Goal: Task Accomplishment & Management: Manage account settings

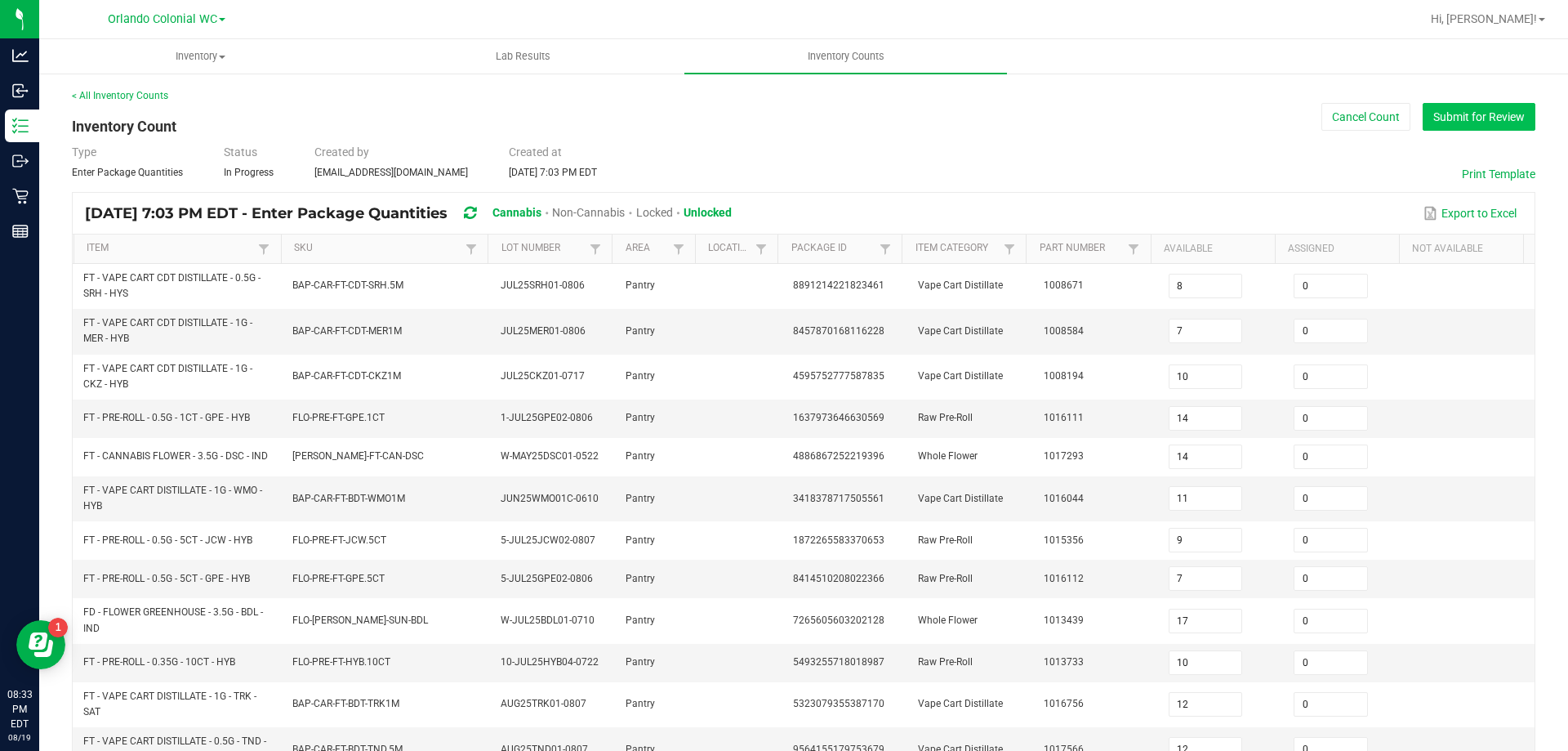
click at [1473, 121] on button "Submit for Review" at bounding box center [1479, 116] width 113 height 28
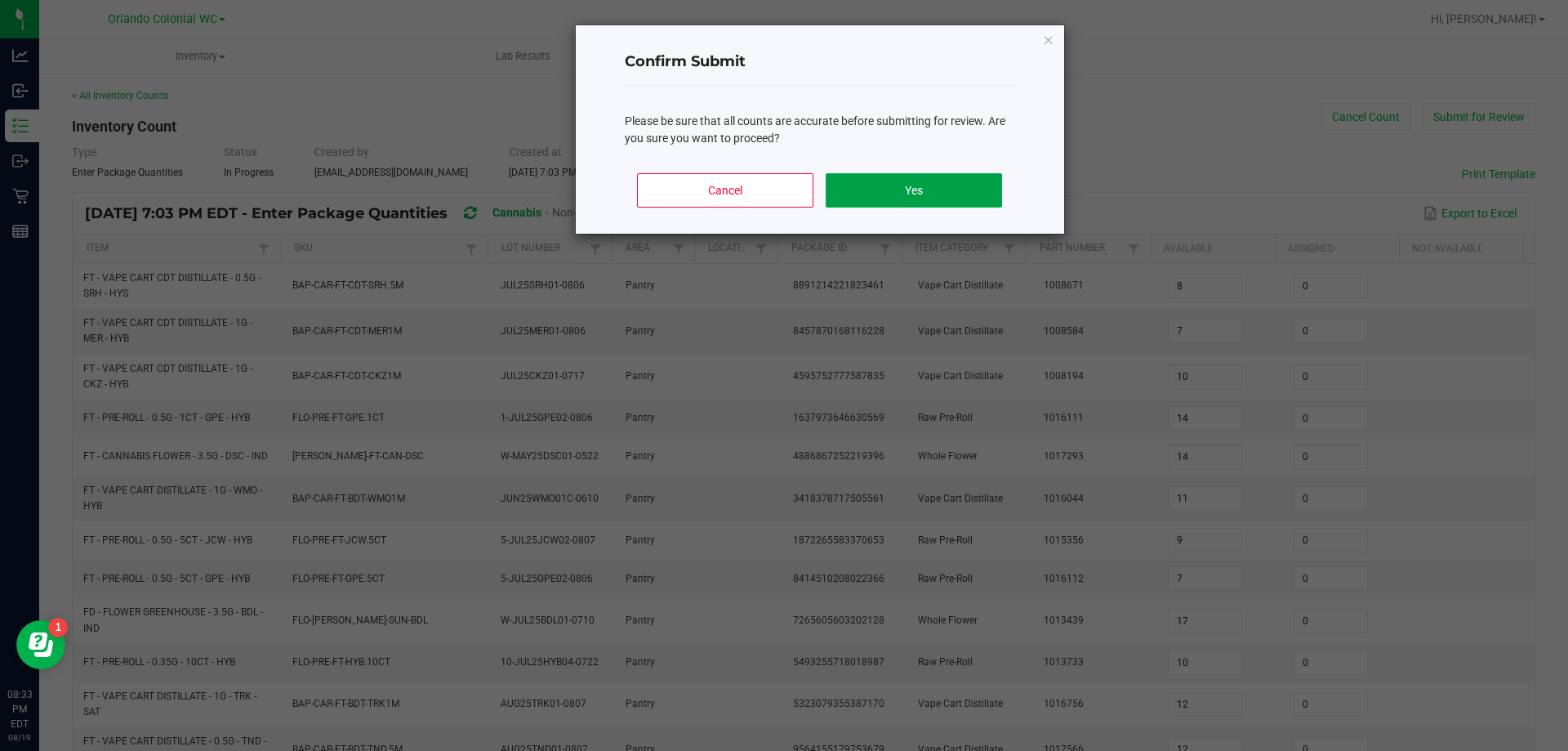
click at [933, 193] on button "Yes" at bounding box center [913, 190] width 175 height 35
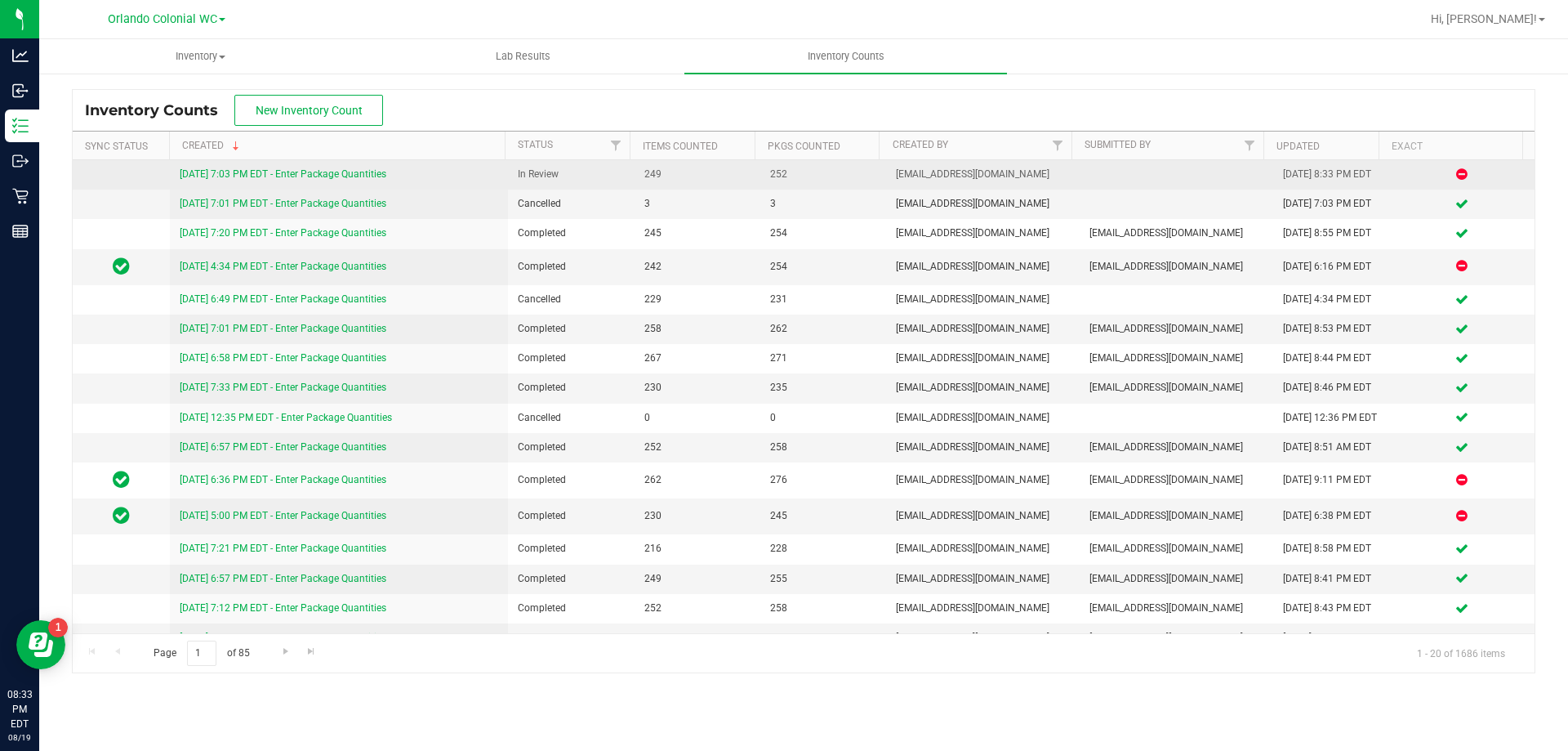
click at [325, 172] on link "[DATE] 7:03 PM EDT - Enter Package Quantities" at bounding box center [283, 174] width 206 height 12
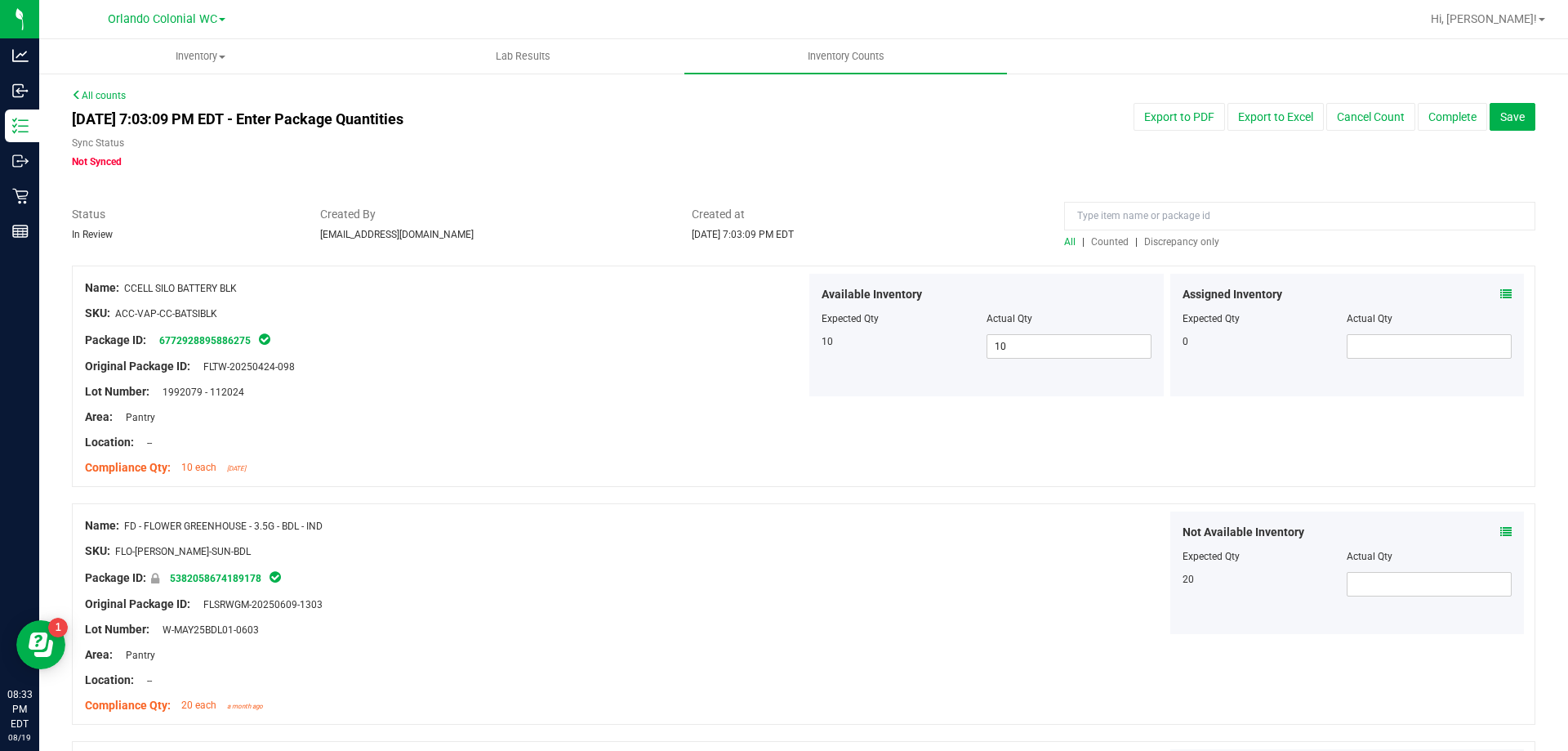
click at [1163, 238] on span "Discrepancy only" at bounding box center [1182, 242] width 75 height 12
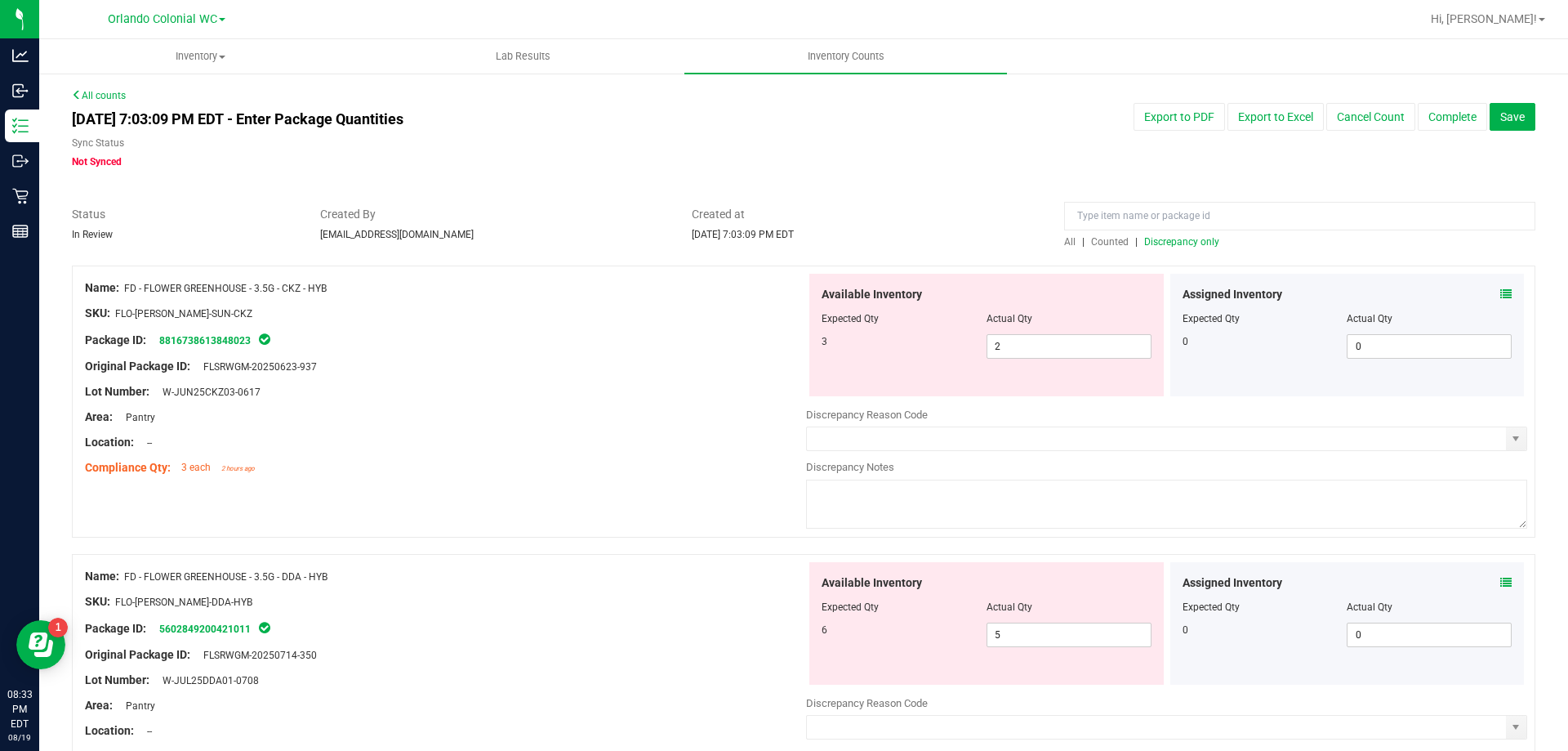
click at [1501, 294] on icon at bounding box center [1506, 294] width 12 height 12
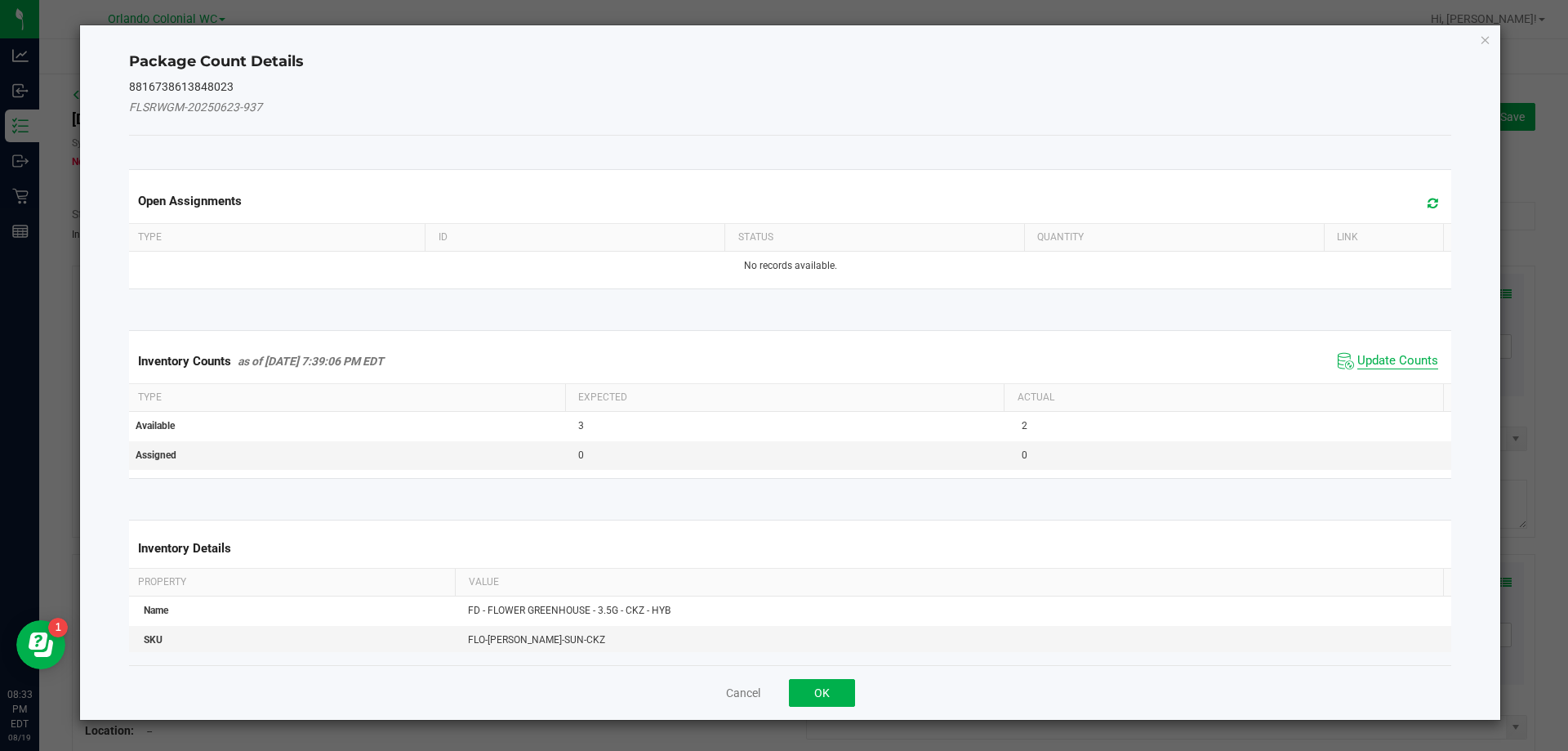
click at [1380, 362] on span "Update Counts" at bounding box center [1397, 361] width 81 height 16
click at [1389, 366] on span "Update Counts" at bounding box center [1397, 360] width 81 height 15
click at [1405, 353] on span "Update Counts" at bounding box center [1397, 360] width 81 height 15
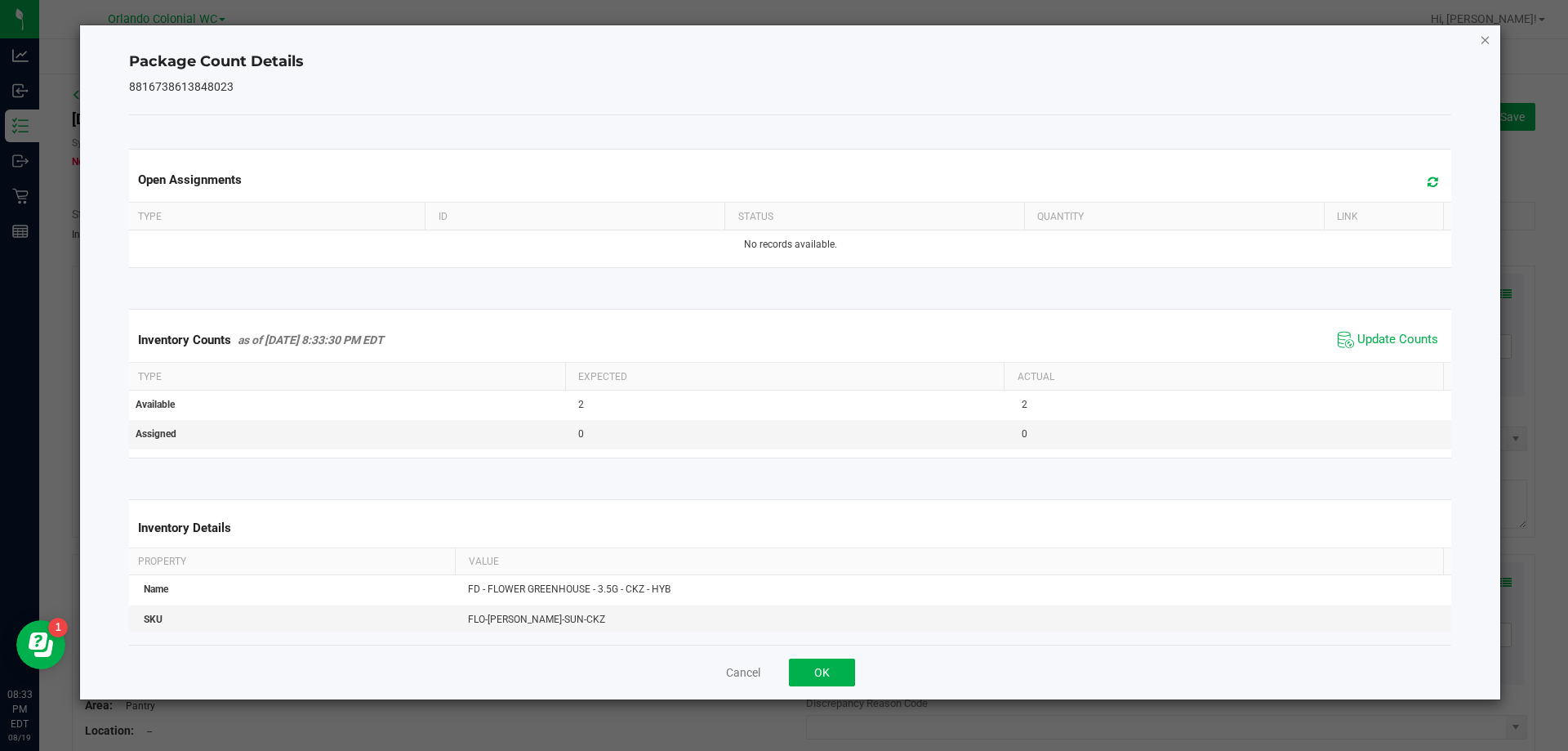
click at [1487, 34] on icon "Close" at bounding box center [1485, 39] width 12 height 20
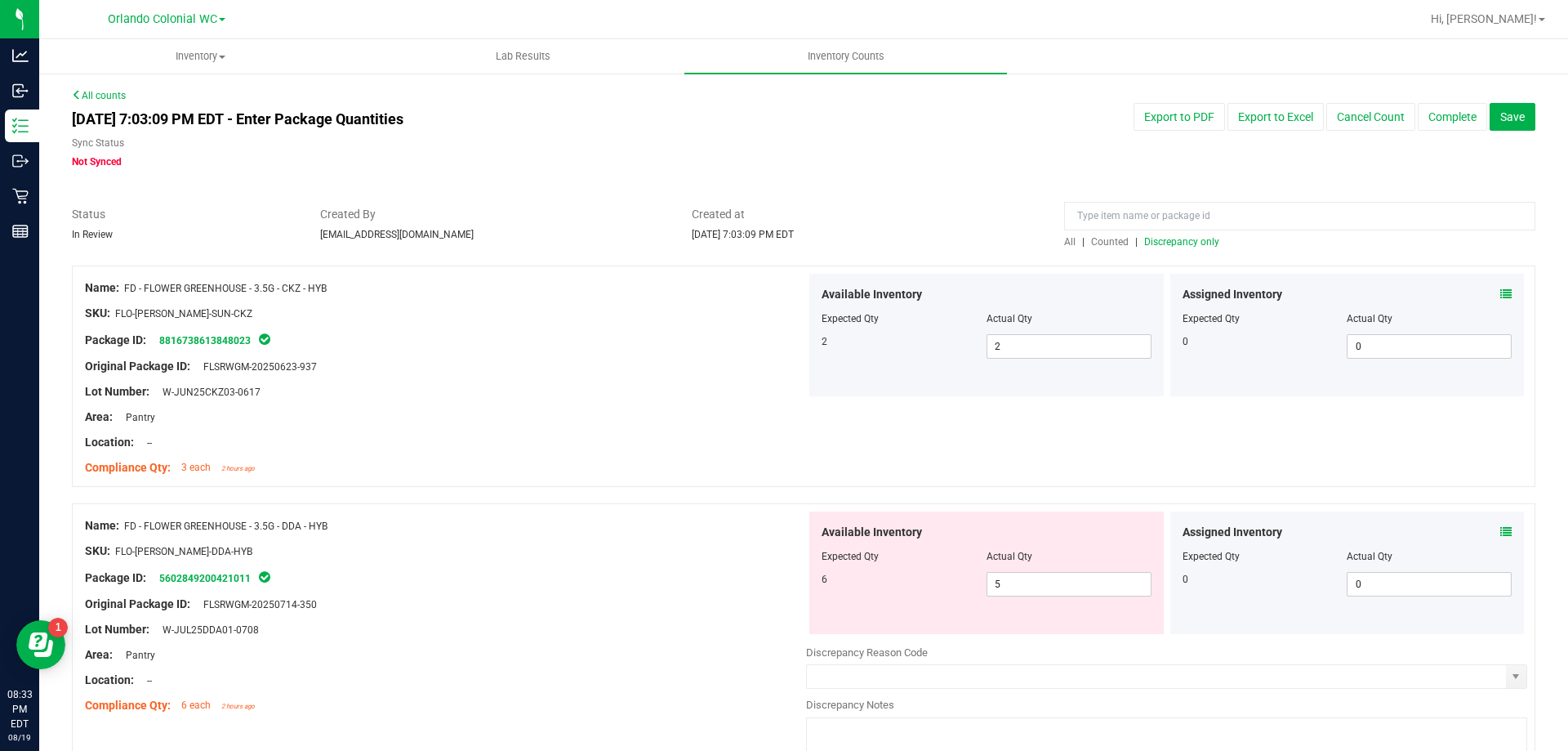
click at [1501, 526] on icon at bounding box center [1506, 532] width 12 height 12
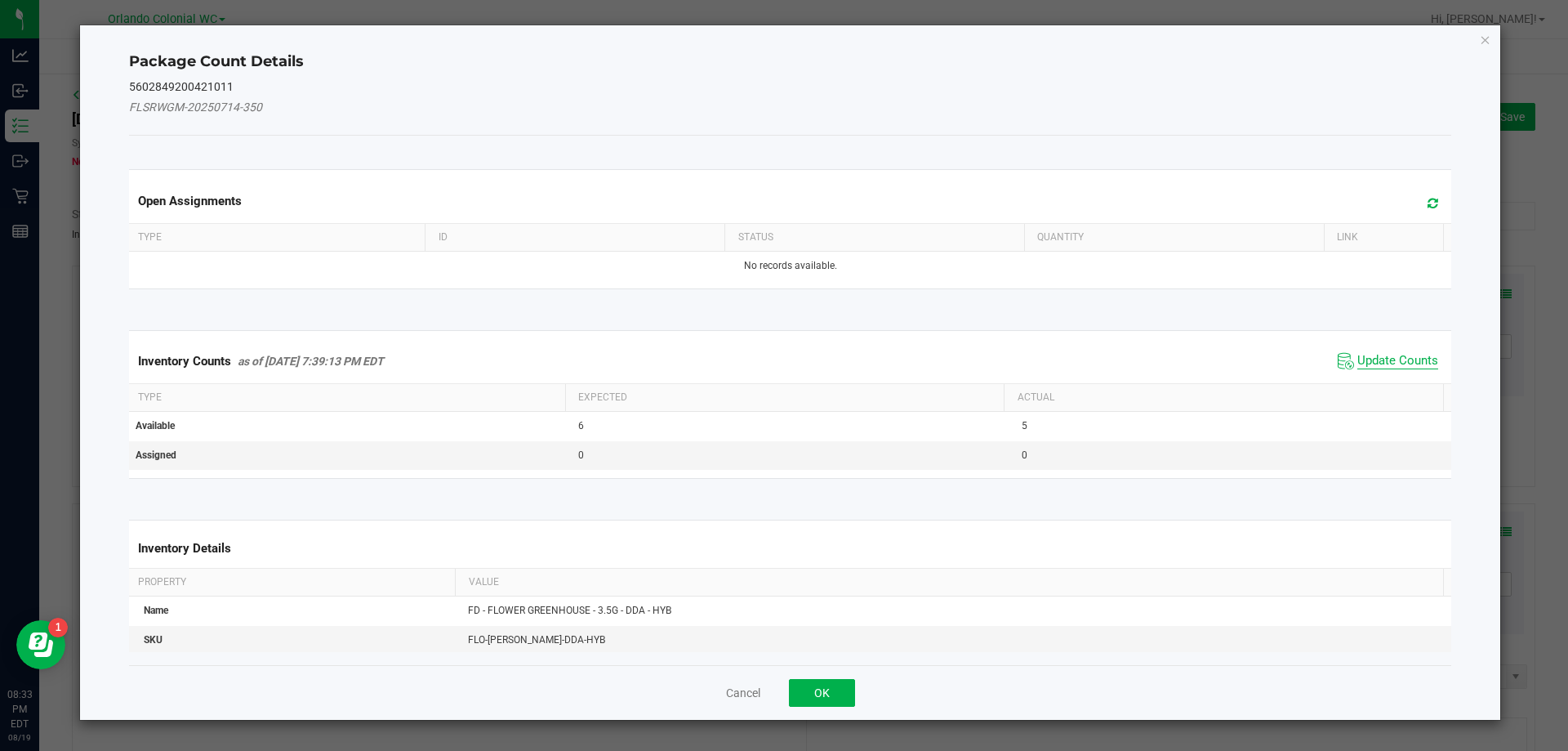
click at [1374, 358] on span "Update Counts" at bounding box center [1397, 361] width 81 height 16
click at [1382, 366] on span "Update Counts" at bounding box center [1397, 360] width 81 height 15
click at [1388, 353] on span "Update Counts" at bounding box center [1397, 360] width 81 height 15
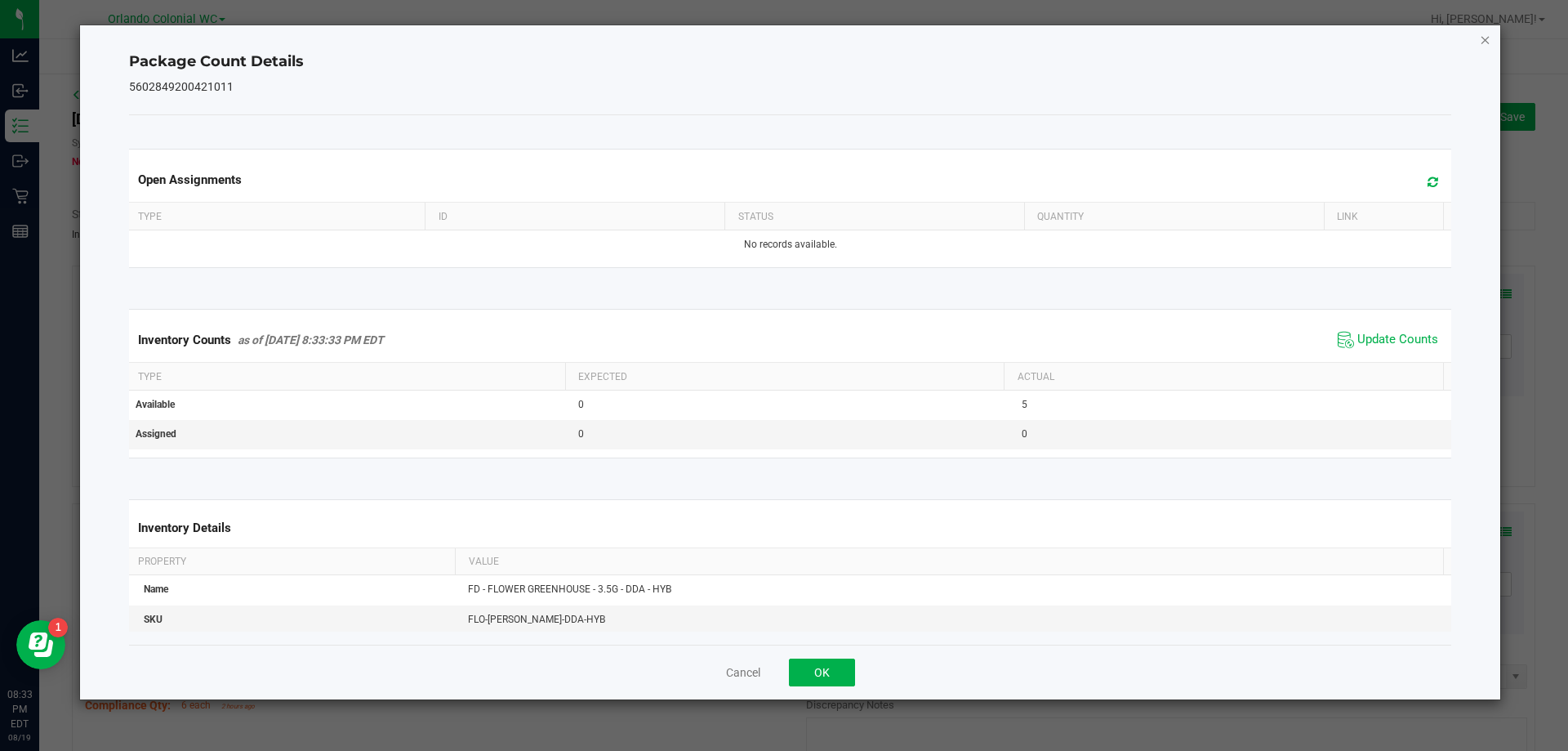
click at [1484, 35] on icon "Close" at bounding box center [1485, 39] width 12 height 20
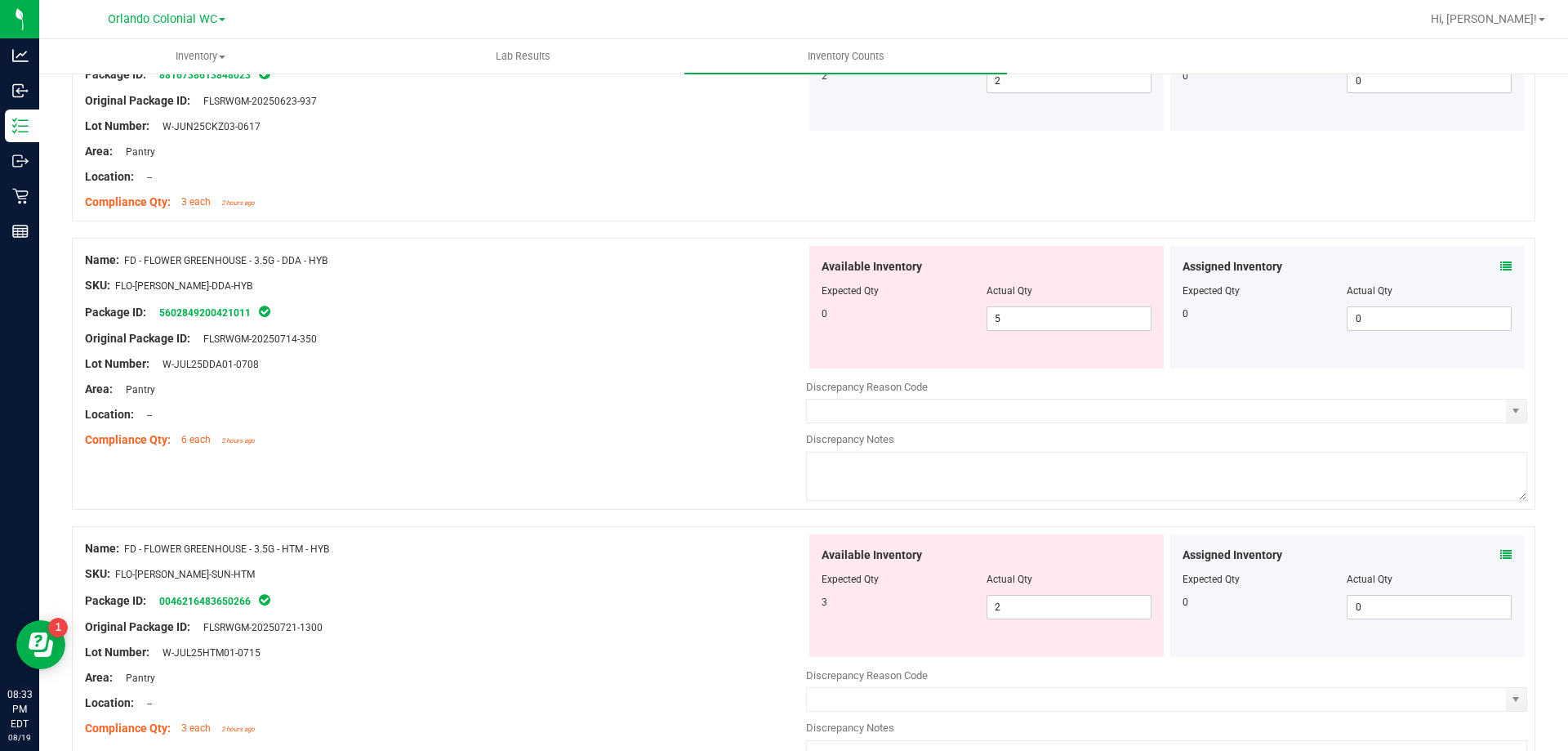
scroll to position [262, 0]
click at [1018, 323] on input "5" at bounding box center [1069, 321] width 164 height 23
click at [635, 343] on div "Original Package ID: FLSRWGM-20250714-350" at bounding box center [444, 342] width 721 height 17
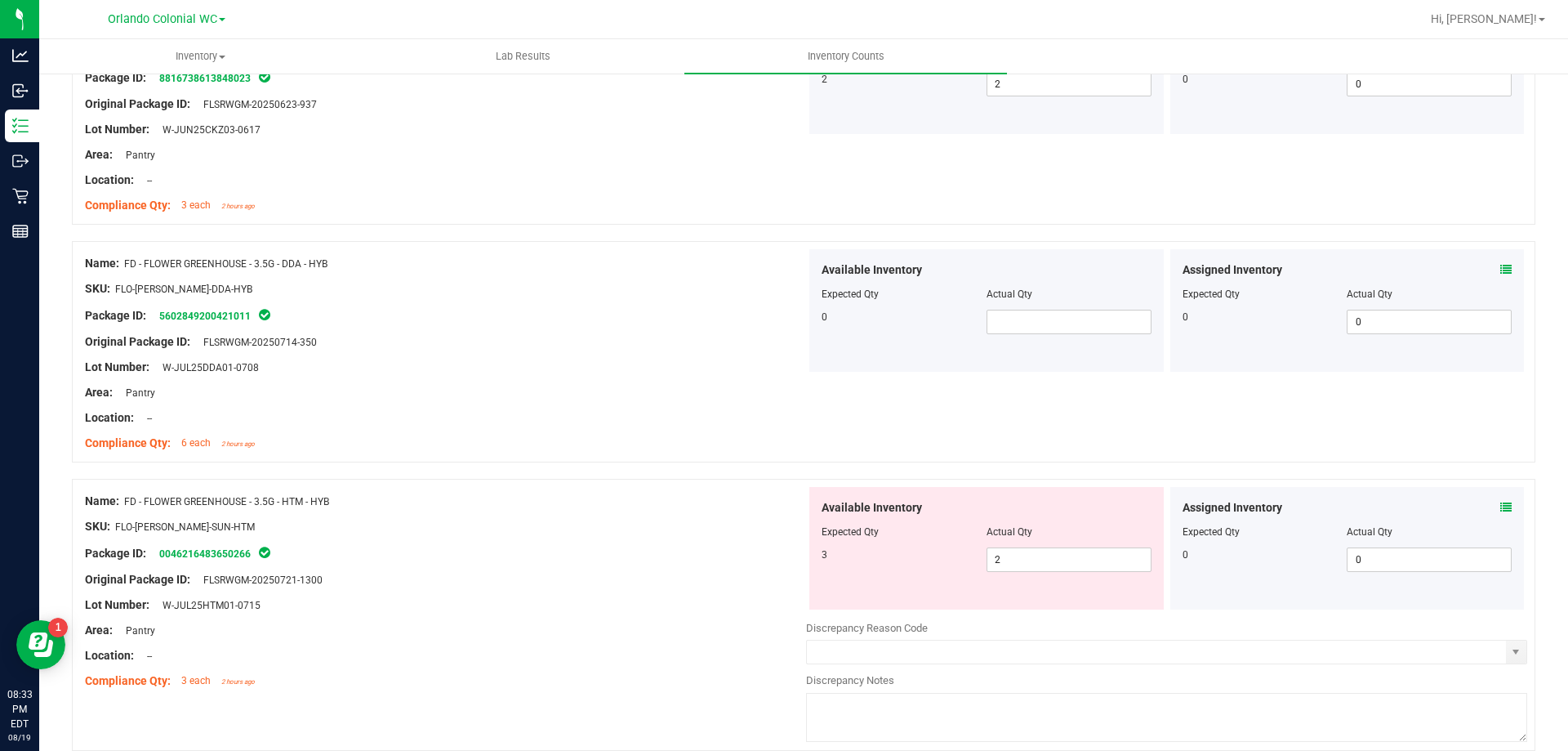
click at [1501, 512] on icon at bounding box center [1506, 507] width 12 height 12
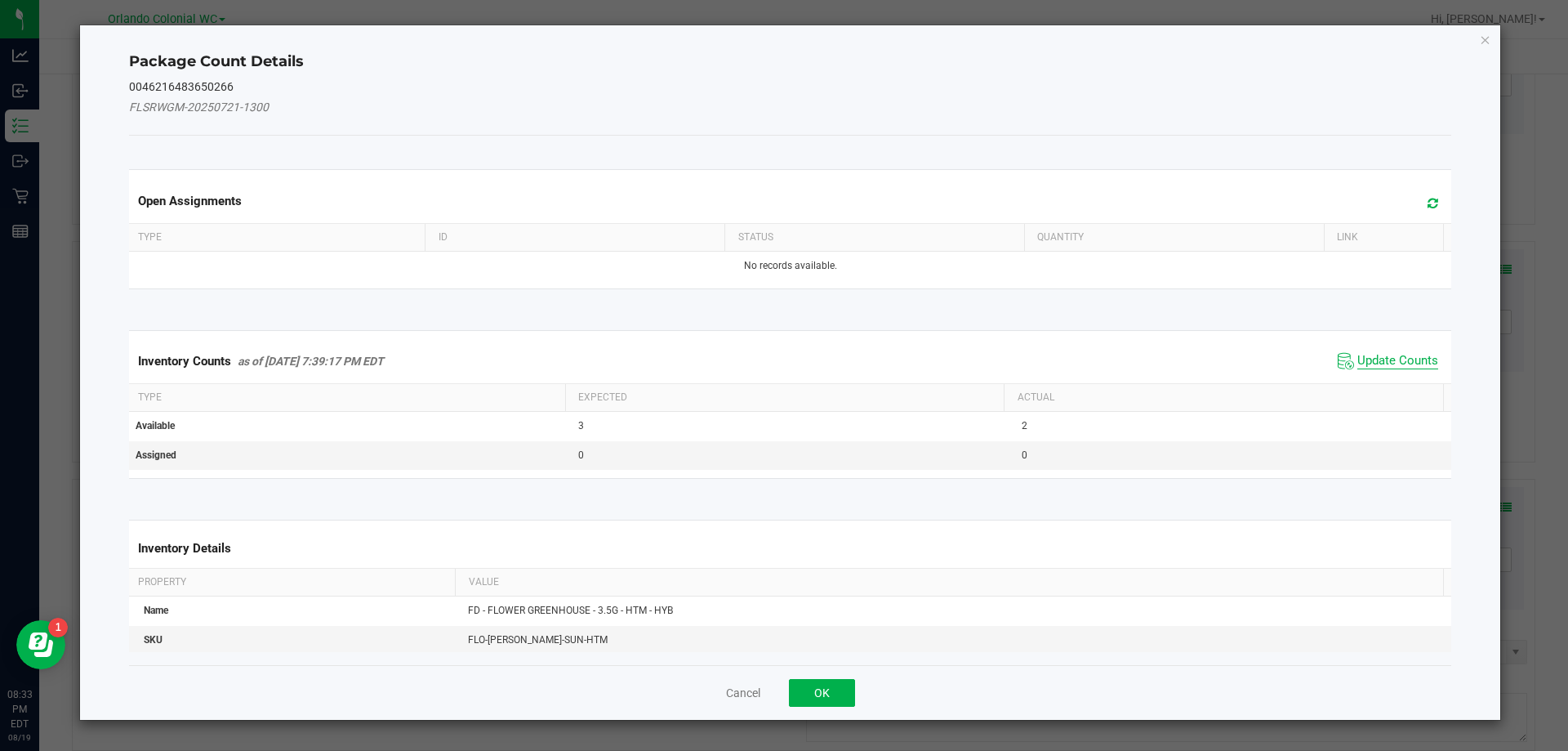
click at [1391, 363] on span "Update Counts" at bounding box center [1397, 361] width 81 height 16
click at [1391, 366] on span "Update Counts" at bounding box center [1397, 361] width 81 height 16
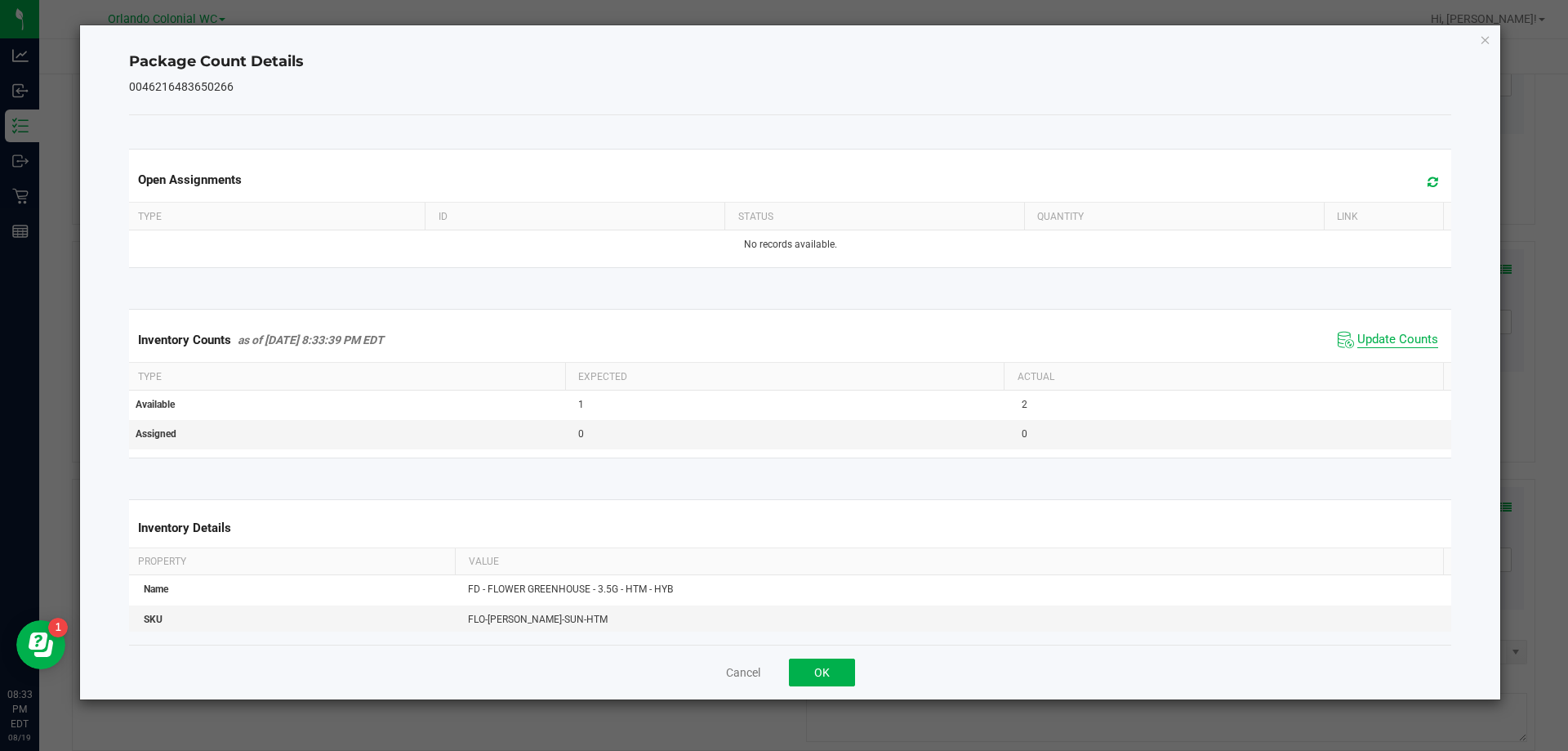
click at [1400, 348] on span "Update Counts" at bounding box center [1397, 340] width 81 height 16
click at [1413, 348] on span "Update Counts" at bounding box center [1397, 340] width 81 height 16
click at [1481, 33] on icon "Close" at bounding box center [1485, 39] width 12 height 20
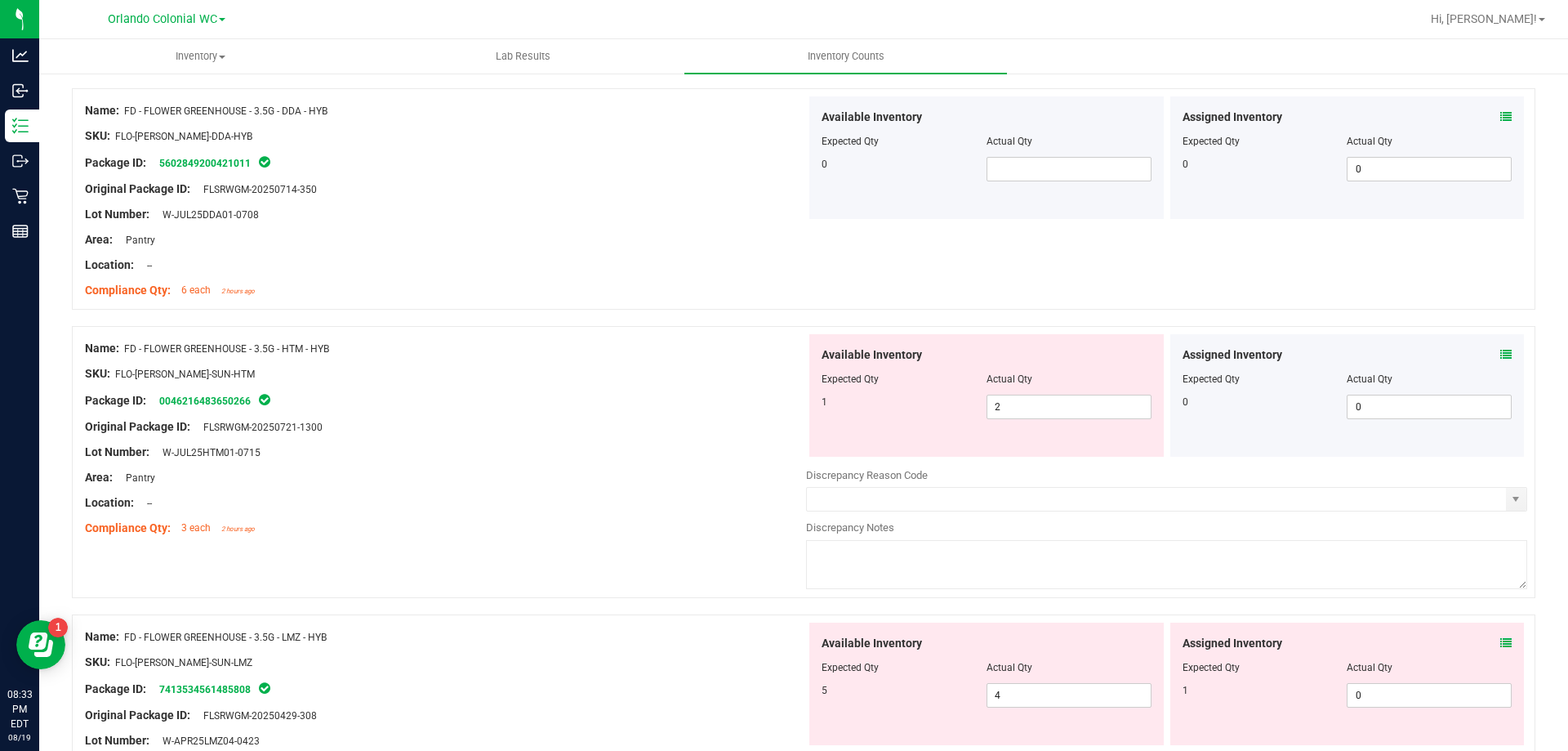
scroll to position [446, 0]
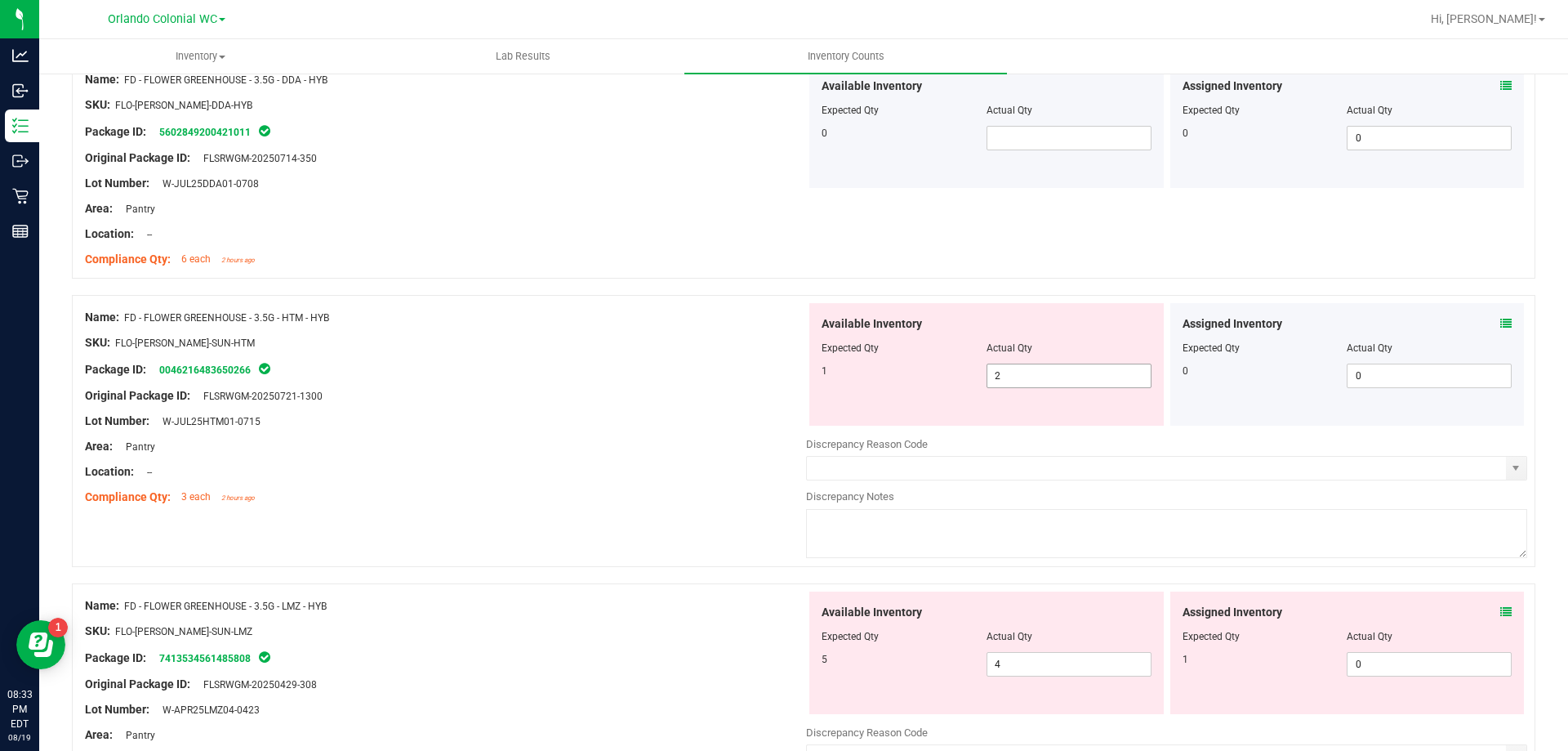
click at [1035, 376] on input "2" at bounding box center [1069, 376] width 164 height 23
click at [1501, 611] on icon at bounding box center [1506, 612] width 12 height 12
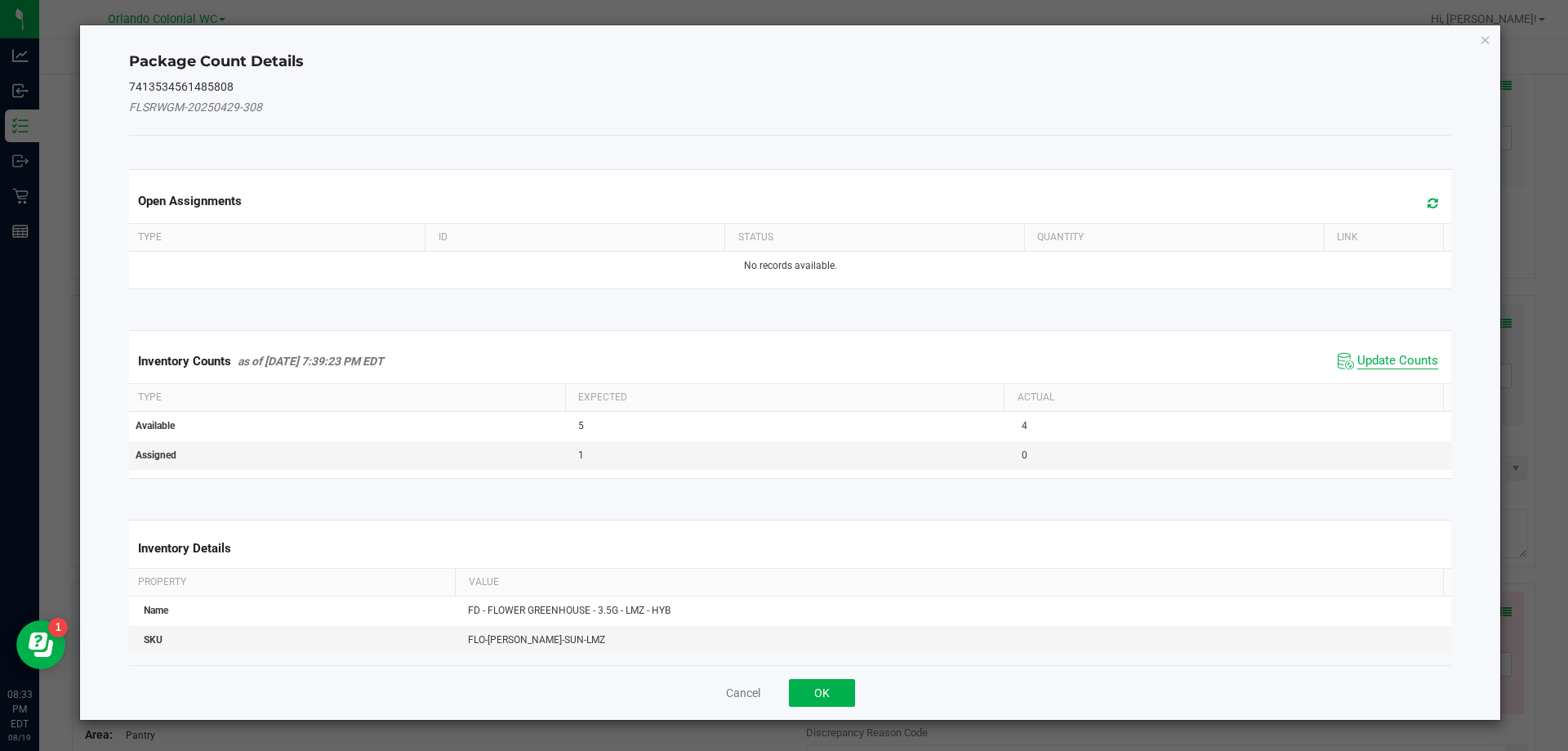
click at [1389, 365] on span "Update Counts" at bounding box center [1397, 361] width 81 height 16
click at [1387, 366] on span "Update Counts" at bounding box center [1397, 360] width 81 height 15
click at [1390, 382] on th "Actual" at bounding box center [1223, 396] width 439 height 28
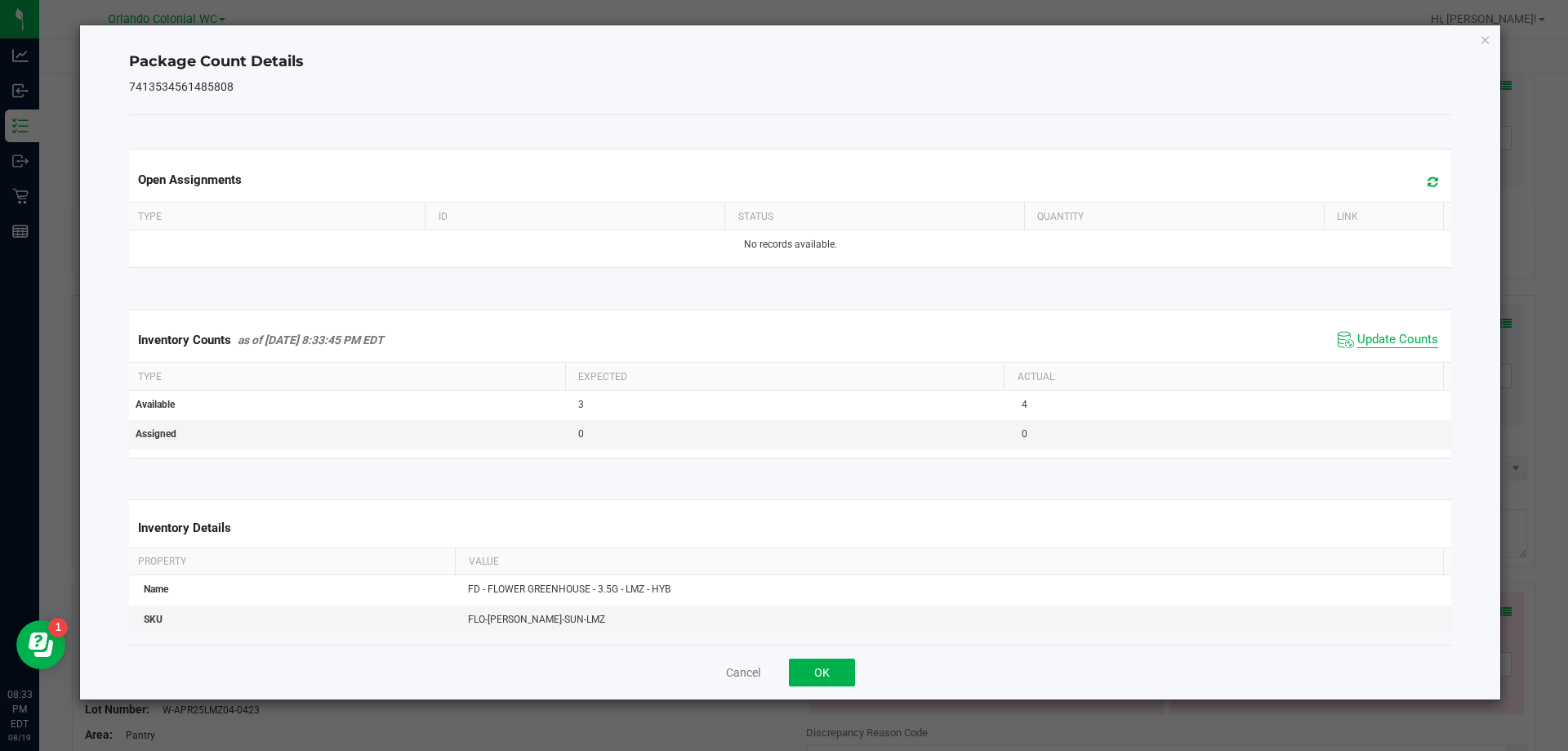
click at [1398, 348] on span "Update Counts" at bounding box center [1397, 340] width 81 height 16
click at [1490, 37] on icon "Close" at bounding box center [1485, 39] width 12 height 20
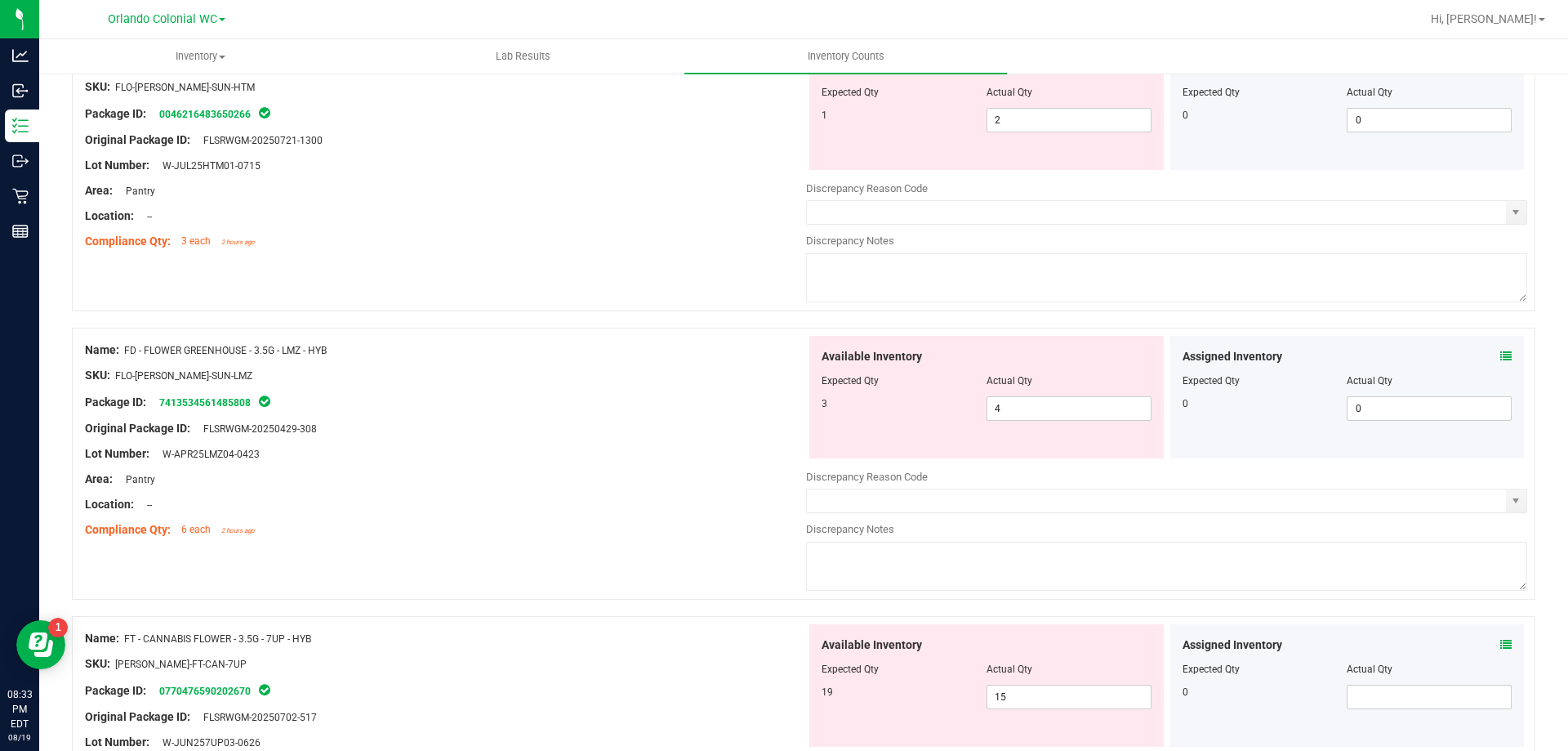
scroll to position [701, 0]
click at [1501, 355] on icon at bounding box center [1506, 356] width 12 height 12
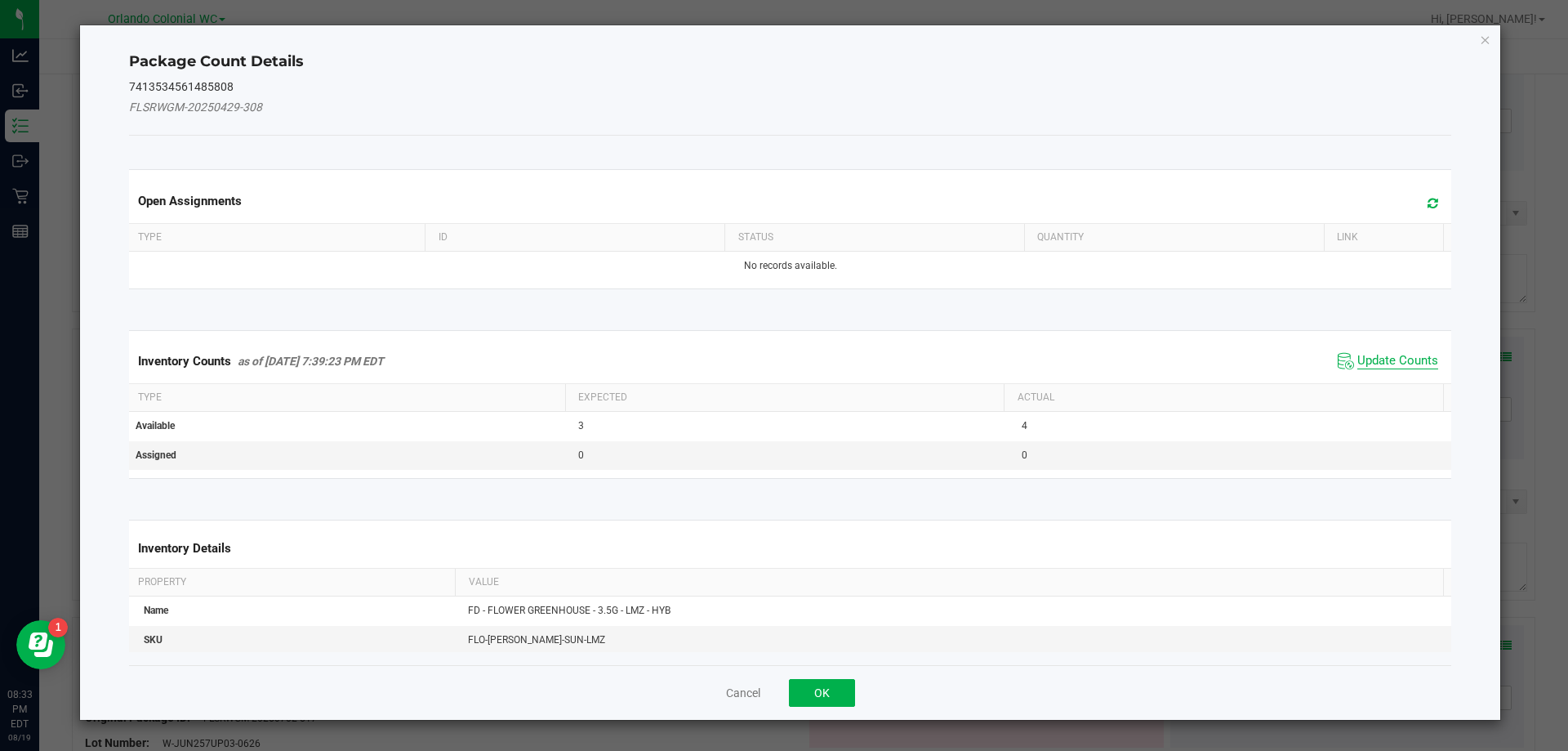
click at [1377, 366] on span "Update Counts" at bounding box center [1397, 361] width 81 height 16
click at [1384, 366] on span "Update Counts" at bounding box center [1397, 360] width 81 height 15
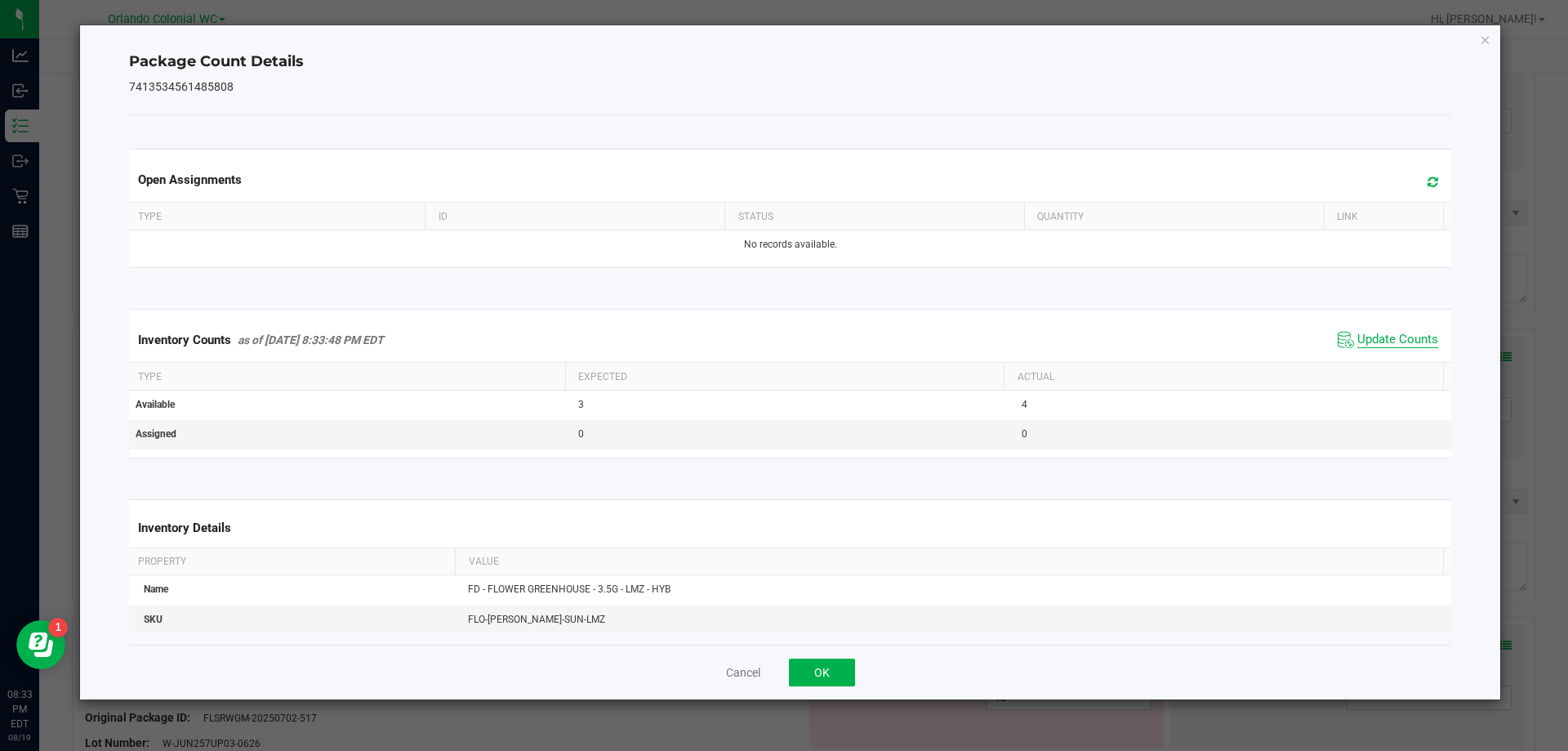
click at [1394, 348] on span "Update Counts" at bounding box center [1397, 340] width 81 height 16
click at [1401, 348] on span "Update Counts" at bounding box center [1397, 340] width 81 height 16
click at [1505, 48] on ngb-modal-window "Package Count Details 7413534561485808 Open Assignments Type ID Status Quantity…" at bounding box center [790, 376] width 1581 height 751
click at [1490, 40] on icon "Close" at bounding box center [1485, 39] width 12 height 20
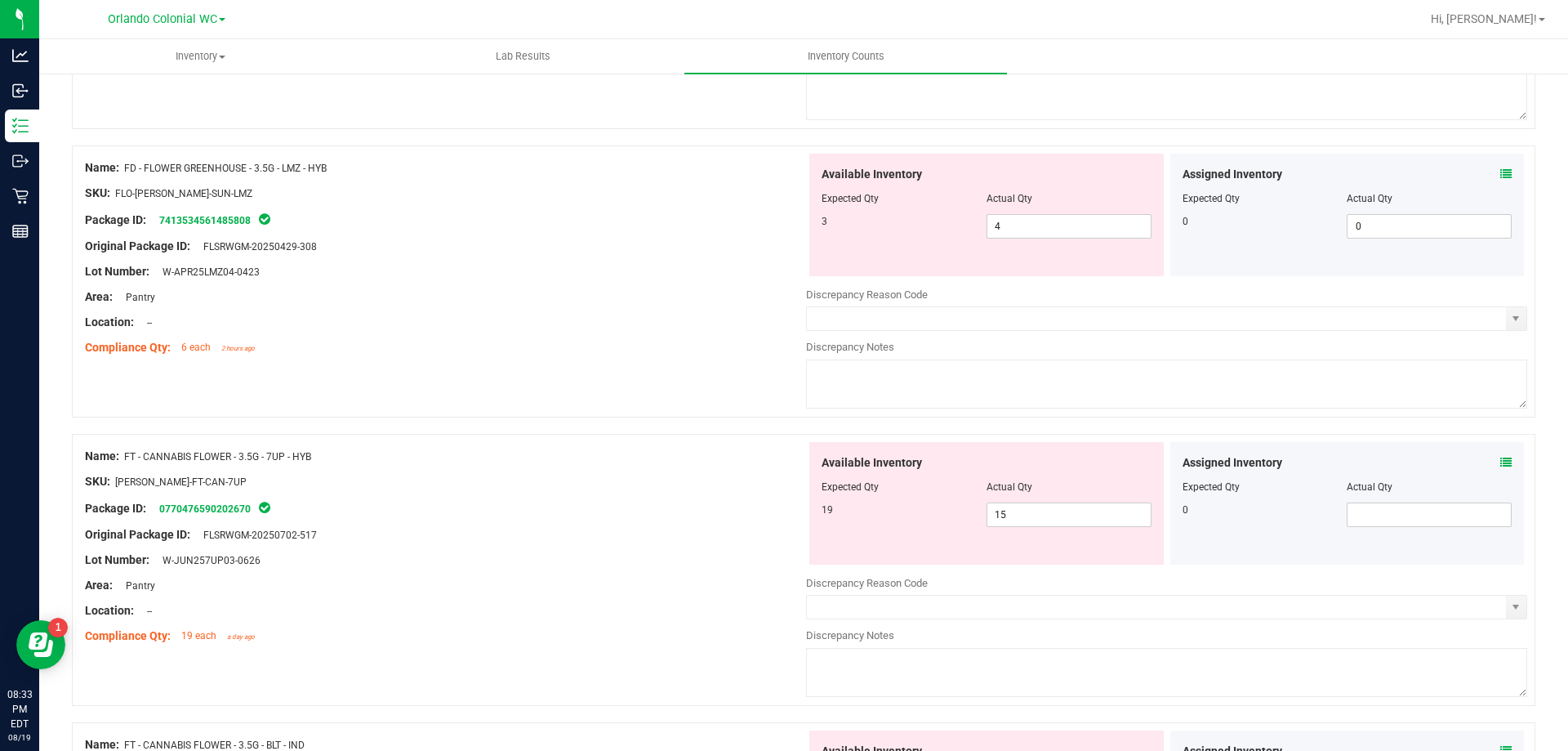
scroll to position [972, 0]
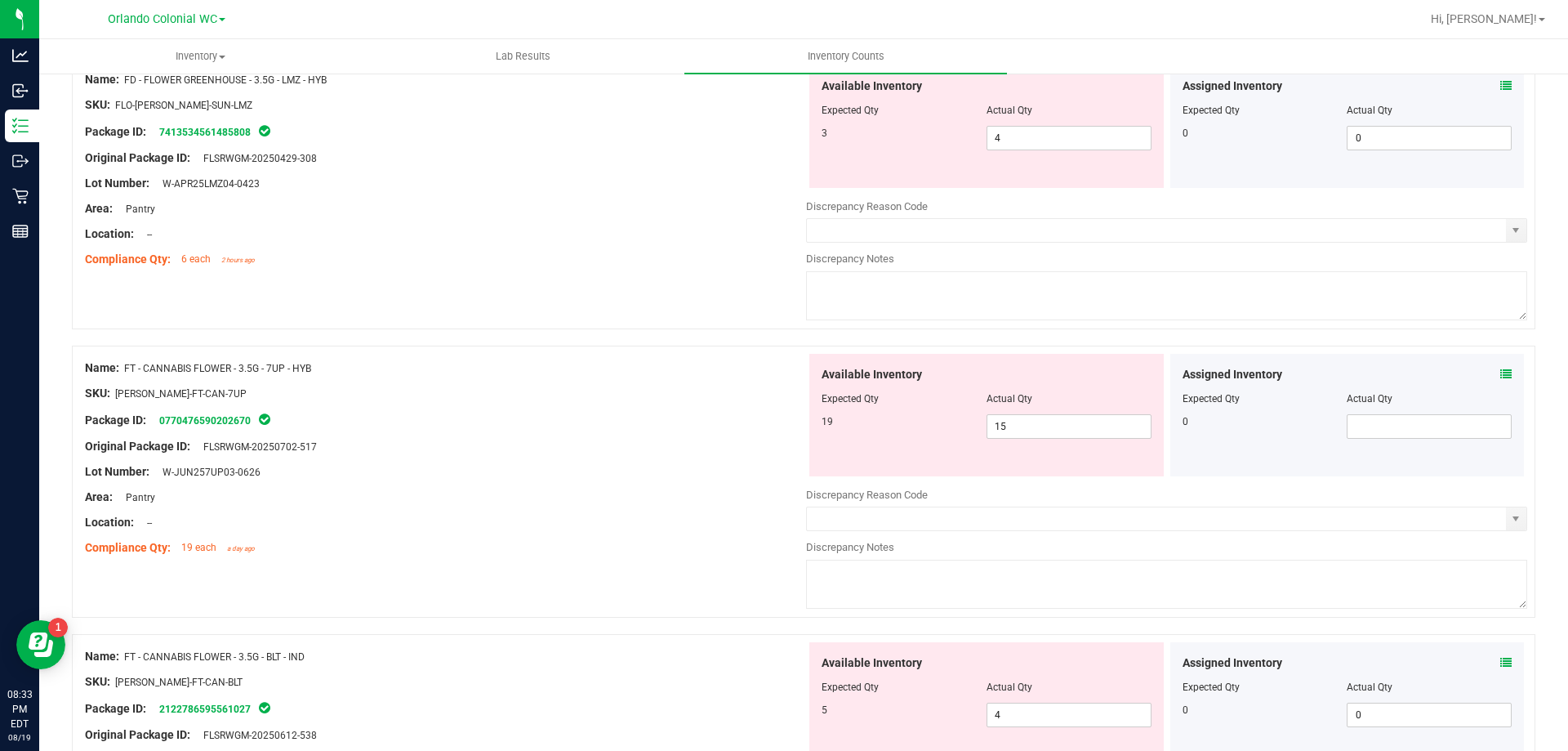
click at [1501, 375] on icon at bounding box center [1506, 374] width 12 height 12
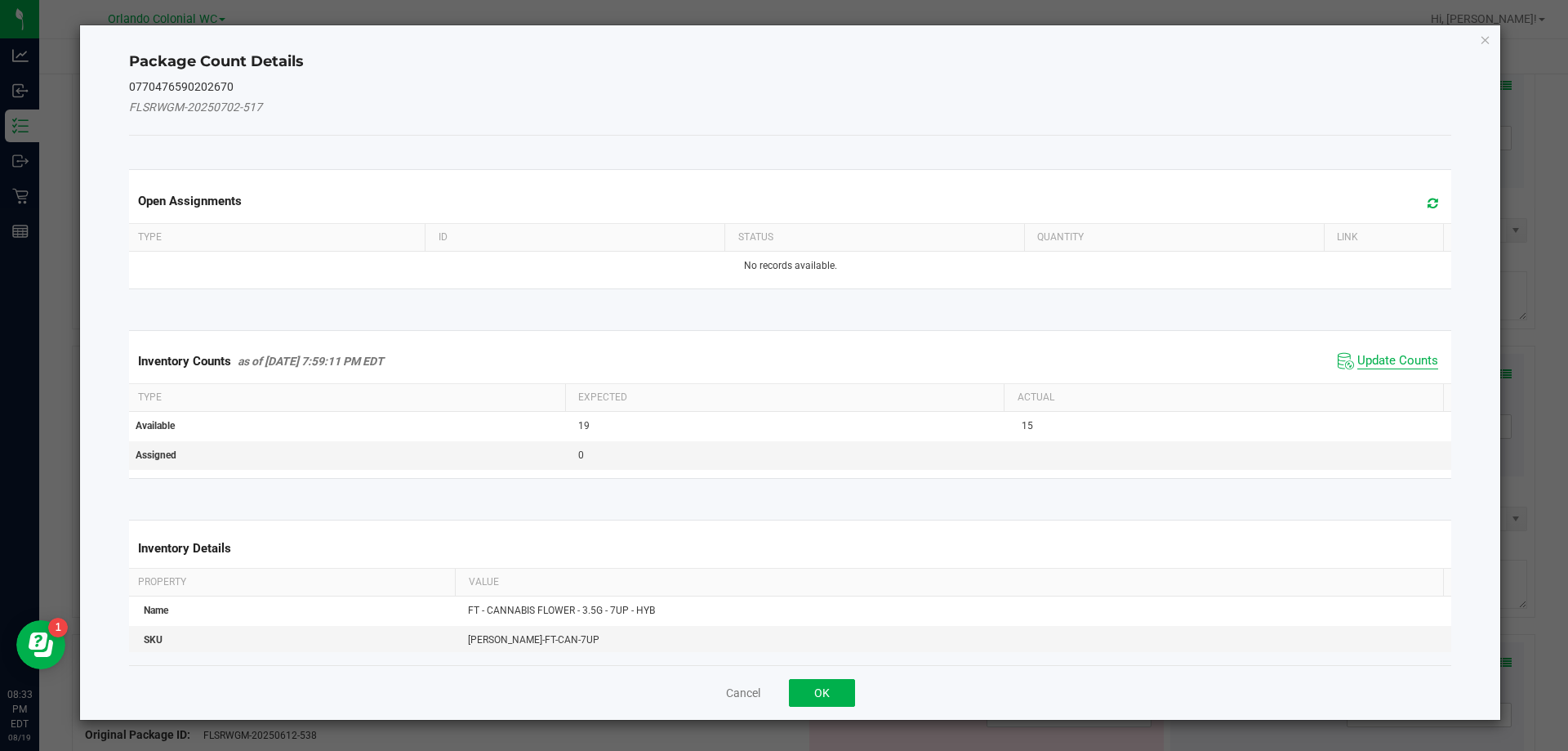
click at [1381, 364] on span "Update Counts" at bounding box center [1397, 361] width 81 height 16
click at [1380, 382] on th "Actual" at bounding box center [1223, 396] width 439 height 28
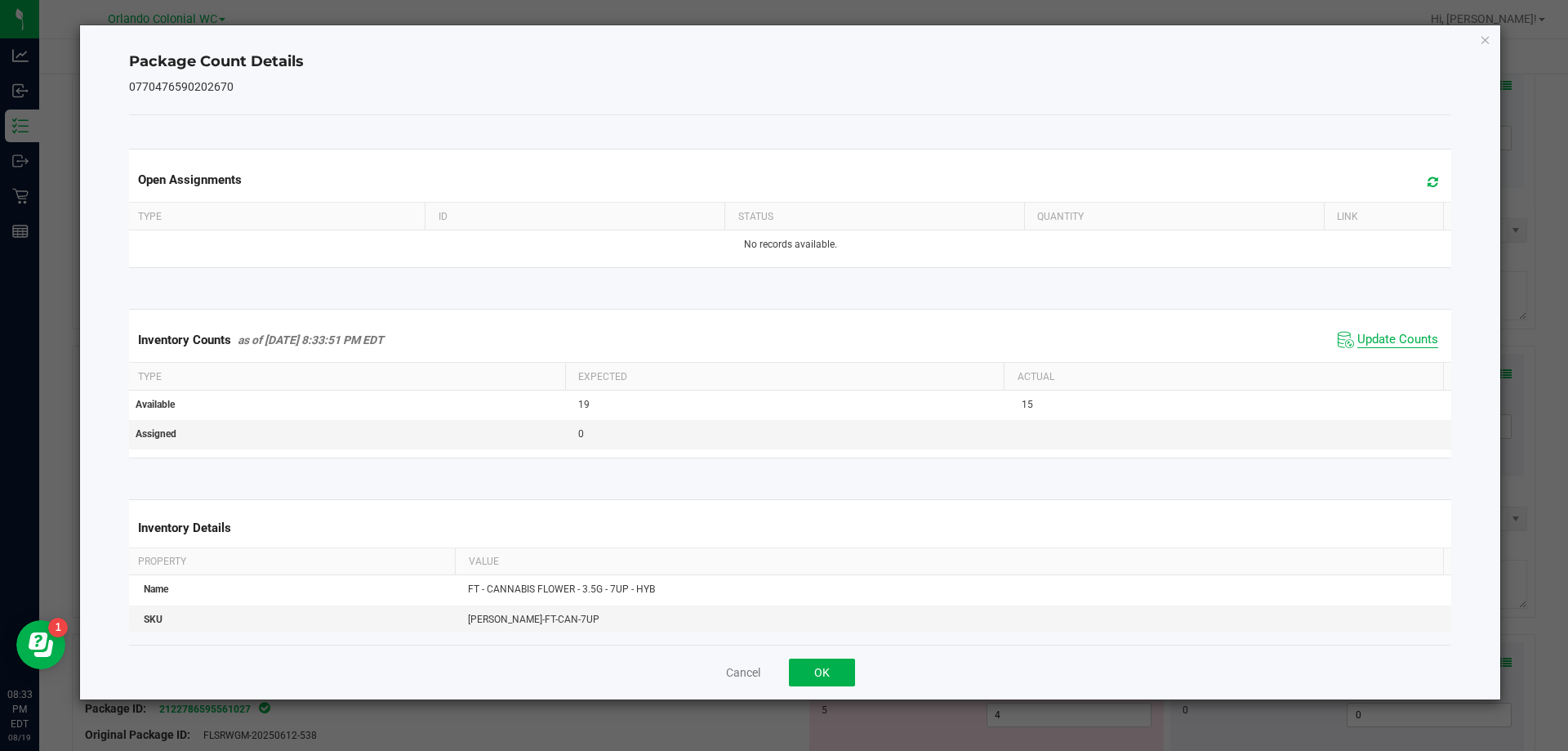
click at [1390, 346] on span "Update Counts" at bounding box center [1397, 340] width 81 height 16
click at [1485, 38] on icon "Close" at bounding box center [1485, 39] width 12 height 20
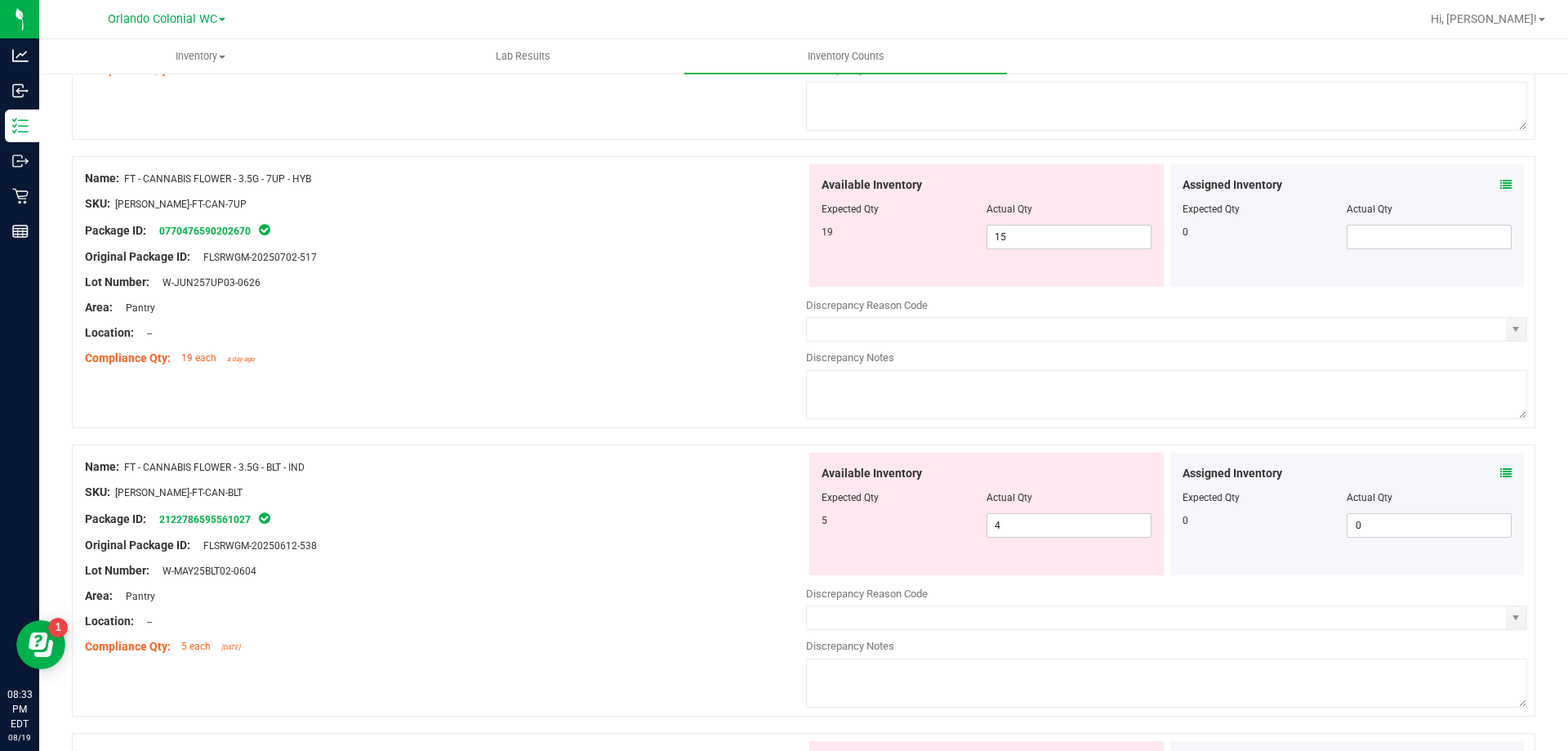
scroll to position [1161, 0]
click at [1501, 472] on icon at bounding box center [1506, 474] width 12 height 12
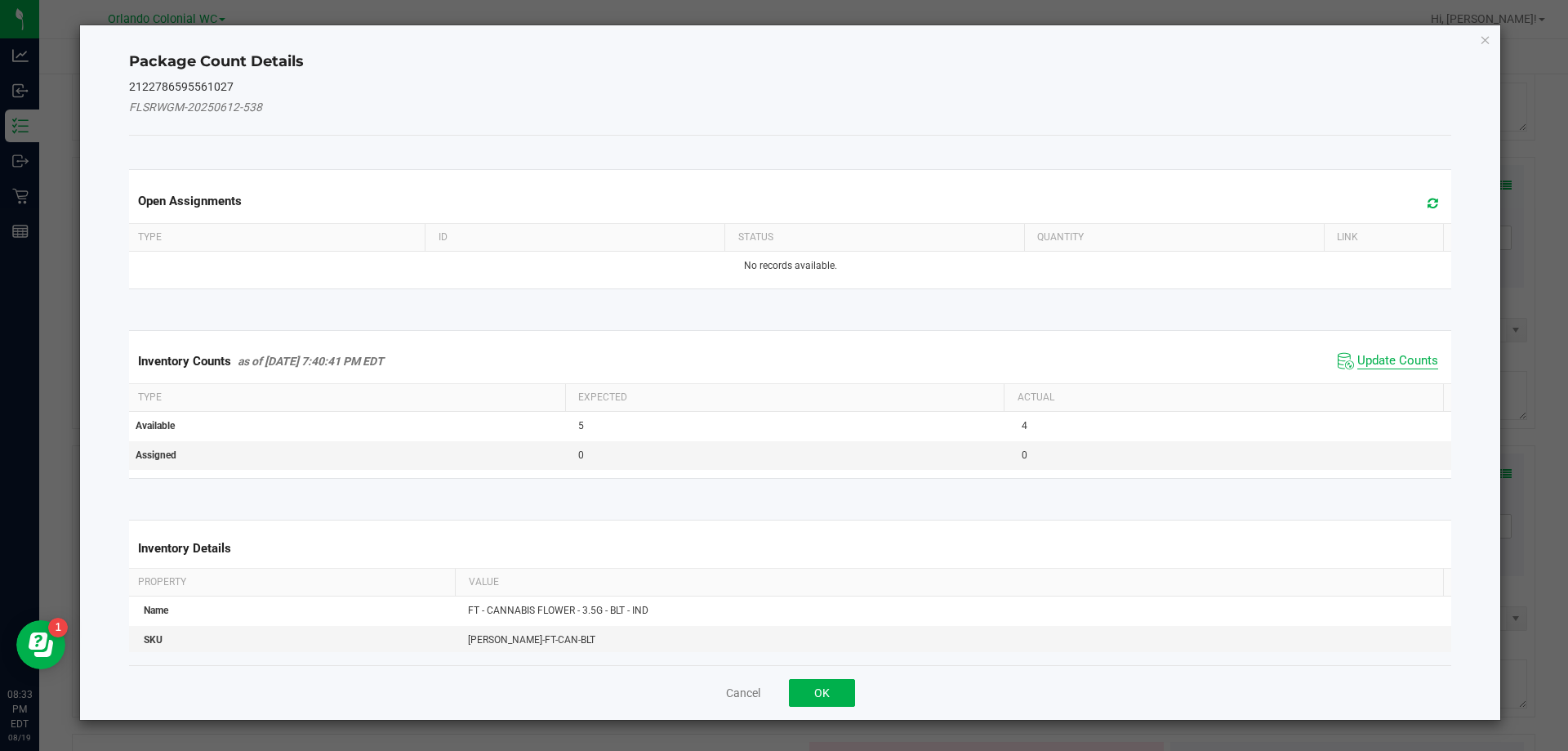
click at [1390, 365] on span "Update Counts" at bounding box center [1397, 361] width 81 height 16
click at [1393, 382] on th "Actual" at bounding box center [1223, 396] width 439 height 28
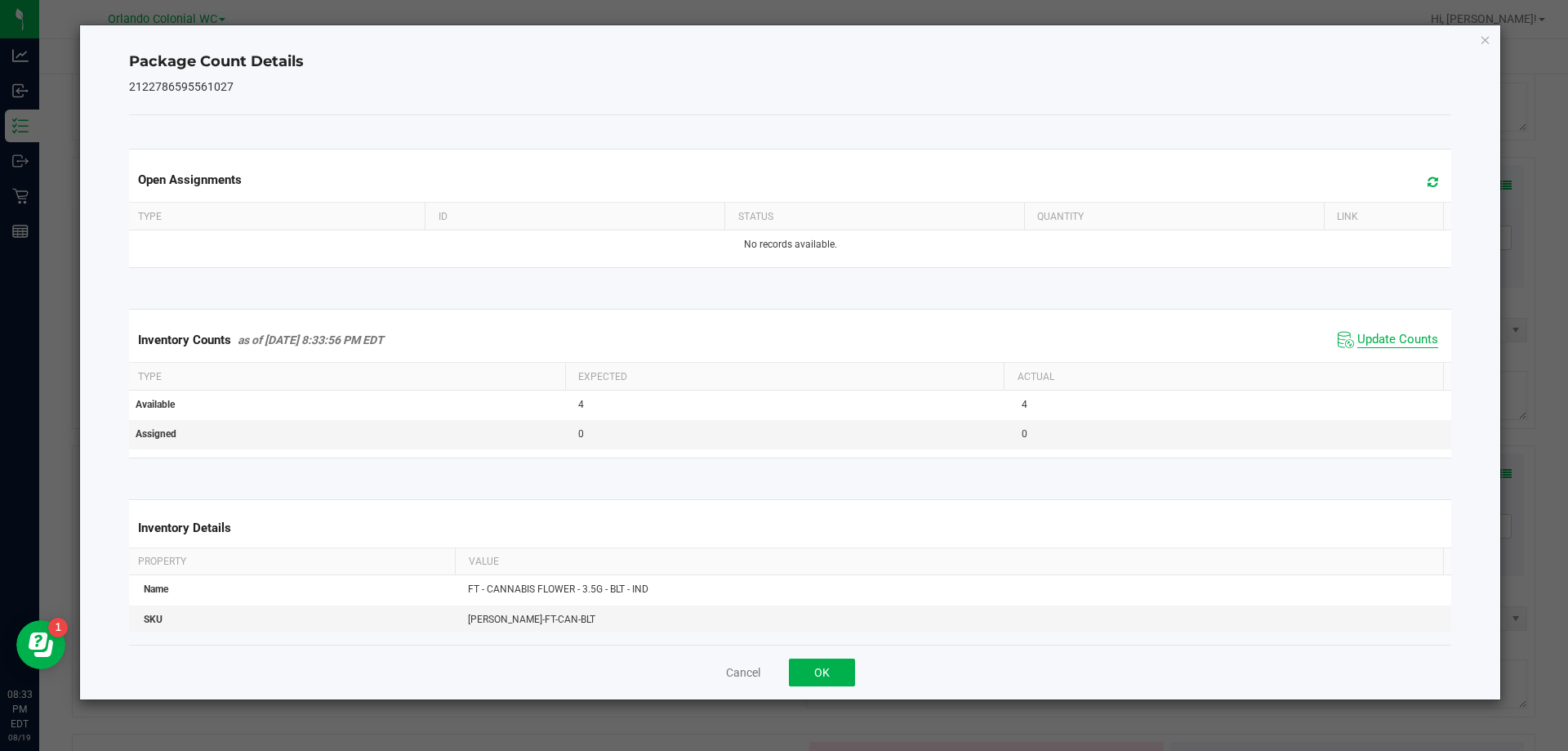
click at [1403, 341] on span "Update Counts" at bounding box center [1397, 340] width 81 height 16
click at [1490, 47] on icon "Close" at bounding box center [1485, 39] width 12 height 20
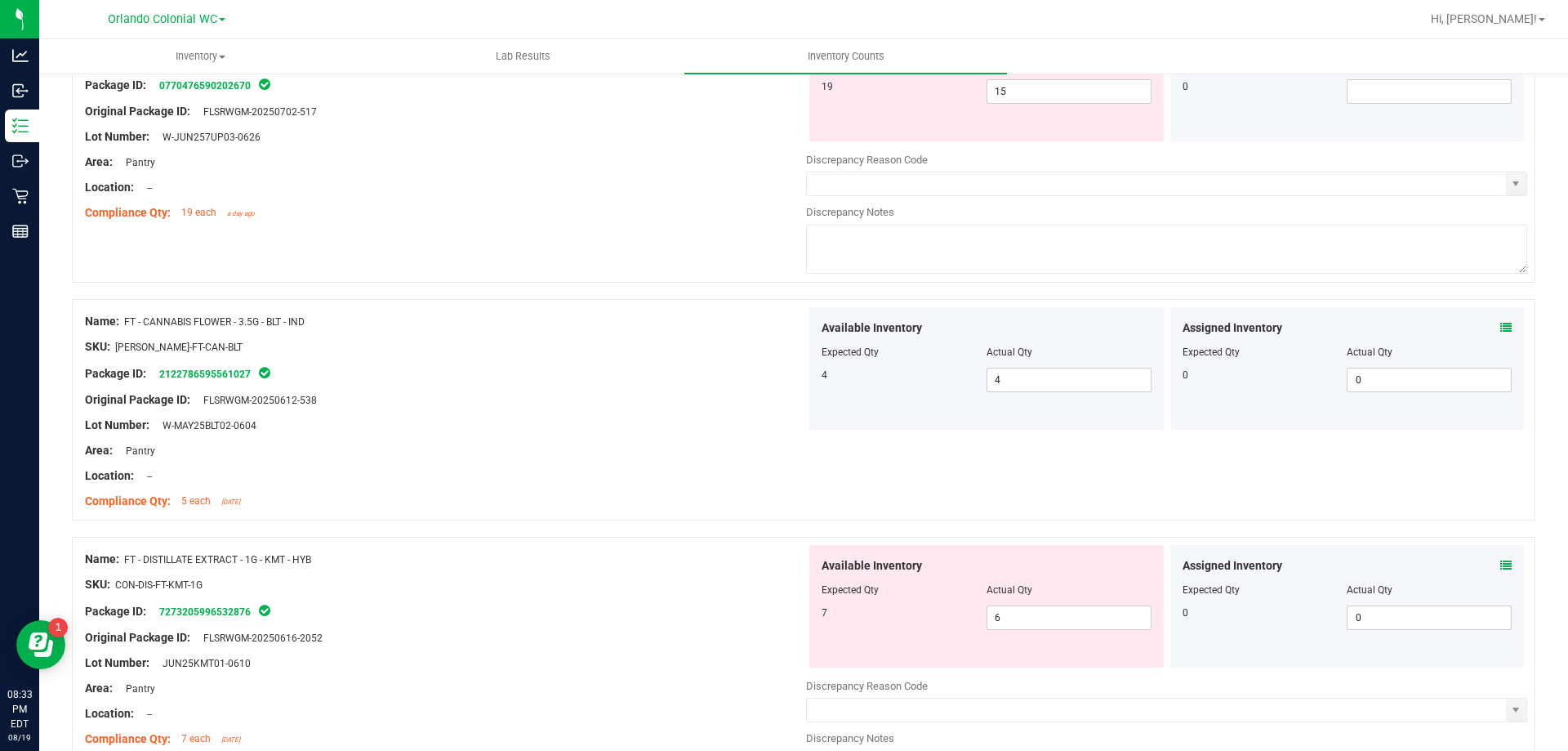
scroll to position [1377, 0]
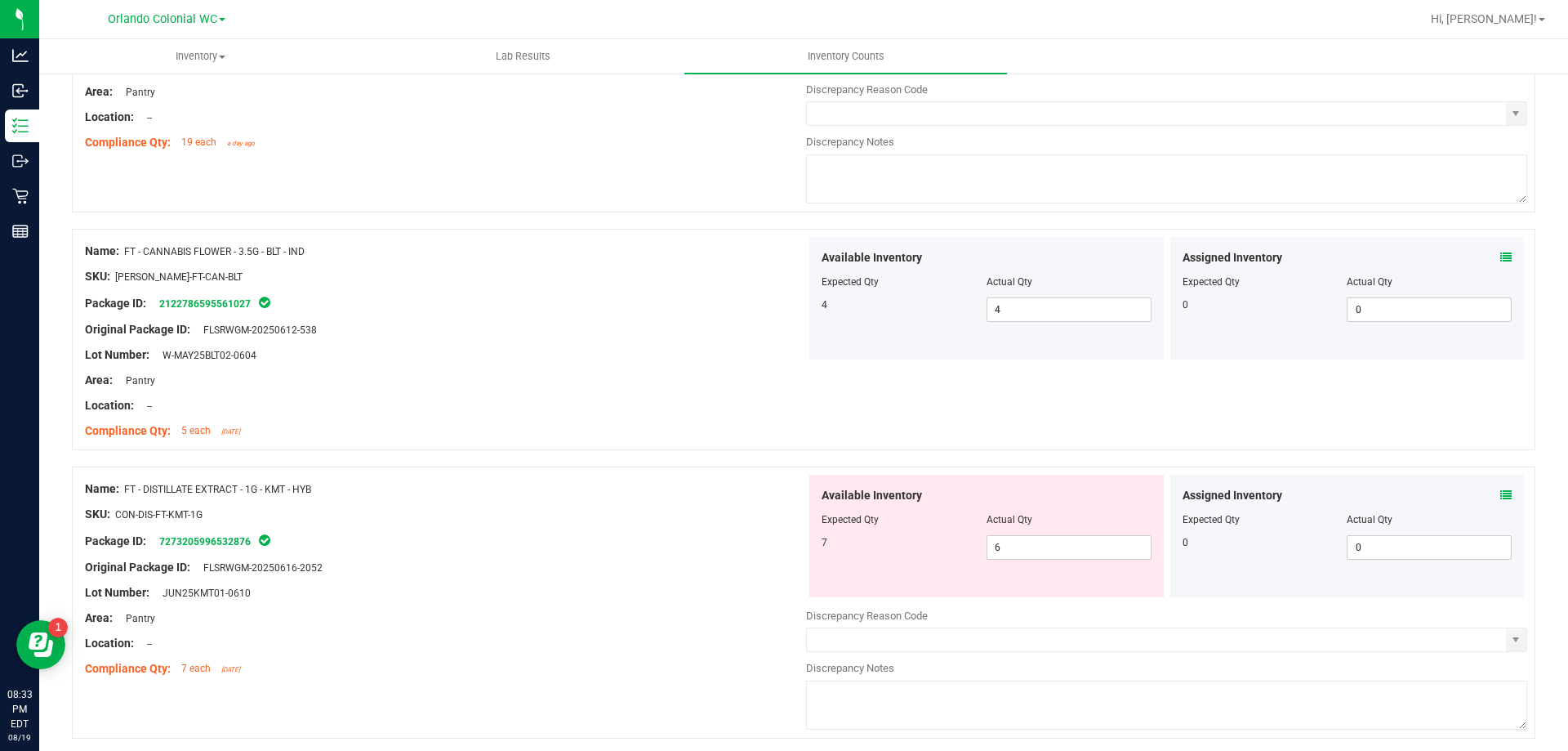
click at [1501, 492] on icon at bounding box center [1506, 495] width 12 height 12
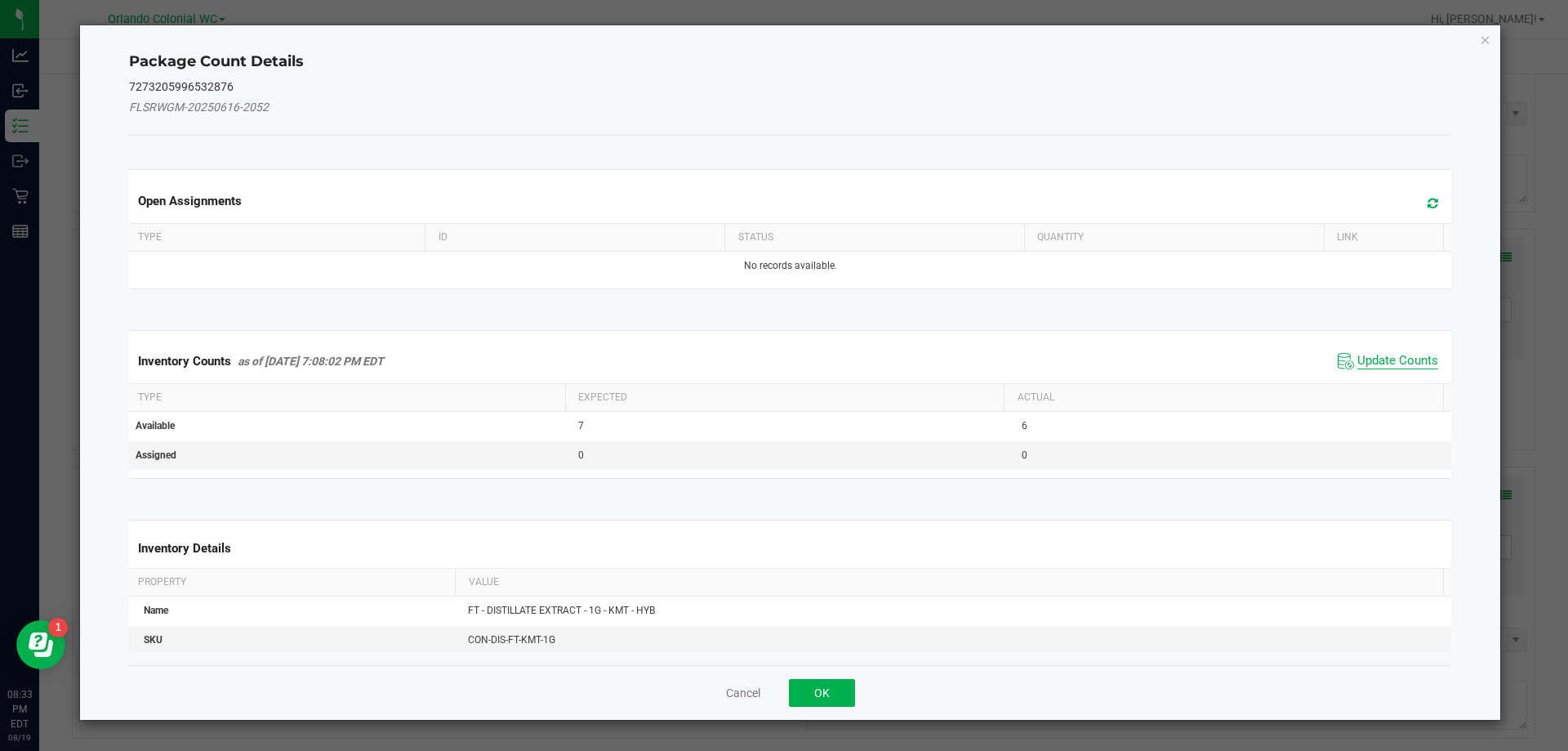
click at [1402, 364] on span "Update Counts" at bounding box center [1397, 361] width 81 height 16
click at [1397, 366] on span "Update Counts" at bounding box center [1397, 360] width 81 height 15
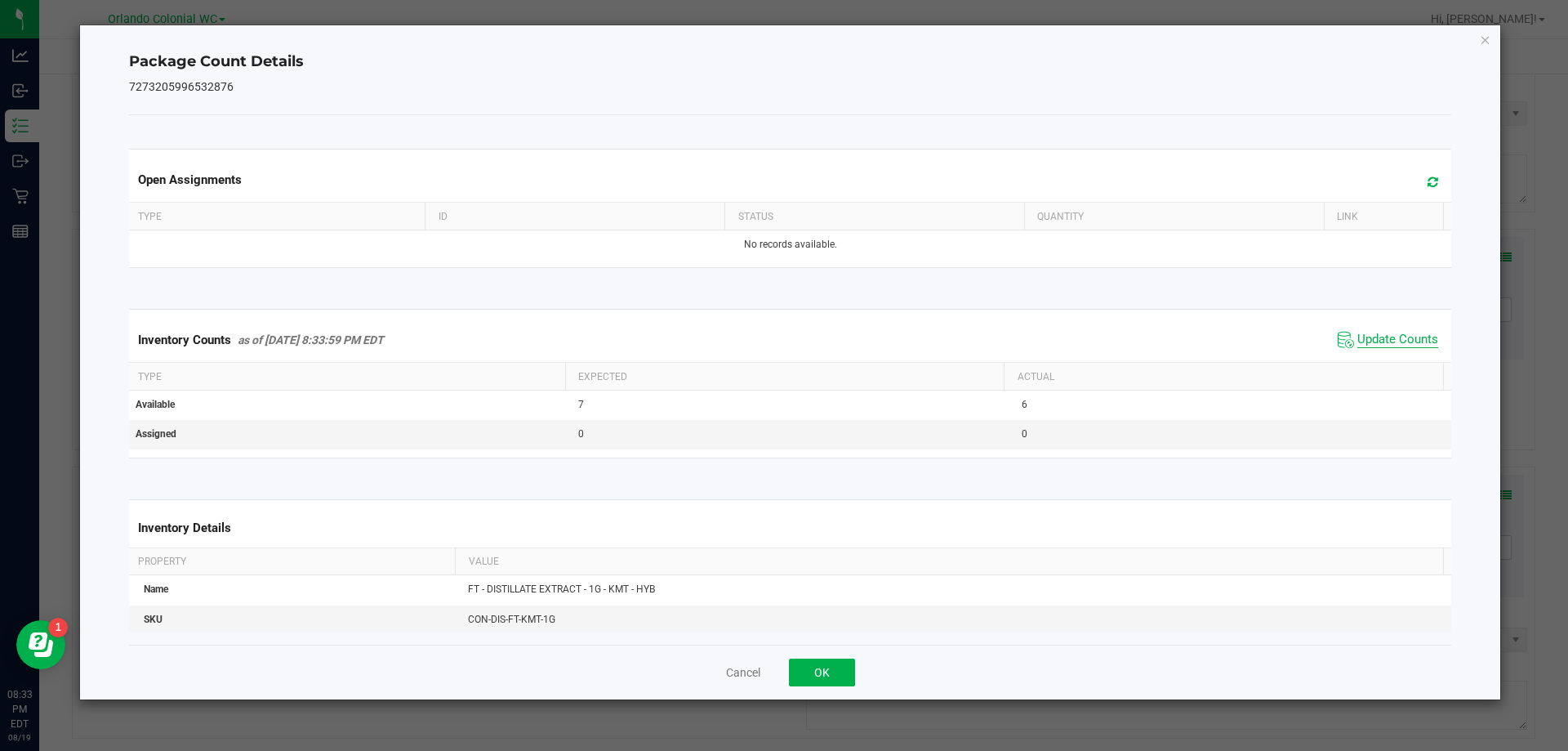
click at [1403, 348] on span "Update Counts" at bounding box center [1397, 340] width 81 height 16
click at [1485, 45] on icon "Close" at bounding box center [1485, 39] width 12 height 20
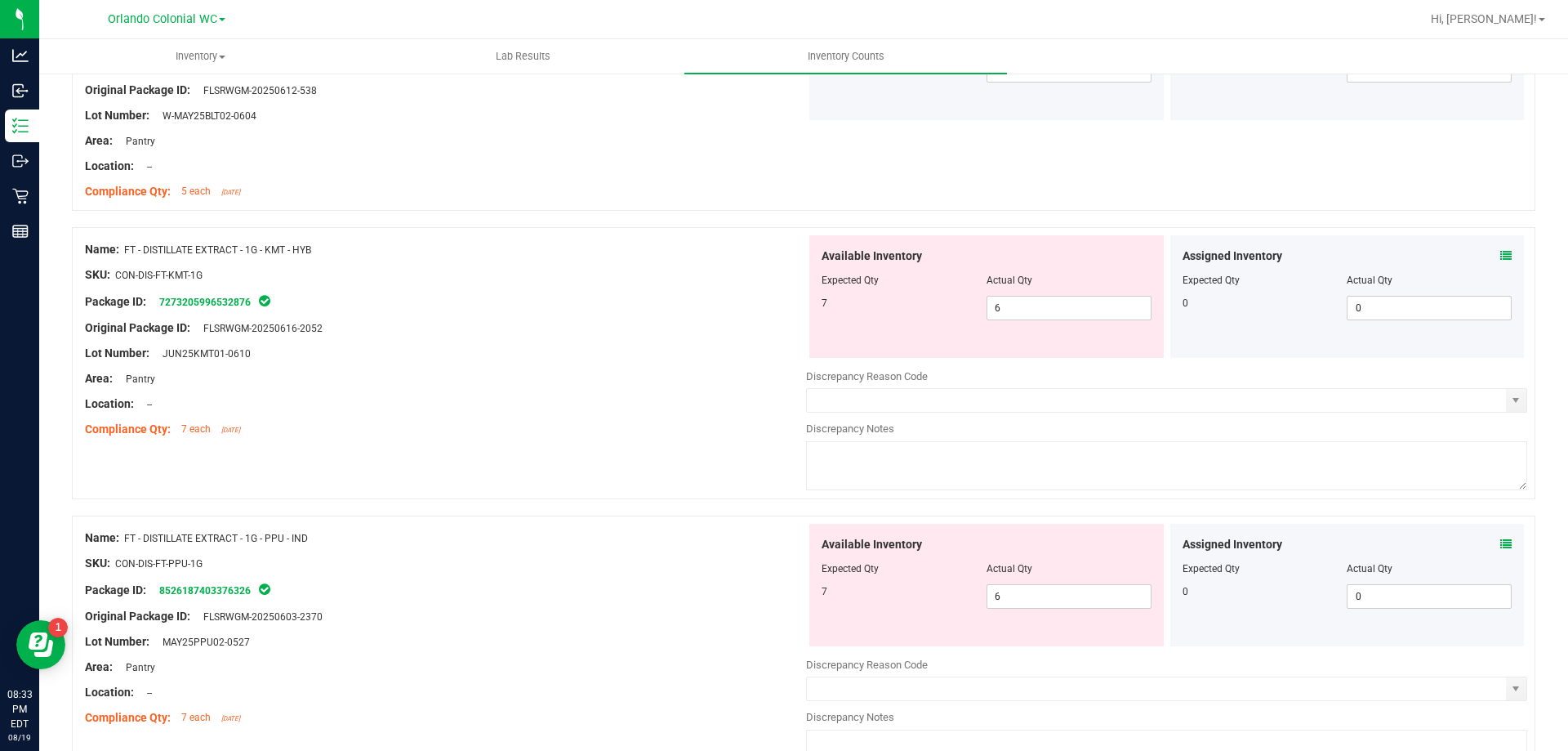
scroll to position [1625, 0]
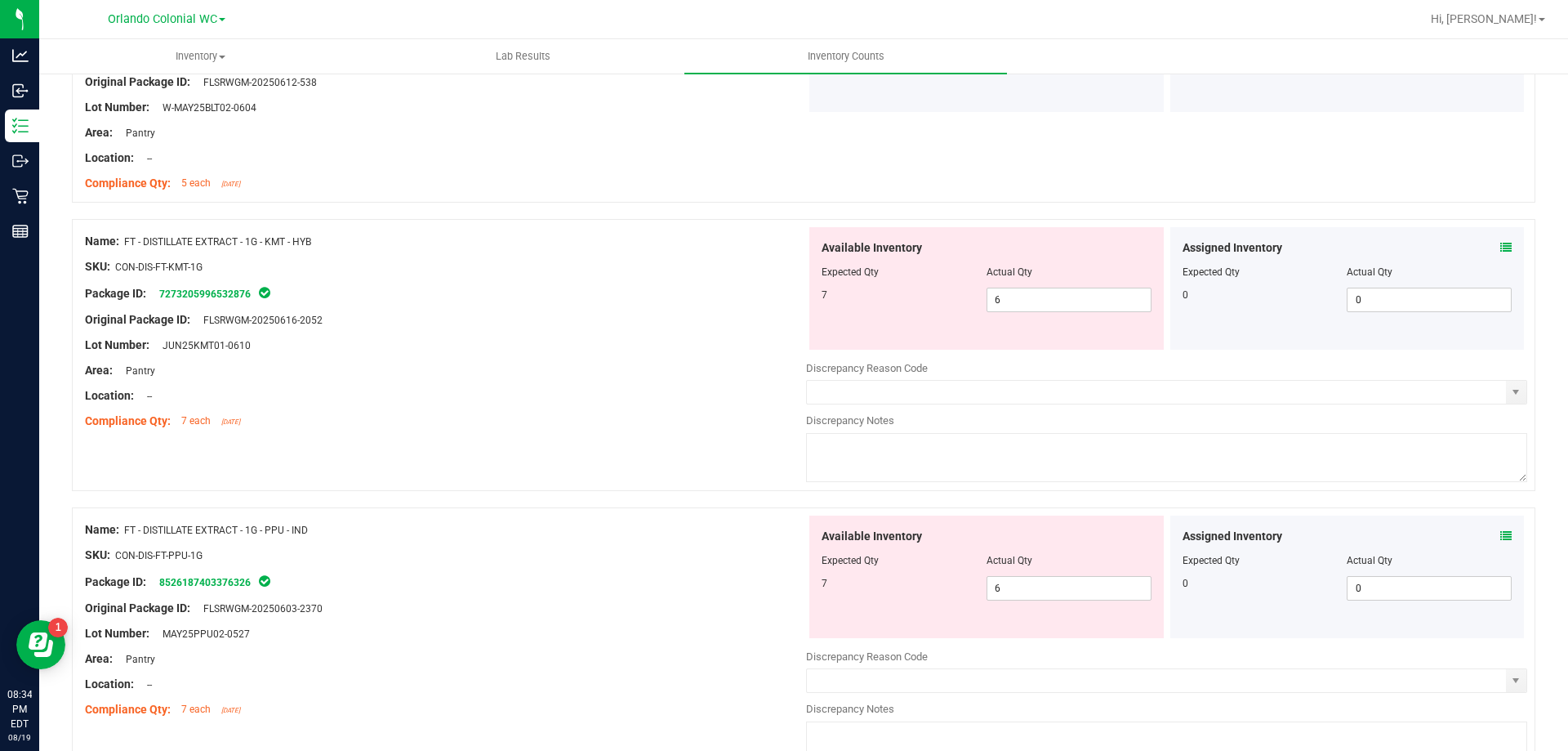
click at [1501, 246] on icon at bounding box center [1506, 247] width 12 height 12
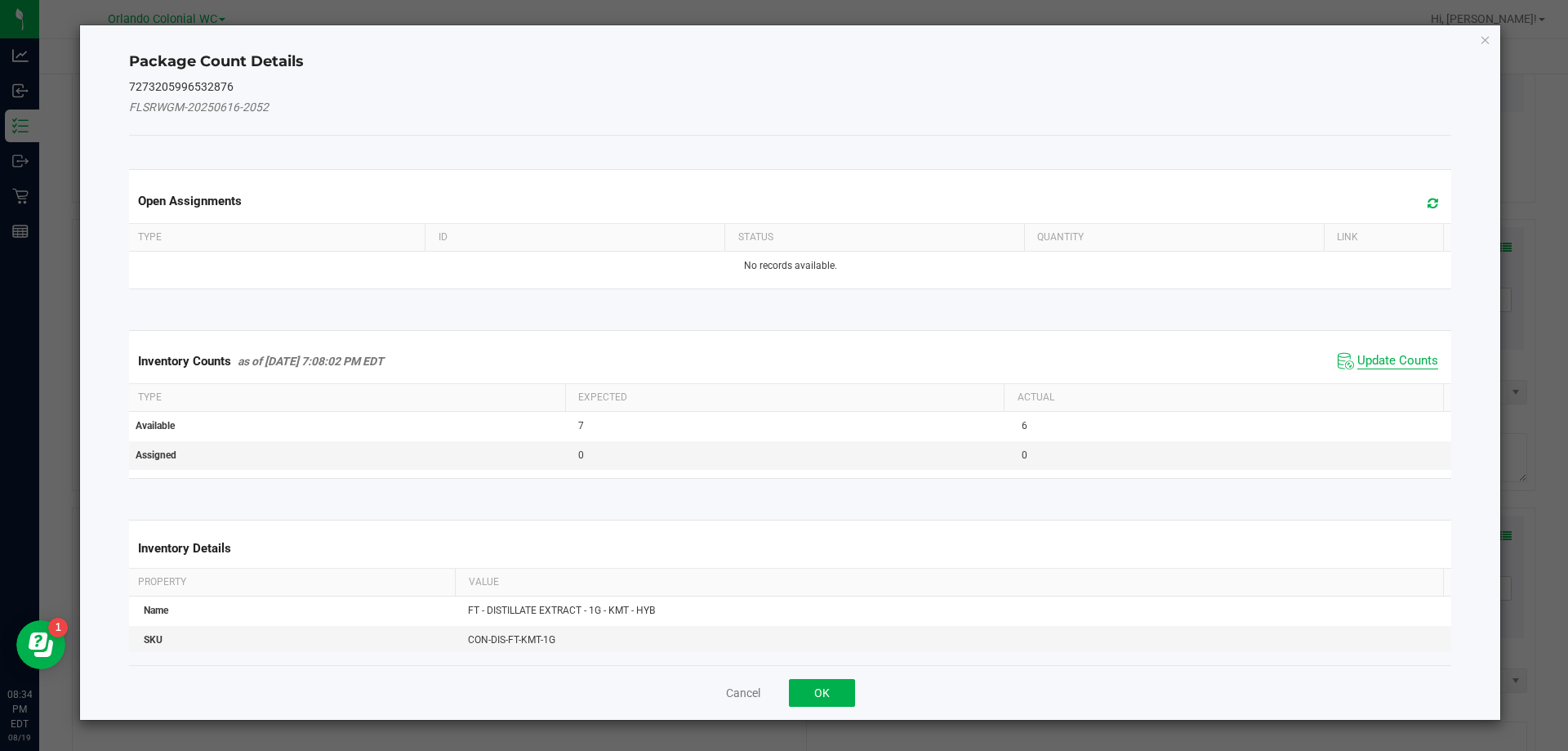
click at [1395, 364] on span "Update Counts" at bounding box center [1397, 361] width 81 height 16
click at [1388, 366] on span "Update Counts" at bounding box center [1397, 360] width 81 height 15
click at [1409, 353] on span "Update Counts" at bounding box center [1397, 360] width 81 height 15
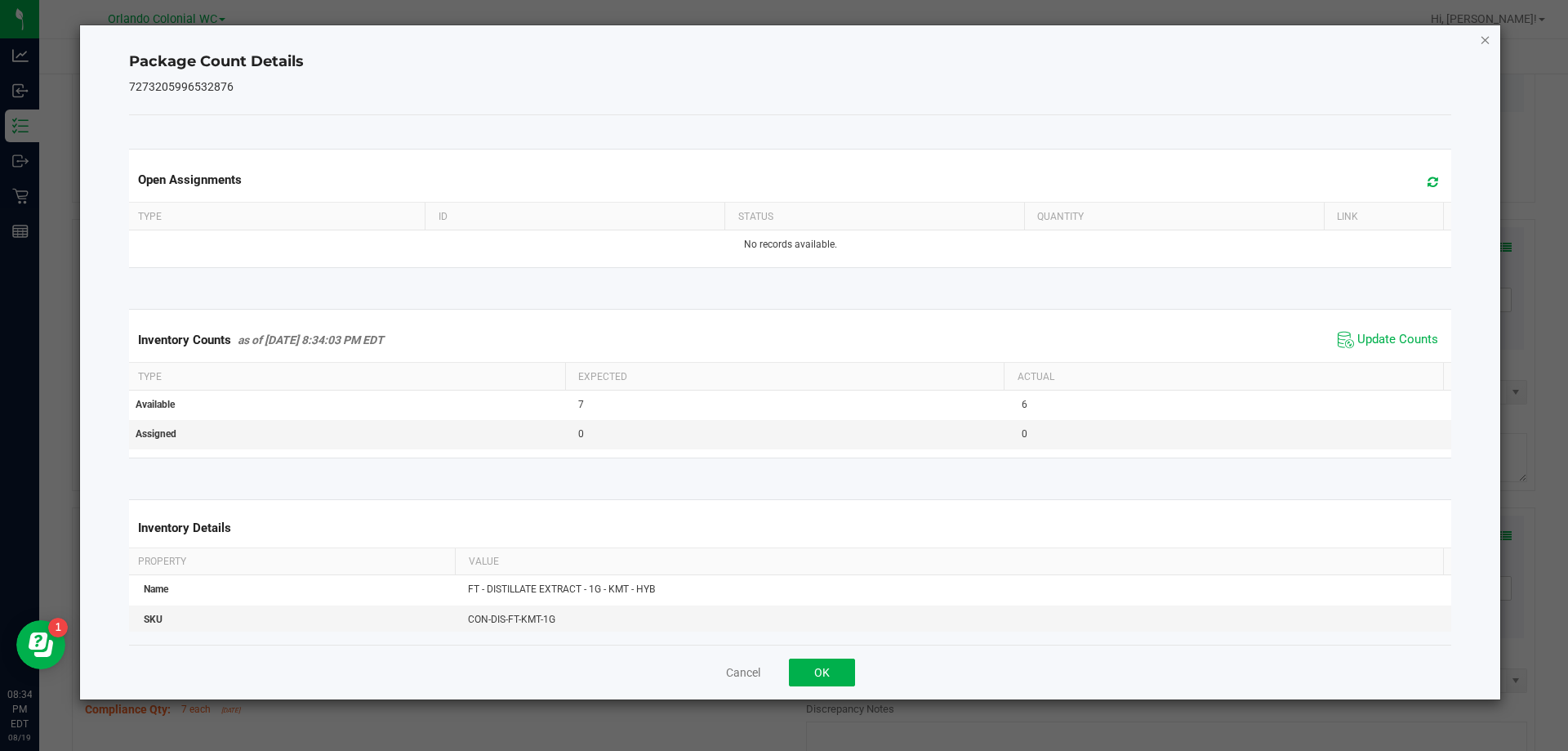
click at [1491, 45] on icon "Close" at bounding box center [1485, 39] width 12 height 20
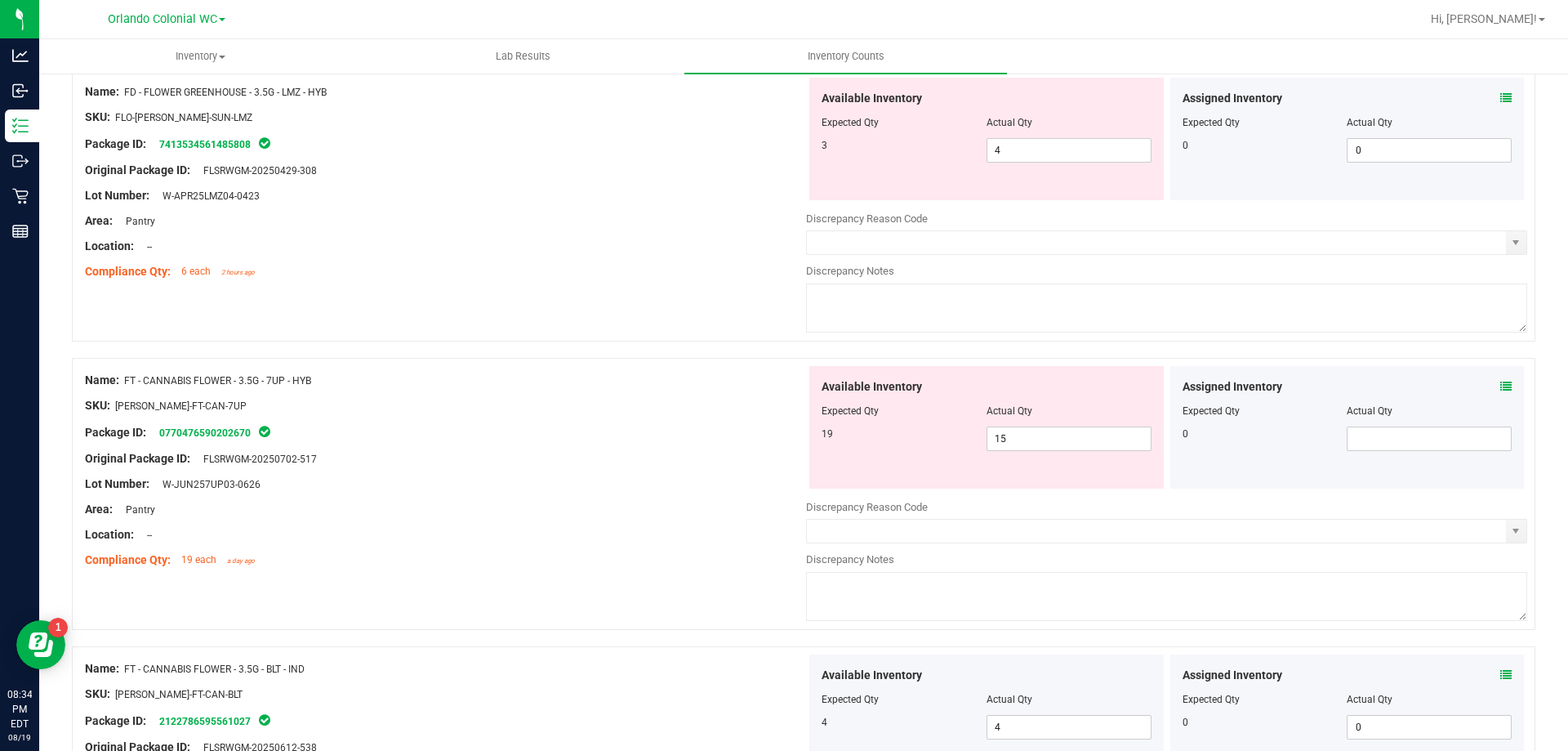
scroll to position [970, 0]
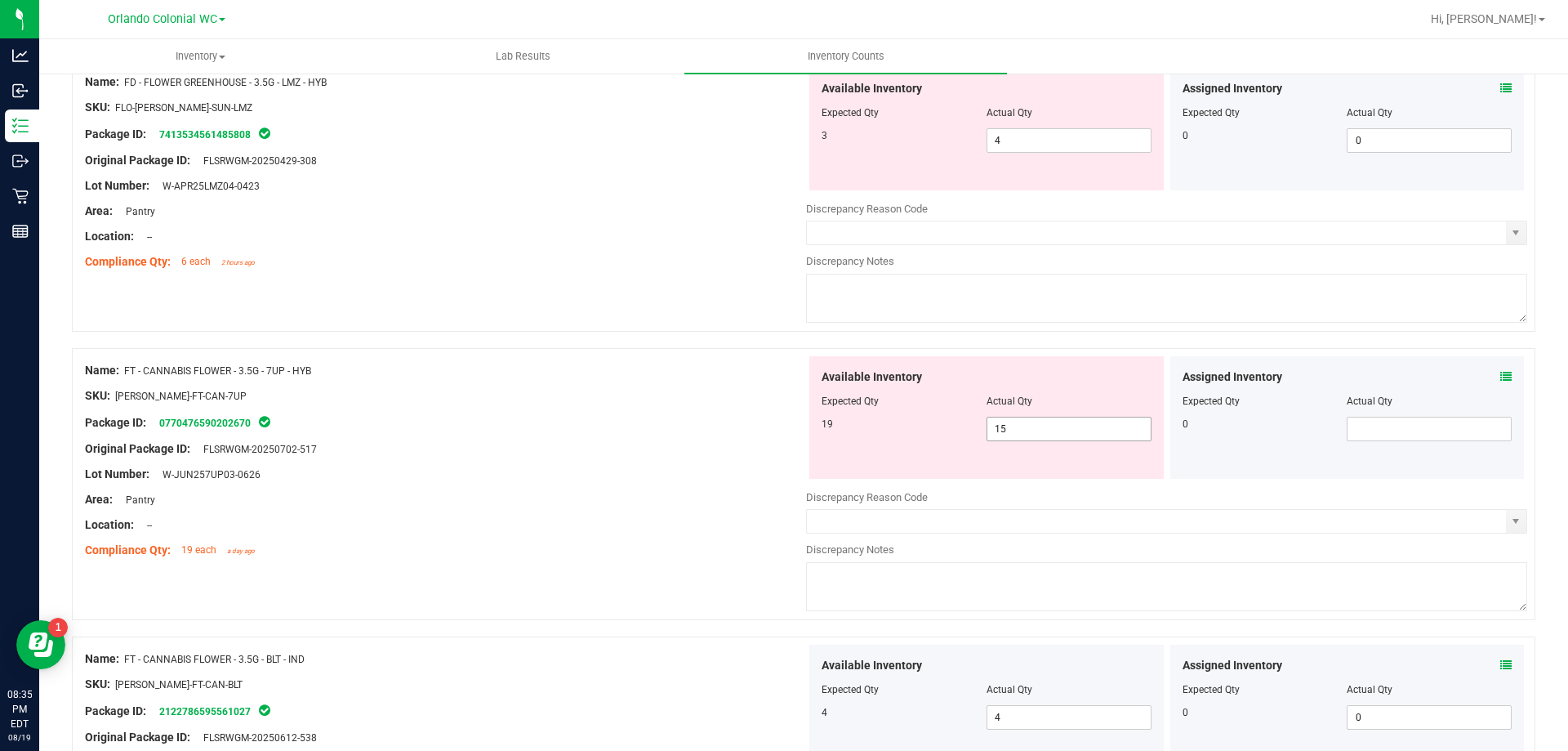
click at [1027, 425] on input "15" at bounding box center [1069, 428] width 164 height 23
type input "19"
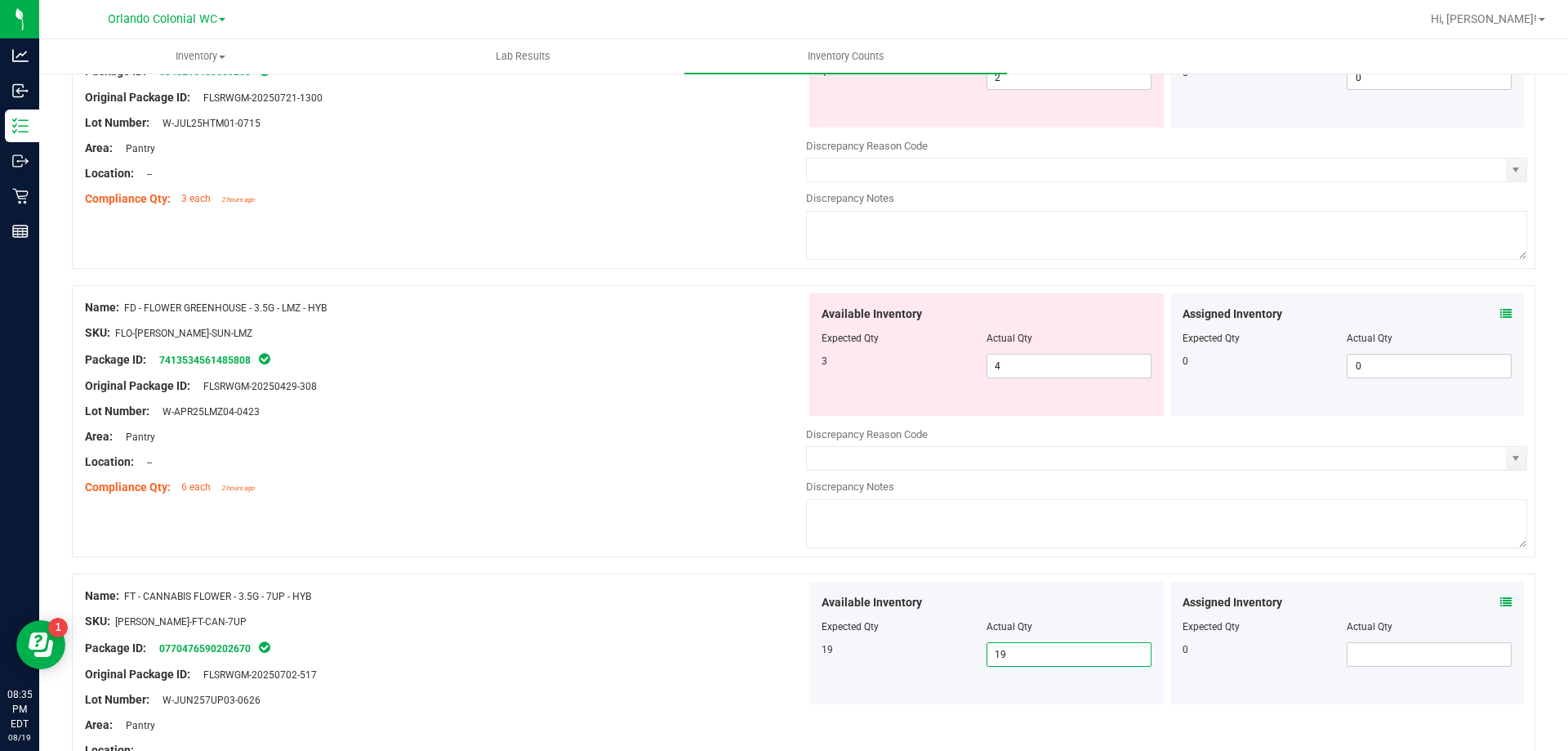
scroll to position [746, 0]
click at [1036, 368] on input "4" at bounding box center [1069, 364] width 164 height 23
type input "3"
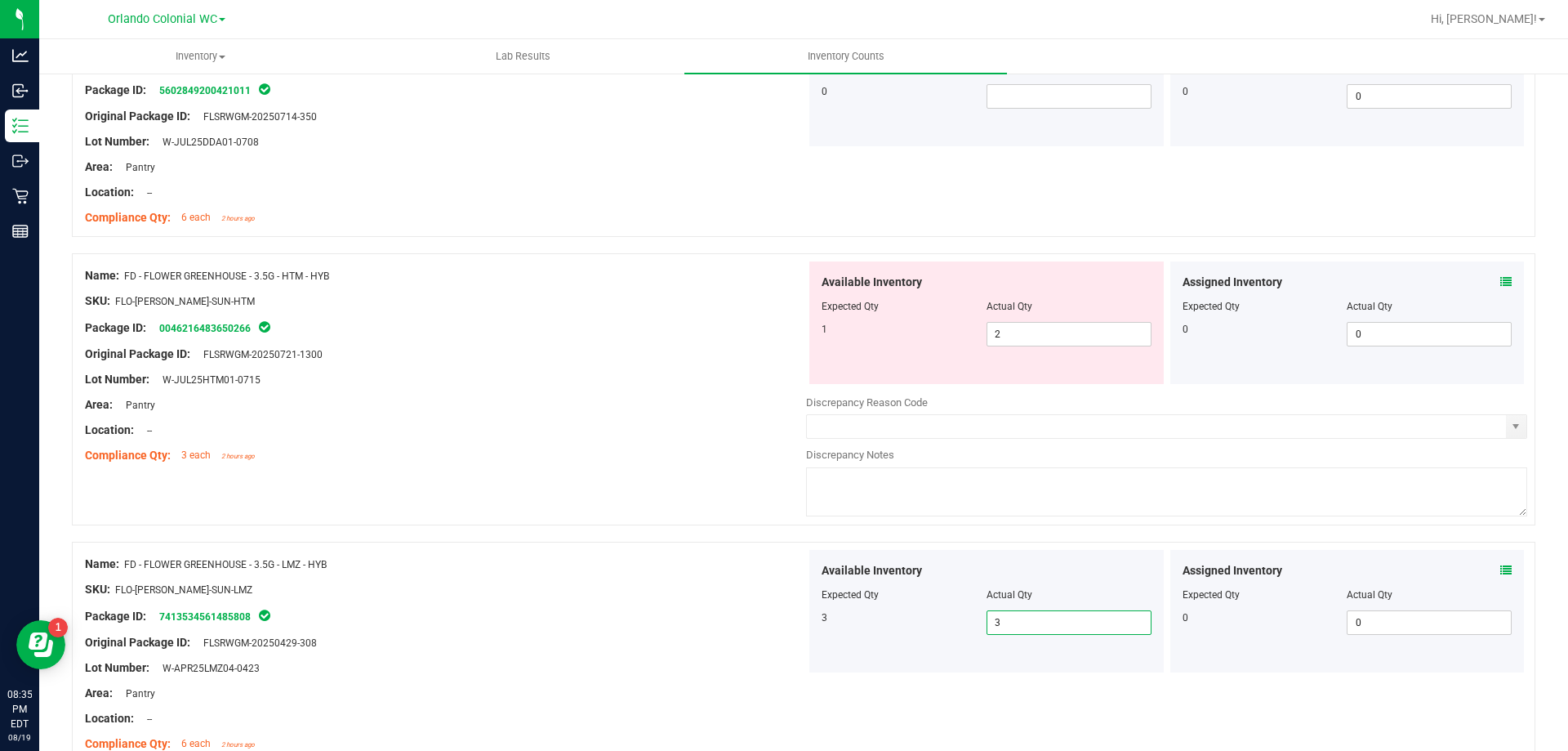
scroll to position [488, 0]
click at [1501, 285] on icon at bounding box center [1506, 281] width 12 height 12
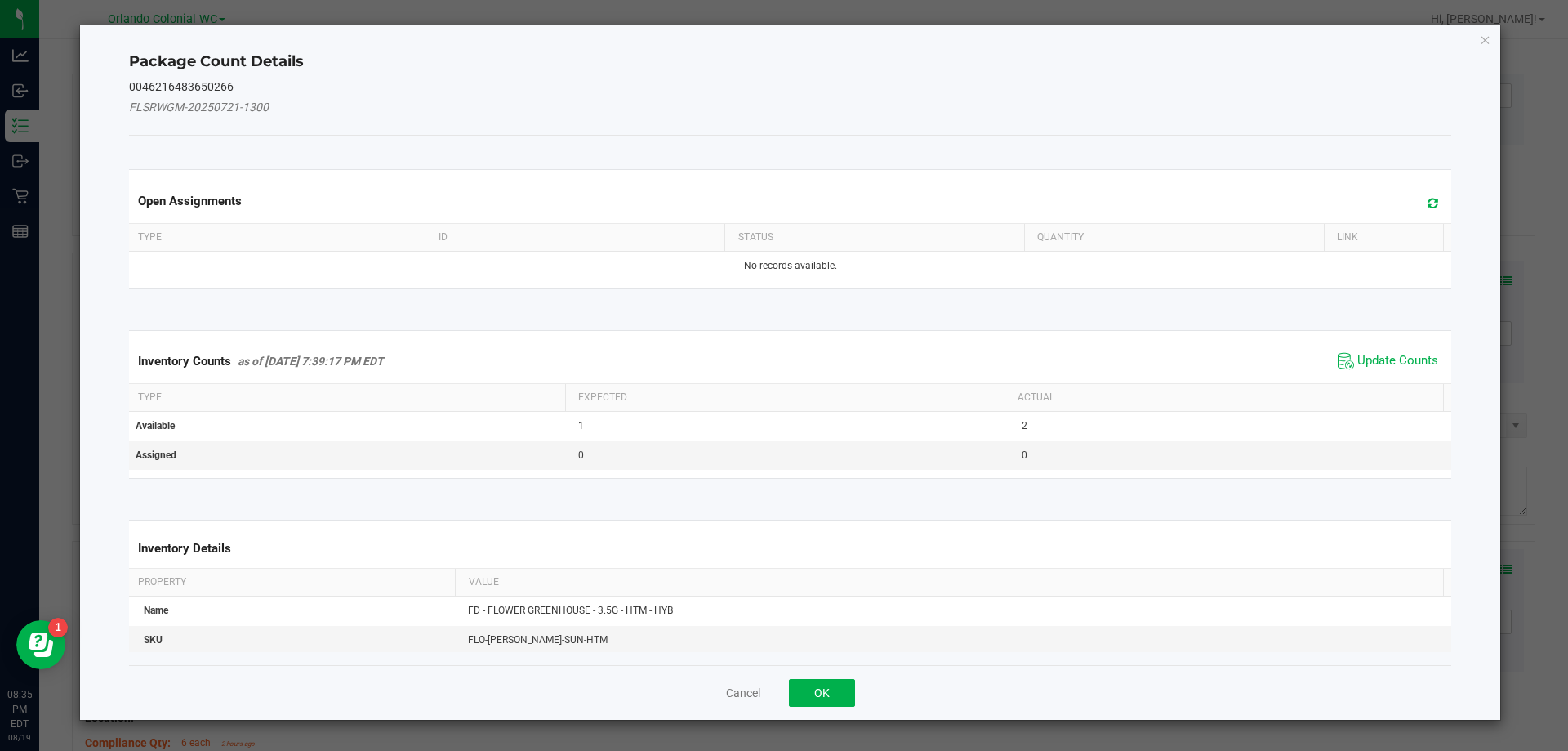
click at [1383, 360] on span "Update Counts" at bounding box center [1397, 361] width 81 height 16
click at [1386, 366] on span "Update Counts" at bounding box center [1397, 361] width 81 height 16
click at [1399, 353] on span "Update Counts" at bounding box center [1397, 360] width 81 height 15
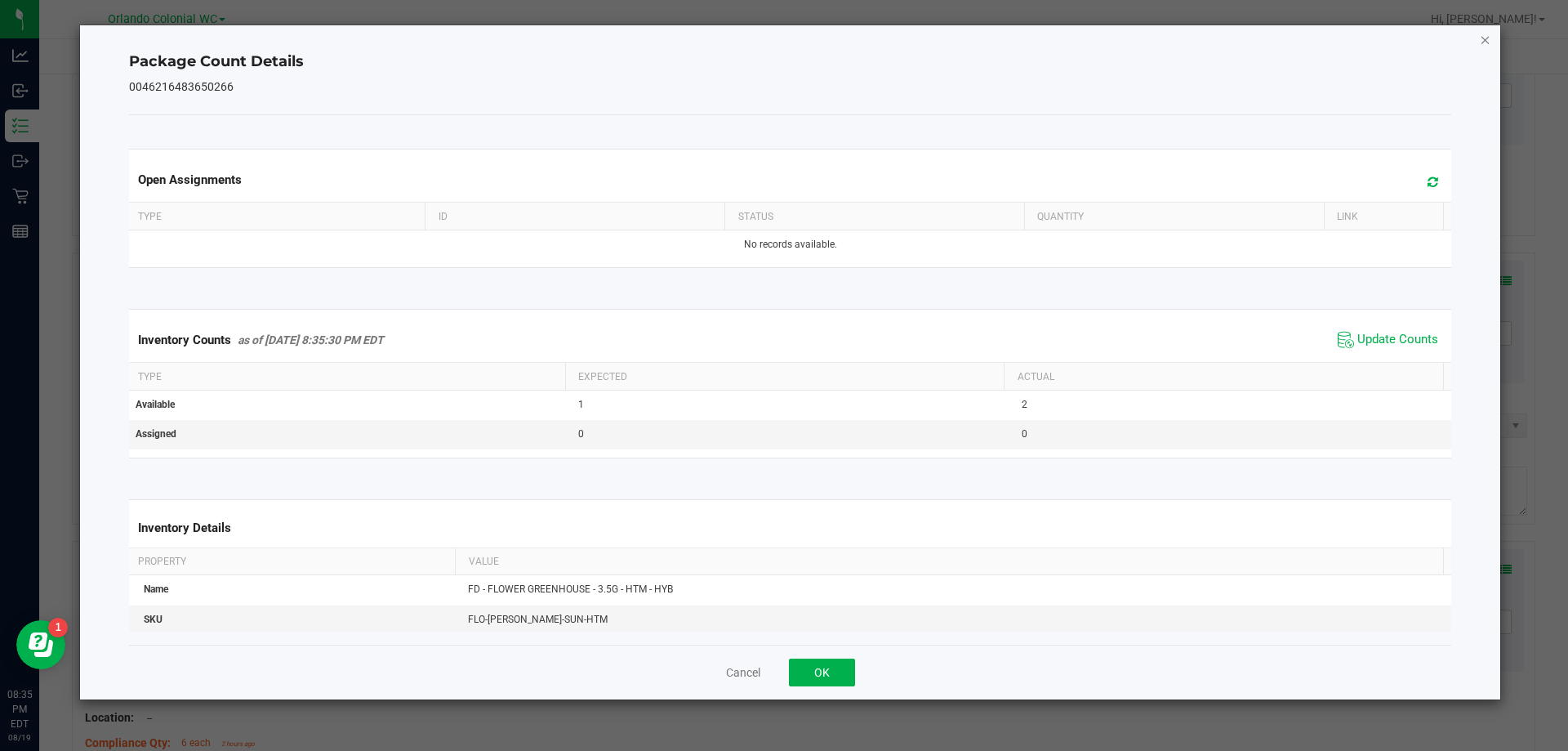
click at [1487, 38] on icon "Close" at bounding box center [1485, 39] width 12 height 20
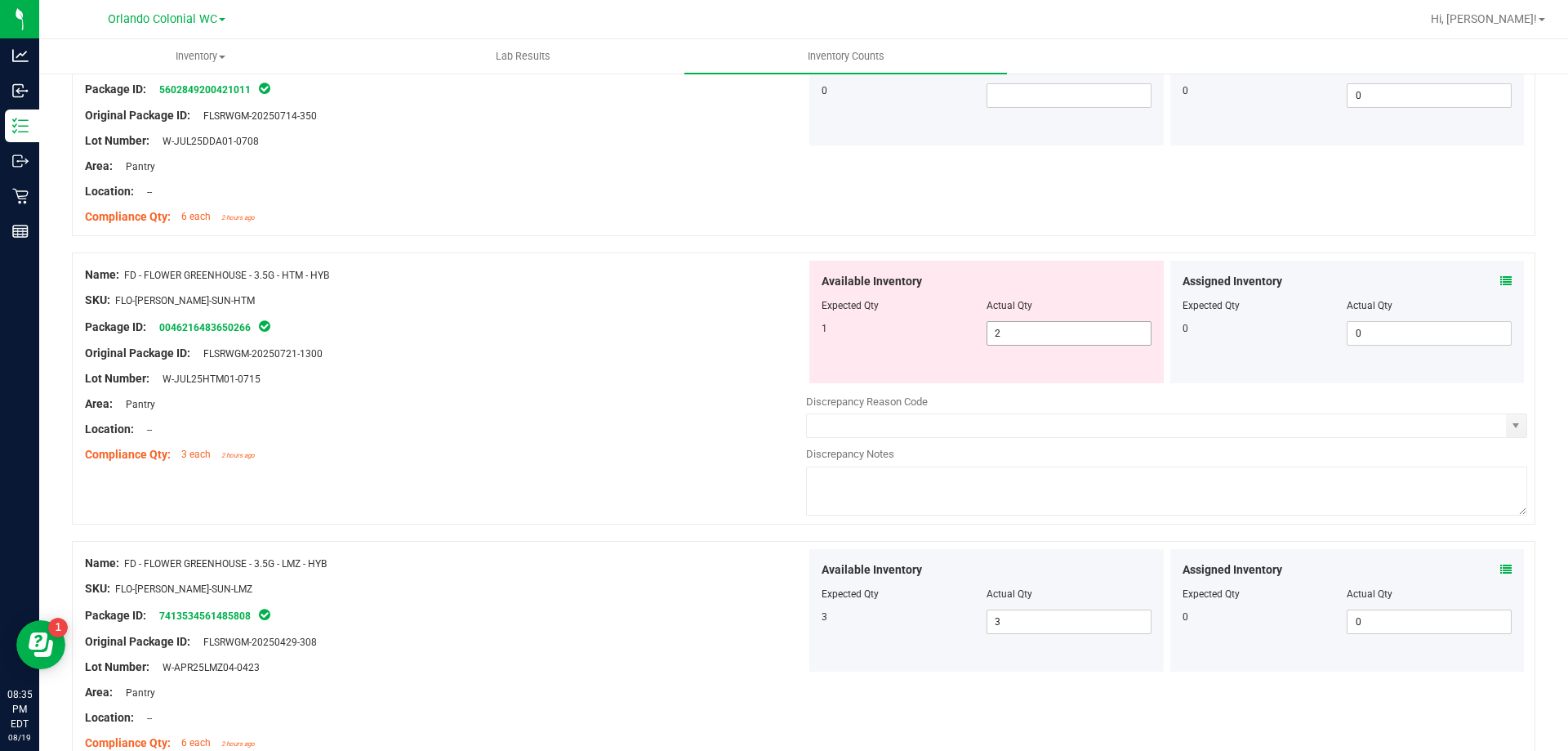
click at [1041, 333] on input "2" at bounding box center [1069, 333] width 164 height 23
type input "1"
click at [495, 375] on div "Lot Number: W-JUL25HTM01-0715" at bounding box center [444, 378] width 721 height 17
type input "1"
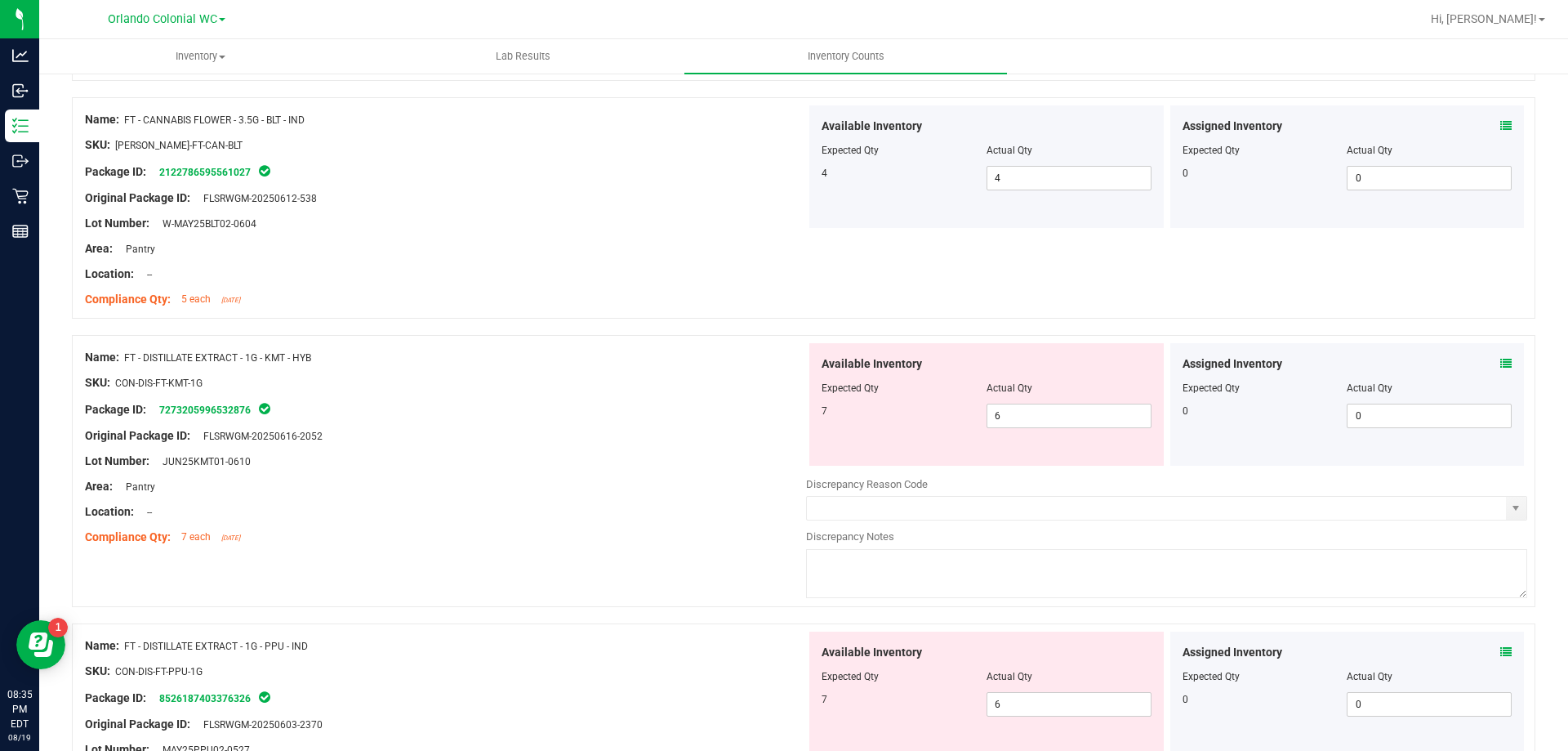
scroll to position [1356, 0]
click at [1501, 363] on icon at bounding box center [1506, 365] width 12 height 12
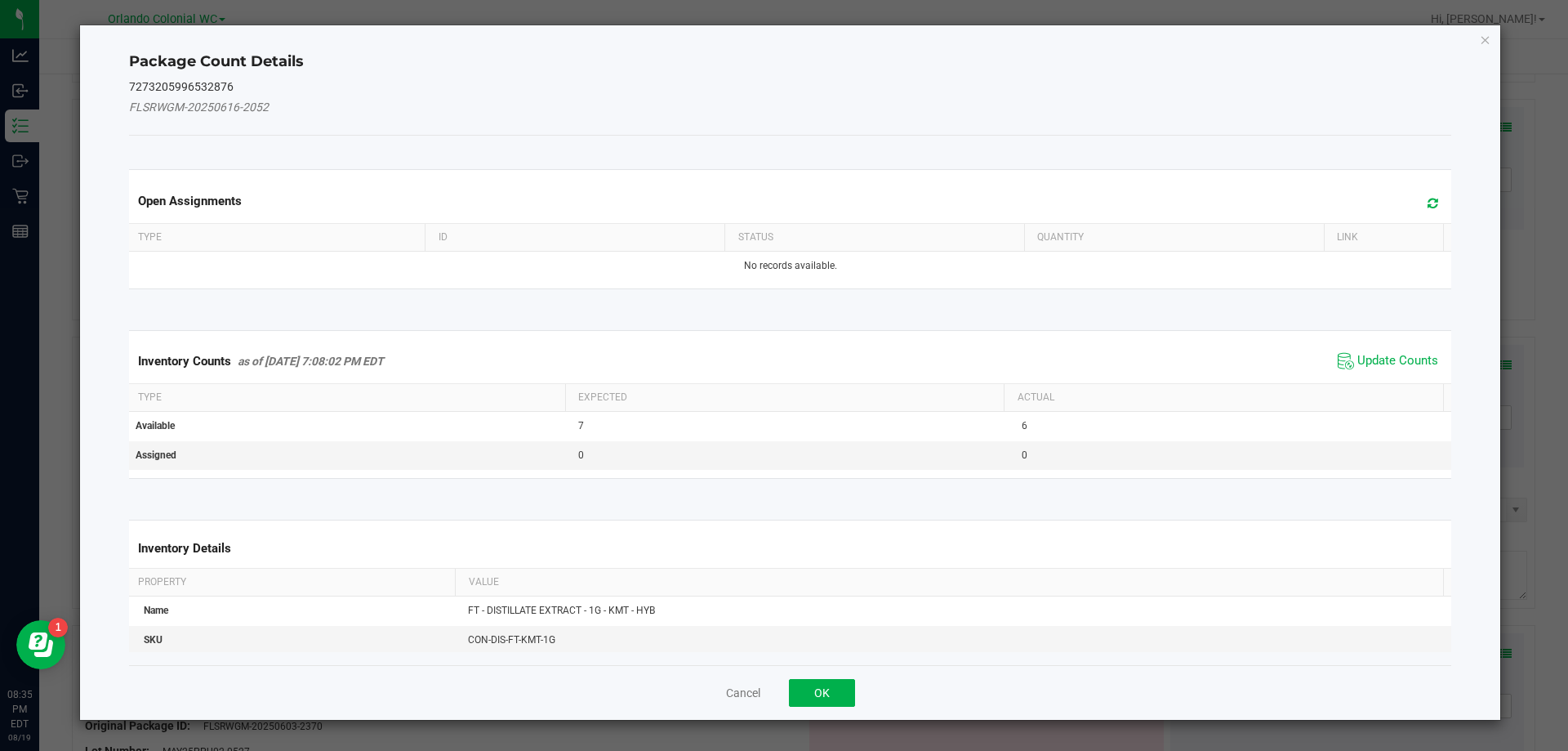
click at [1354, 387] on th "Actual" at bounding box center [1223, 397] width 439 height 28
click at [1393, 362] on span "Update Counts" at bounding box center [1397, 361] width 81 height 16
click at [1408, 355] on div "Inventory Counts as of [DATE] 7:08:02 PM EDT Update Counts" at bounding box center [790, 360] width 1330 height 43
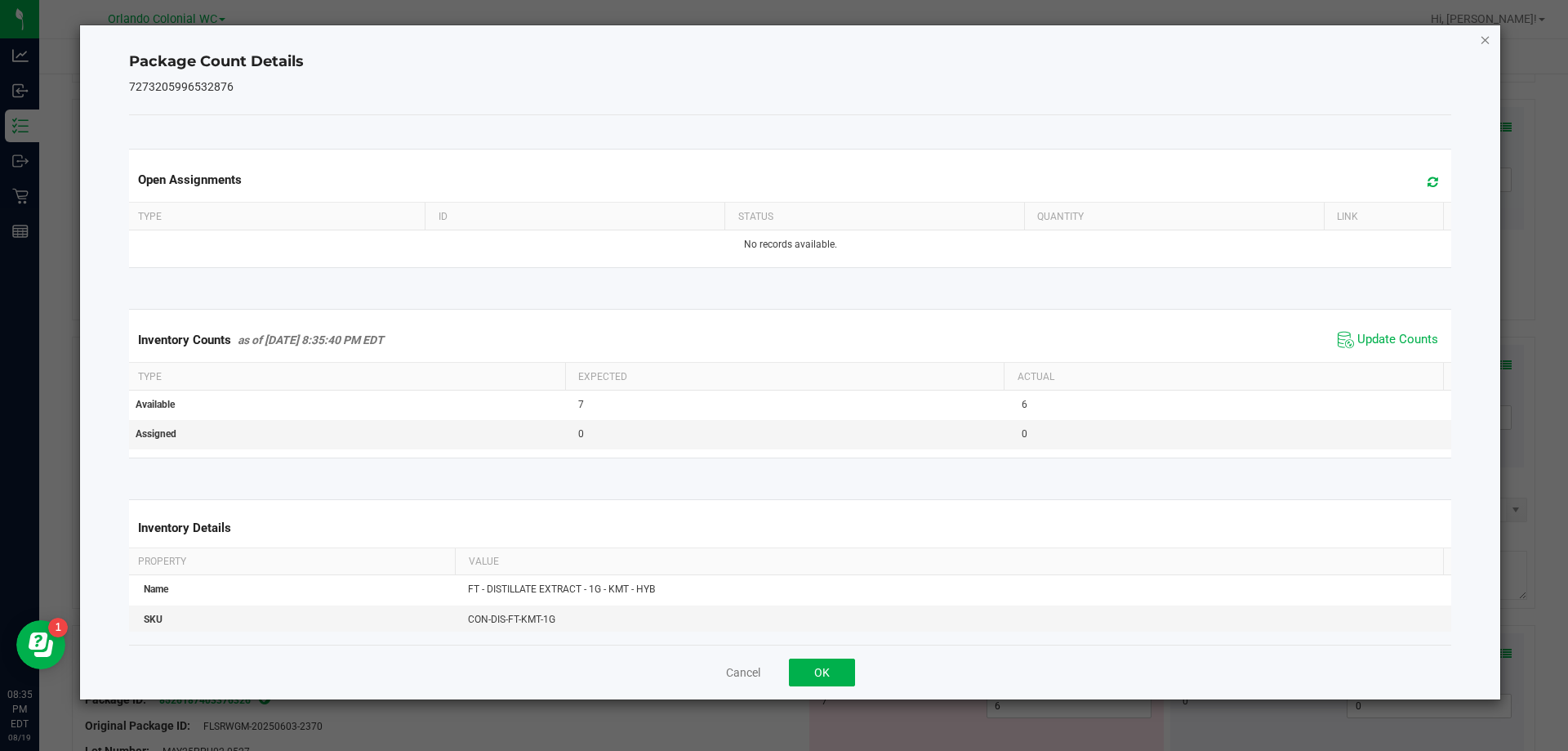
click at [1485, 38] on icon "Close" at bounding box center [1485, 39] width 12 height 20
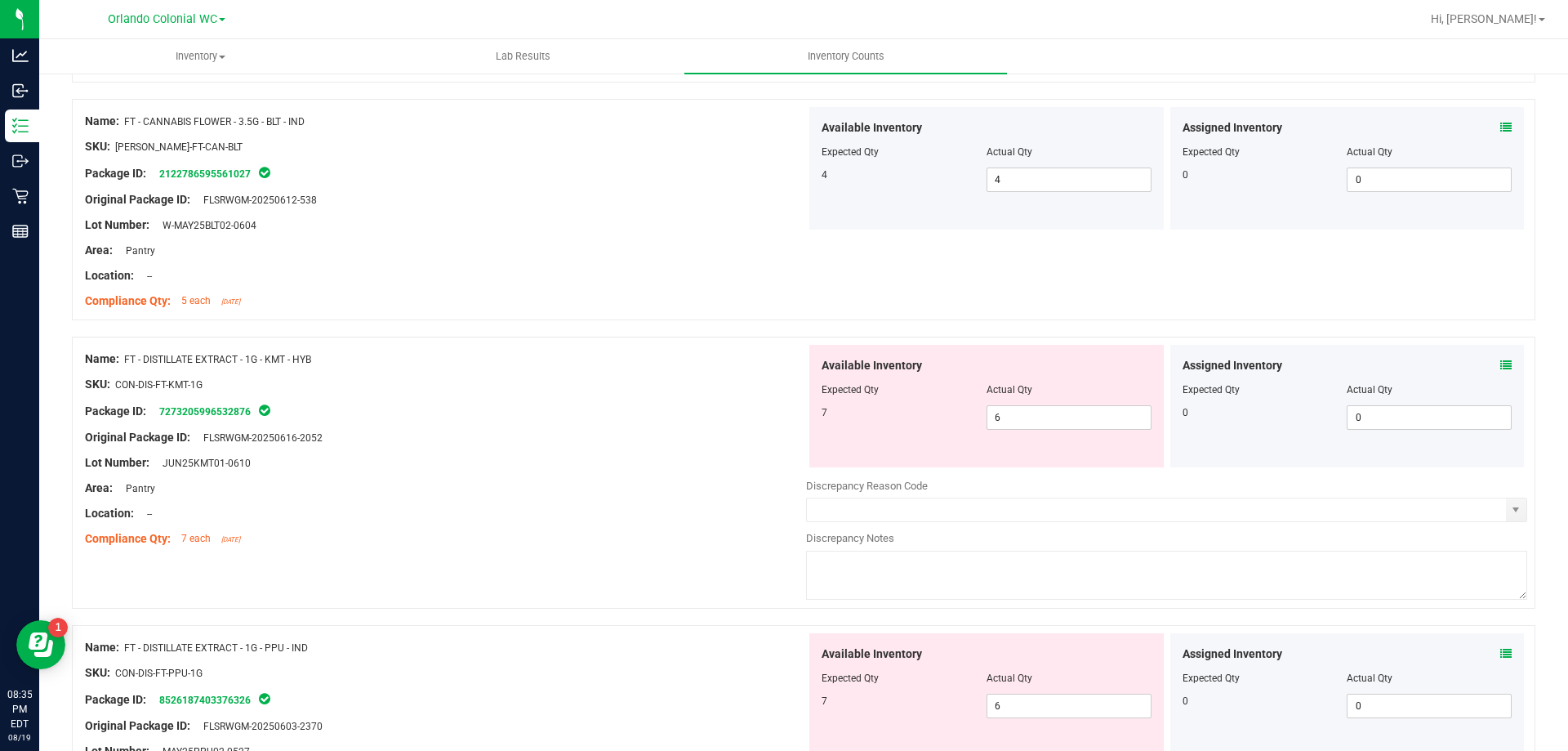
click at [1038, 389] on div "Actual Qty" at bounding box center [1068, 389] width 165 height 15
click at [1059, 420] on input "6" at bounding box center [1069, 417] width 164 height 23
type input "7"
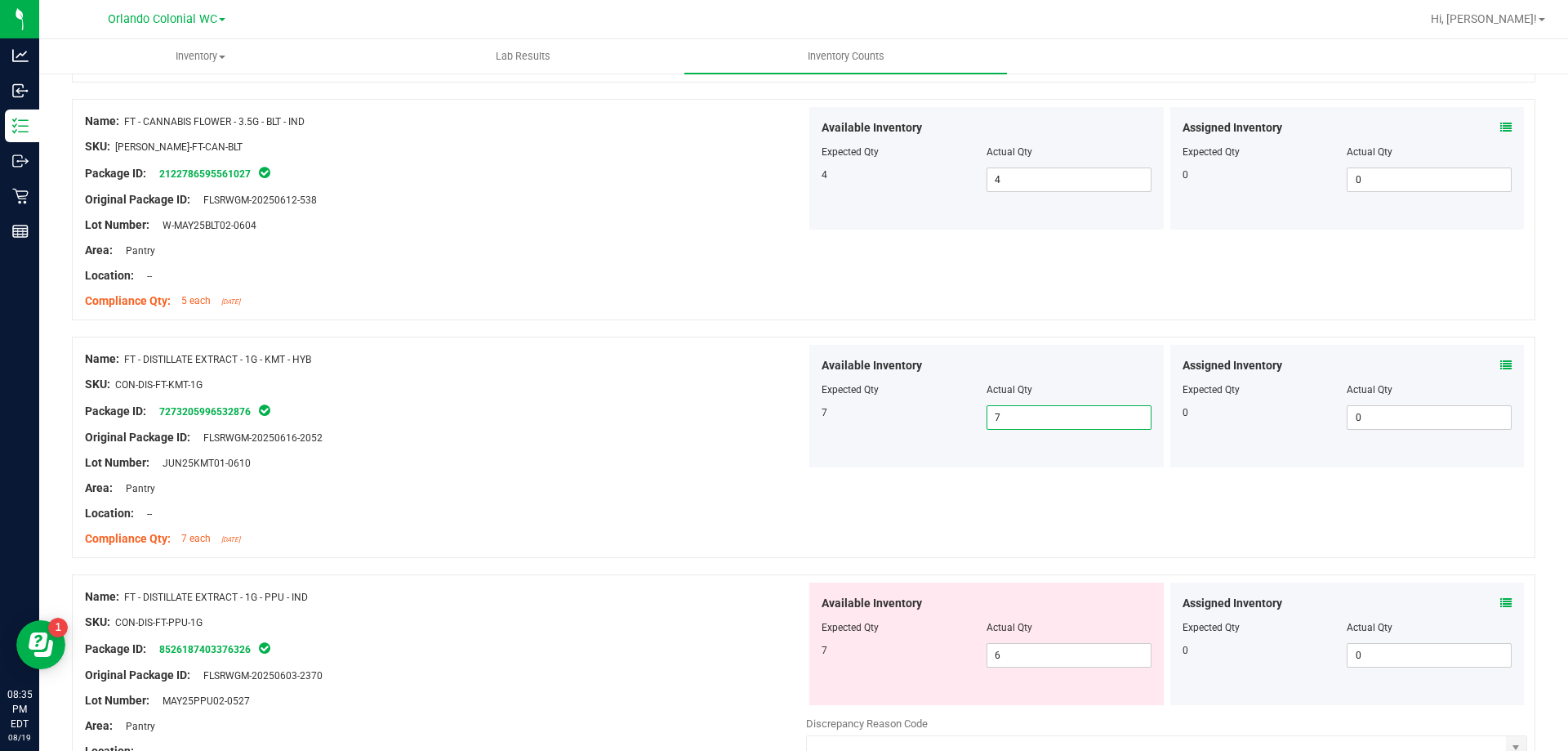
click at [1501, 599] on icon at bounding box center [1506, 603] width 12 height 12
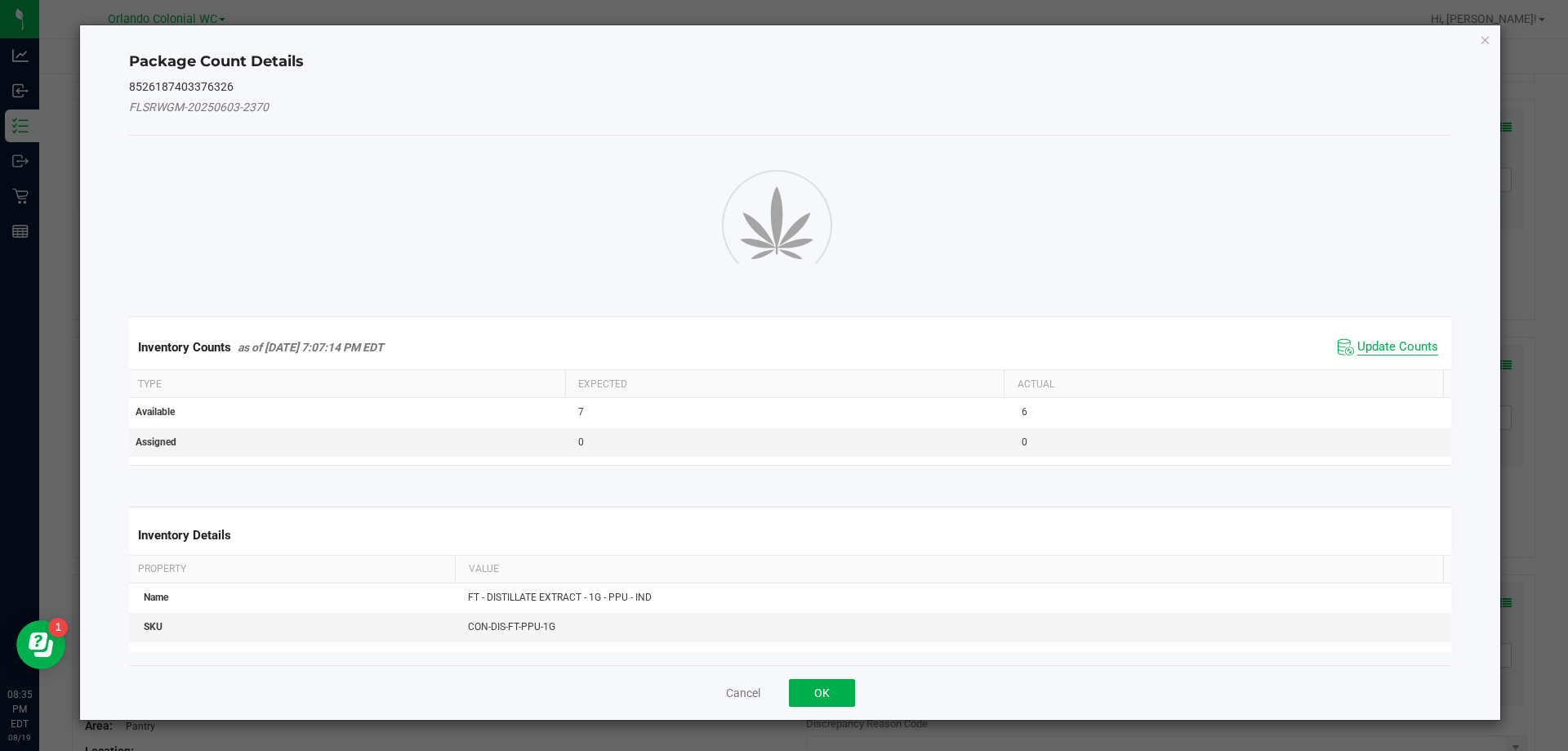
click at [1388, 346] on span "Update Counts" at bounding box center [1397, 347] width 81 height 16
click at [1404, 354] on span "Update Counts" at bounding box center [1397, 346] width 81 height 15
click at [1412, 342] on span "Update Counts" at bounding box center [1397, 346] width 81 height 15
click at [1395, 342] on span "Update Counts" at bounding box center [1397, 346] width 81 height 15
click at [1484, 48] on icon "Close" at bounding box center [1485, 39] width 12 height 20
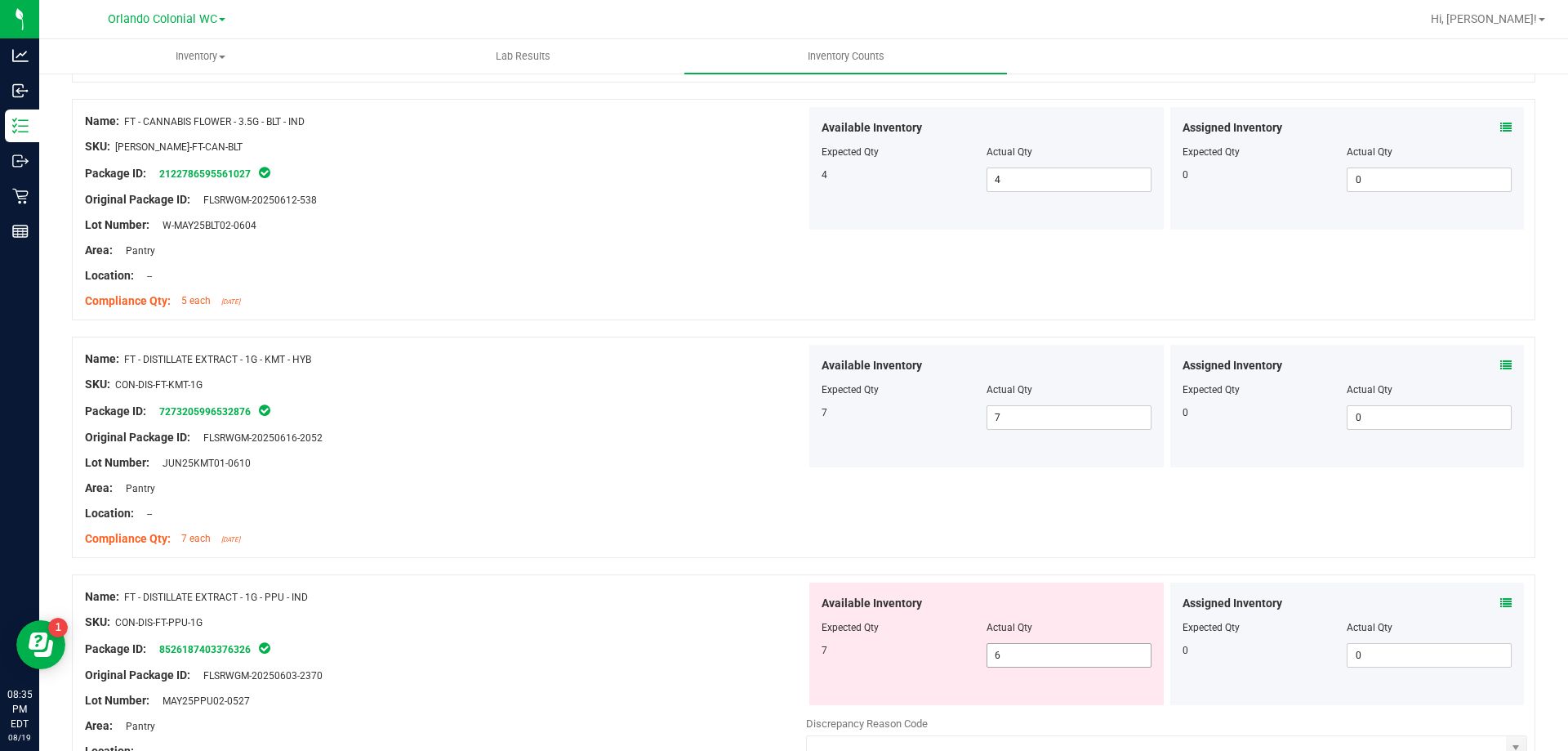
click at [1066, 659] on input "6" at bounding box center [1069, 655] width 164 height 23
click at [1501, 602] on icon at bounding box center [1506, 603] width 12 height 12
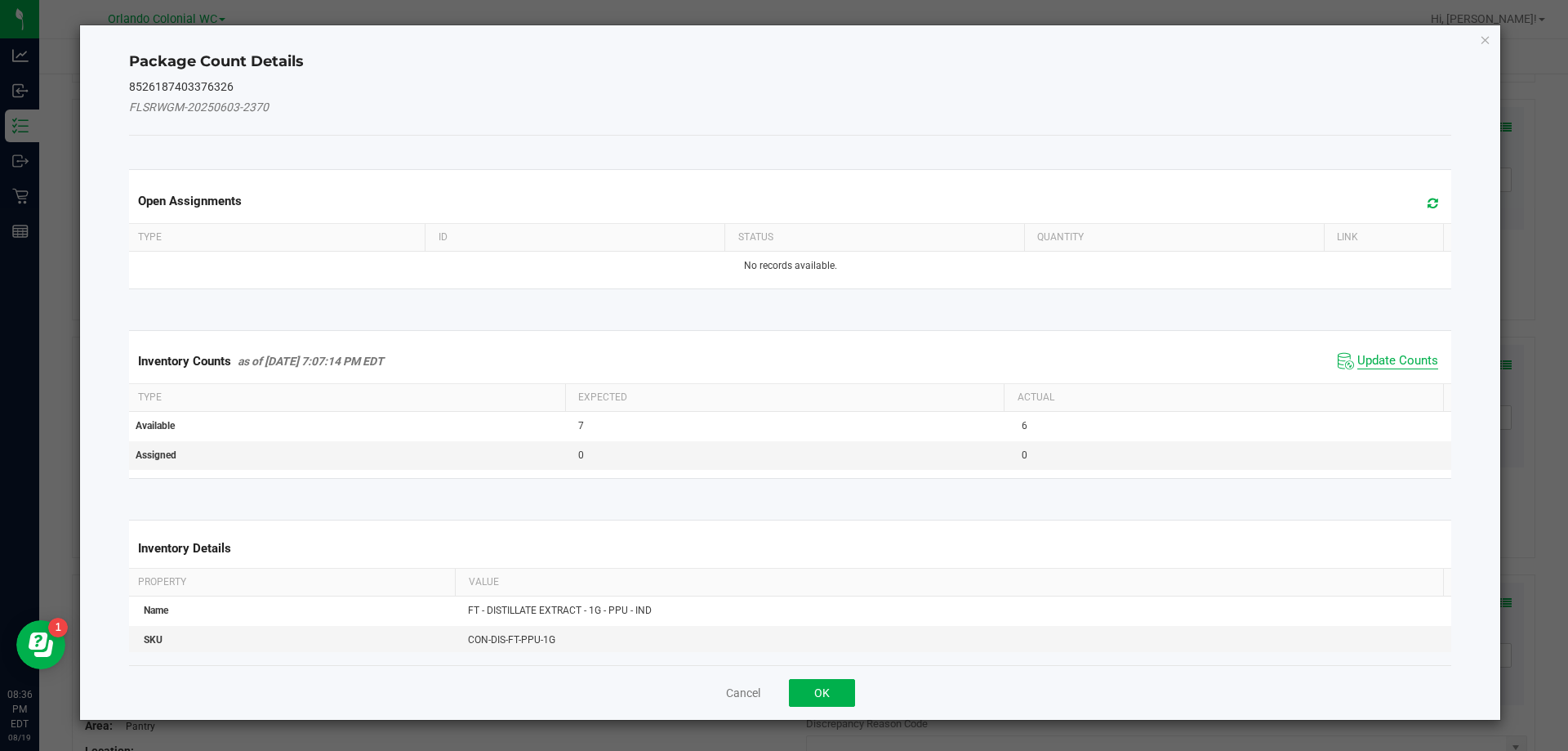
click at [1390, 366] on span "Update Counts" at bounding box center [1397, 361] width 81 height 16
click at [1388, 366] on span "Update Counts" at bounding box center [1397, 360] width 81 height 15
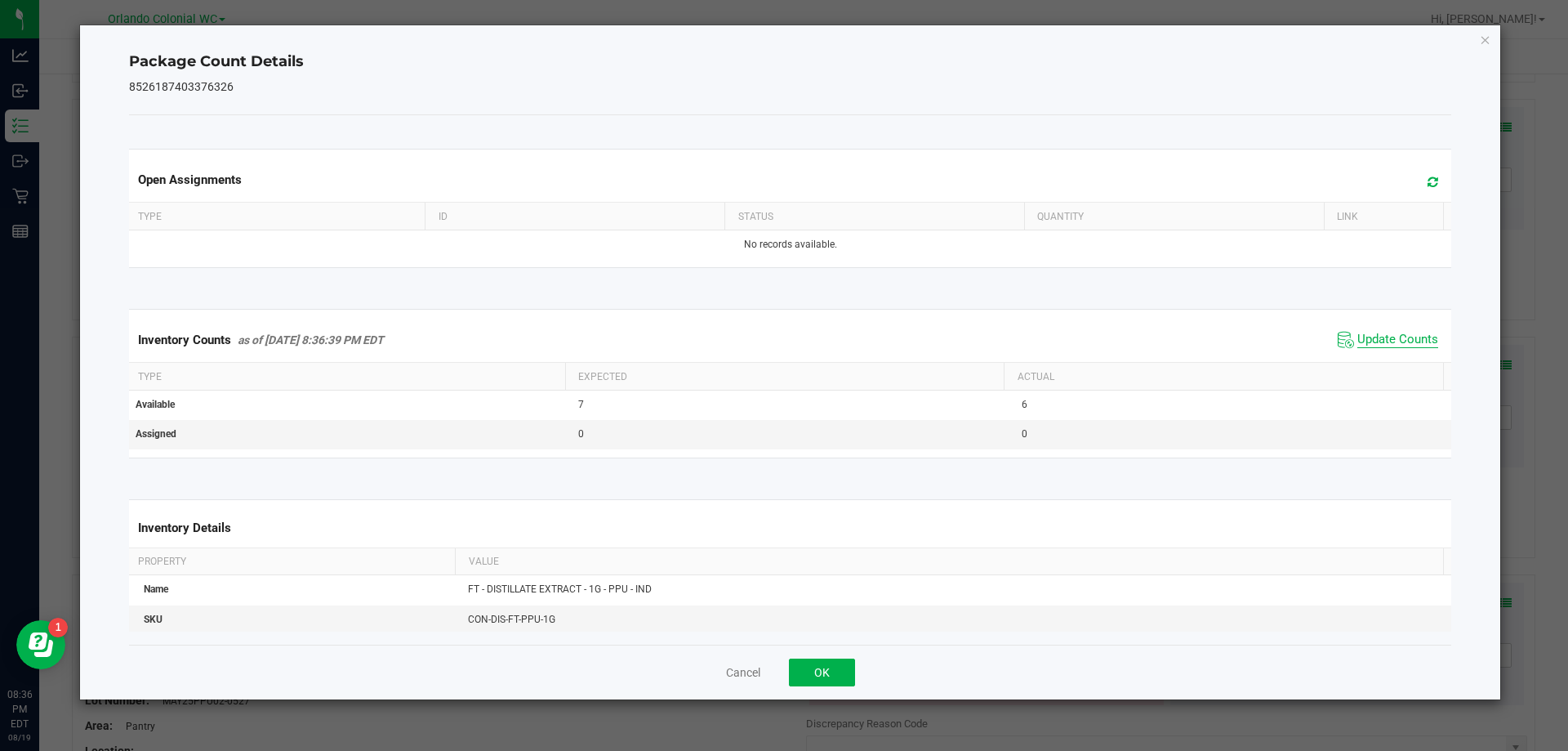
click at [1388, 348] on span "Update Counts" at bounding box center [1397, 340] width 81 height 16
click at [1484, 45] on icon "Close" at bounding box center [1485, 39] width 12 height 20
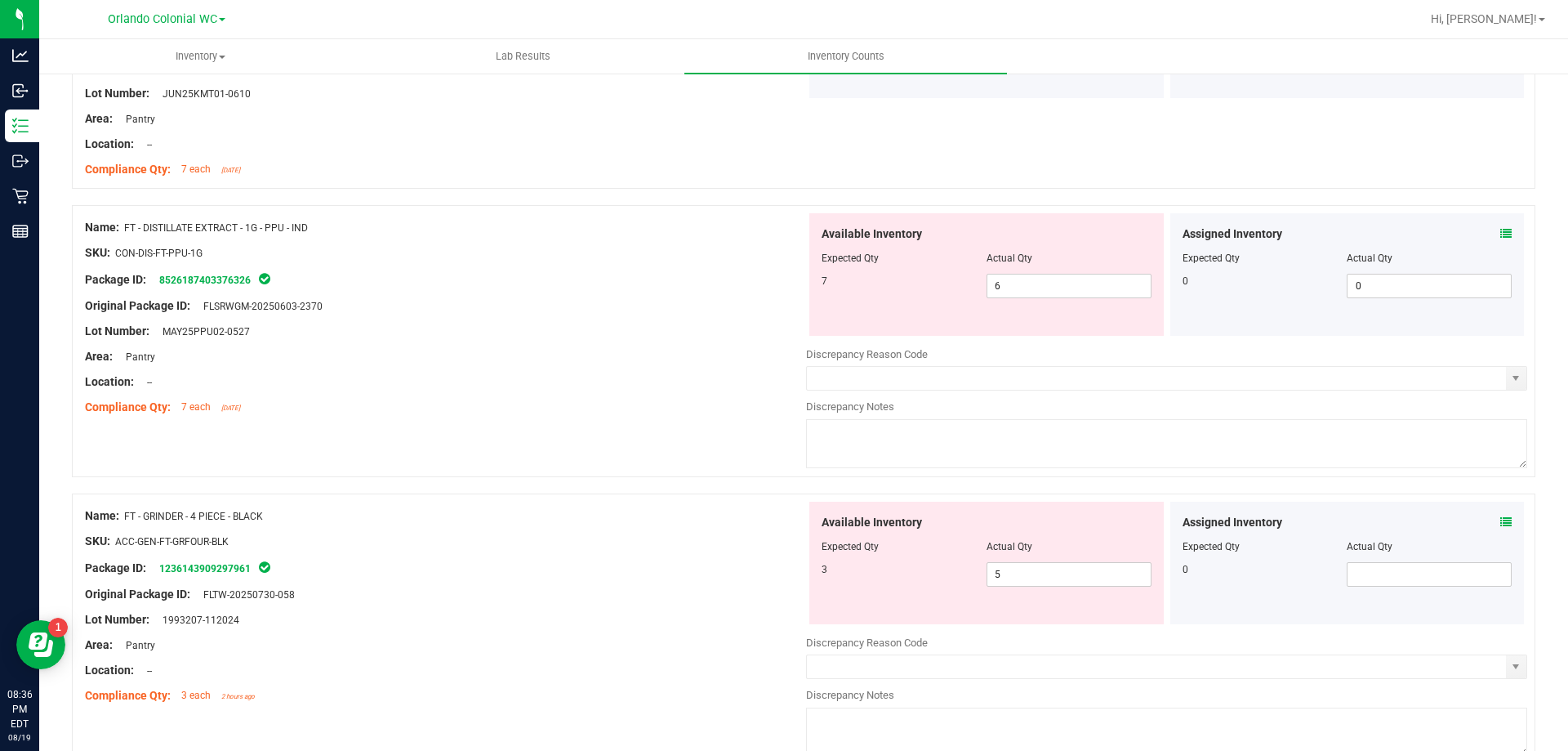
scroll to position [1723, 0]
click at [1079, 569] on input "5" at bounding box center [1069, 576] width 164 height 23
type input "3"
click at [595, 556] on div at bounding box center [444, 555] width 721 height 8
type input "3"
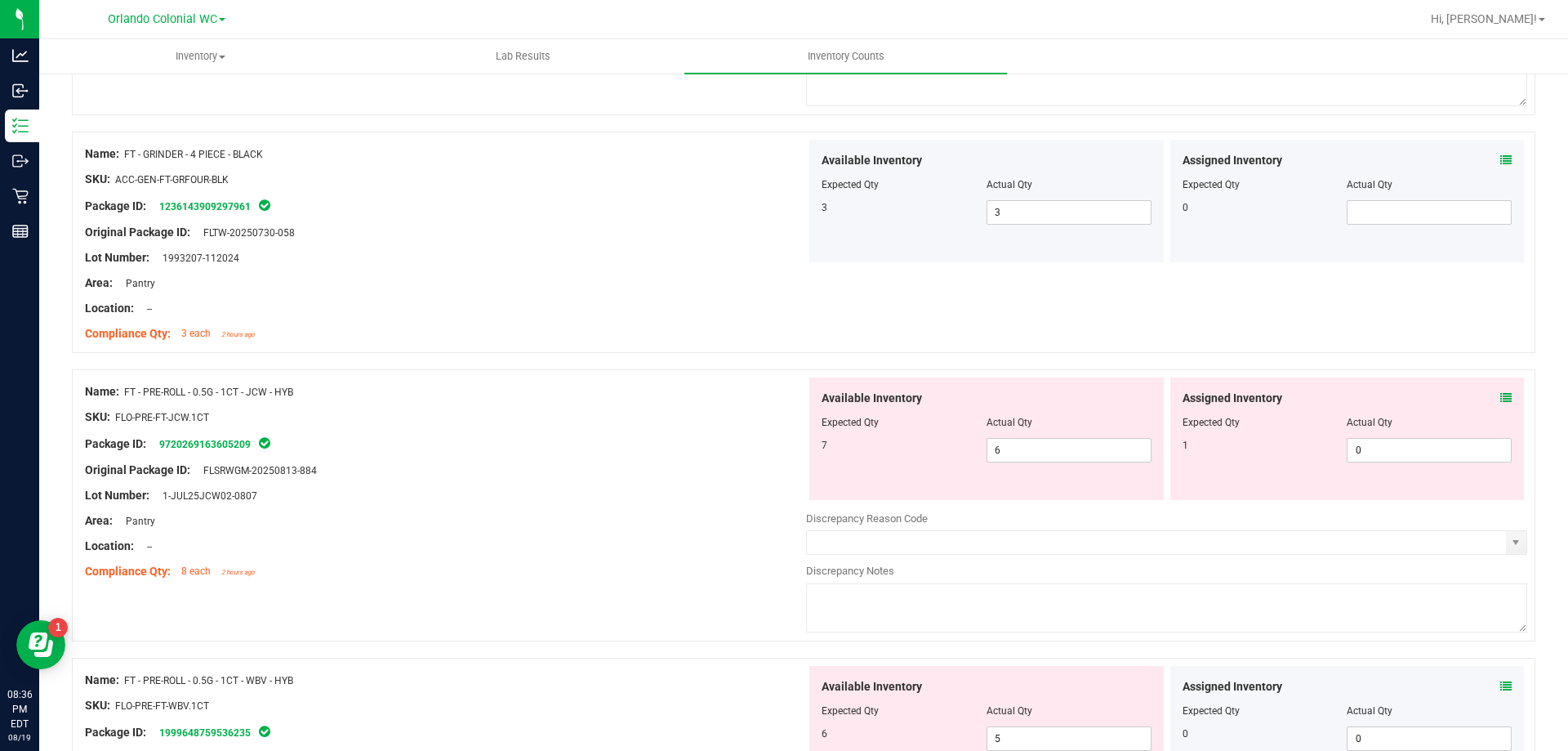
scroll to position [2078, 0]
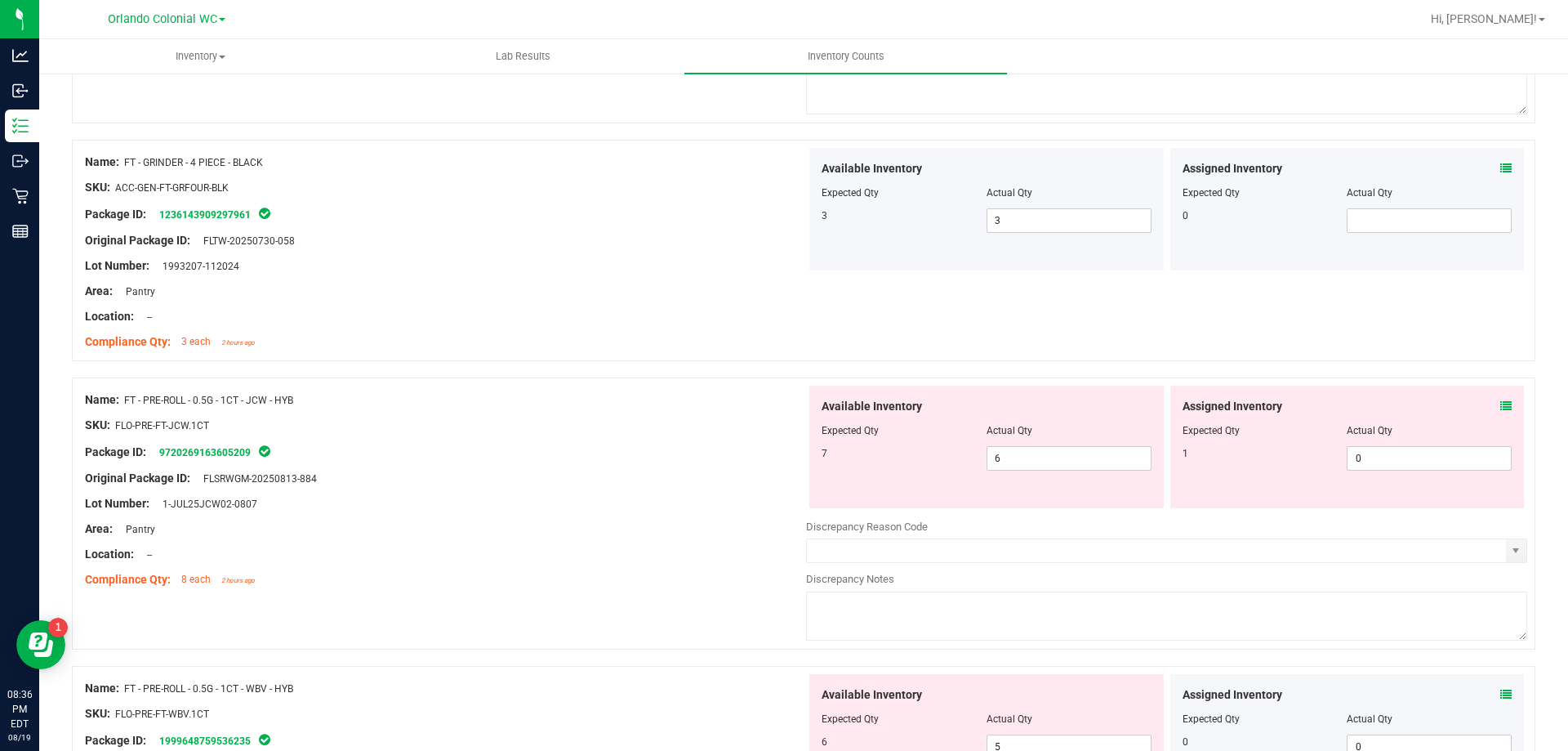
click at [1501, 407] on icon at bounding box center [1506, 406] width 12 height 12
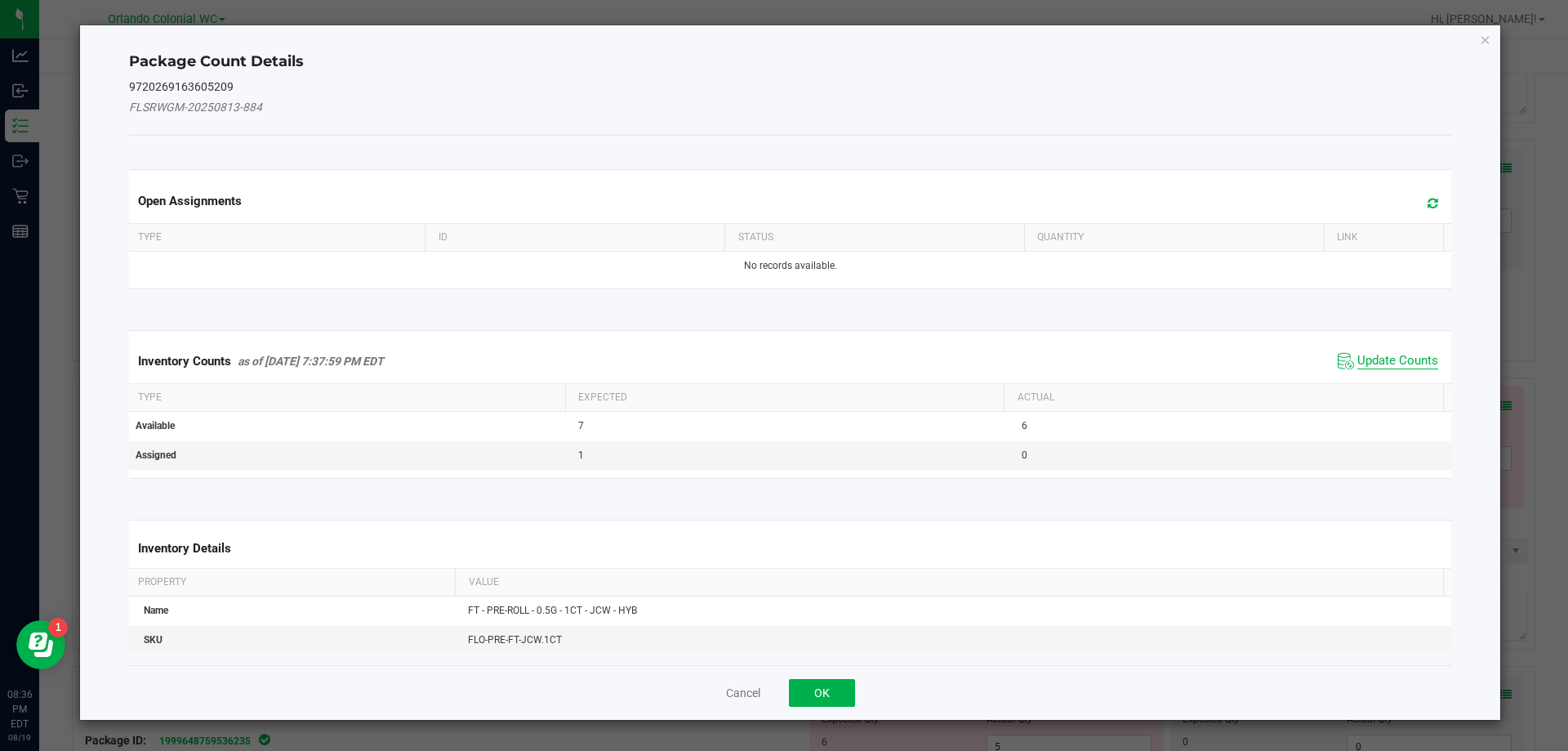
click at [1384, 360] on span "Update Counts" at bounding box center [1397, 361] width 81 height 16
click at [1396, 366] on span "Update Counts" at bounding box center [1397, 360] width 81 height 15
click at [1412, 366] on span "Update Counts" at bounding box center [1397, 360] width 81 height 15
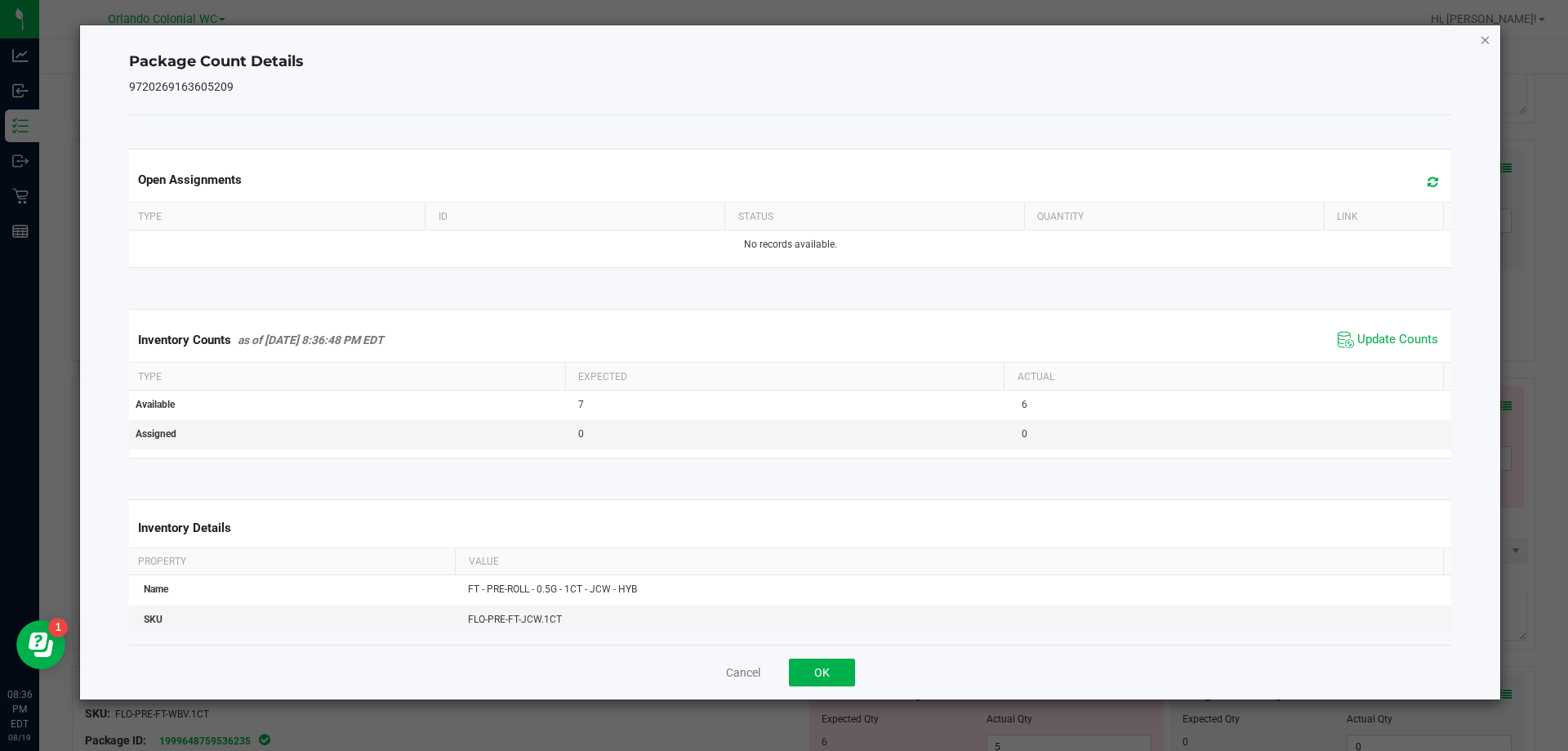
click at [1489, 36] on icon "Close" at bounding box center [1485, 39] width 12 height 20
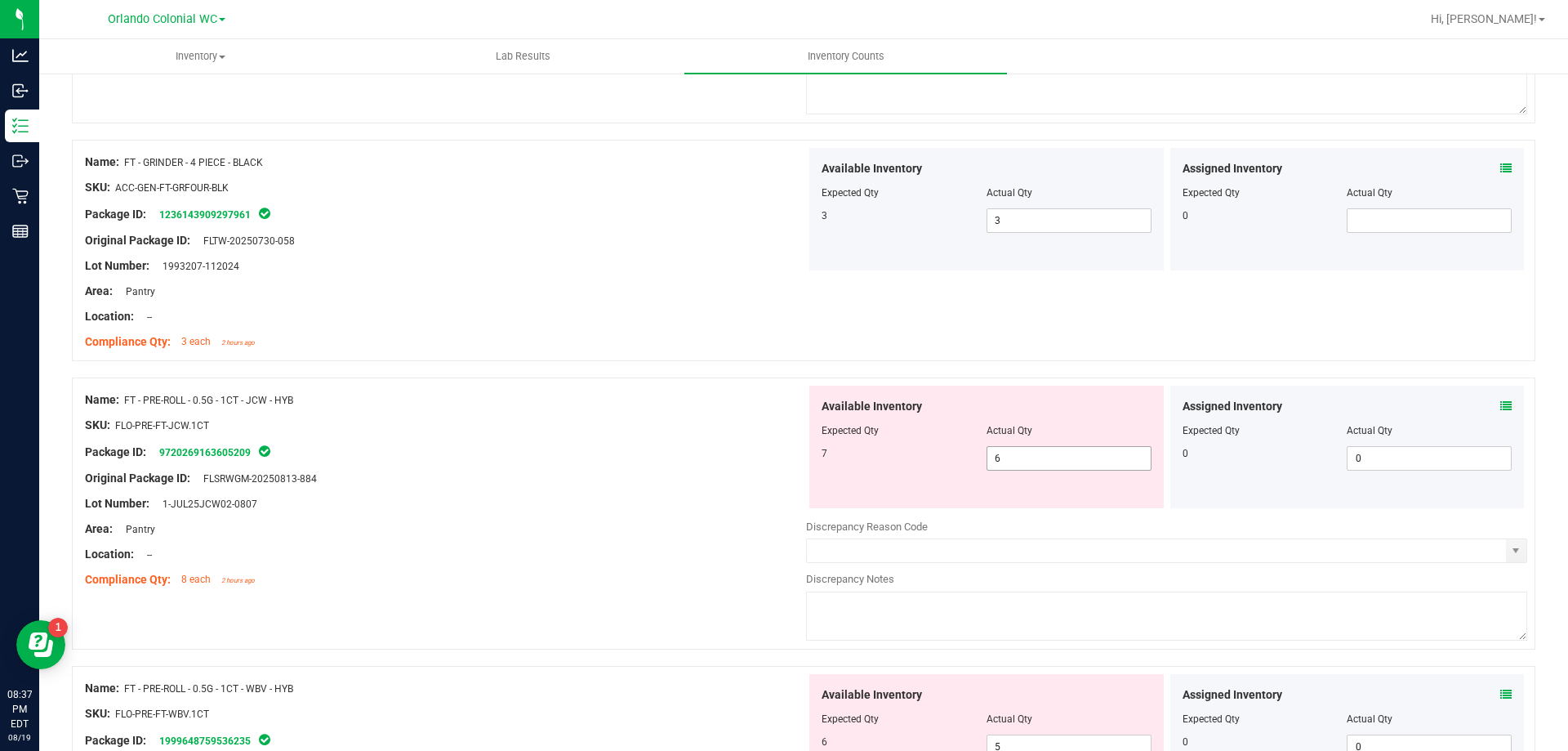
click at [1022, 463] on input "6" at bounding box center [1069, 457] width 164 height 23
type input "7"
click at [592, 462] on div at bounding box center [444, 466] width 721 height 8
type input "7"
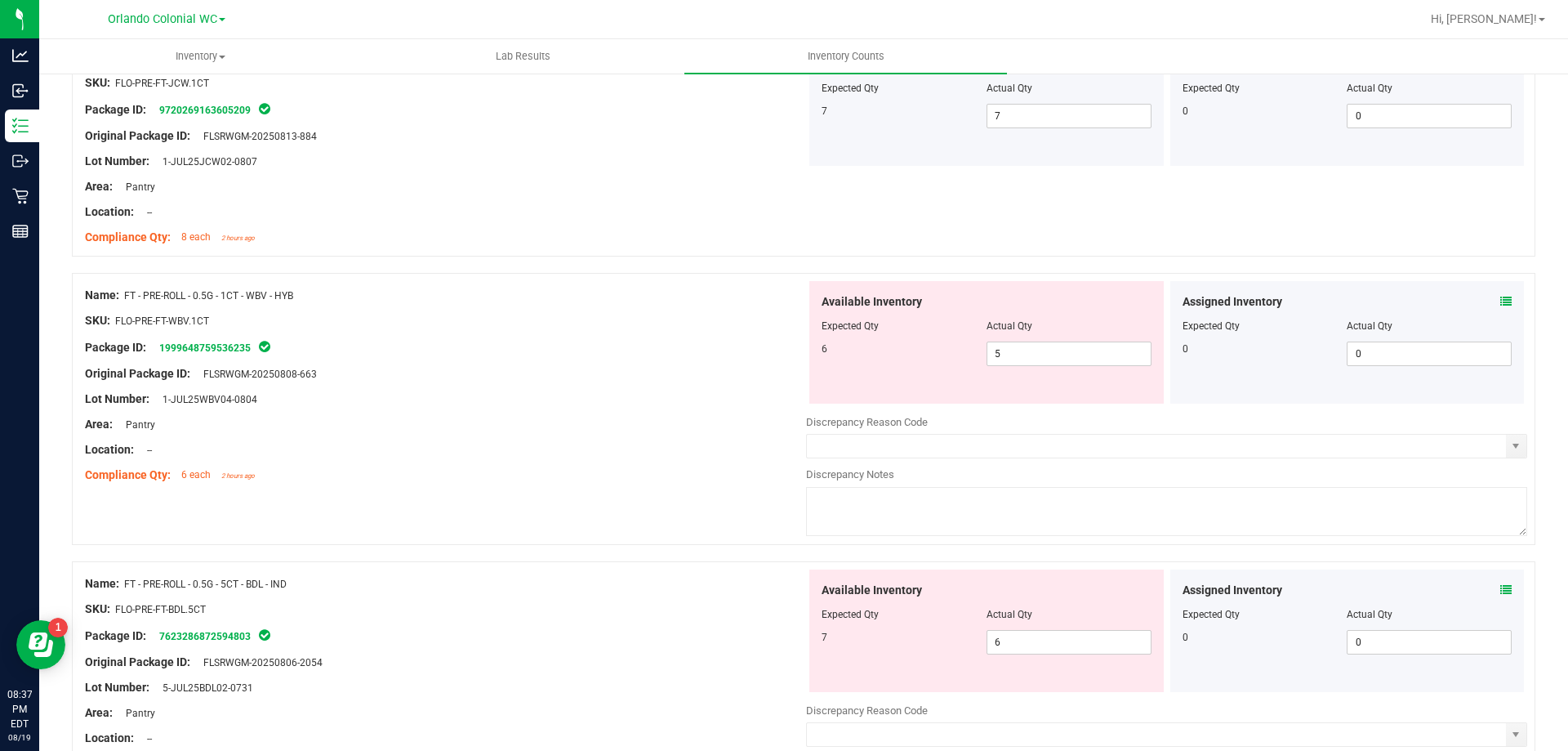
scroll to position [2418, 0]
click at [1501, 305] on icon at bounding box center [1506, 303] width 12 height 12
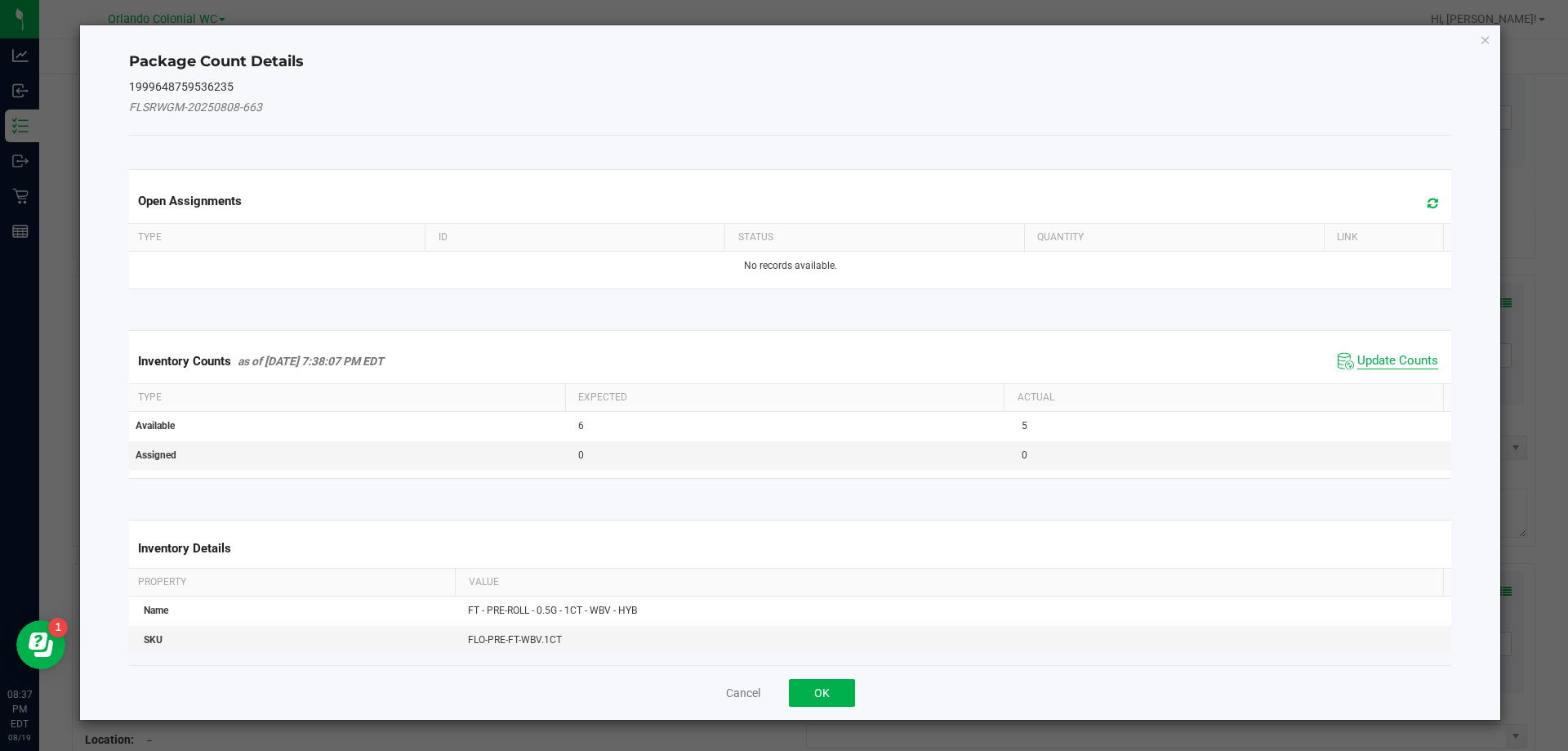
click at [1393, 355] on span "Update Counts" at bounding box center [1397, 361] width 81 height 16
click at [1396, 353] on div "Inventory Counts as of [DATE] 7:38:07 PM EDT Update Counts" at bounding box center [790, 361] width 1330 height 45
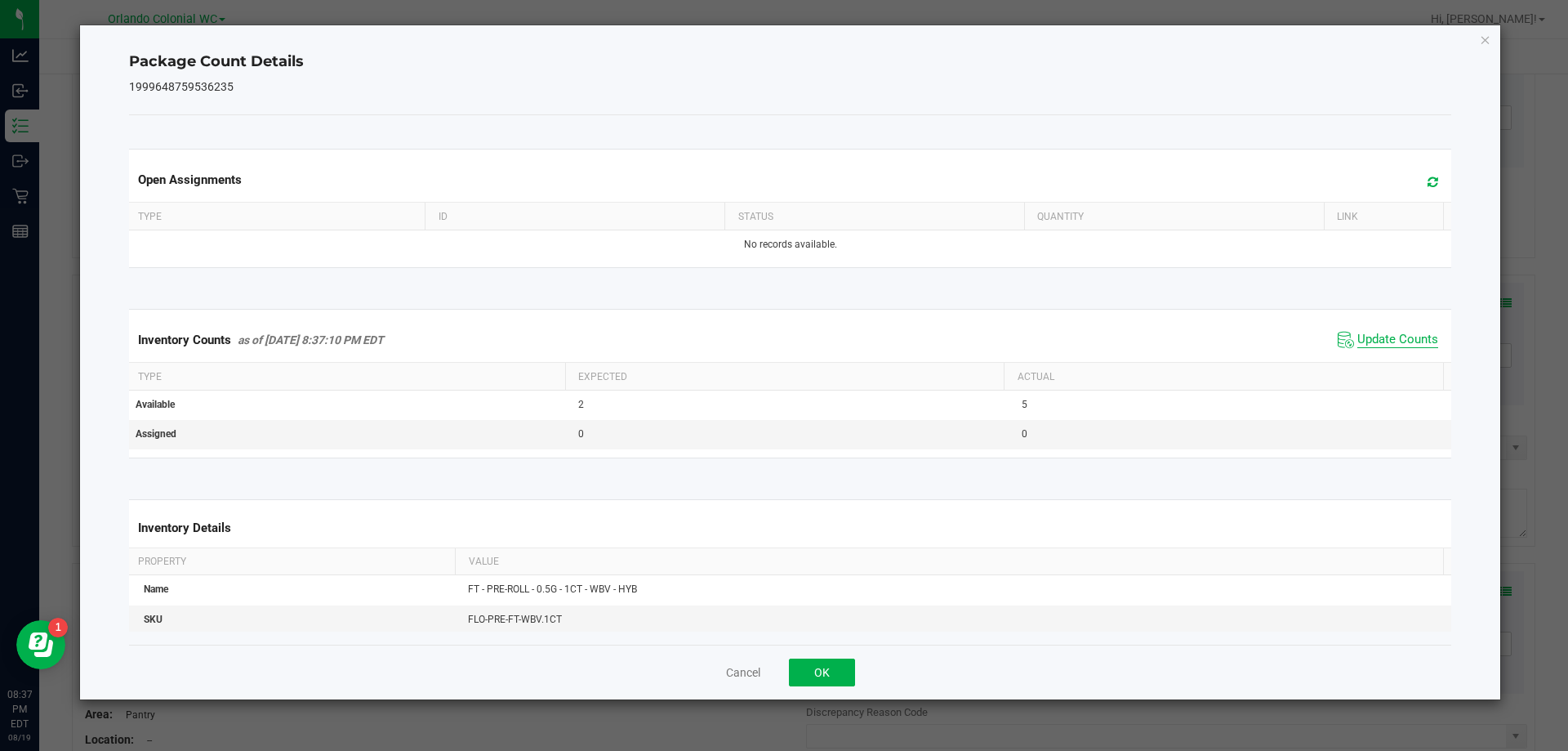
click at [1412, 345] on span "Update Counts" at bounding box center [1397, 340] width 81 height 16
click at [1412, 342] on span "Update Counts" at bounding box center [1397, 339] width 81 height 15
click at [1484, 39] on icon "Close" at bounding box center [1485, 39] width 12 height 20
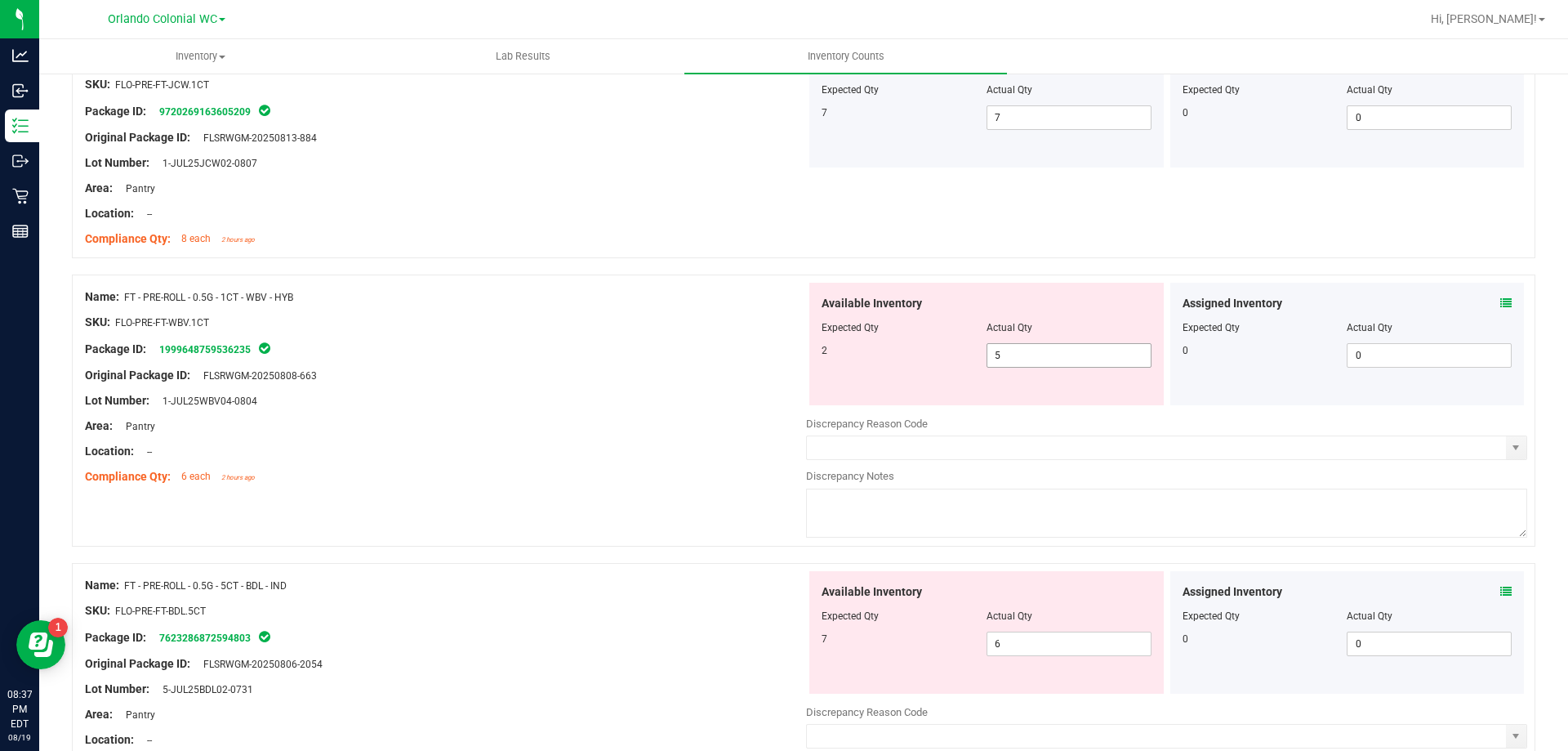
click at [1049, 357] on input "5" at bounding box center [1069, 355] width 164 height 23
type input "2"
click at [529, 380] on div "Original Package ID: FLSRWGM-20250808-663" at bounding box center [444, 375] width 721 height 17
type input "2"
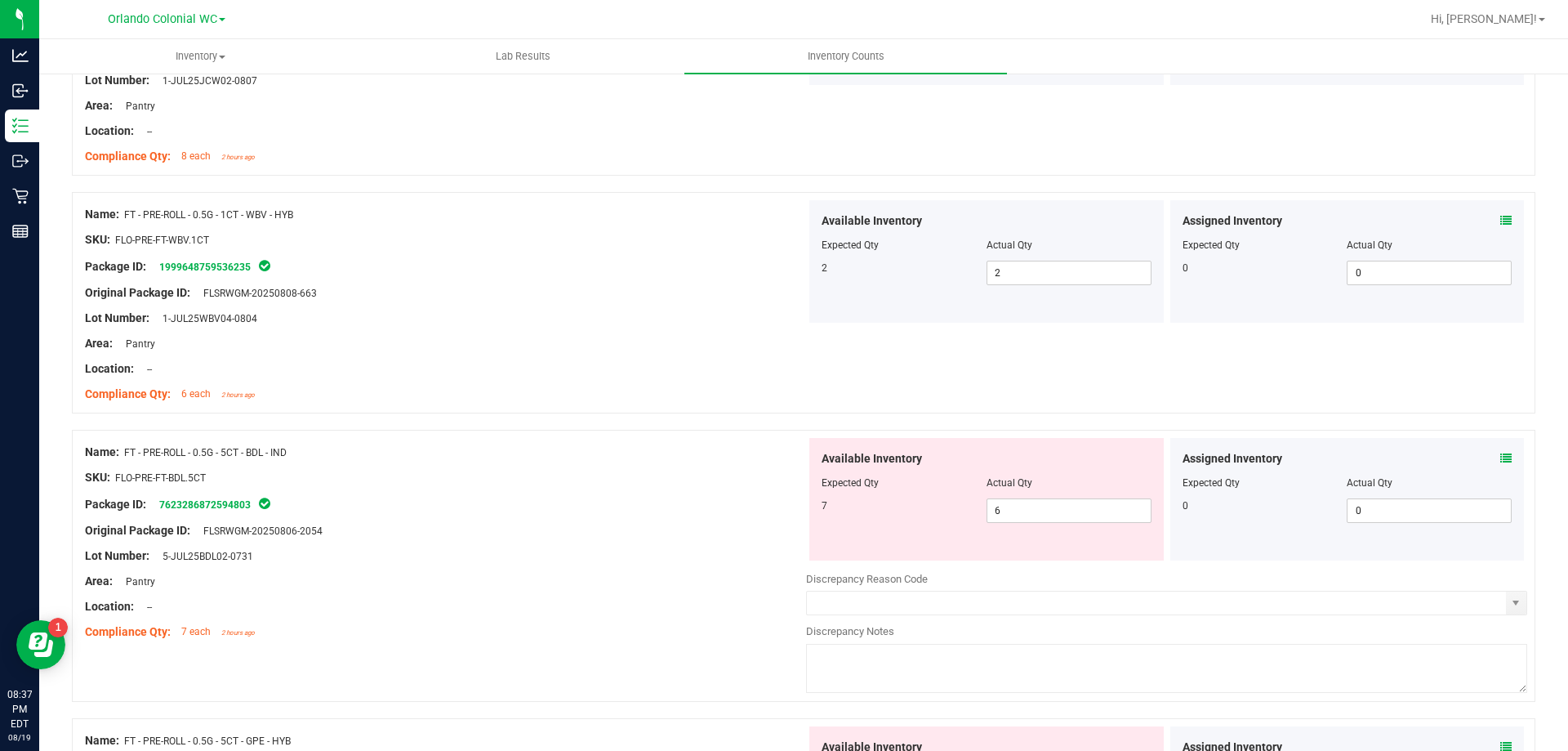
scroll to position [2516, 0]
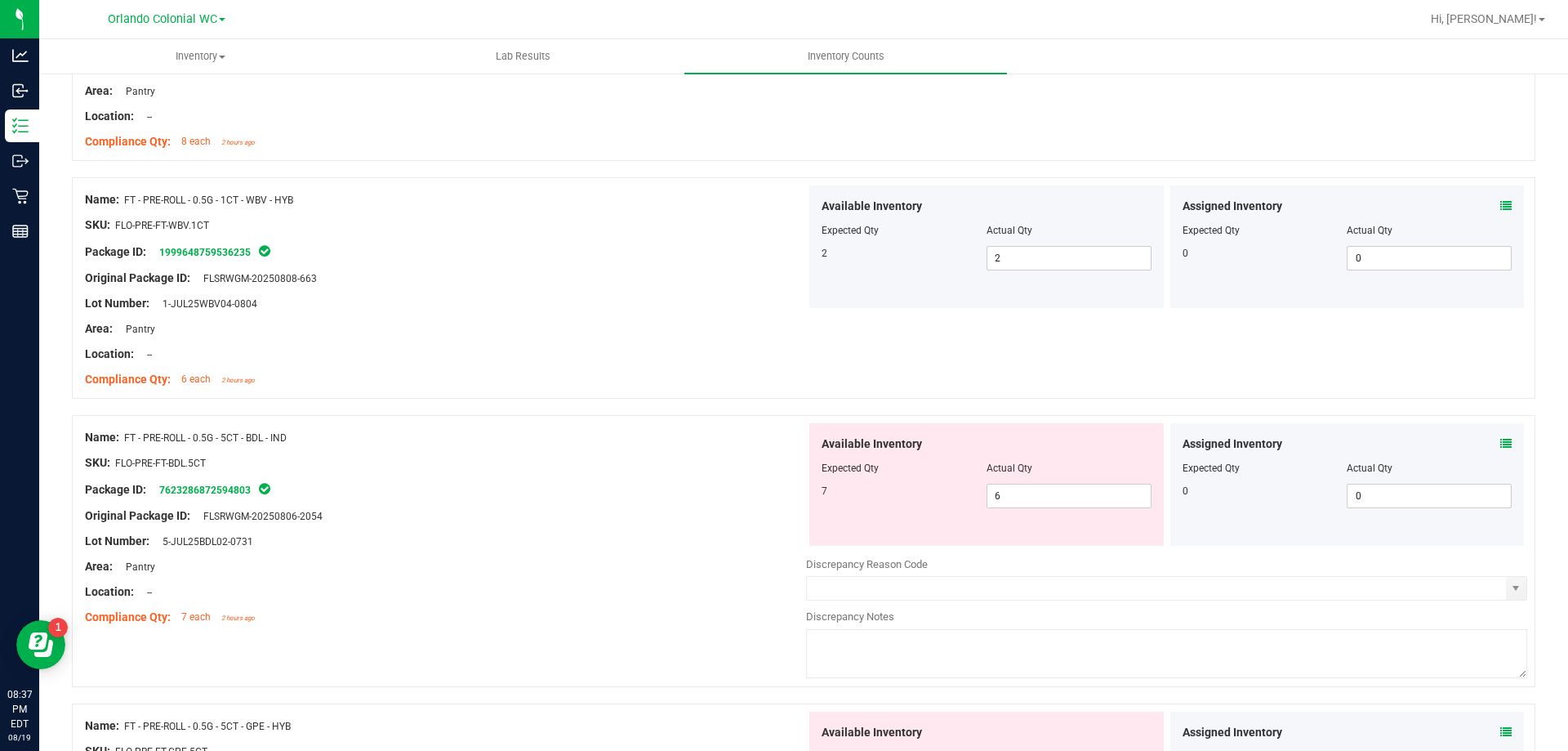
click at [1501, 446] on icon at bounding box center [1506, 444] width 12 height 12
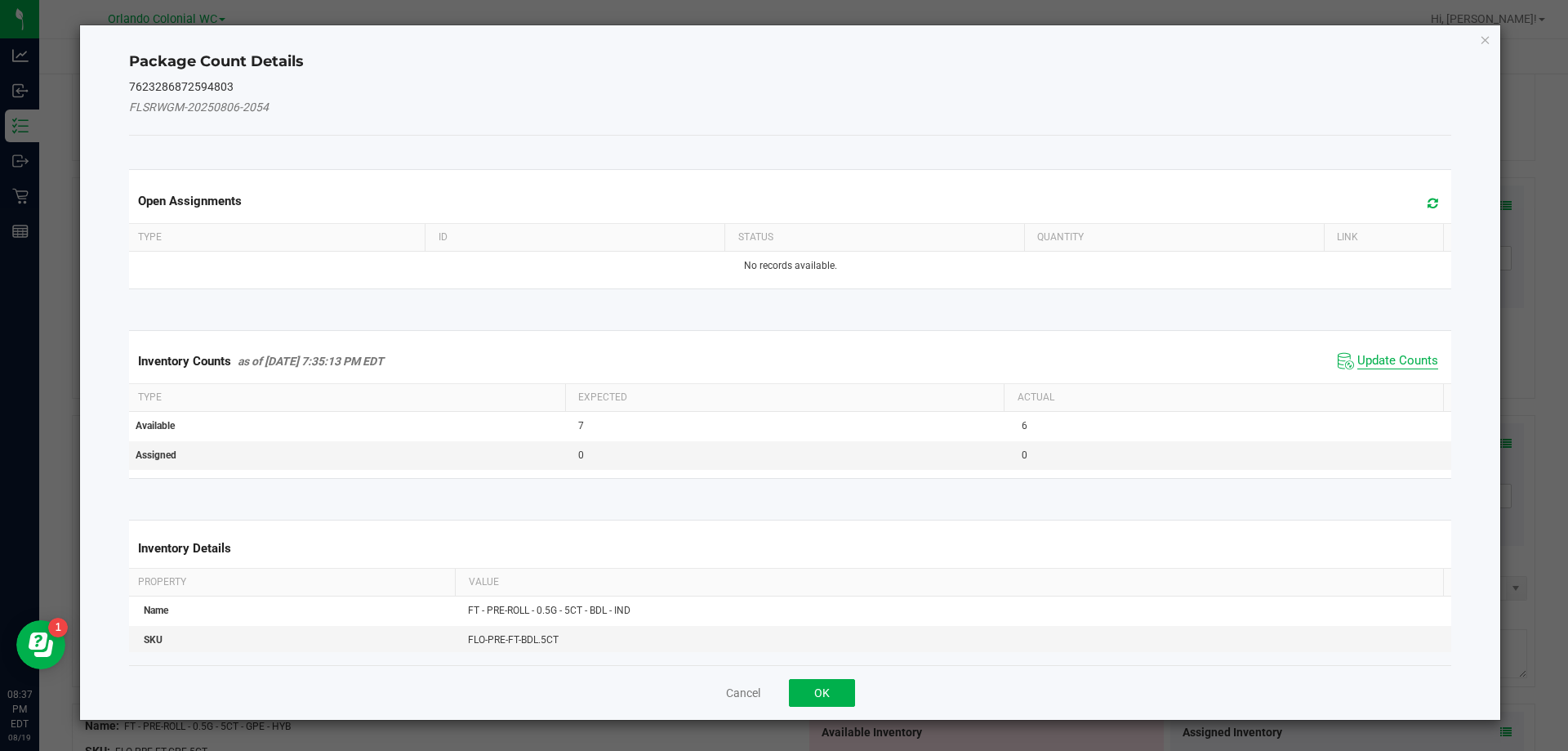
click at [1372, 365] on span "Update Counts" at bounding box center [1397, 361] width 81 height 16
click at [1385, 366] on span "Update Counts" at bounding box center [1397, 361] width 81 height 16
click at [1404, 353] on span "Update Counts" at bounding box center [1397, 360] width 81 height 15
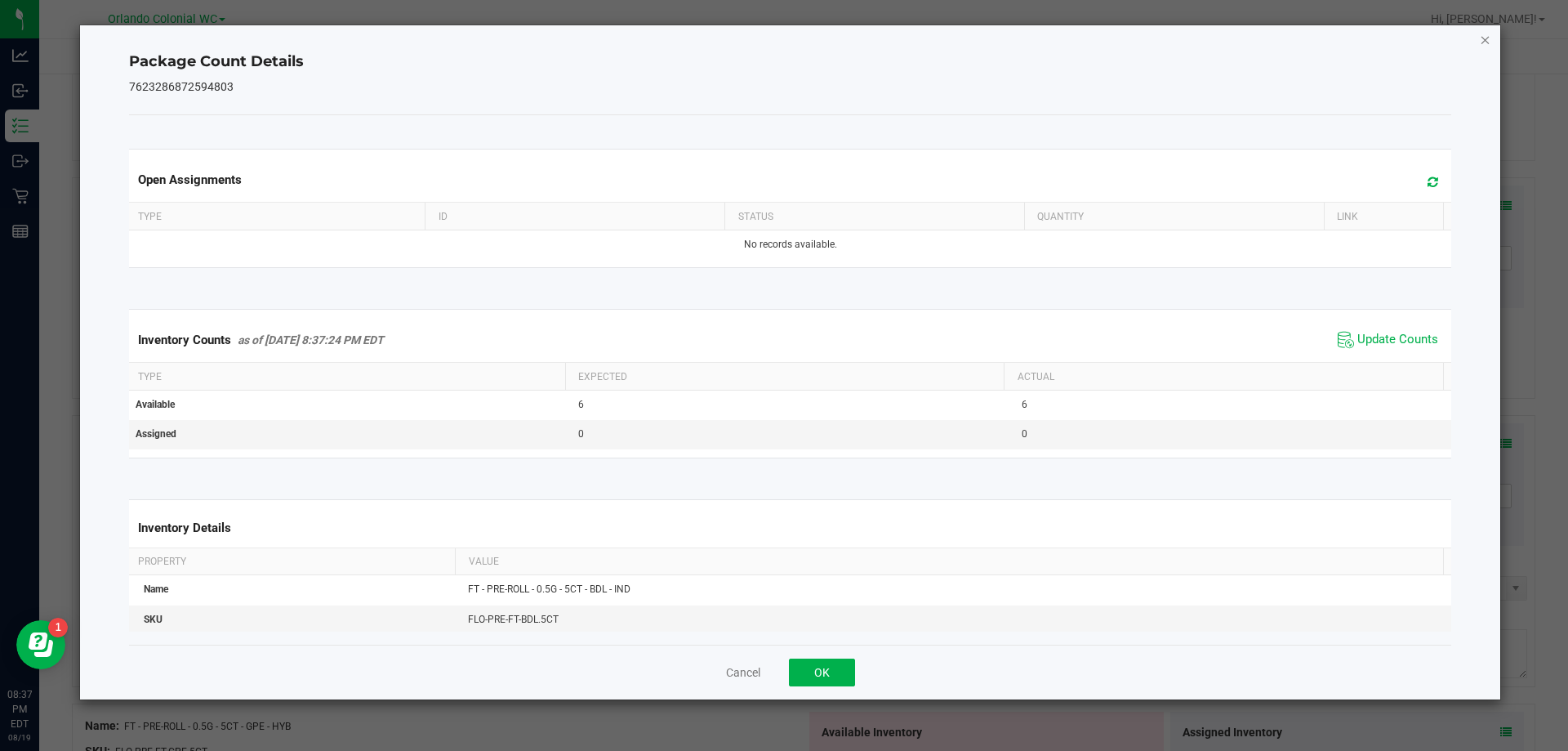
click at [1490, 40] on icon "Close" at bounding box center [1485, 39] width 12 height 20
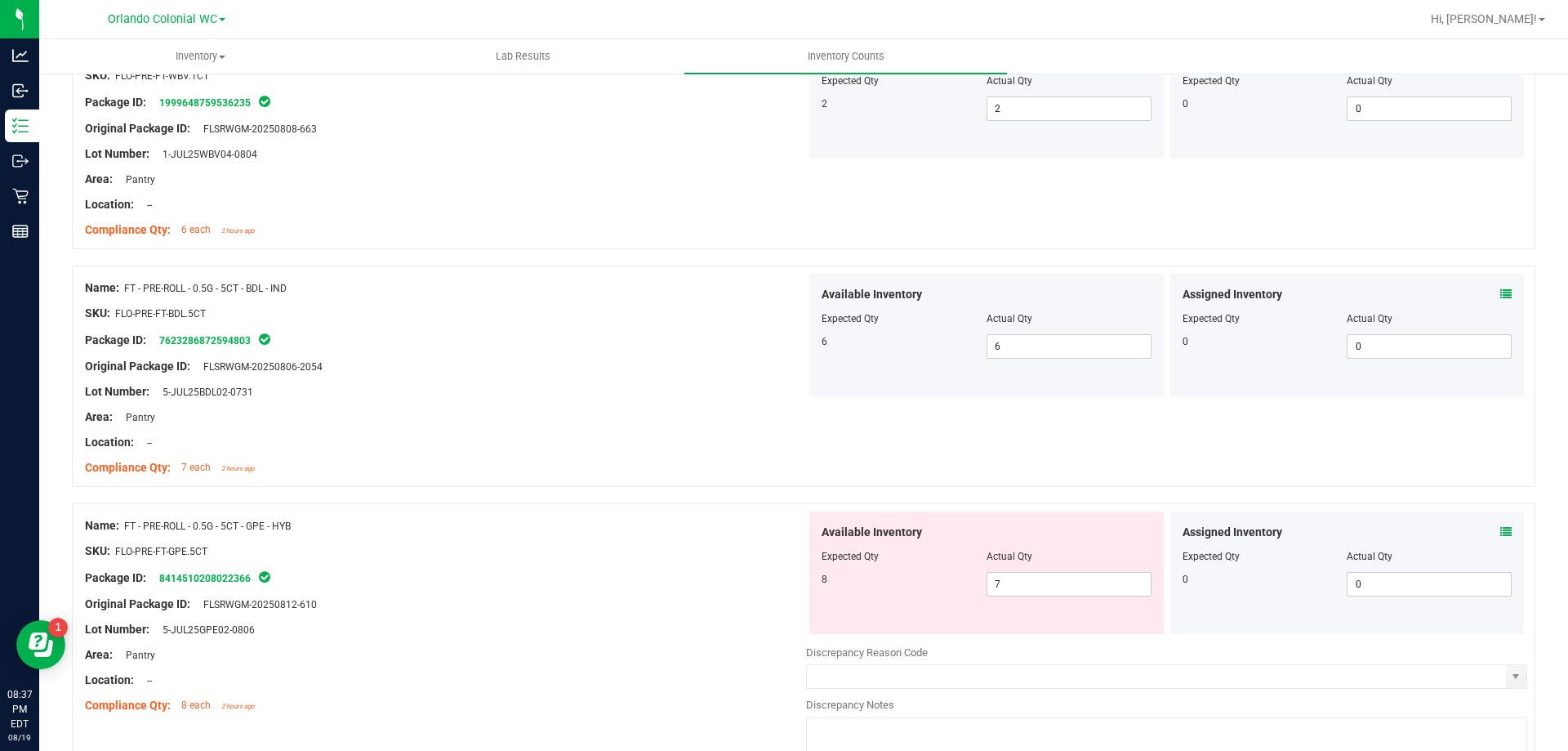
scroll to position [2789, 0]
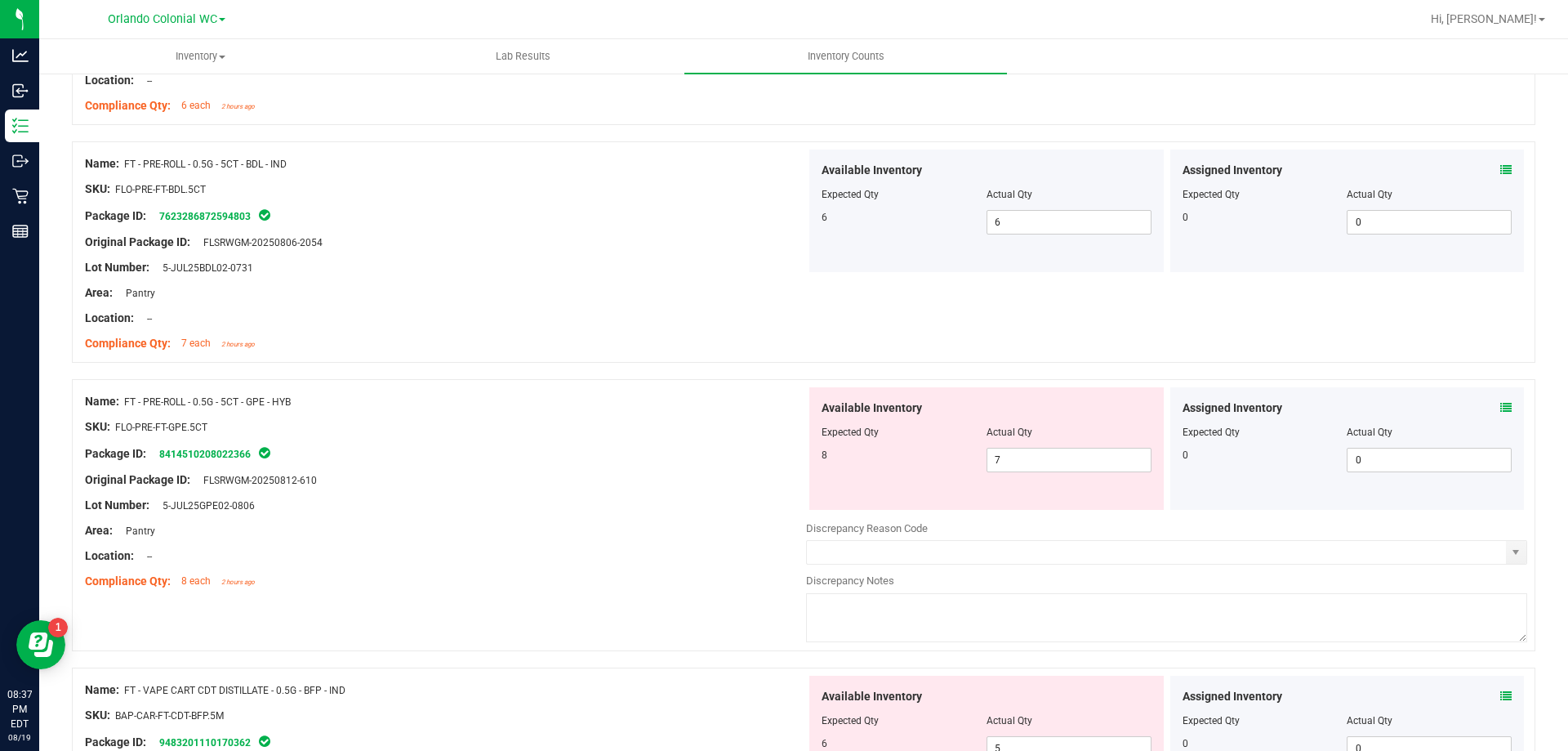
click at [1501, 411] on icon at bounding box center [1506, 407] width 12 height 12
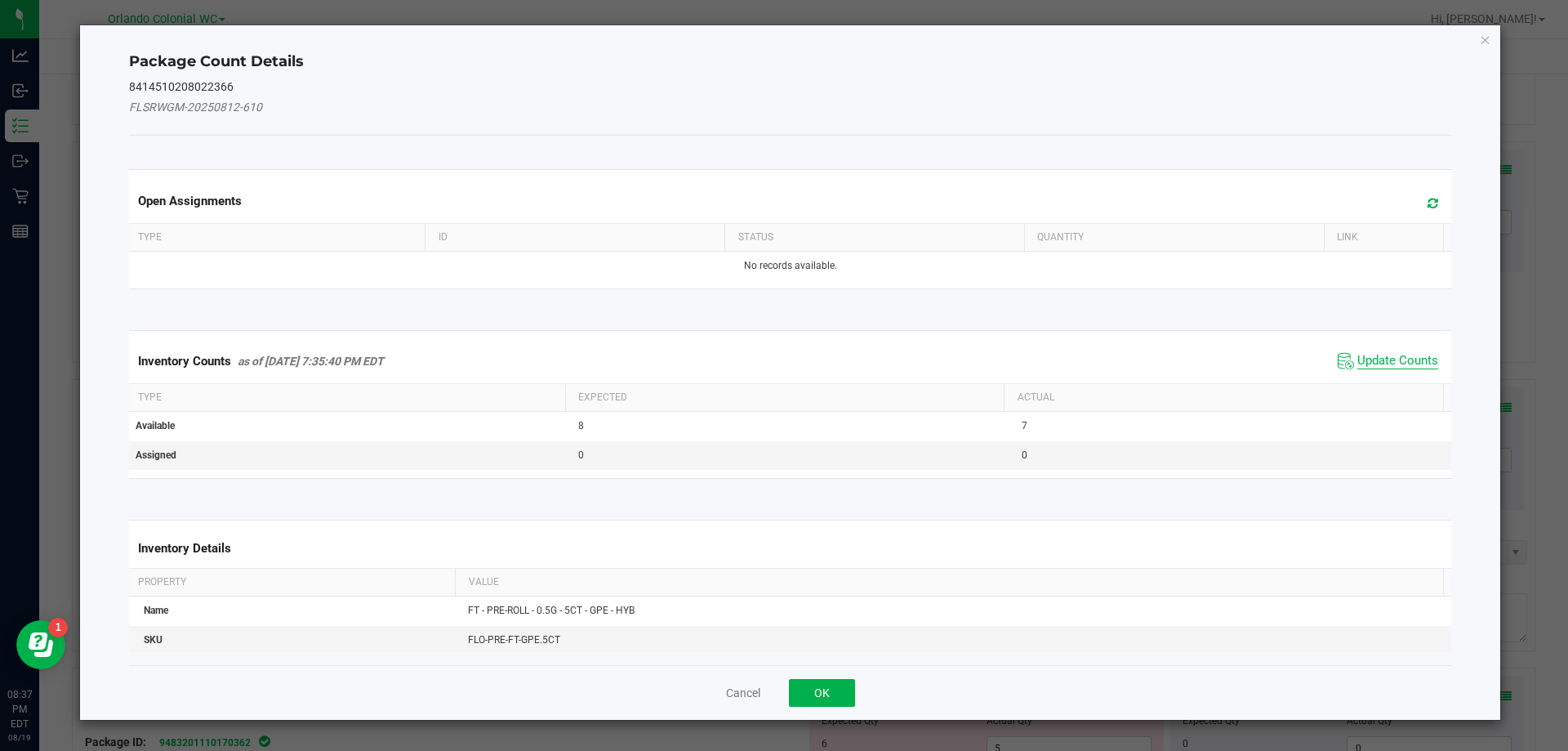
click at [1391, 366] on span "Update Counts" at bounding box center [1397, 361] width 81 height 16
click at [1388, 366] on span "Update Counts" at bounding box center [1397, 361] width 81 height 16
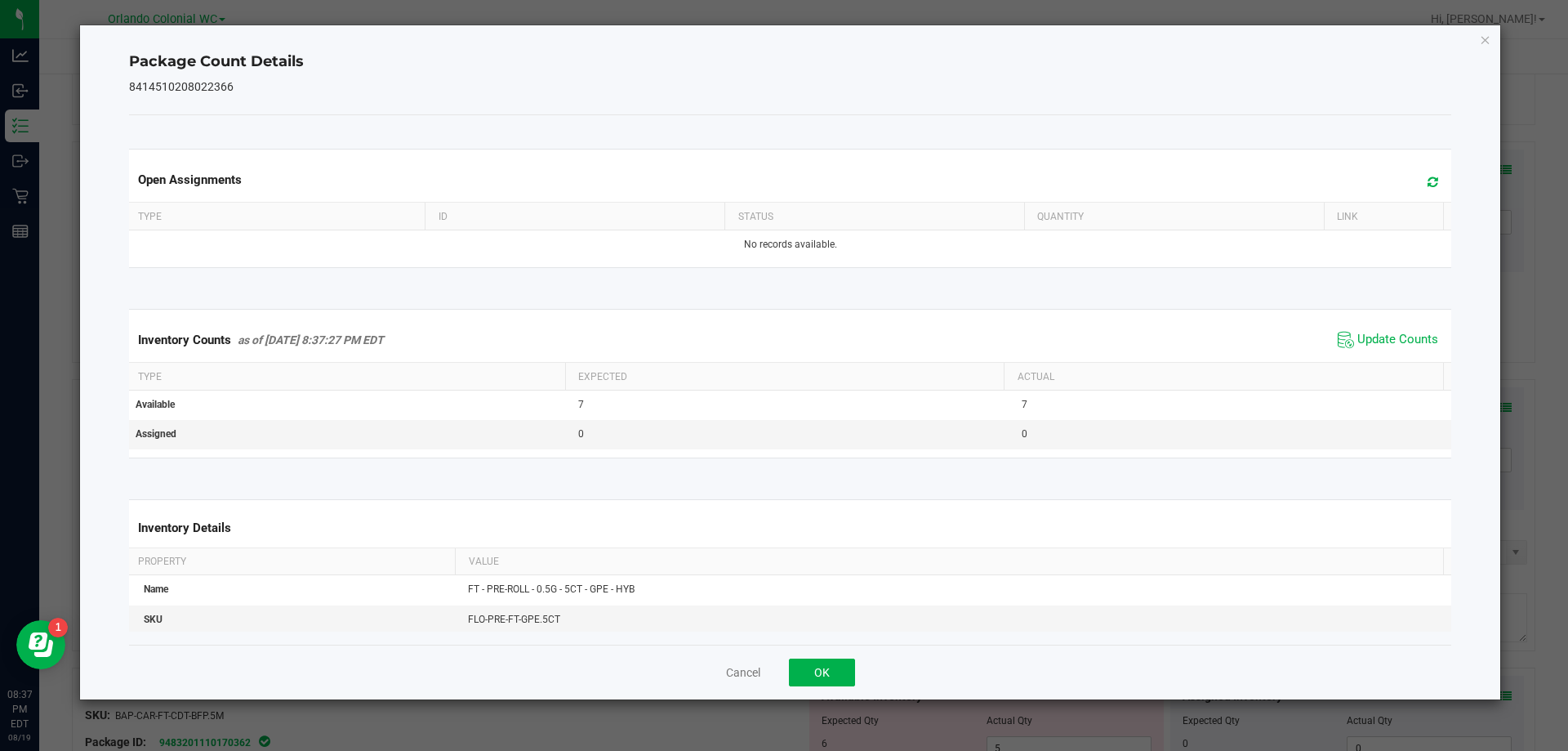
click at [1390, 368] on th "Actual" at bounding box center [1223, 376] width 439 height 28
click at [1412, 342] on span "Update Counts" at bounding box center [1397, 340] width 81 height 16
click at [1487, 35] on icon "Close" at bounding box center [1485, 39] width 12 height 20
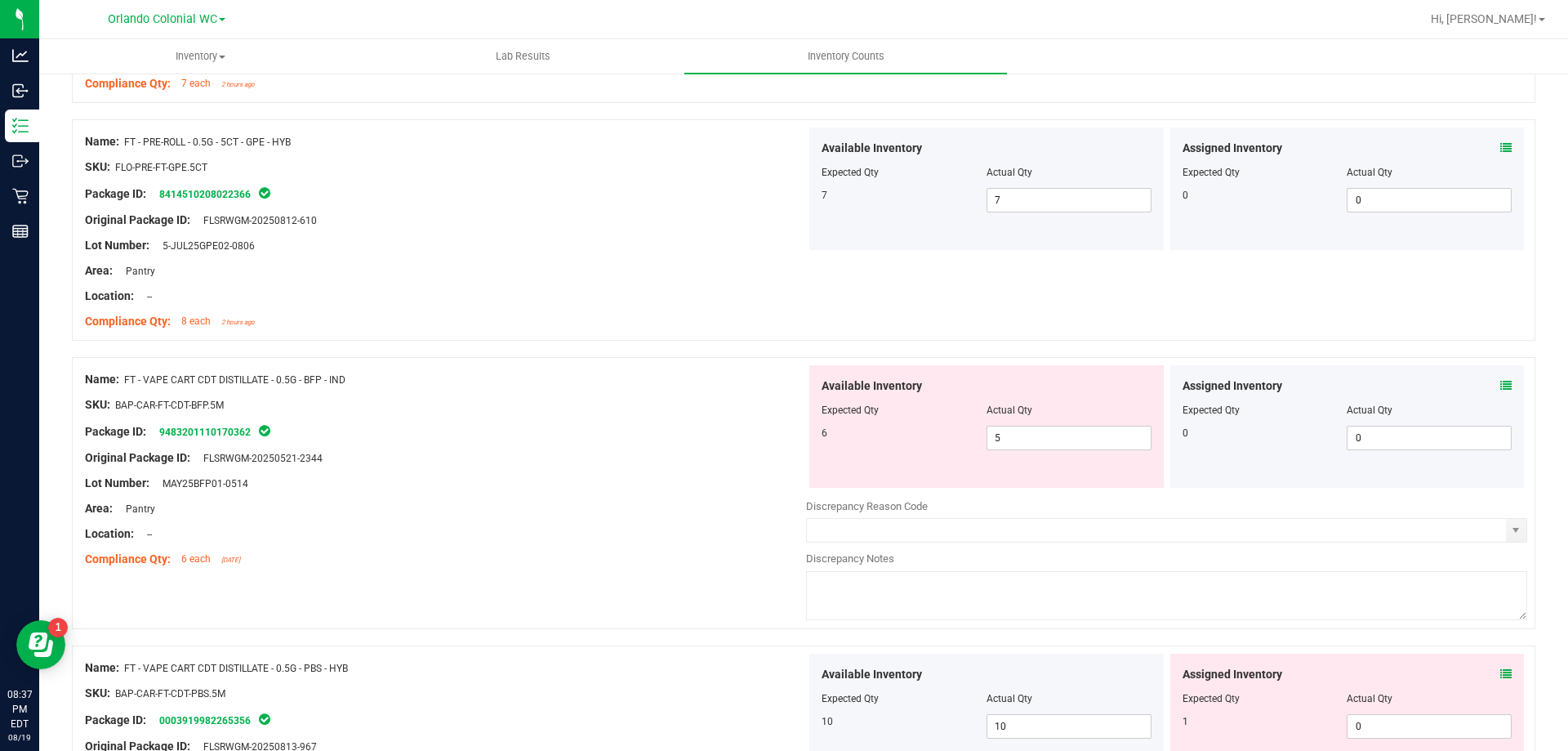
scroll to position [3052, 0]
click at [1501, 377] on icon at bounding box center [1506, 383] width 12 height 12
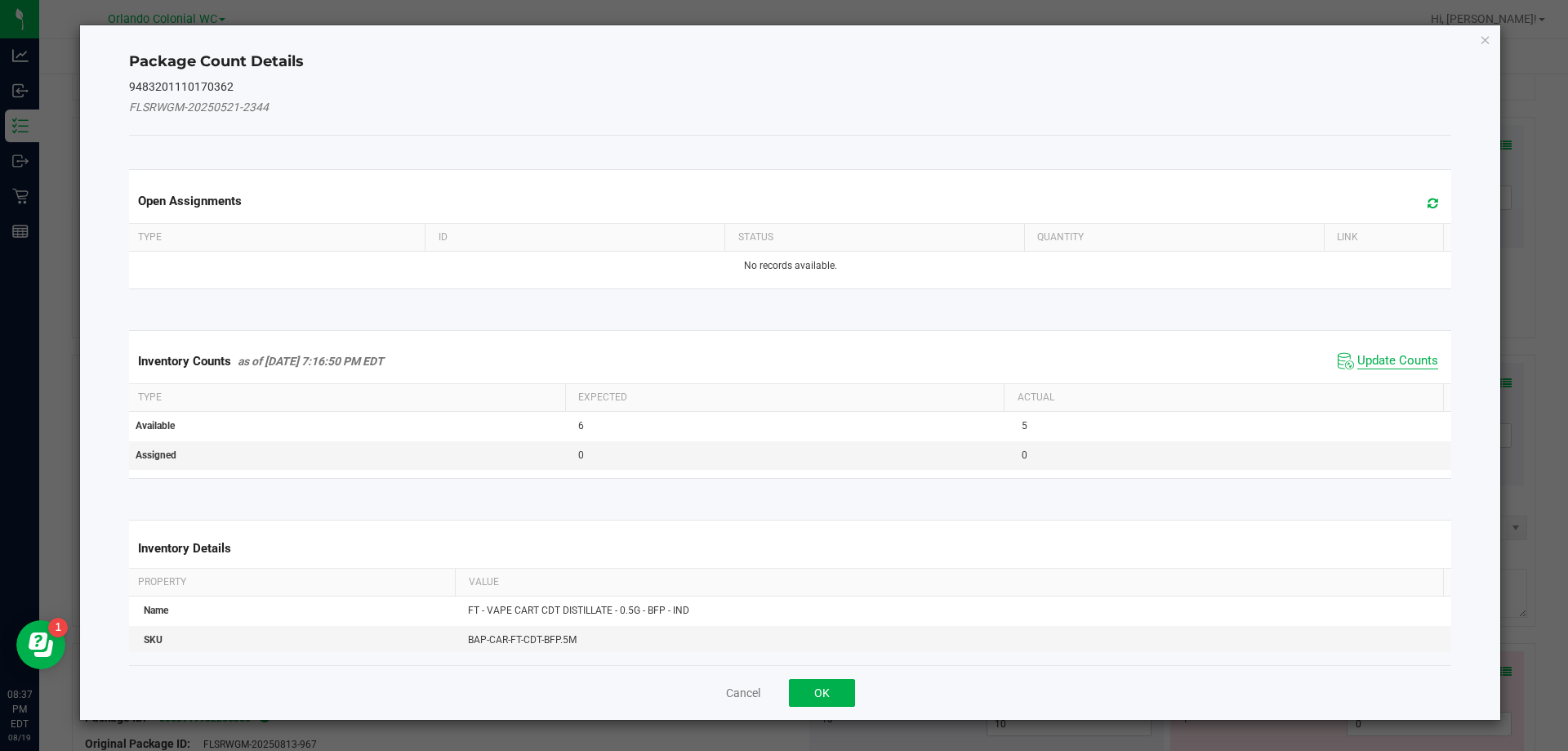
click at [1390, 365] on span "Update Counts" at bounding box center [1397, 361] width 81 height 16
click at [1389, 382] on th "Actual" at bounding box center [1223, 396] width 439 height 28
click at [1391, 353] on span "Update Counts" at bounding box center [1397, 360] width 81 height 15
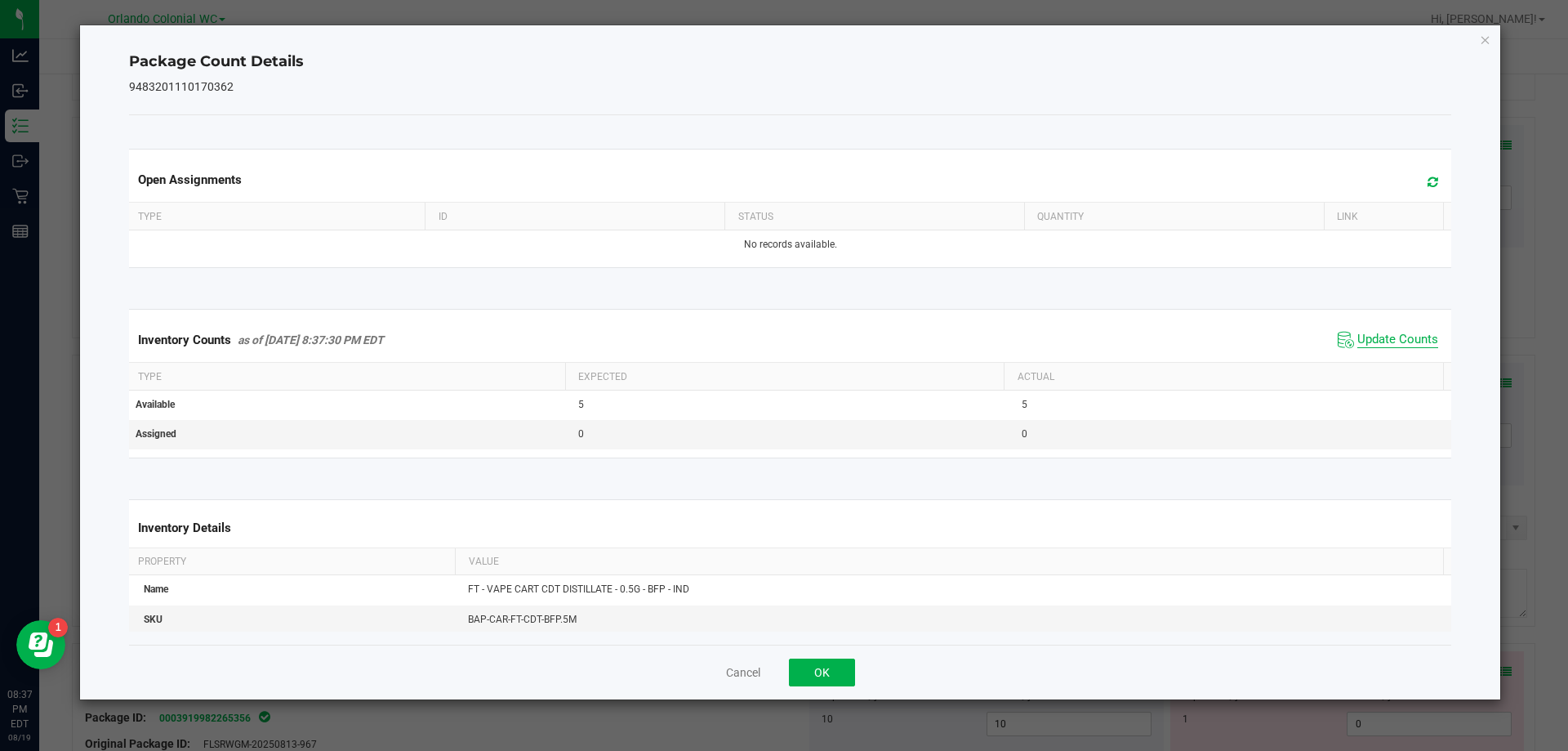
click at [1395, 348] on span "Update Counts" at bounding box center [1397, 340] width 81 height 16
click at [1486, 38] on icon "Close" at bounding box center [1485, 39] width 12 height 20
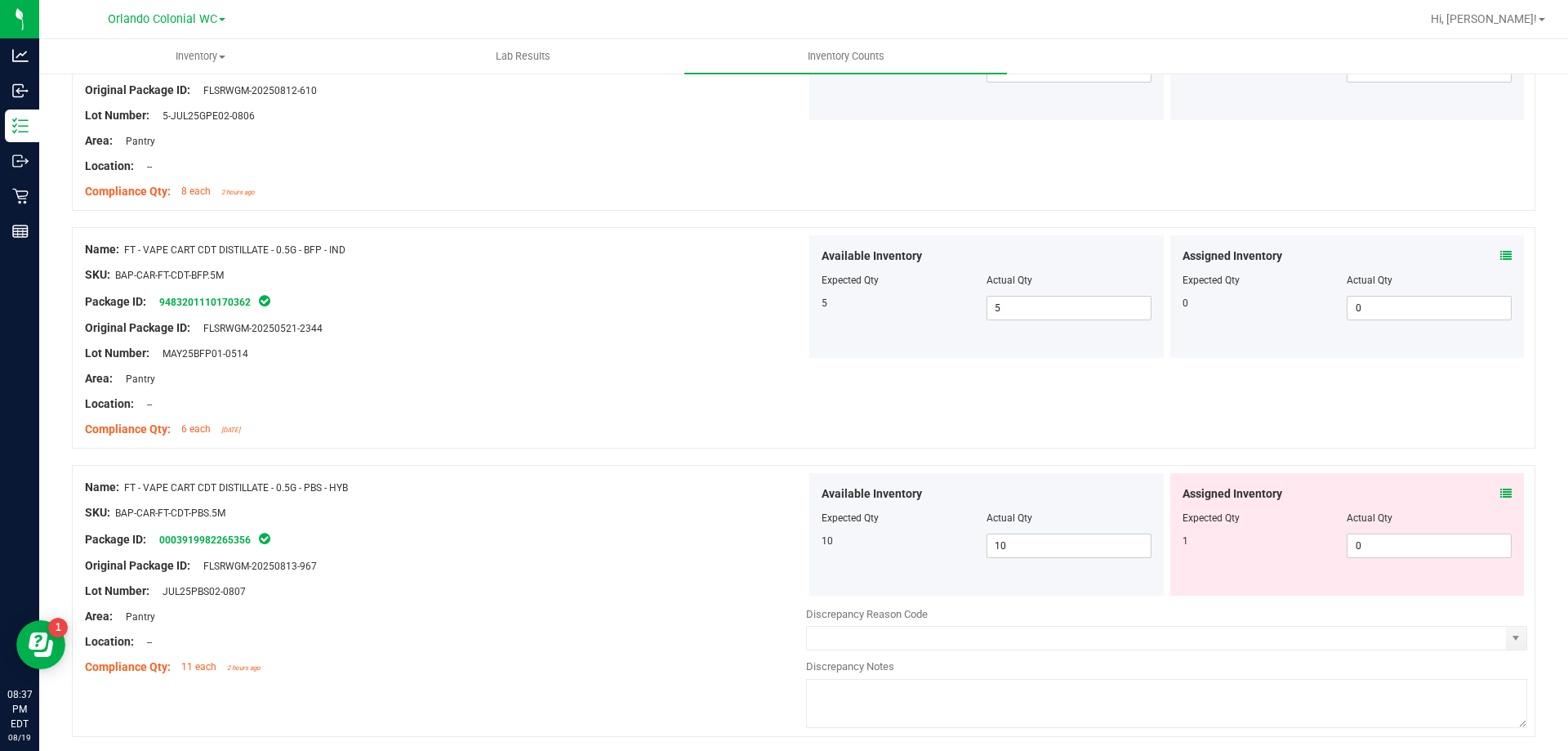
scroll to position [3244, 0]
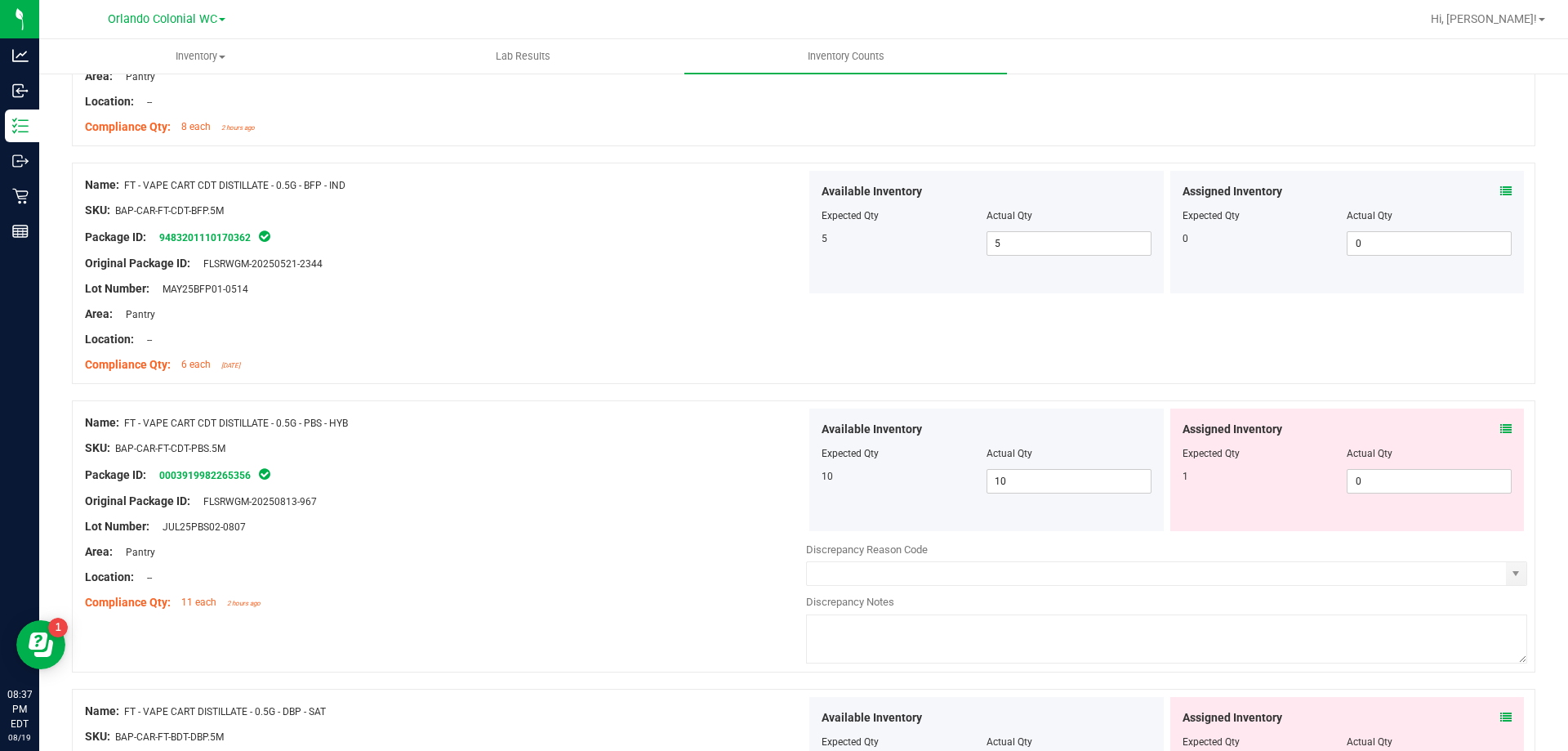
click at [1501, 434] on icon at bounding box center [1506, 428] width 12 height 12
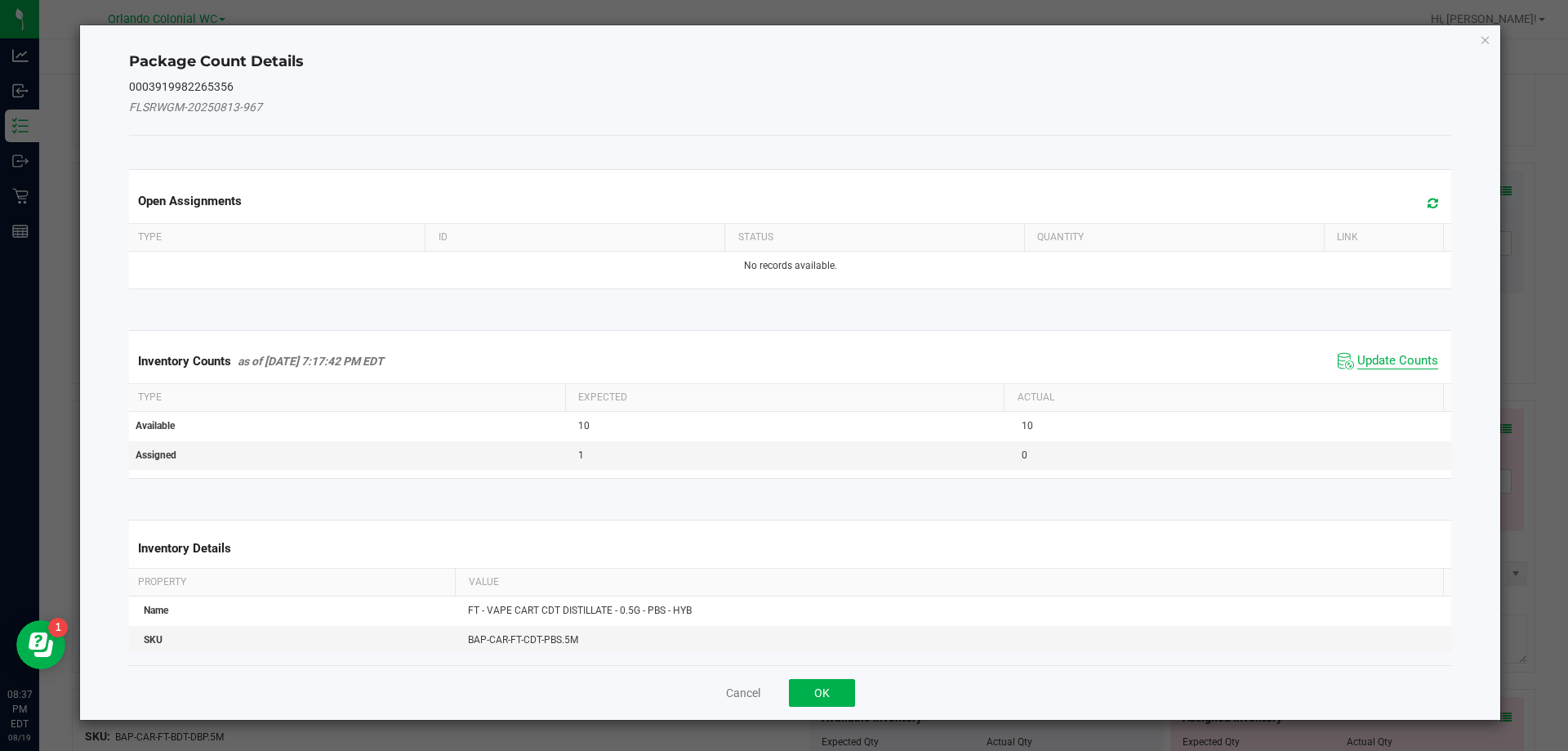
click at [1402, 364] on span "Update Counts" at bounding box center [1397, 361] width 81 height 16
click at [1405, 363] on span "Update Counts" at bounding box center [1397, 361] width 81 height 16
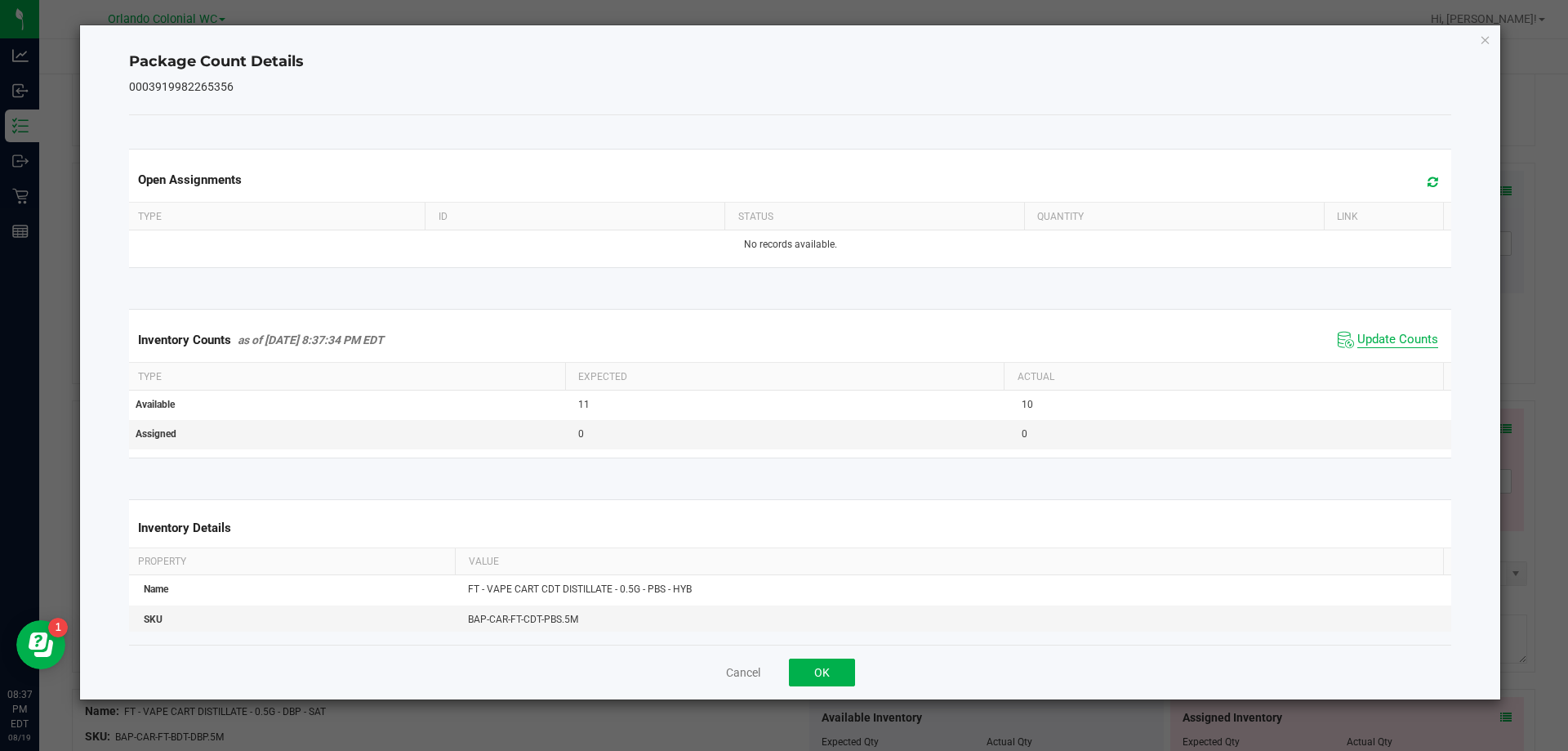
click at [1409, 348] on span "Update Counts" at bounding box center [1397, 340] width 81 height 16
click at [1491, 38] on icon "Close" at bounding box center [1485, 39] width 12 height 20
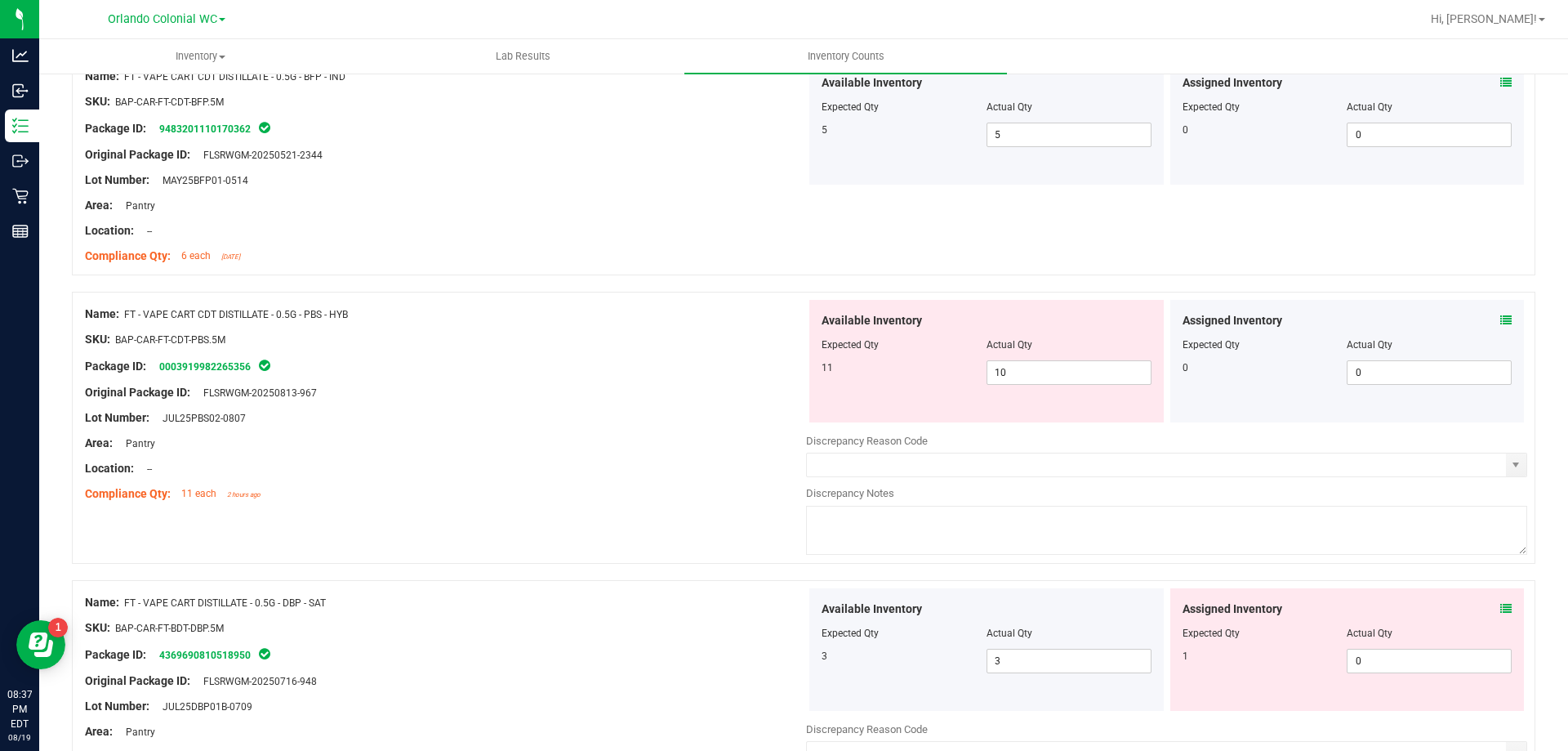
scroll to position [3370, 0]
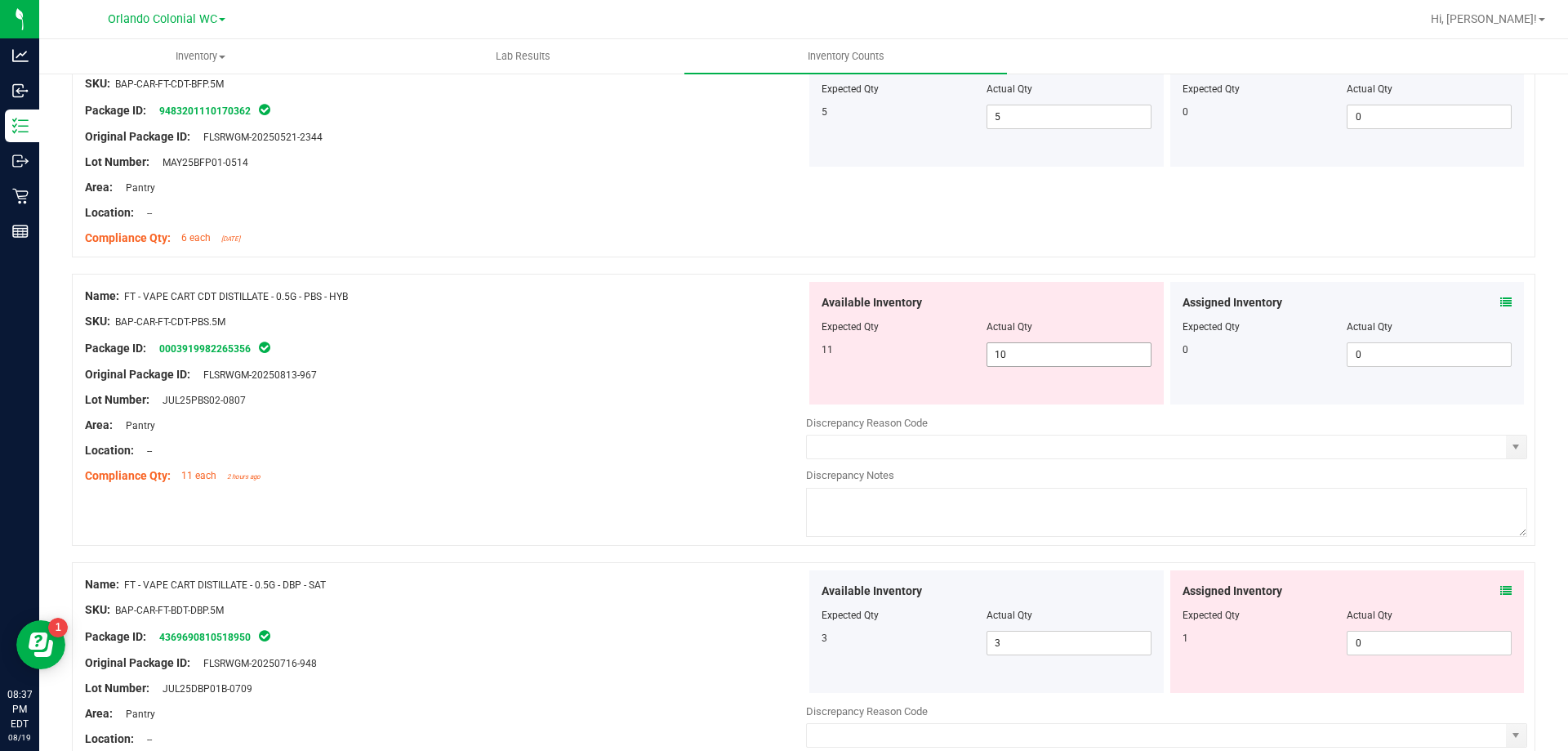
click at [1054, 355] on input "10" at bounding box center [1069, 354] width 164 height 23
click at [1040, 352] on input "10" at bounding box center [1069, 354] width 164 height 23
type input "11"
click at [584, 355] on div "Package ID: 0003919982265356" at bounding box center [444, 348] width 721 height 20
type input "11"
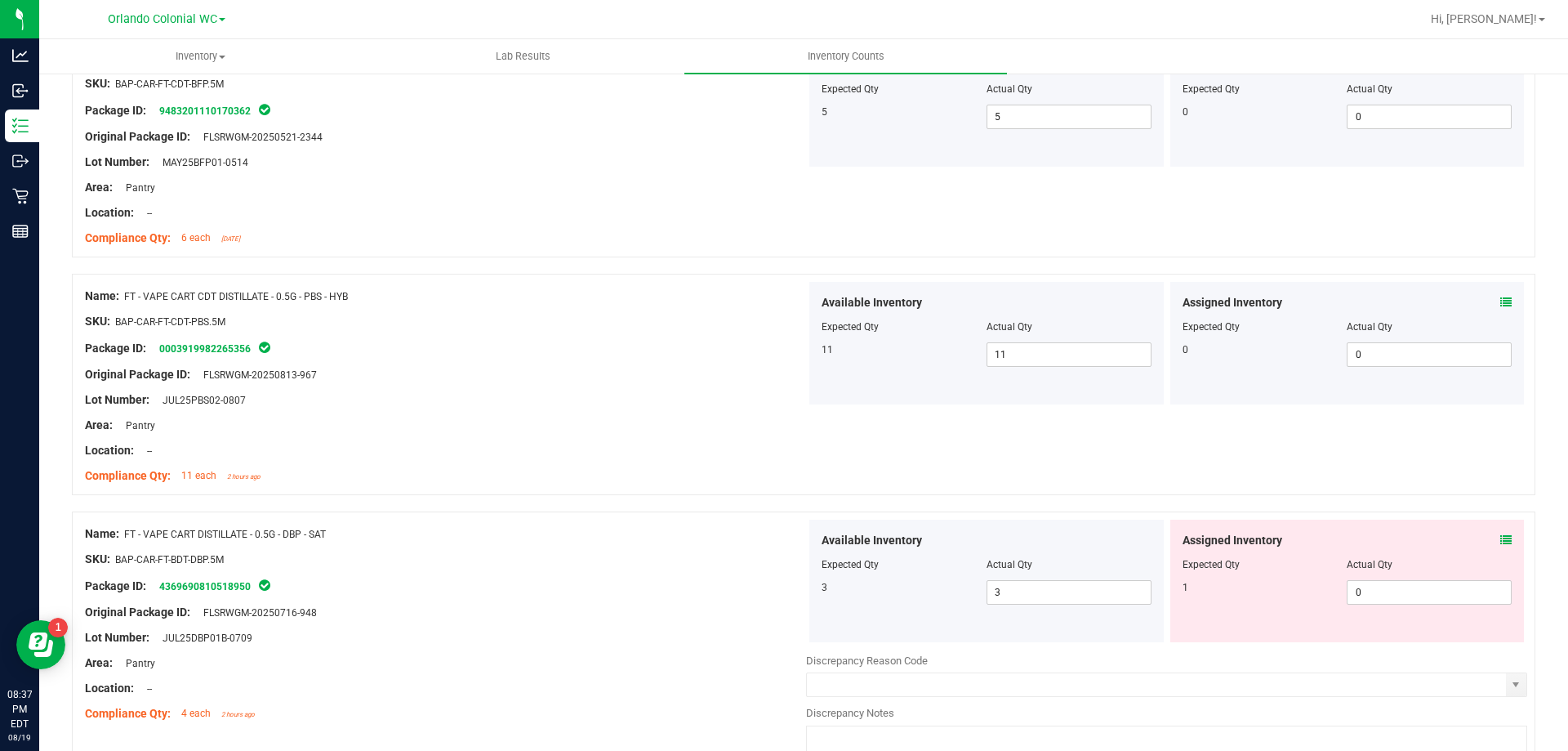
click at [1501, 535] on icon at bounding box center [1506, 540] width 12 height 12
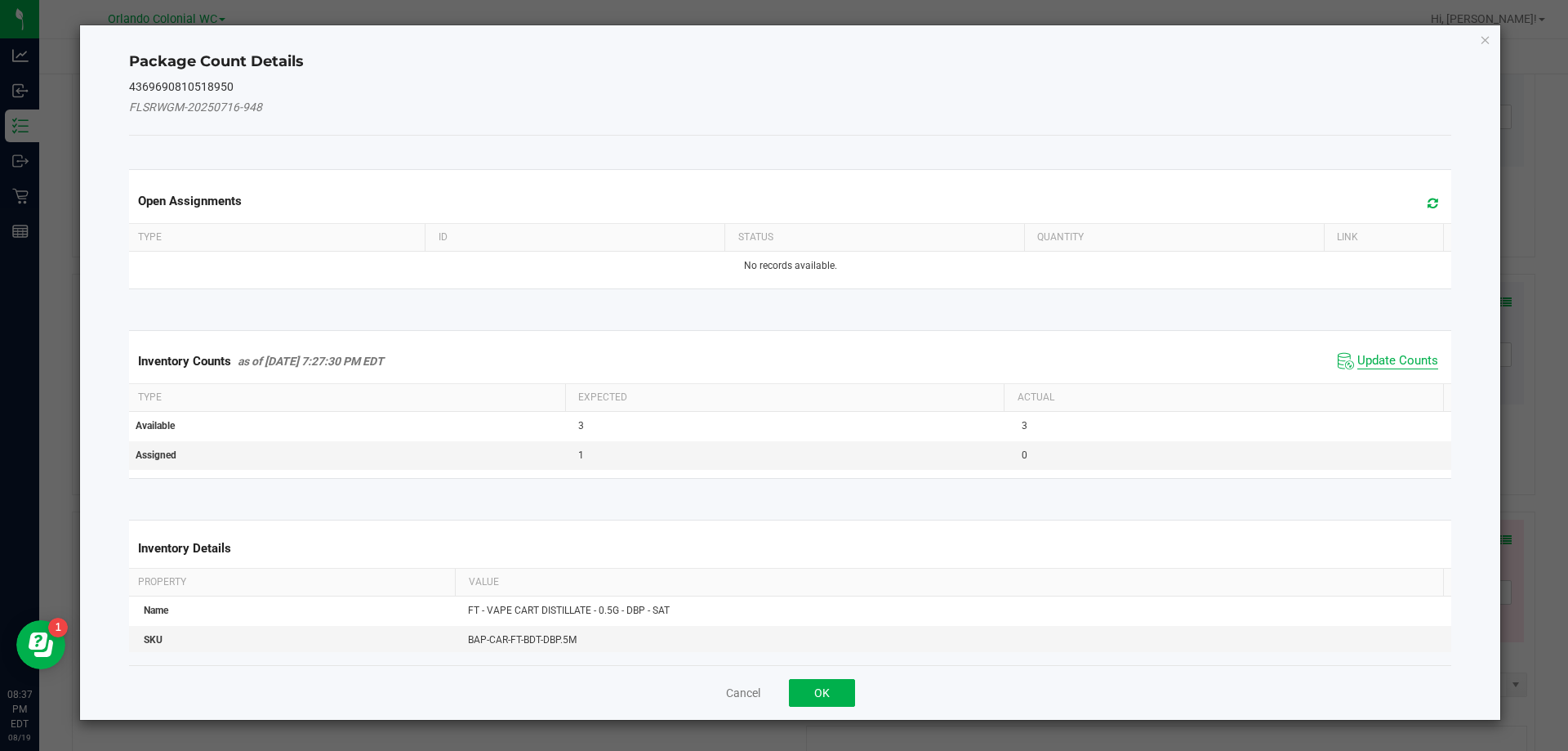
click at [1405, 362] on span "Update Counts" at bounding box center [1397, 361] width 81 height 16
click at [1413, 365] on span "Update Counts" at bounding box center [1397, 360] width 81 height 15
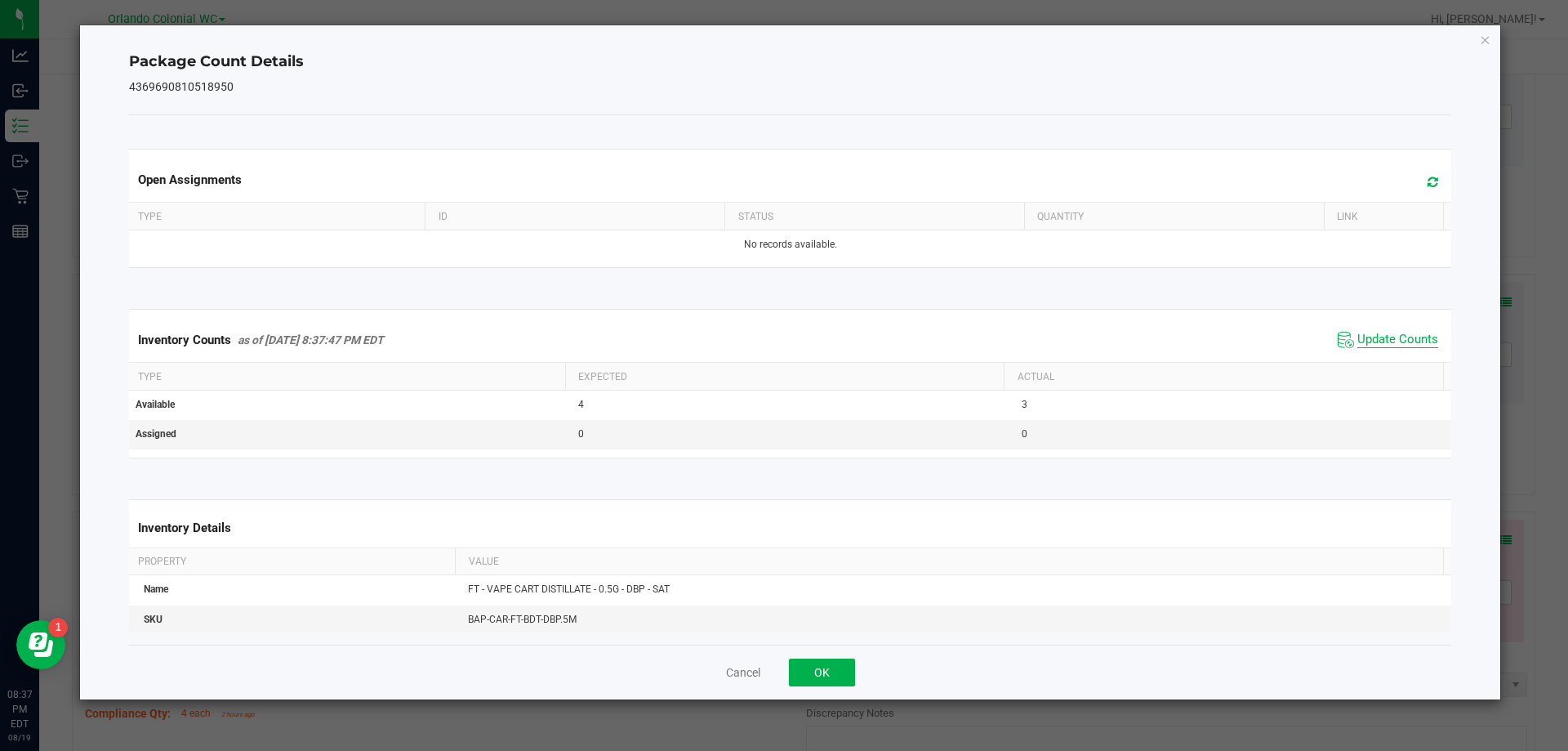
click at [1414, 348] on span "Update Counts" at bounding box center [1397, 340] width 81 height 16
click at [1491, 44] on icon "Close" at bounding box center [1485, 39] width 12 height 20
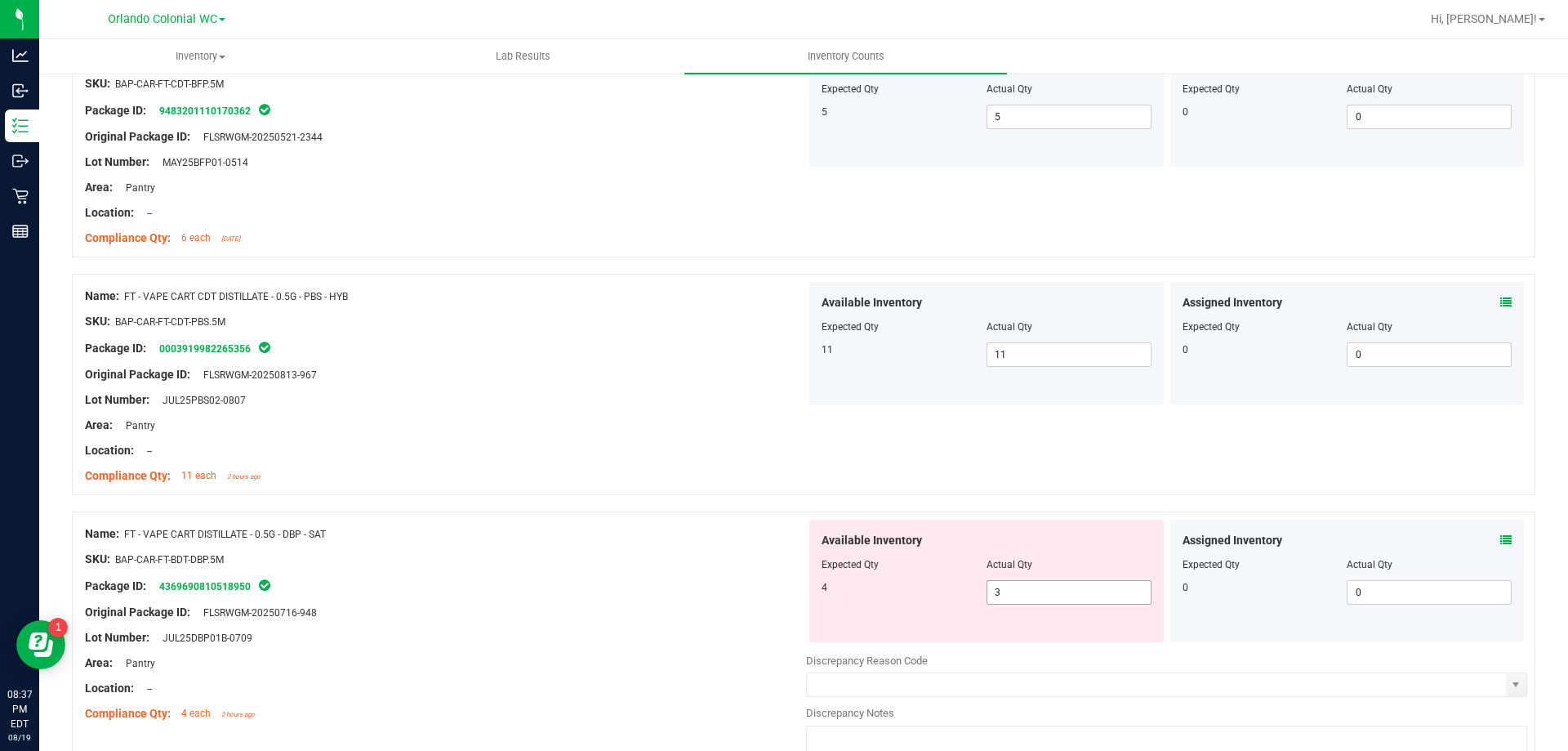
click at [1032, 592] on input "3" at bounding box center [1069, 592] width 164 height 23
type input "4"
click at [620, 585] on div "Package ID: 4369690810518950" at bounding box center [444, 586] width 721 height 20
type input "4"
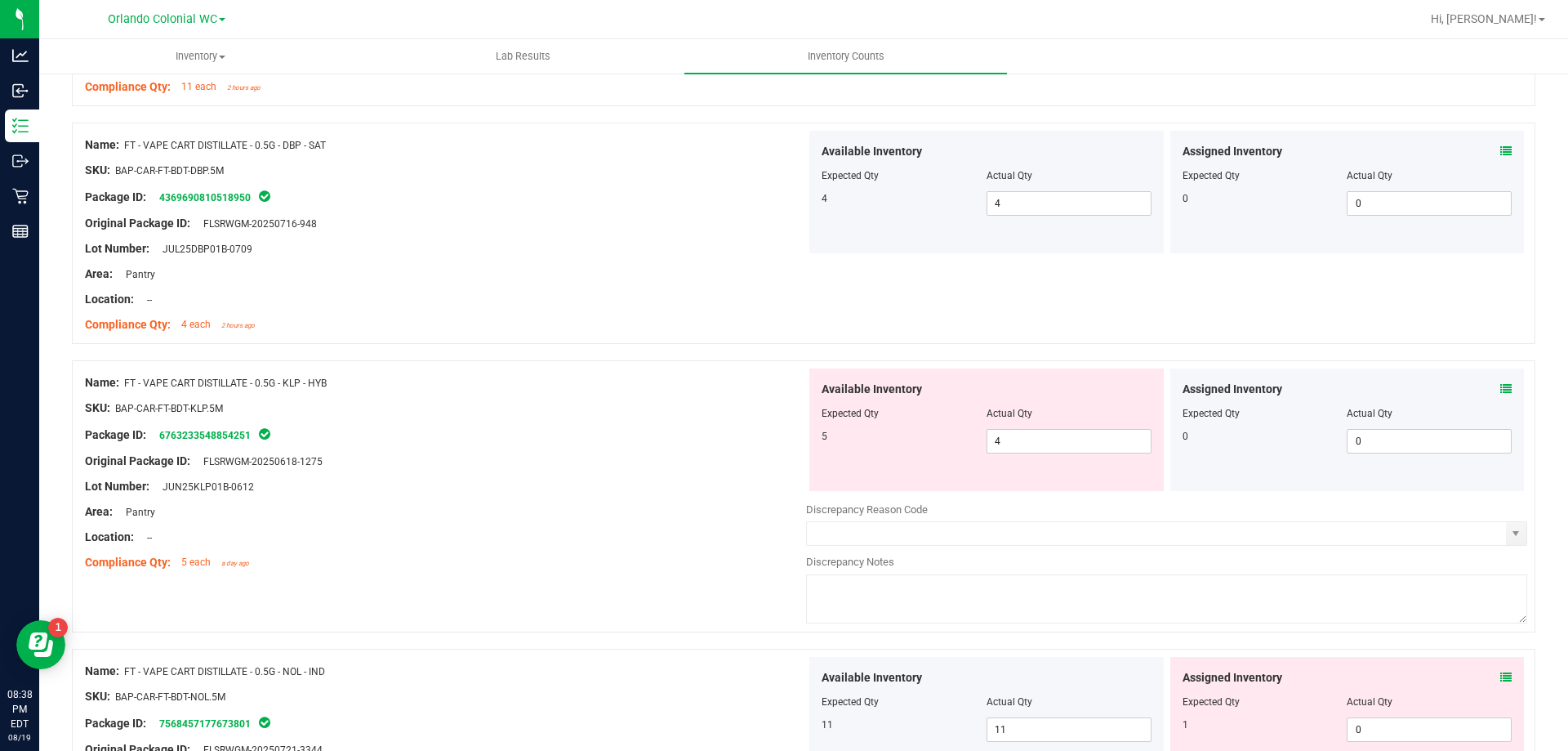
scroll to position [3834, 0]
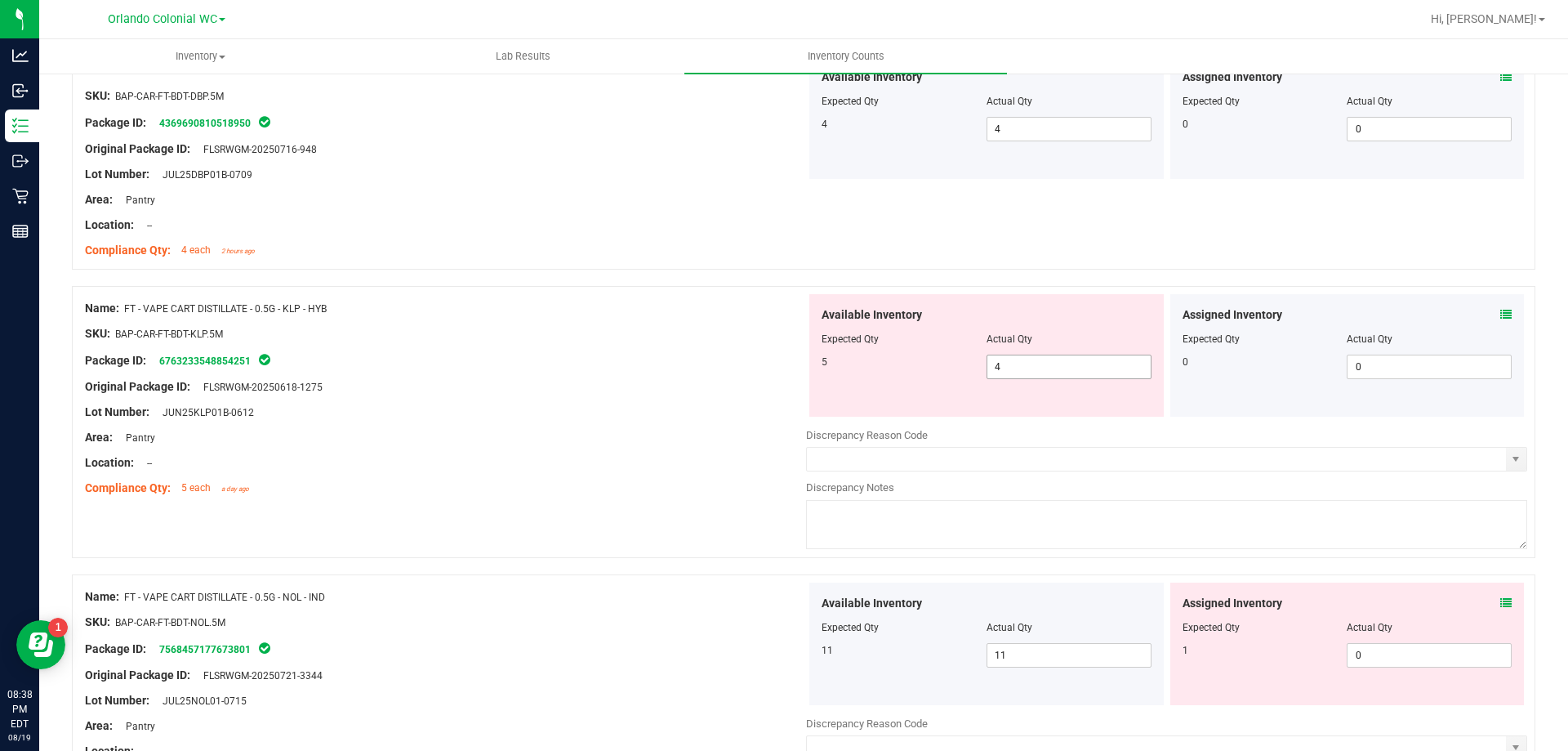
click at [1054, 366] on input "4" at bounding box center [1069, 366] width 164 height 23
type input "5"
click at [584, 382] on div "Original Package ID: FLSRWGM-20250618-1275" at bounding box center [444, 386] width 721 height 17
type input "5"
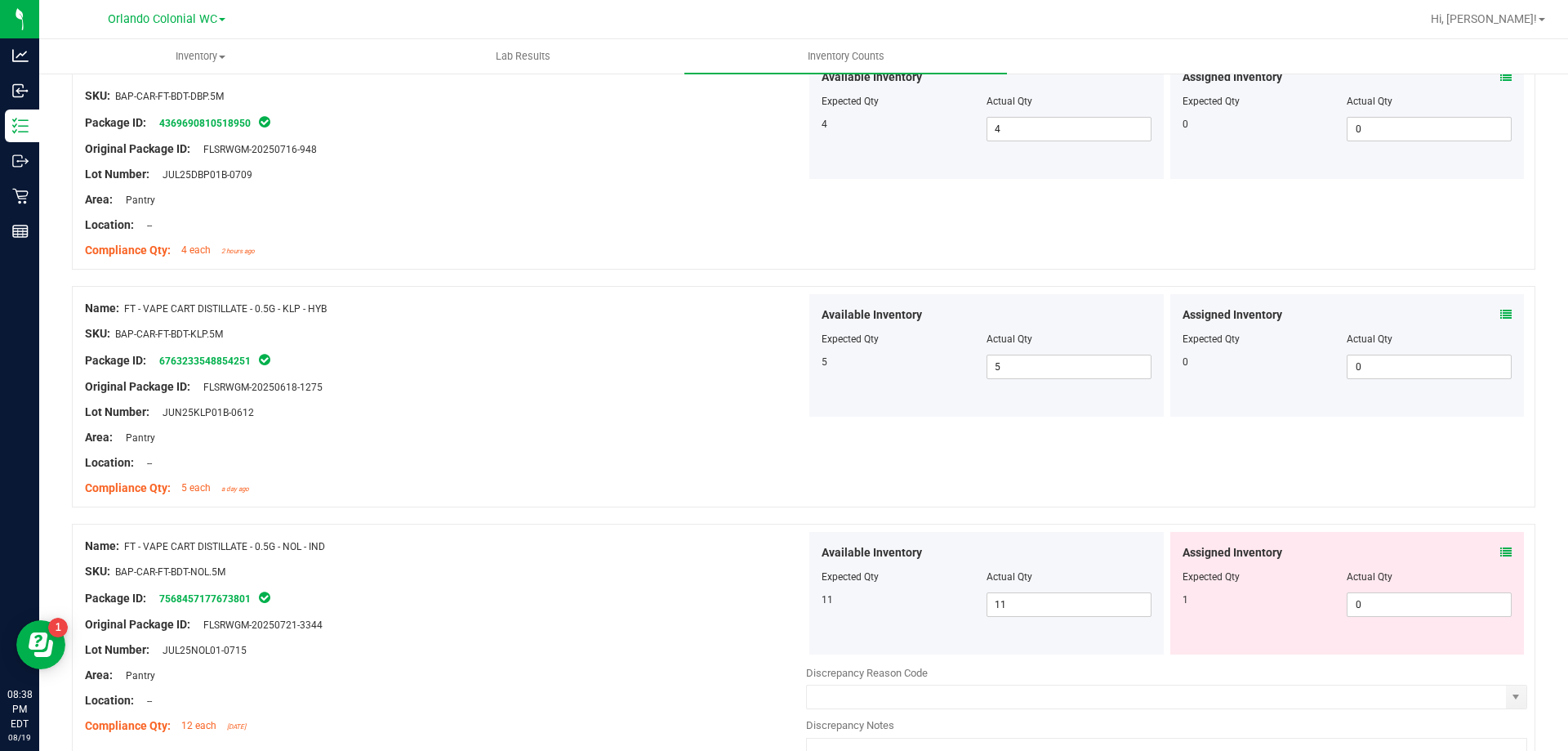
click at [1501, 548] on icon at bounding box center [1506, 552] width 12 height 12
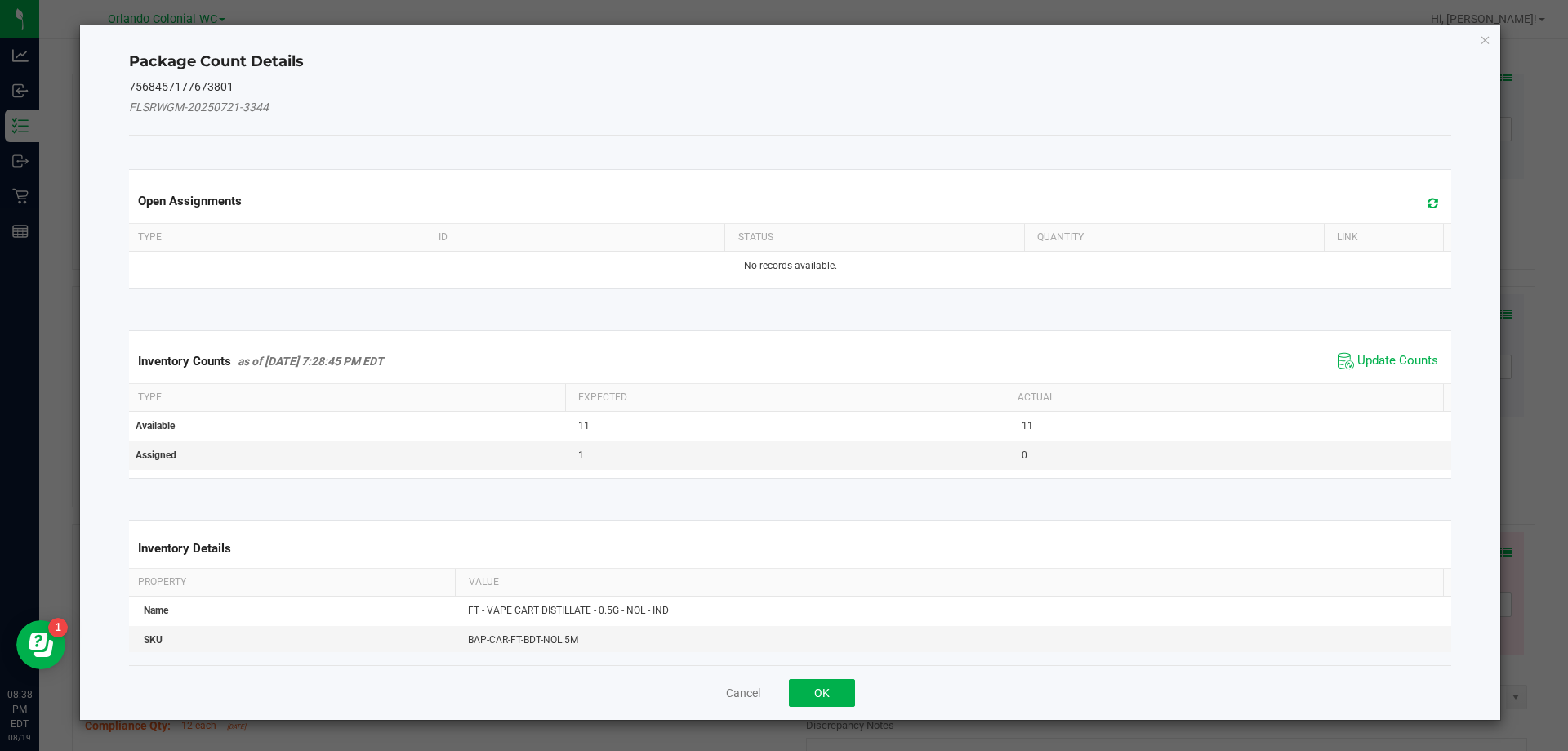
click at [1381, 366] on span "Update Counts" at bounding box center [1397, 361] width 81 height 16
click at [1390, 366] on span "Update Counts" at bounding box center [1397, 360] width 81 height 15
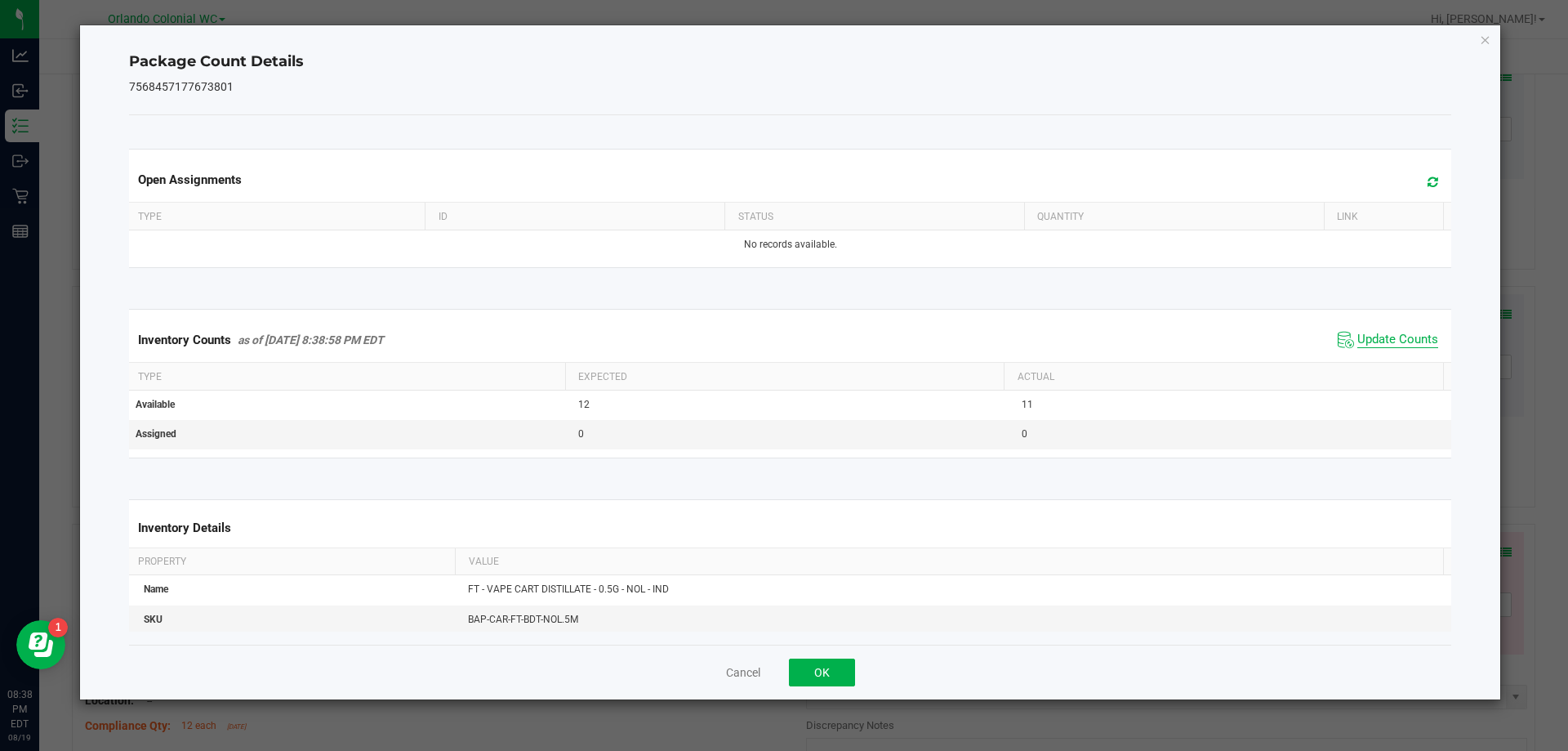
click at [1412, 348] on span "Update Counts" at bounding box center [1397, 340] width 81 height 16
click at [1490, 33] on icon "Close" at bounding box center [1485, 39] width 12 height 20
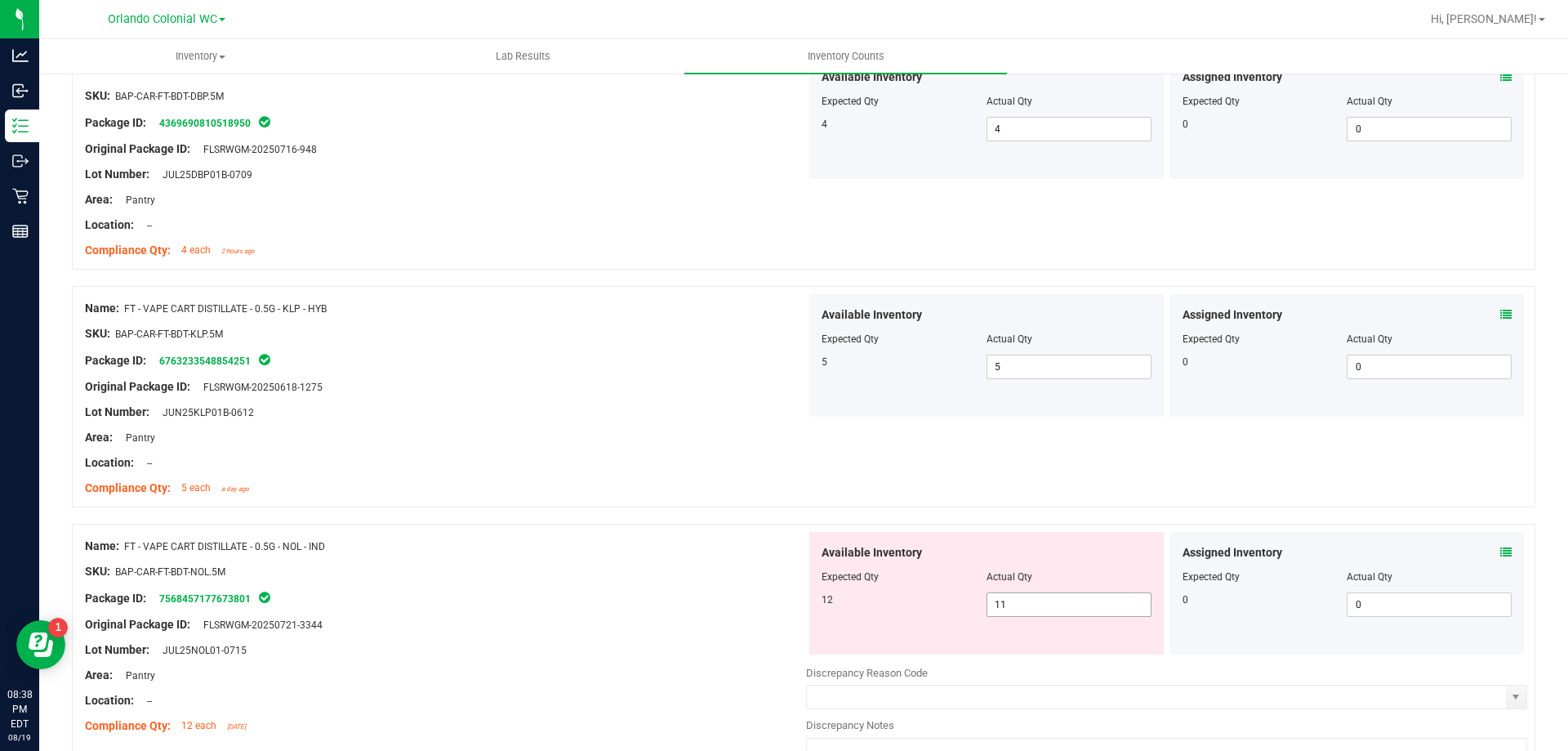
click at [1090, 606] on input "11" at bounding box center [1069, 604] width 164 height 23
type input "12"
click at [497, 596] on div "Package ID: 7568457177673801" at bounding box center [444, 598] width 721 height 20
type input "12"
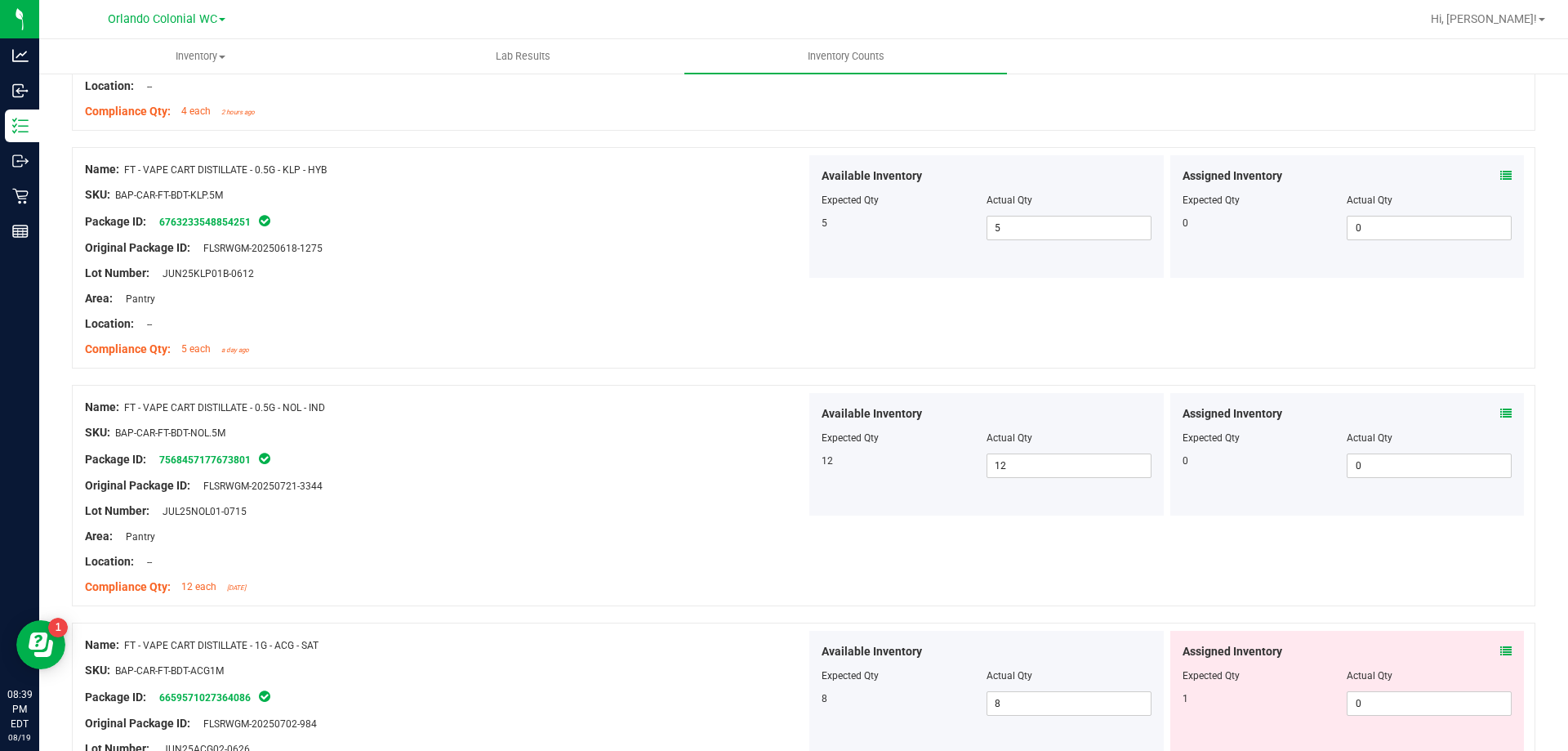
scroll to position [4339, 0]
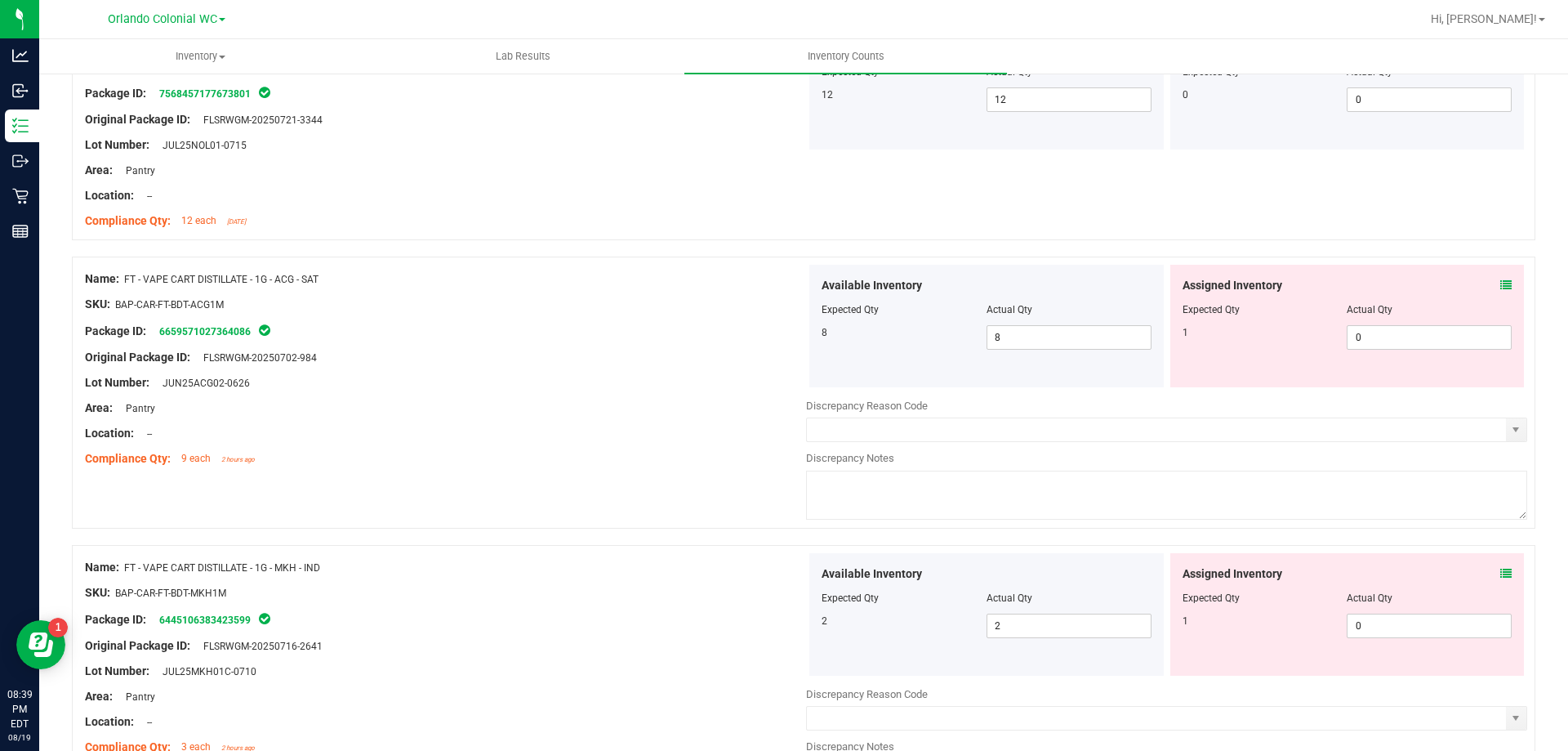
click at [1501, 288] on icon at bounding box center [1506, 285] width 12 height 12
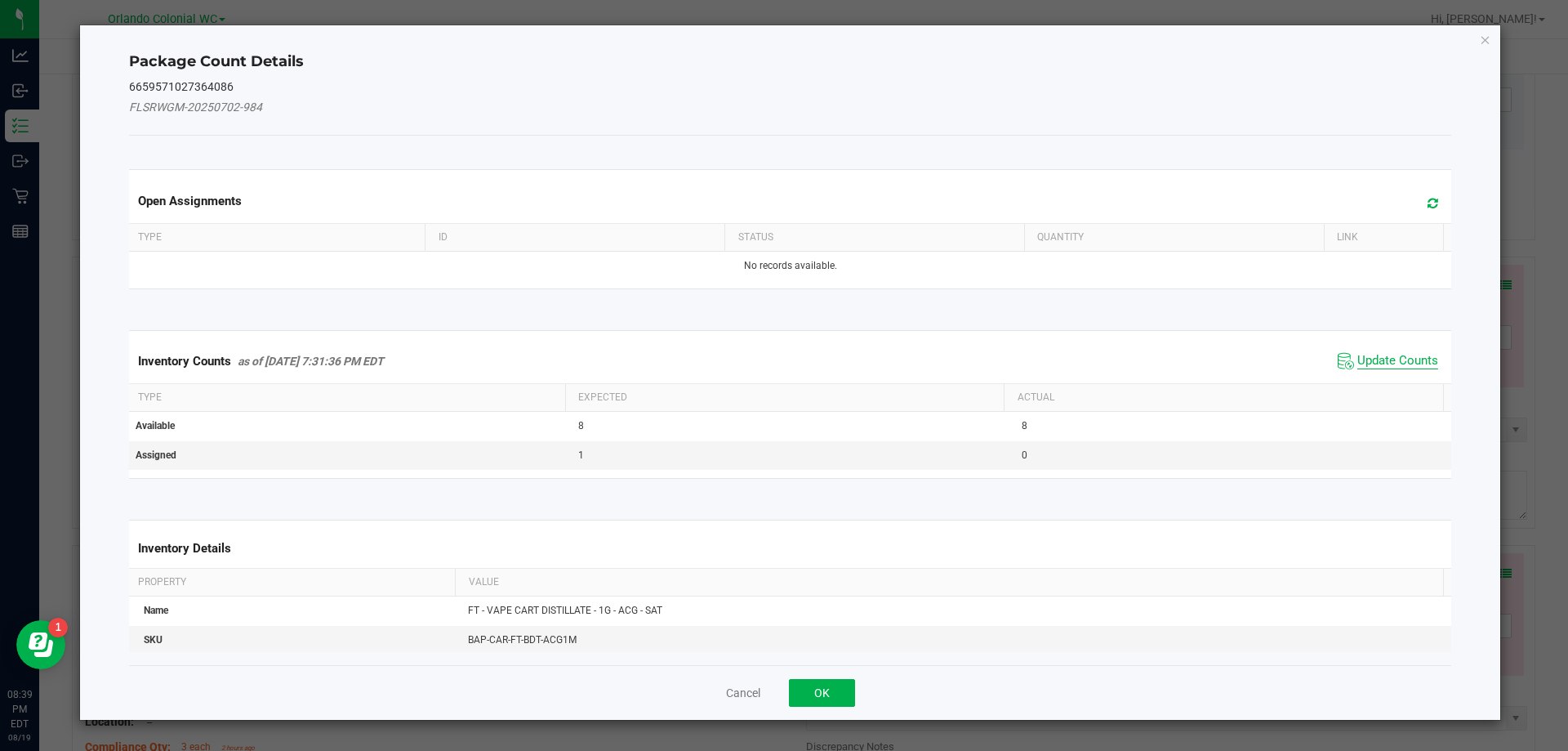
click at [1375, 365] on span "Update Counts" at bounding box center [1397, 361] width 81 height 16
click at [1399, 364] on span "Update Counts" at bounding box center [1397, 361] width 81 height 16
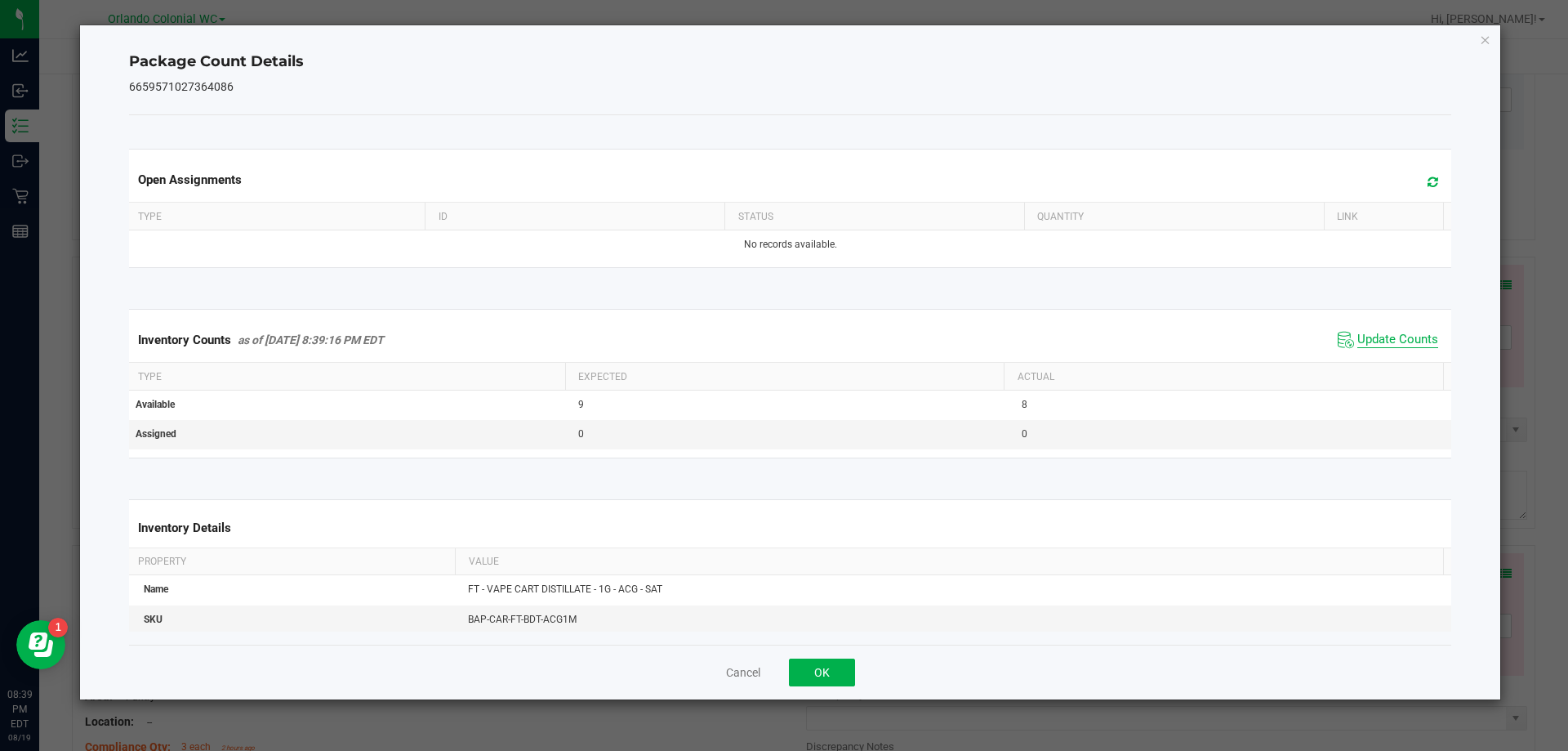
click at [1405, 348] on span "Update Counts" at bounding box center [1397, 340] width 81 height 16
click at [1486, 29] on icon "Close" at bounding box center [1485, 39] width 12 height 20
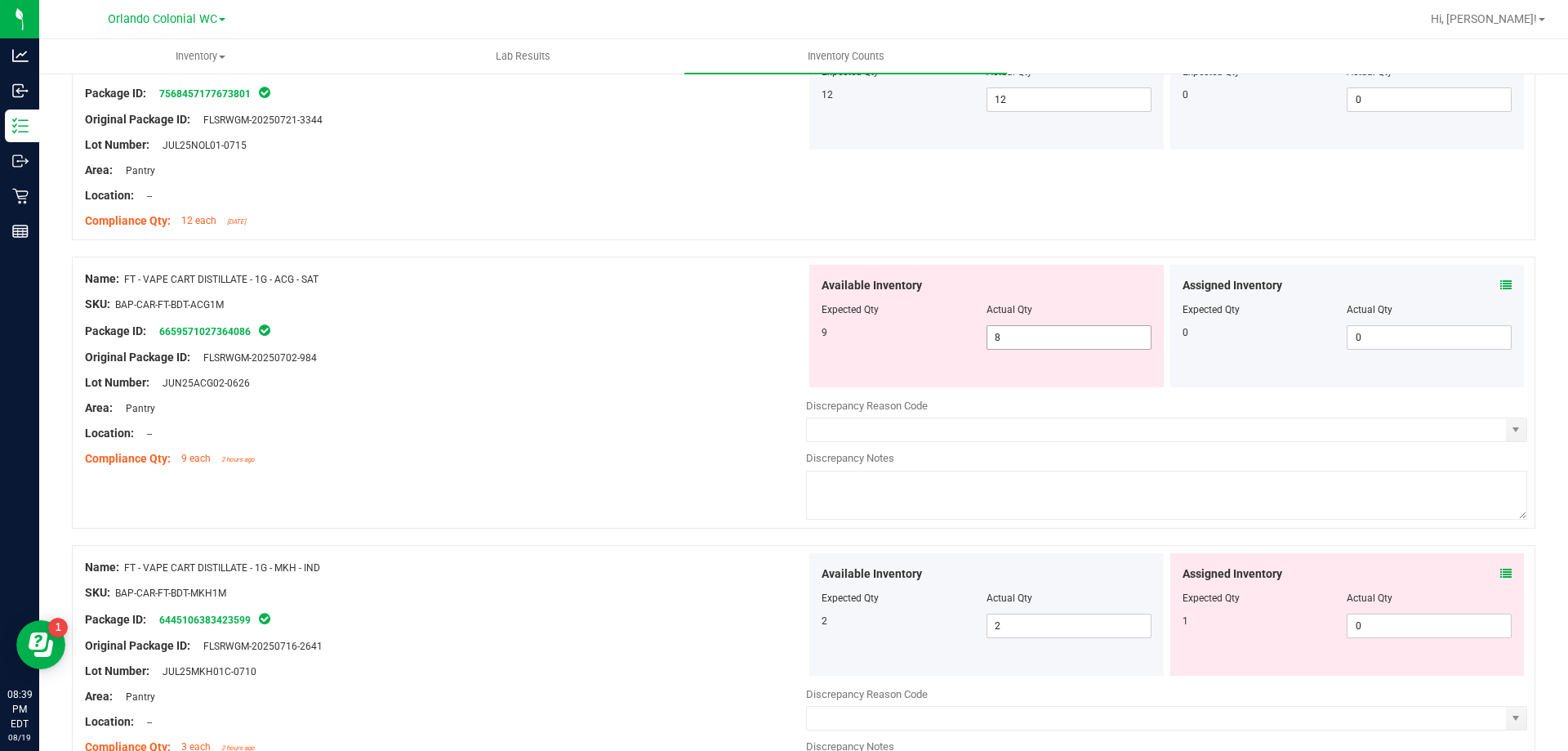
click at [1046, 333] on input "8" at bounding box center [1069, 336] width 164 height 23
type input "9"
click at [593, 361] on div "Original Package ID: FLSRWGM-20250702-984" at bounding box center [444, 357] width 721 height 17
type input "9"
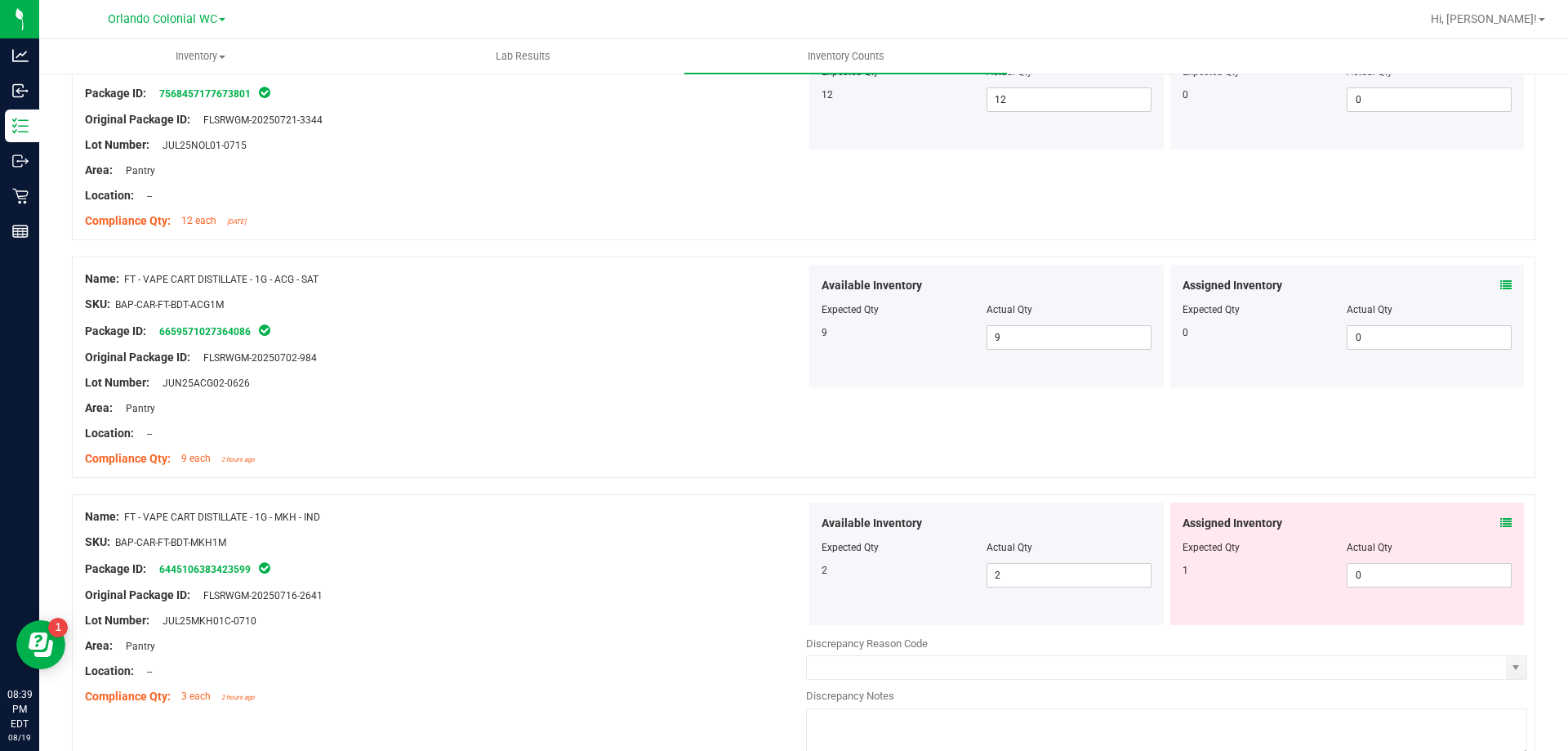
click at [1501, 522] on icon at bounding box center [1506, 523] width 12 height 12
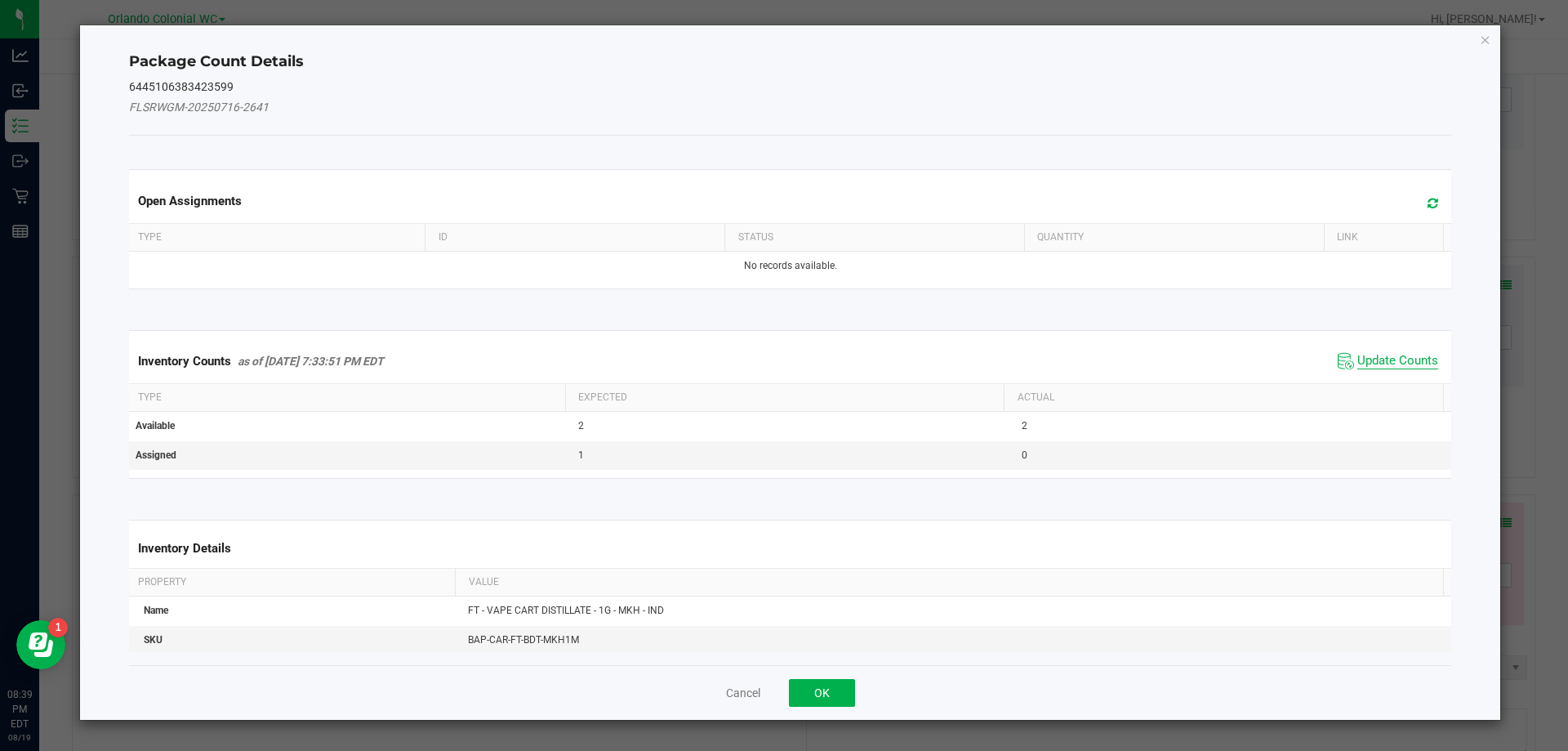
click at [1387, 363] on span "Update Counts" at bounding box center [1397, 361] width 81 height 16
click at [1393, 384] on th "Actual" at bounding box center [1223, 397] width 439 height 28
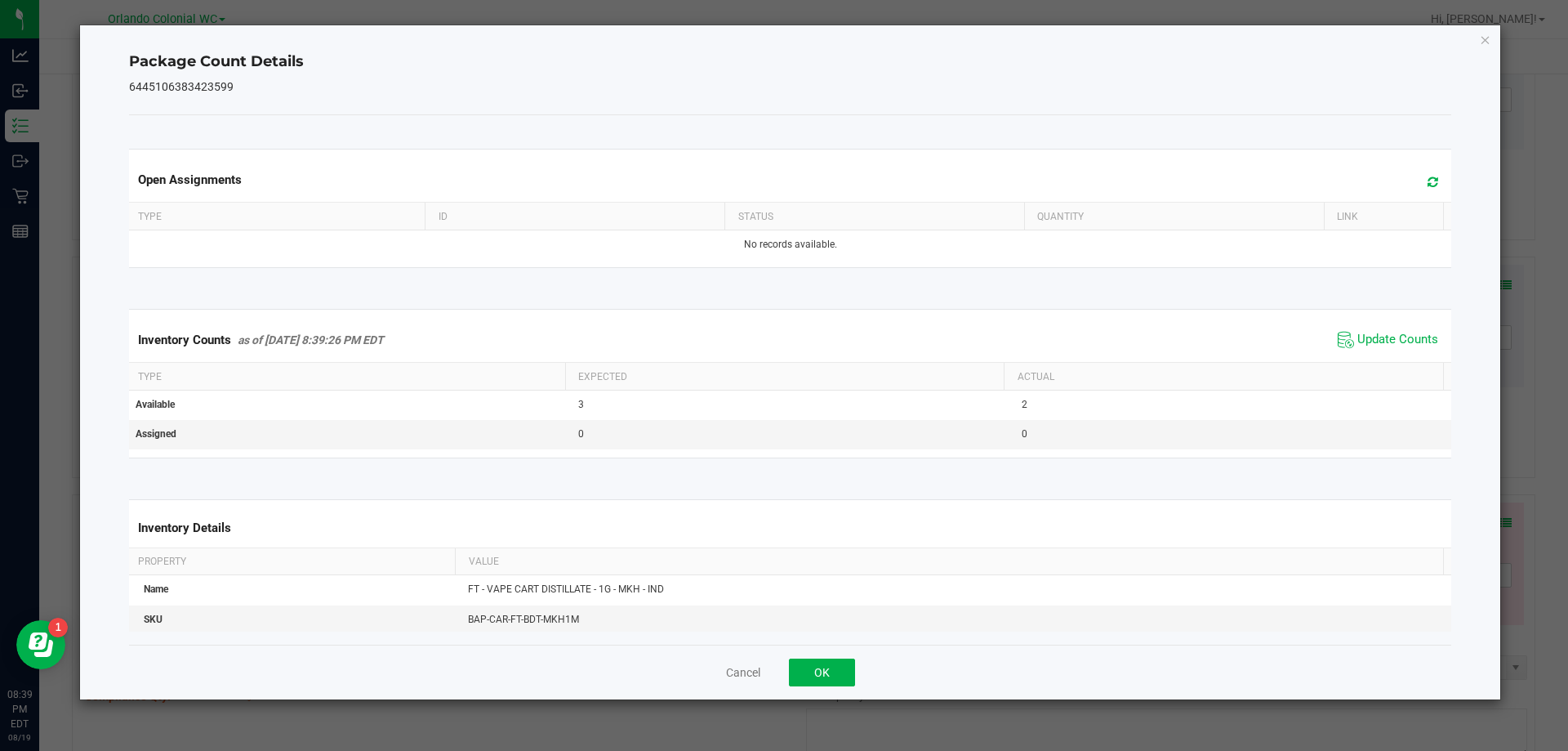
click at [1406, 368] on th "Actual" at bounding box center [1223, 376] width 439 height 28
click at [1413, 338] on span "Update Counts" at bounding box center [1397, 340] width 81 height 16
click at [1486, 40] on icon "Close" at bounding box center [1485, 39] width 12 height 20
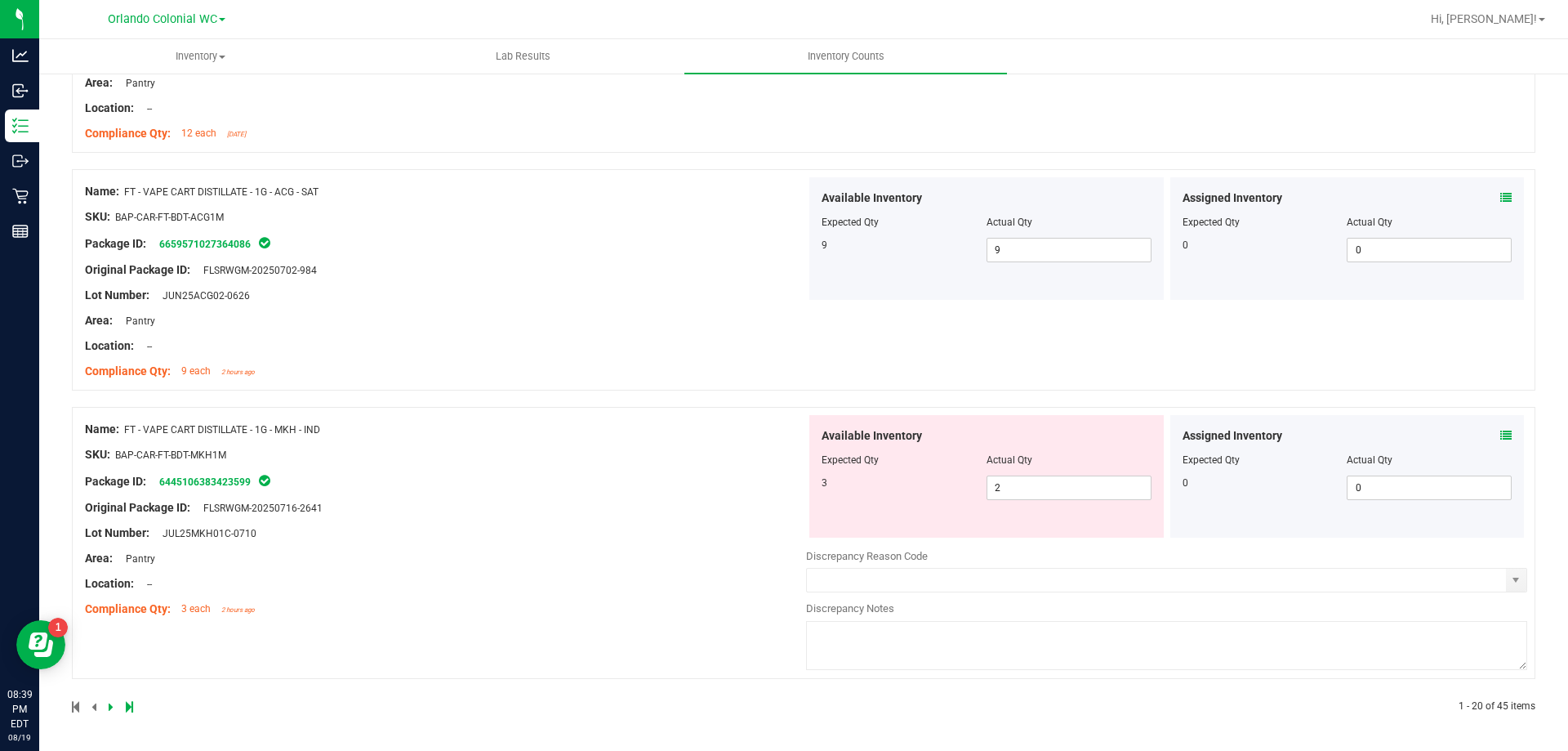
scroll to position [4424, 0]
click at [1044, 494] on input "2" at bounding box center [1069, 489] width 164 height 23
type input "3"
click at [559, 527] on div "Name: FT - VAPE CART DISTILLATE - 1G - MKH - IND SKU: BAP-CAR-FT-BDT-MKH1M Pack…" at bounding box center [444, 520] width 721 height 208
type input "3"
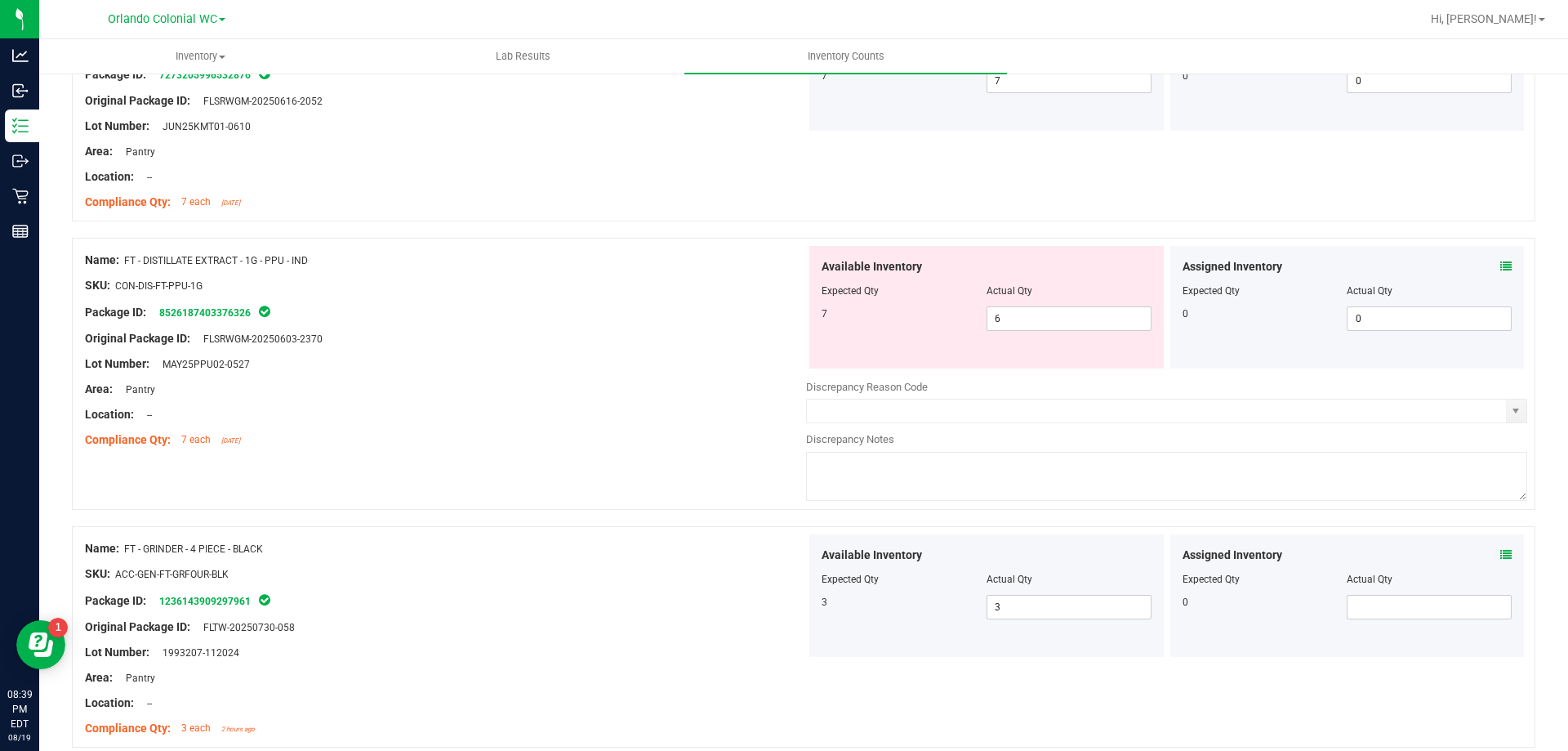
scroll to position [0, 0]
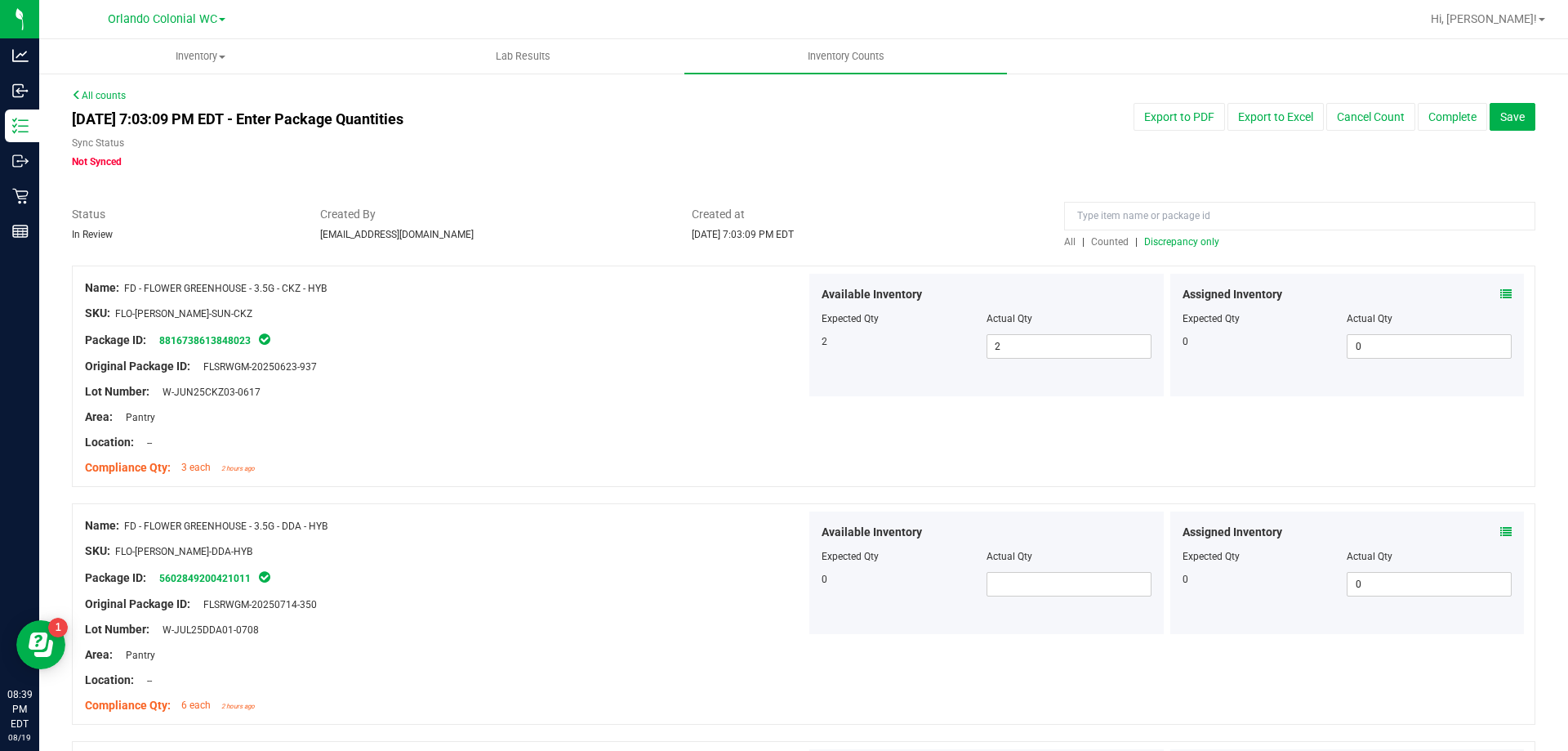
click at [1187, 241] on span "Discrepancy only" at bounding box center [1182, 242] width 75 height 12
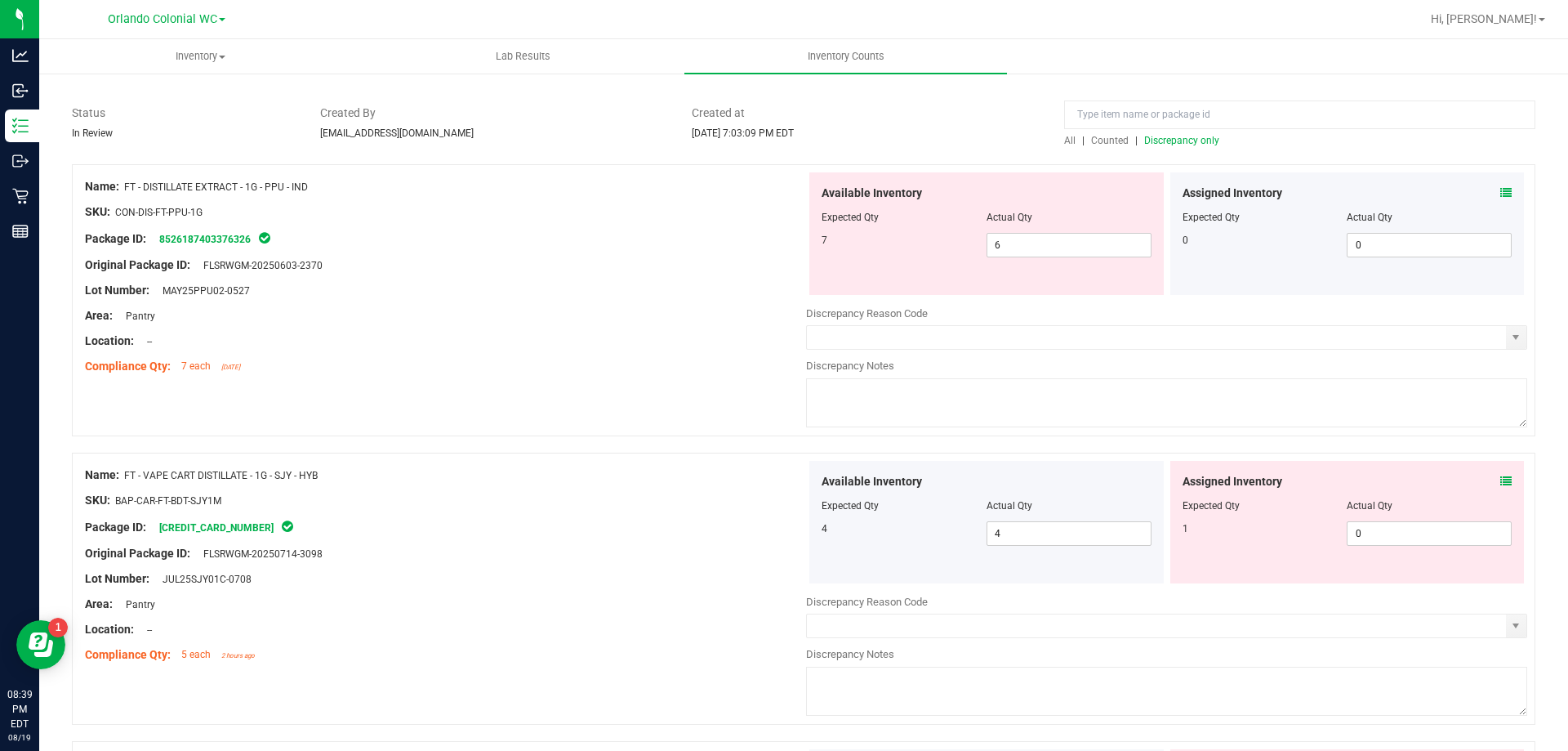
scroll to position [112, 0]
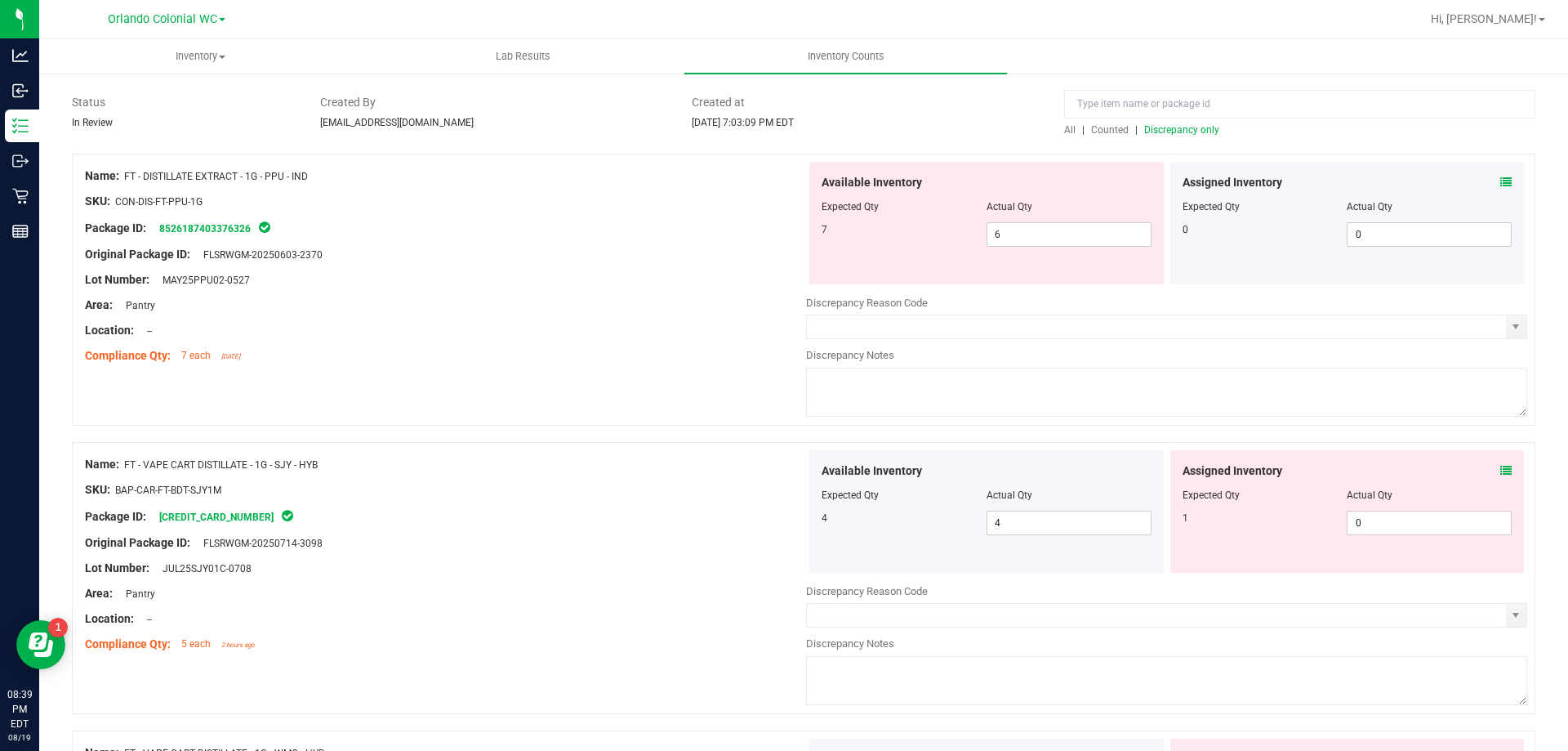
click at [1501, 474] on icon at bounding box center [1506, 470] width 12 height 12
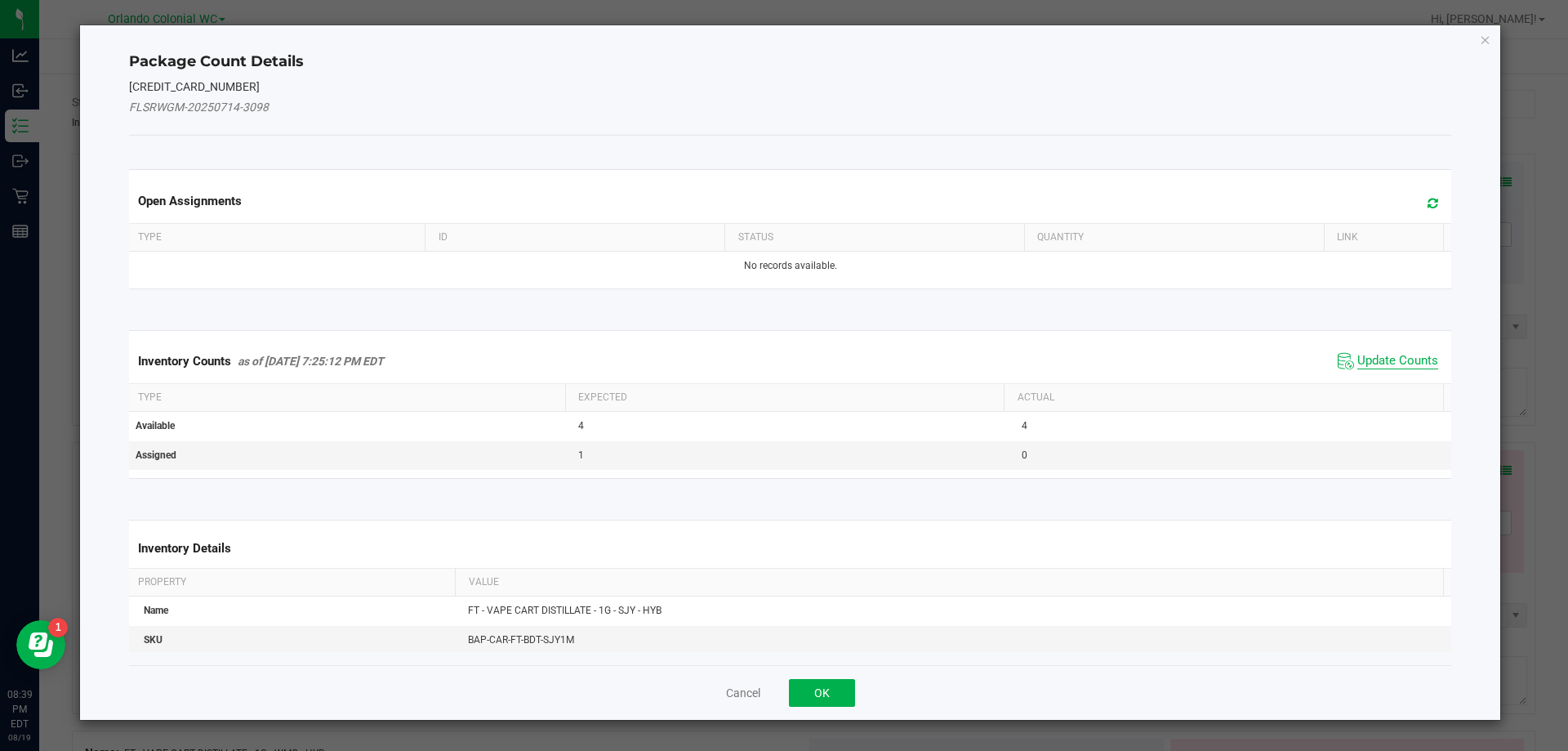
click at [1374, 363] on span "Update Counts" at bounding box center [1397, 361] width 81 height 16
click at [1395, 382] on th "Actual" at bounding box center [1223, 396] width 439 height 28
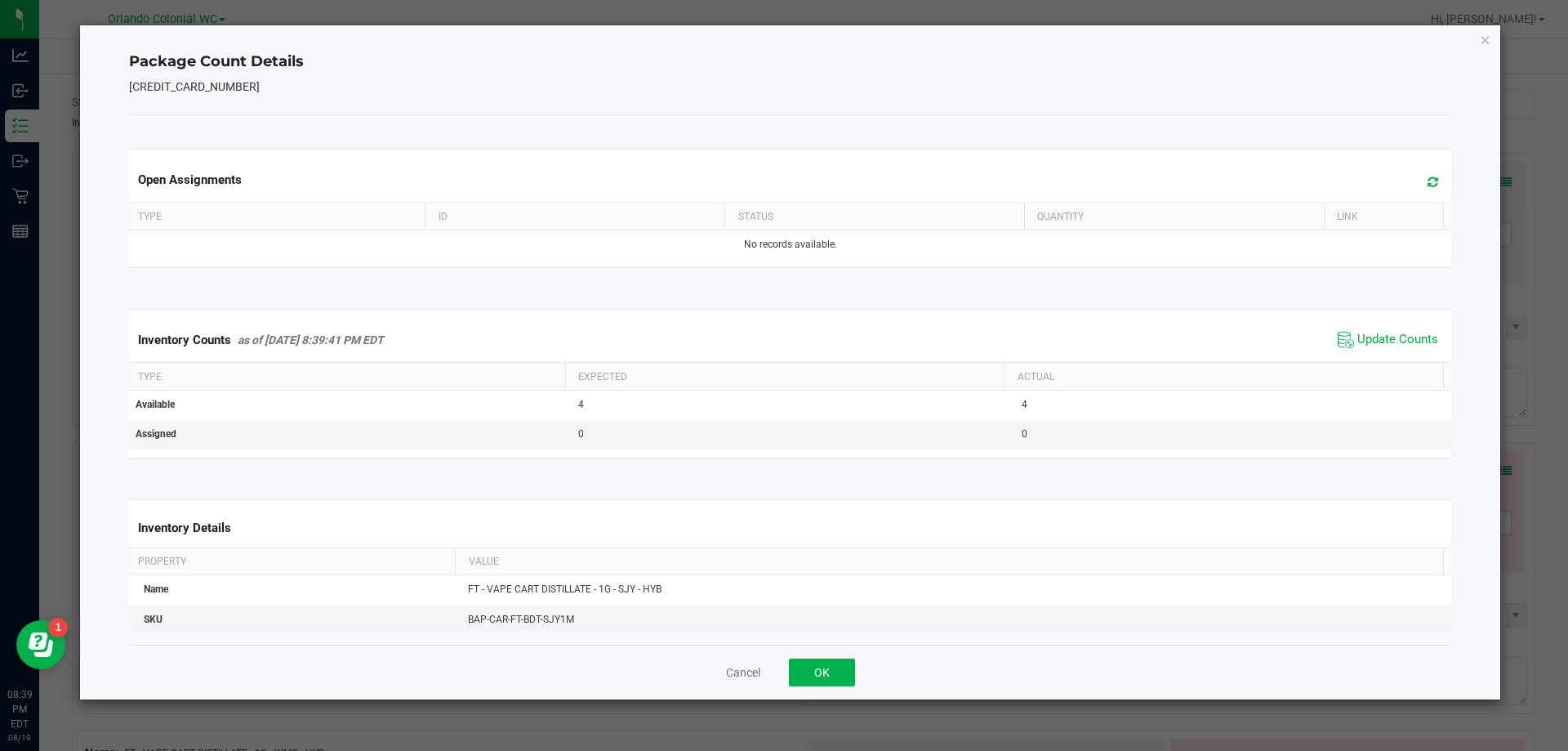
click at [1406, 366] on th "Actual" at bounding box center [1223, 376] width 439 height 28
click at [1491, 41] on icon "Close" at bounding box center [1485, 39] width 12 height 20
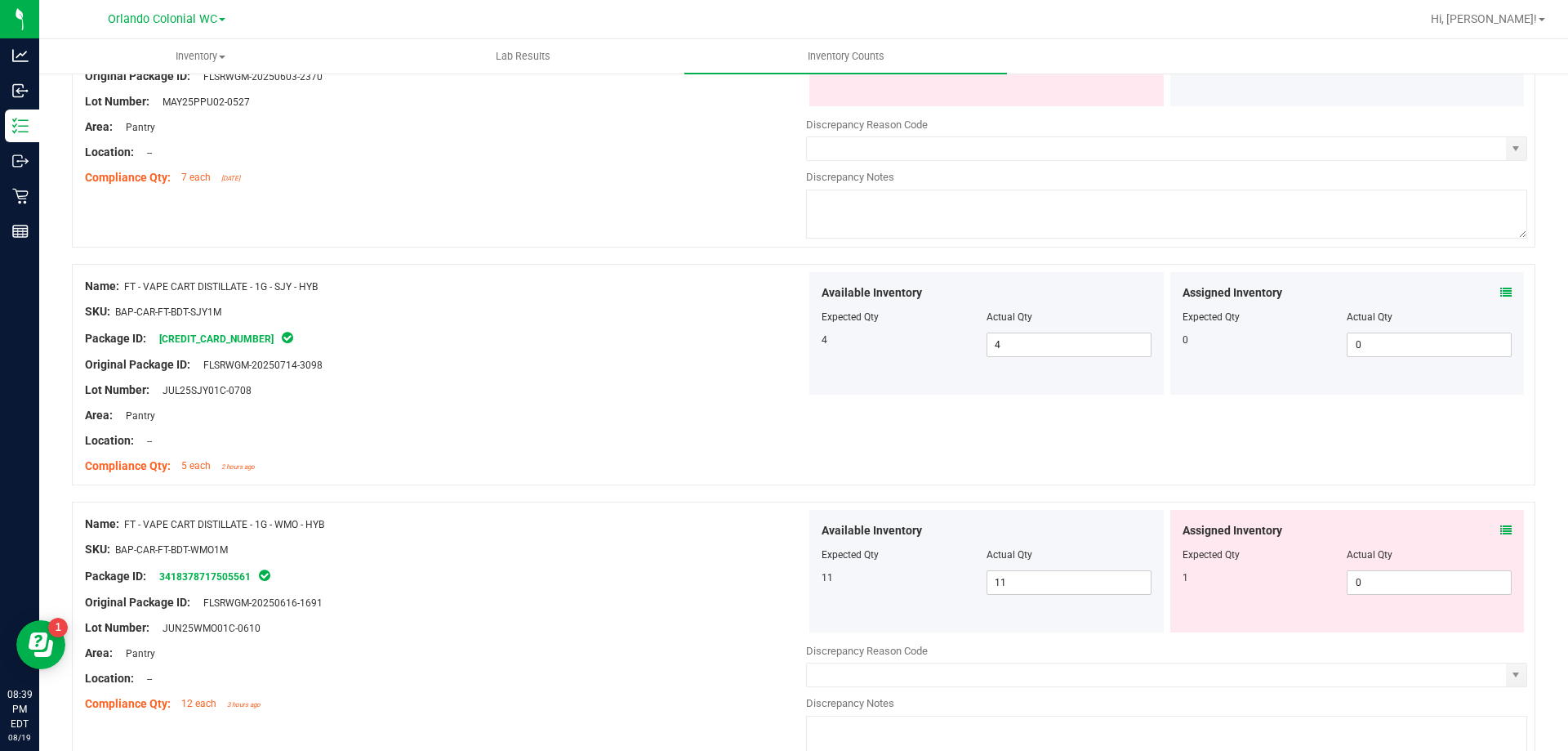
scroll to position [400, 0]
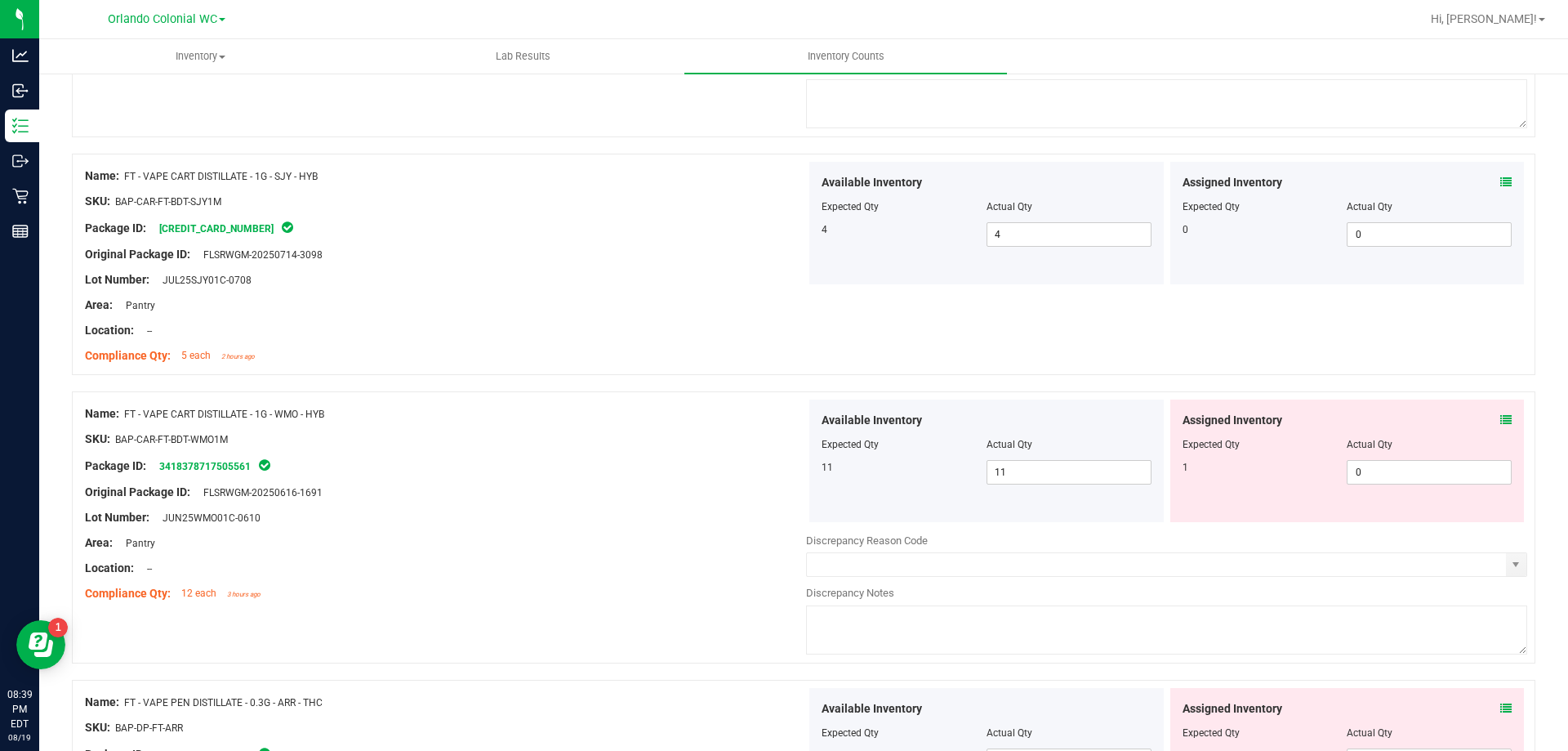
click at [1501, 419] on icon at bounding box center [1506, 420] width 12 height 12
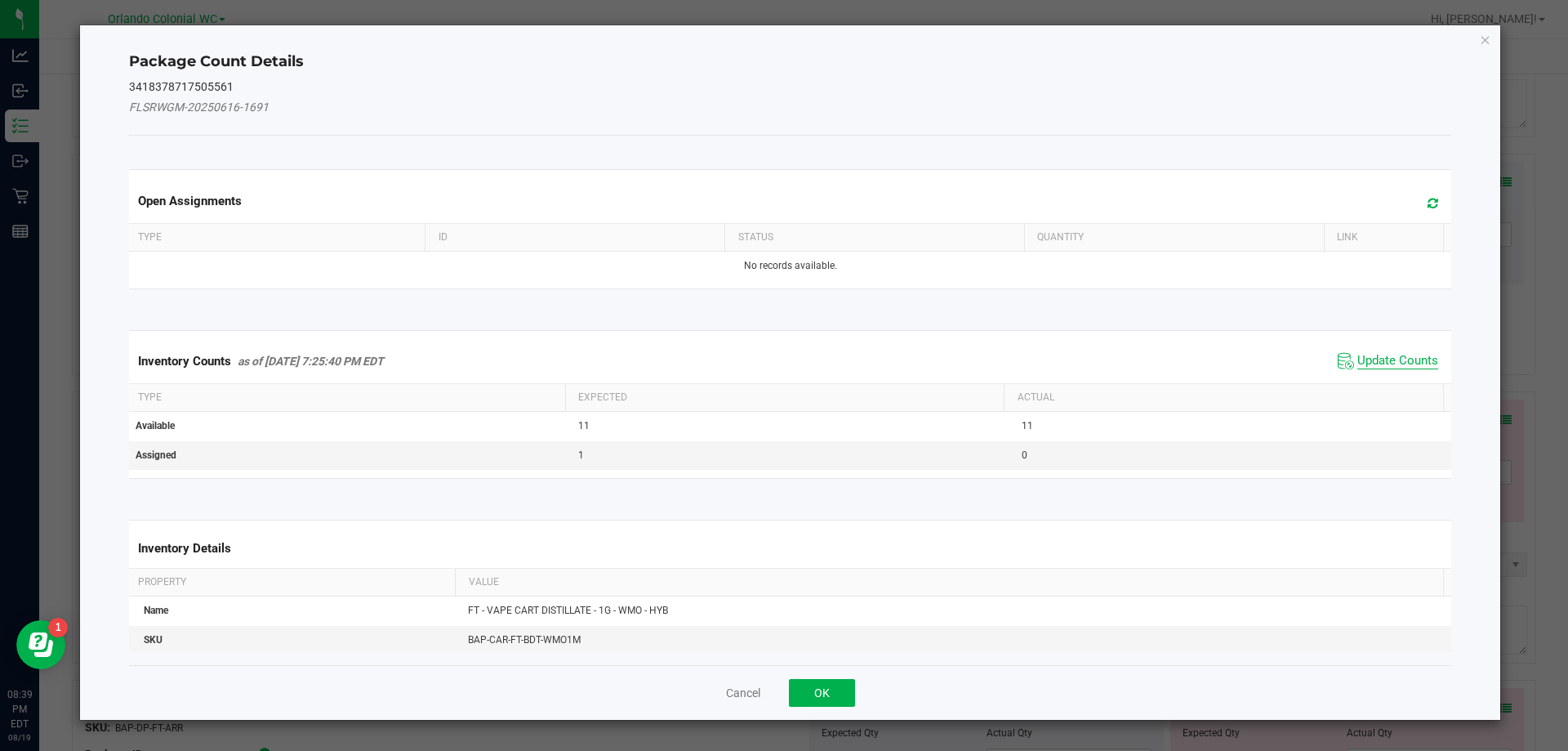
click at [1405, 362] on span "Update Counts" at bounding box center [1397, 361] width 81 height 16
click at [1397, 366] on span "Update Counts" at bounding box center [1397, 361] width 81 height 16
click at [1412, 353] on span "Update Counts" at bounding box center [1397, 360] width 81 height 15
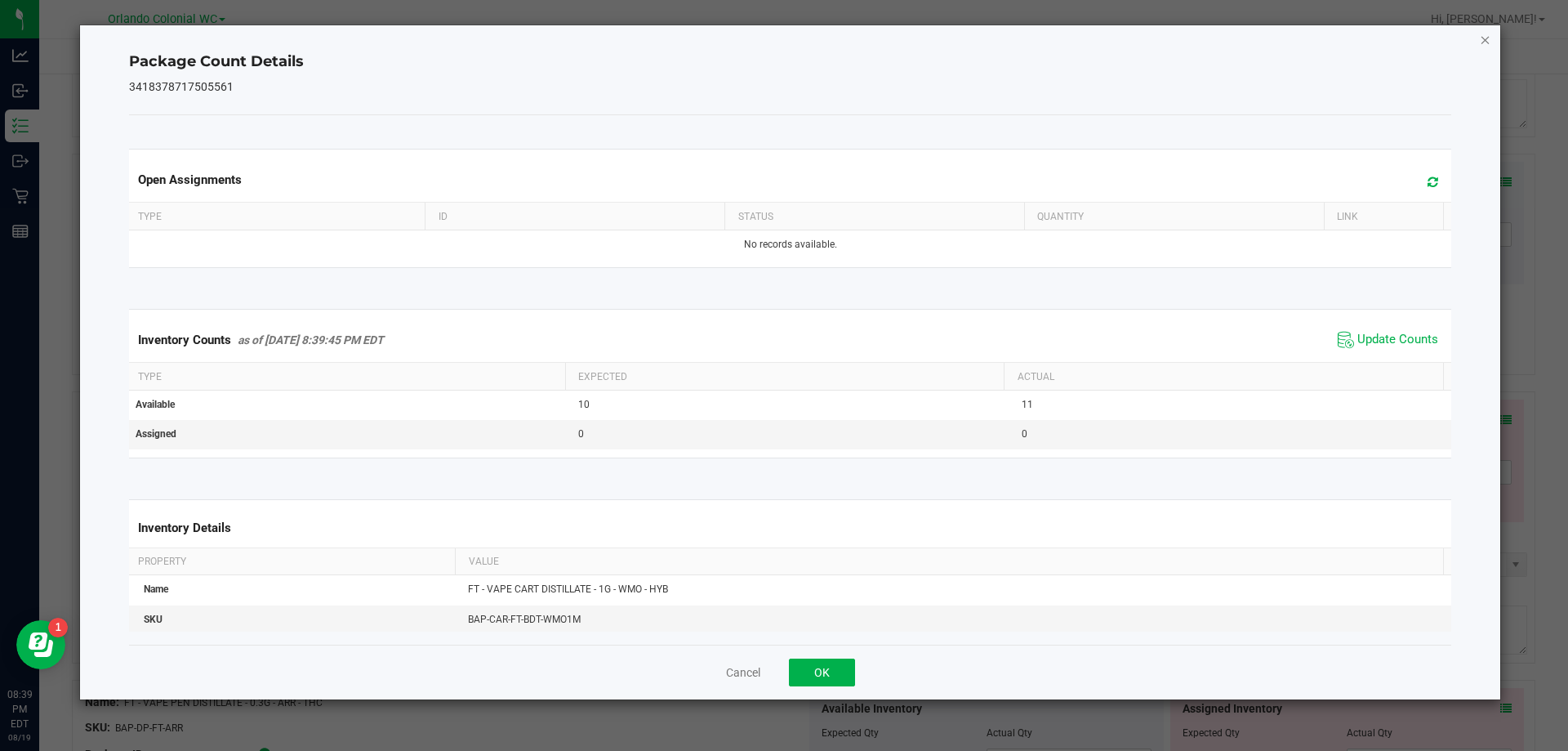
click at [1485, 44] on icon "Close" at bounding box center [1485, 39] width 12 height 20
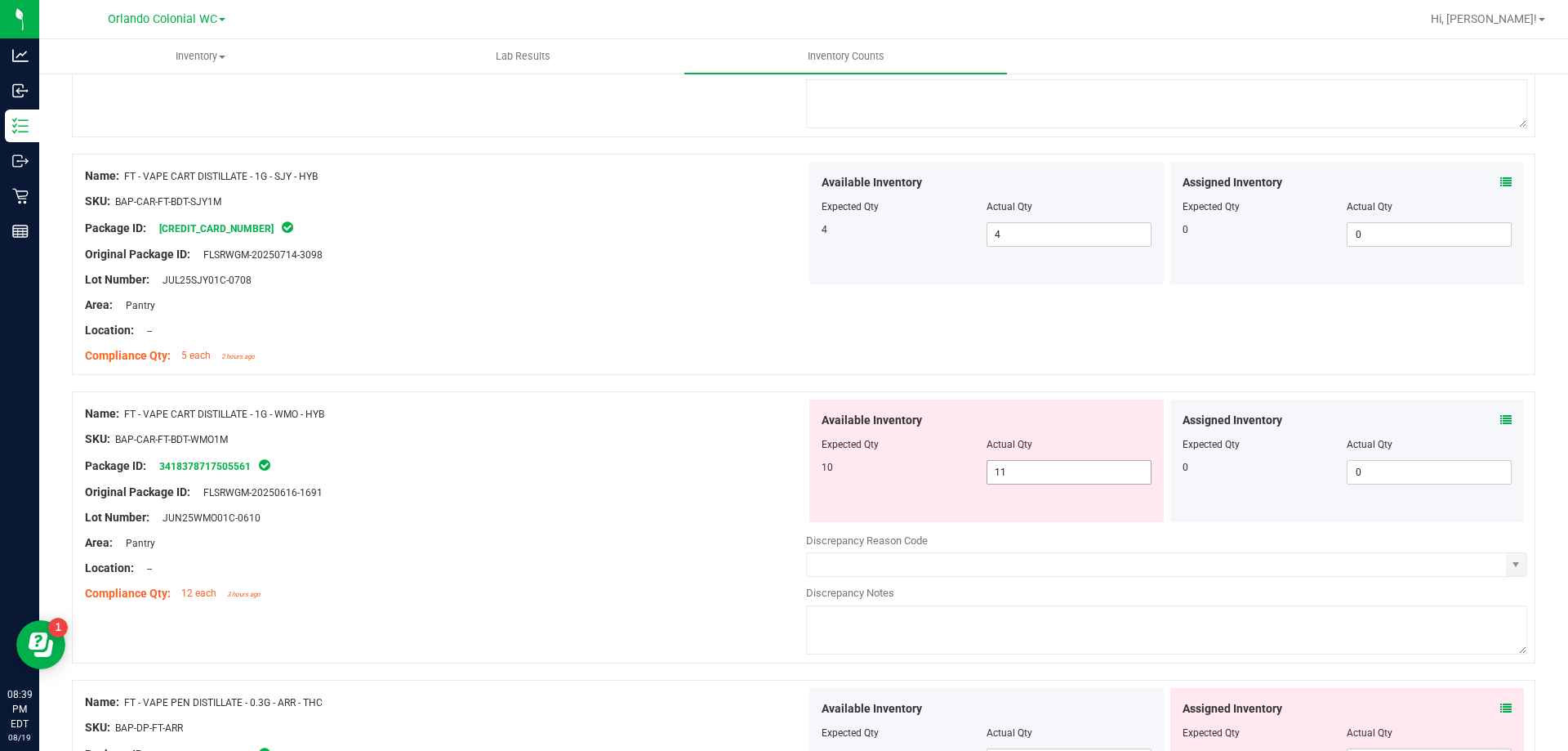
click at [1065, 468] on input "11" at bounding box center [1069, 472] width 164 height 23
type input "10"
click at [614, 516] on div "Lot Number: JUN25WMO01C-0610" at bounding box center [444, 517] width 721 height 17
type input "10"
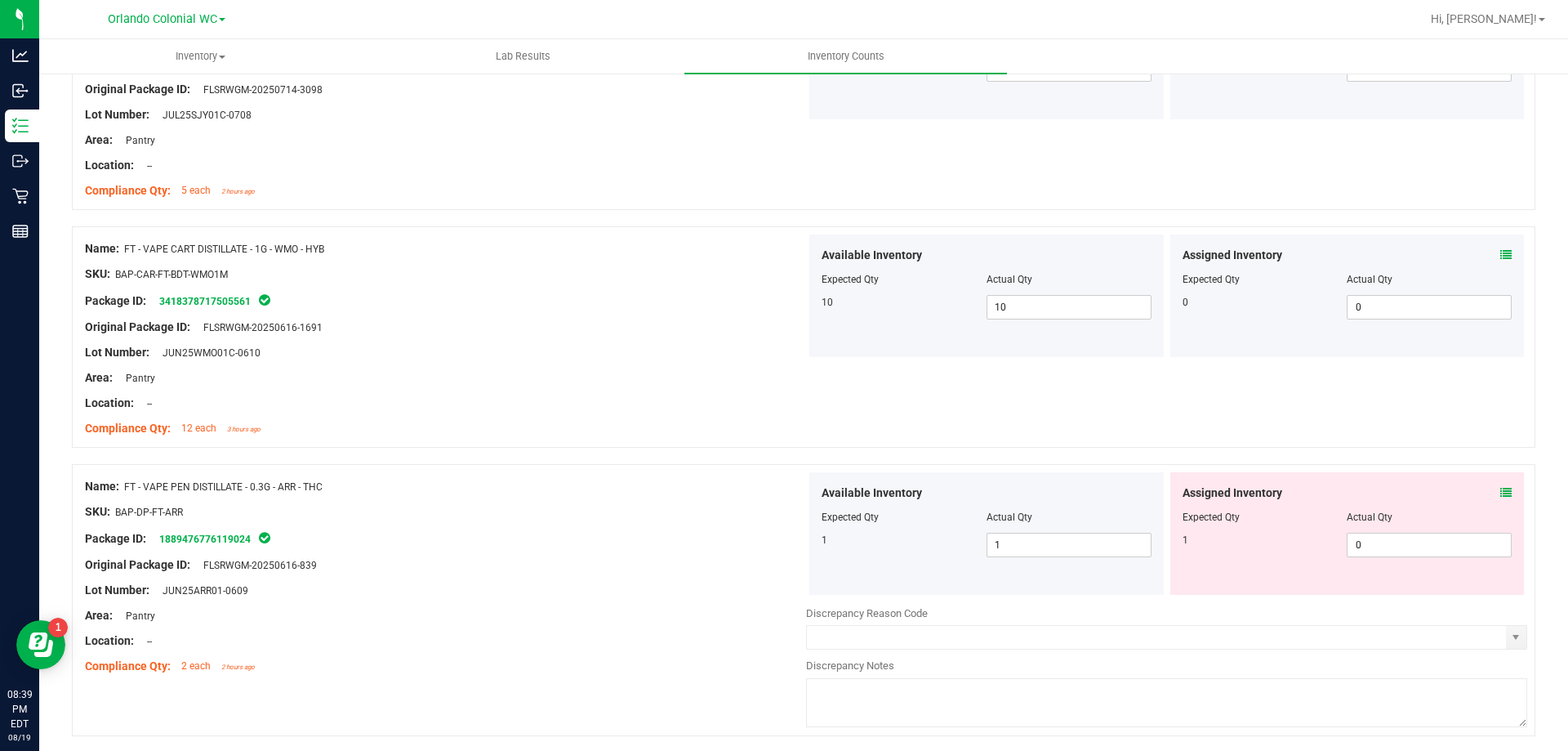
scroll to position [646, 0]
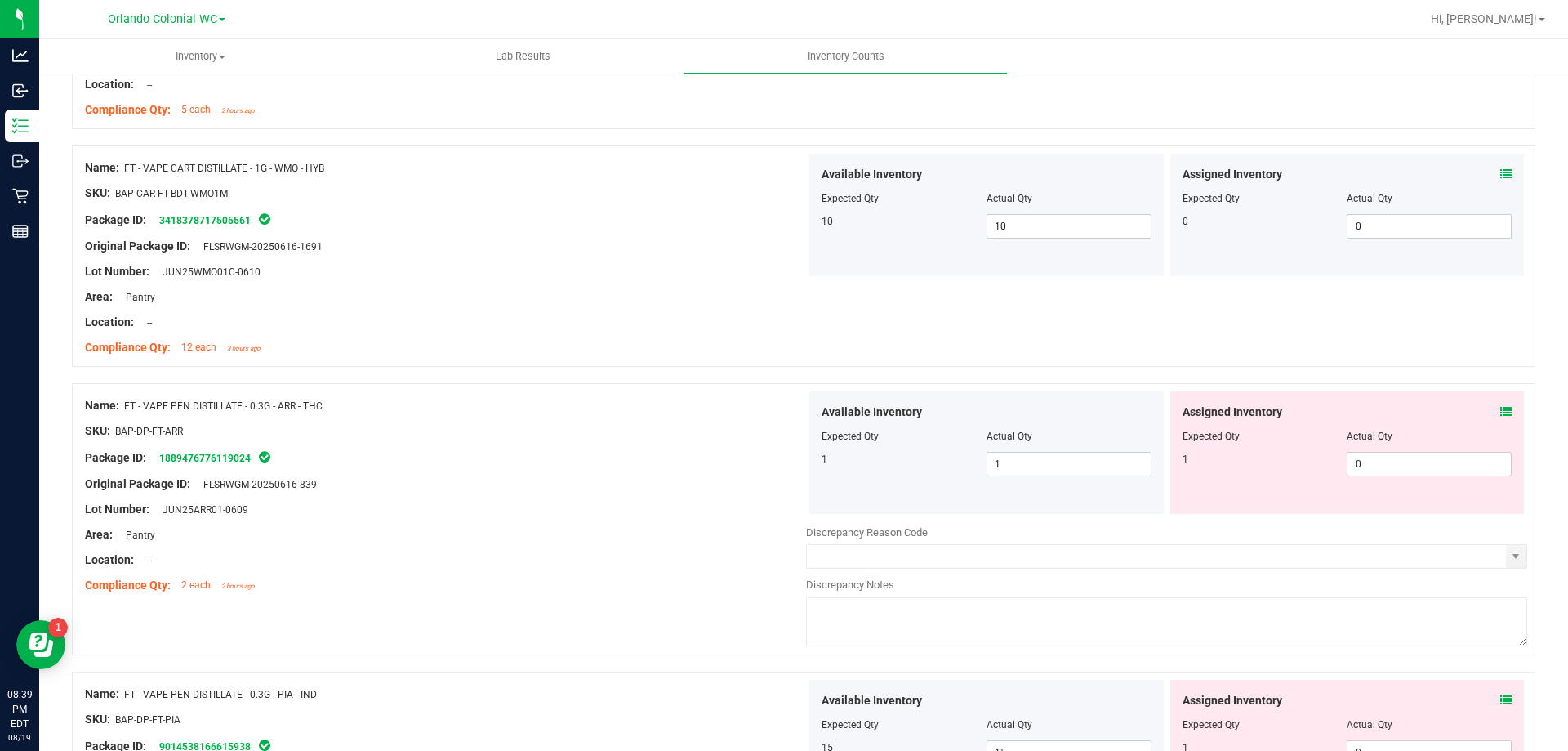
click at [1501, 416] on icon at bounding box center [1506, 412] width 12 height 12
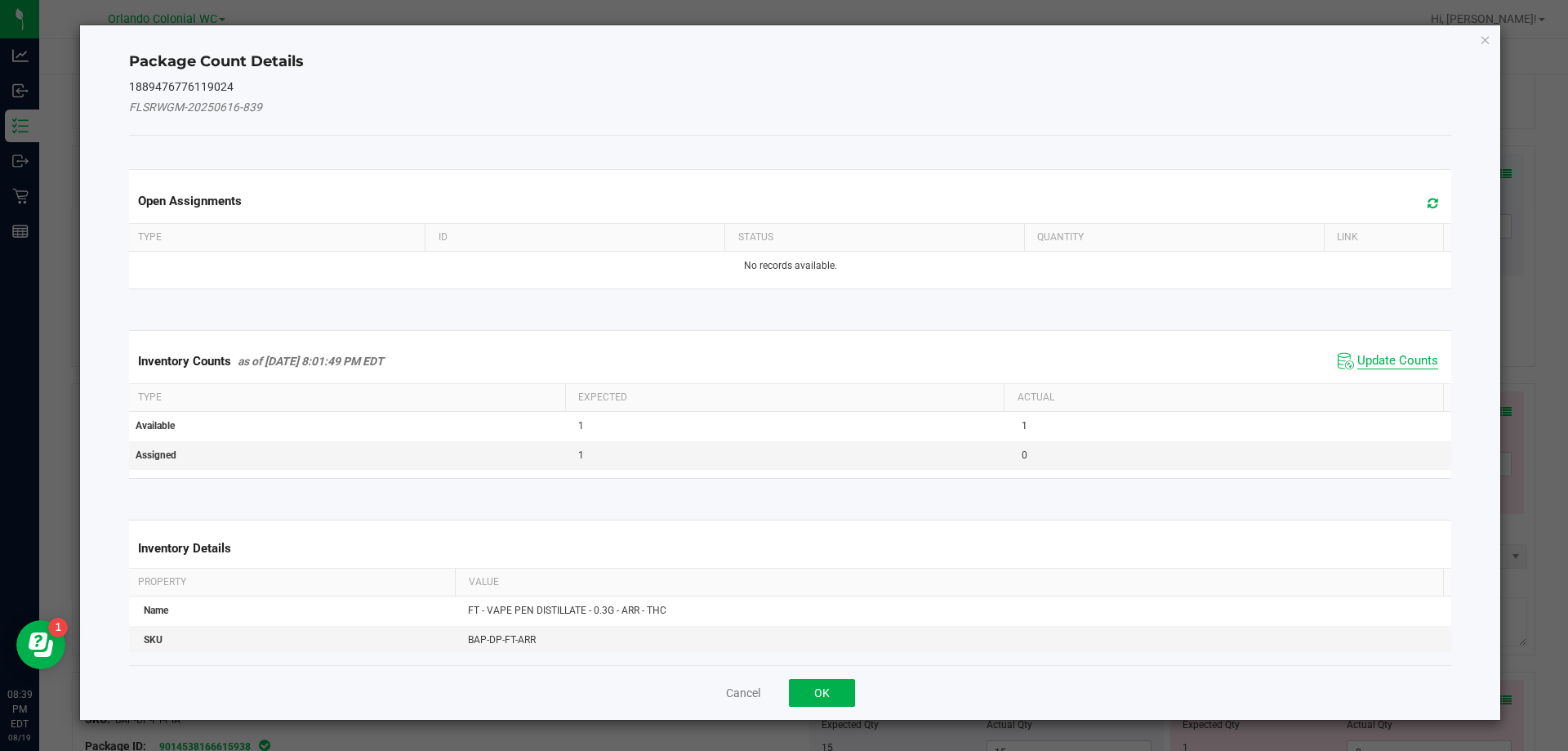
click at [1380, 364] on span "Update Counts" at bounding box center [1397, 361] width 81 height 16
click at [1388, 366] on span "Update Counts" at bounding box center [1397, 361] width 81 height 16
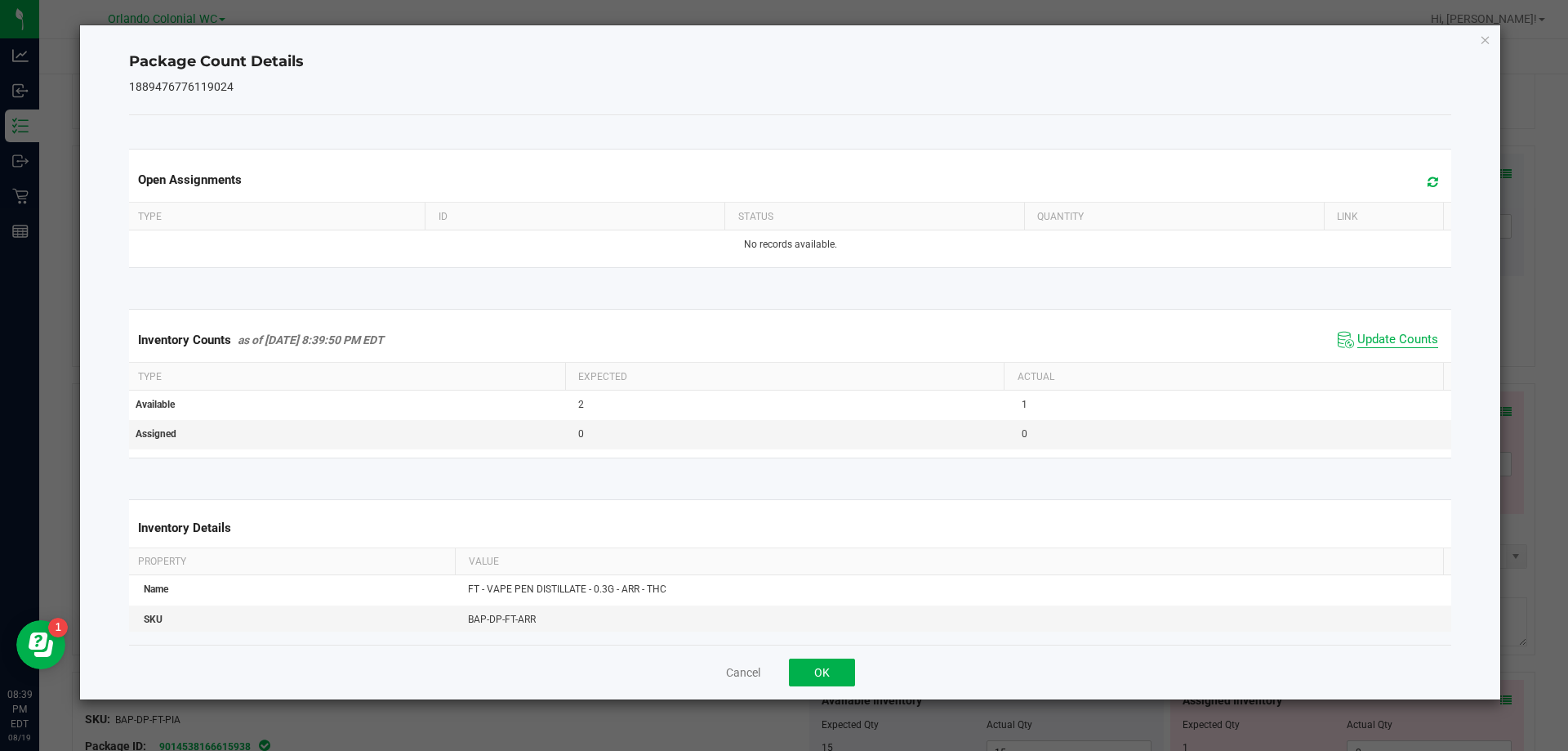
click at [1405, 348] on span "Update Counts" at bounding box center [1397, 340] width 81 height 16
click at [1484, 45] on icon "Close" at bounding box center [1485, 39] width 12 height 20
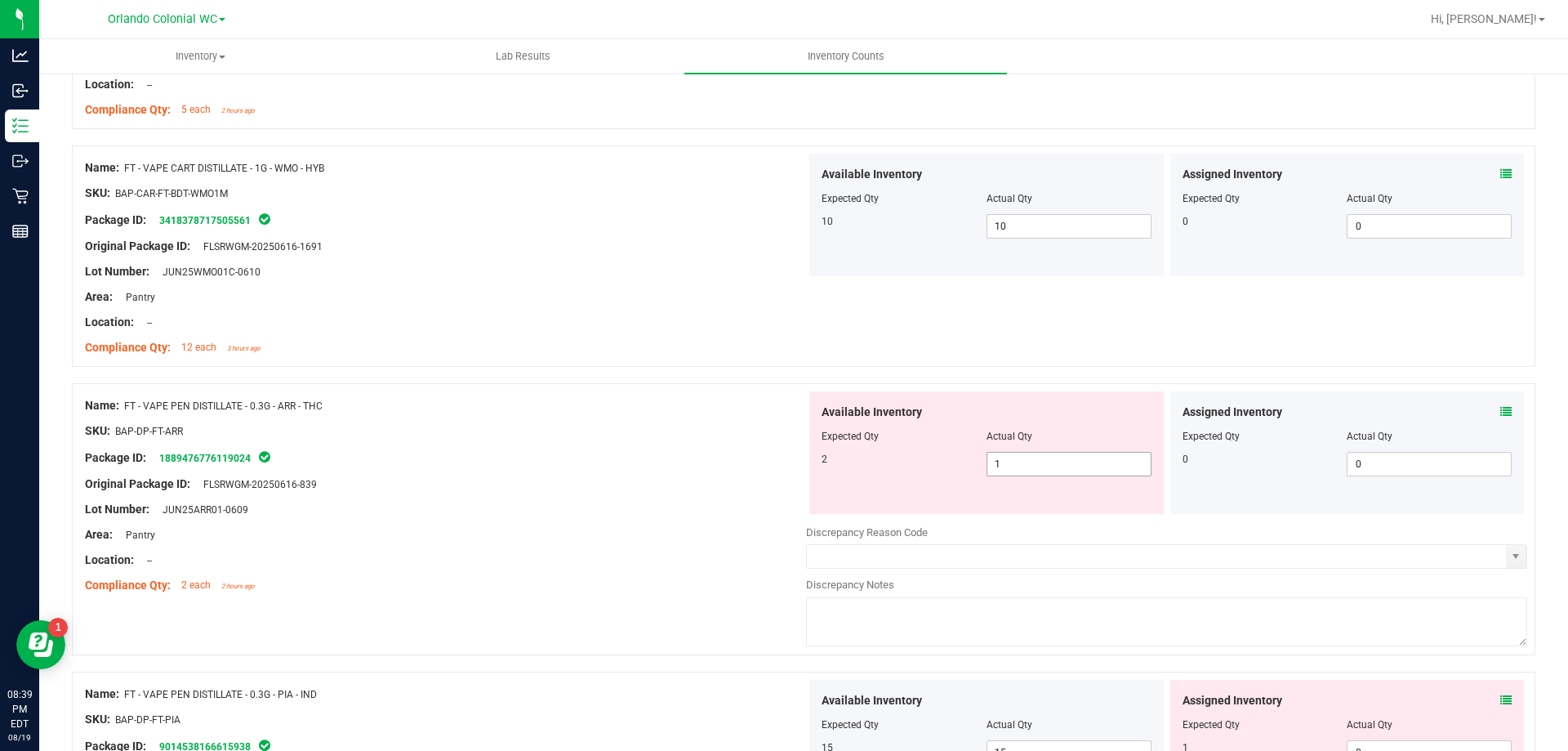
click at [1061, 466] on input "1" at bounding box center [1069, 464] width 164 height 23
type input "2"
click at [605, 477] on div "Original Package ID: FLSRWGM-20250616-839" at bounding box center [444, 484] width 721 height 17
type input "2"
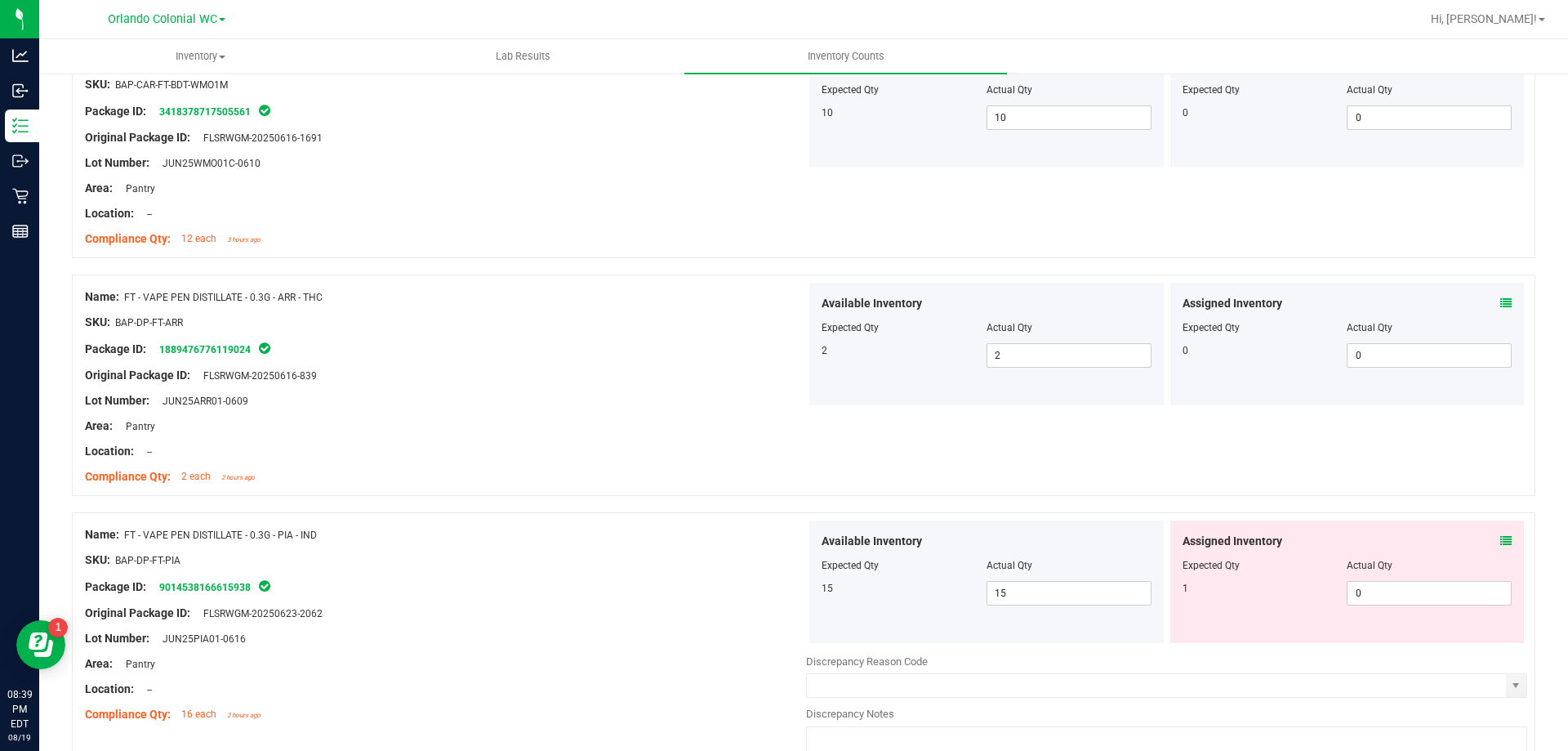
scroll to position [791, 0]
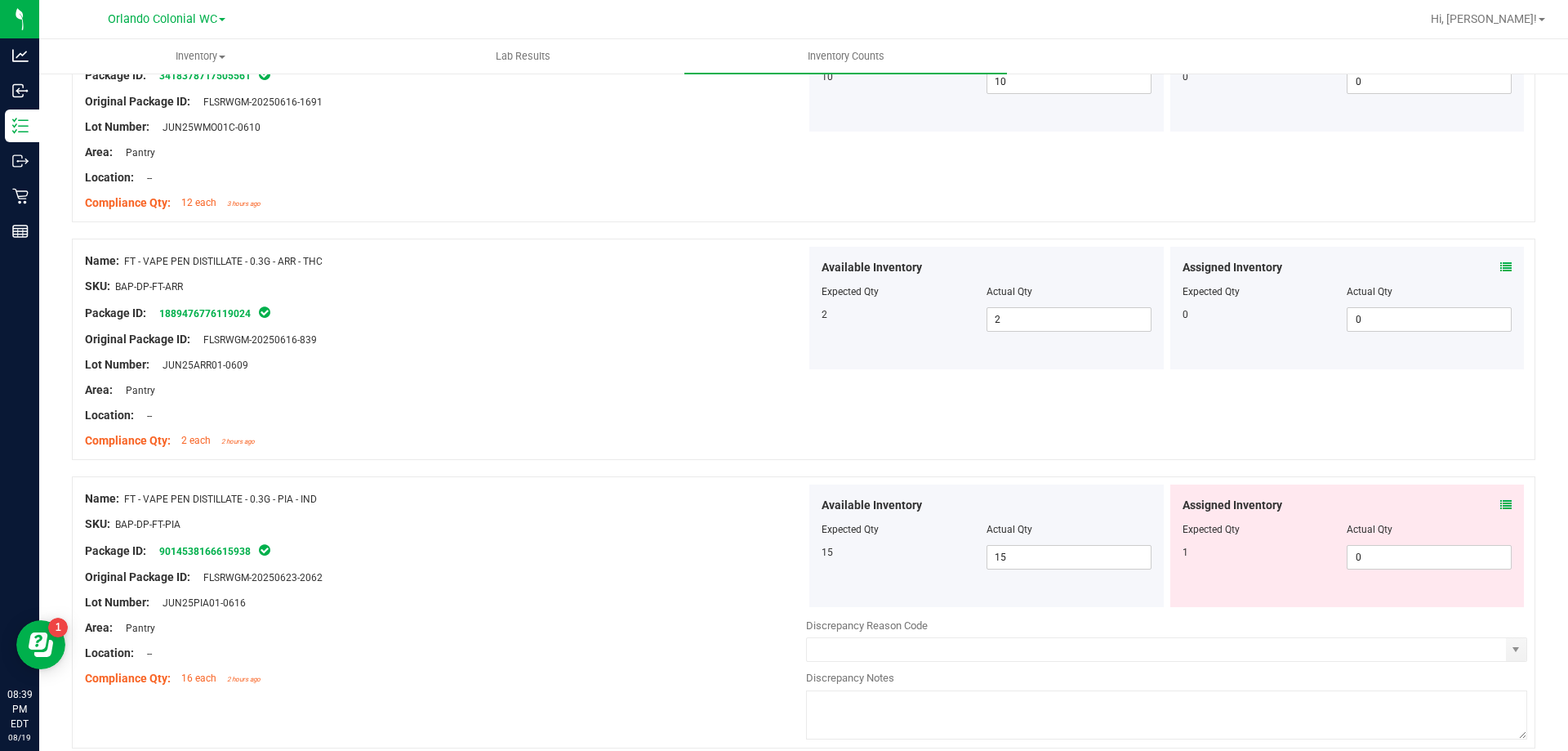
click at [1501, 510] on icon at bounding box center [1506, 505] width 12 height 12
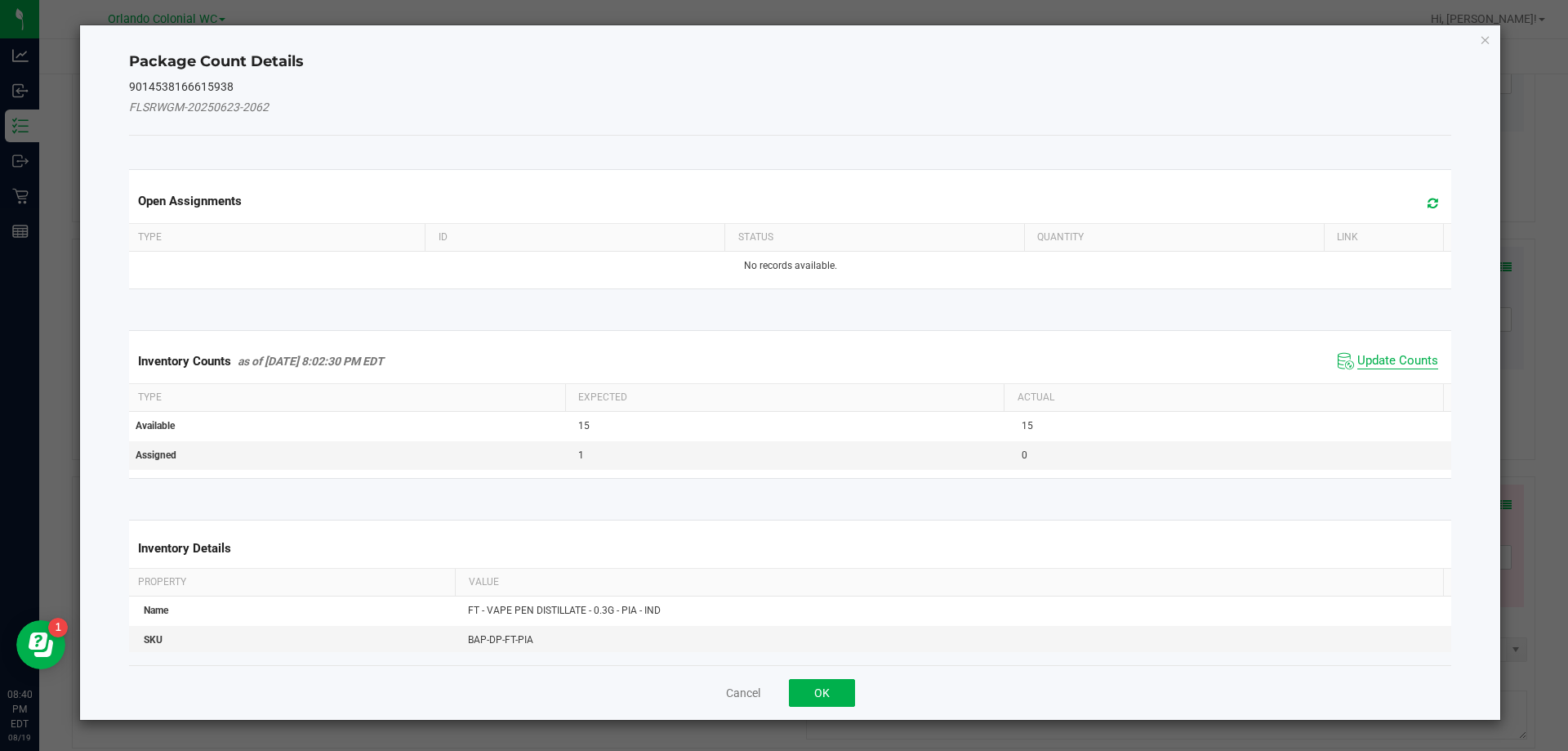
click at [1387, 359] on span "Update Counts" at bounding box center [1397, 361] width 81 height 16
click at [1403, 361] on span "Update Counts" at bounding box center [1397, 361] width 81 height 16
click at [1403, 353] on span "Update Counts" at bounding box center [1397, 360] width 81 height 15
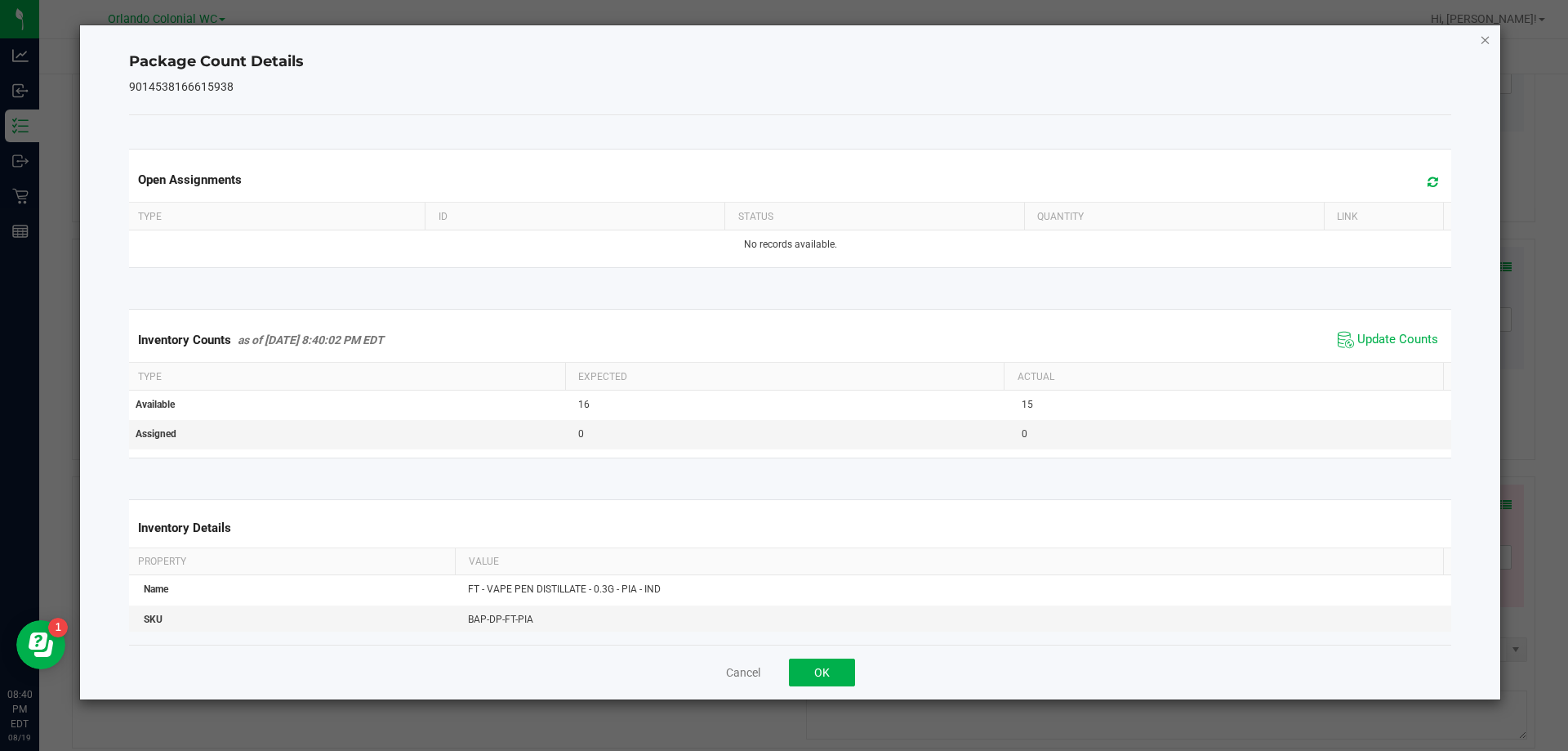
click at [1490, 44] on icon "Close" at bounding box center [1485, 39] width 12 height 20
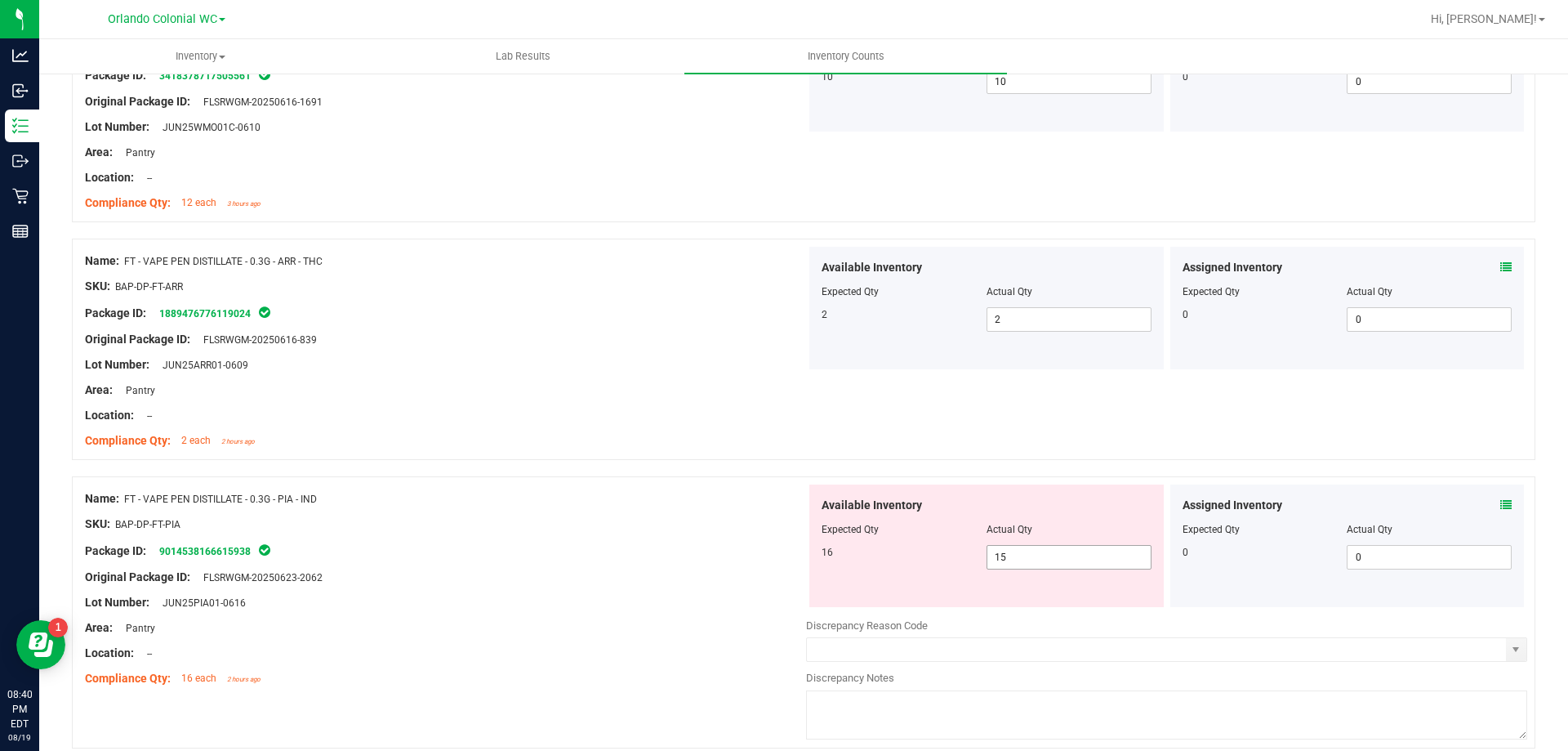
click at [1033, 556] on input "15" at bounding box center [1069, 556] width 164 height 23
type input "16"
click at [574, 536] on div at bounding box center [444, 536] width 721 height 8
type input "16"
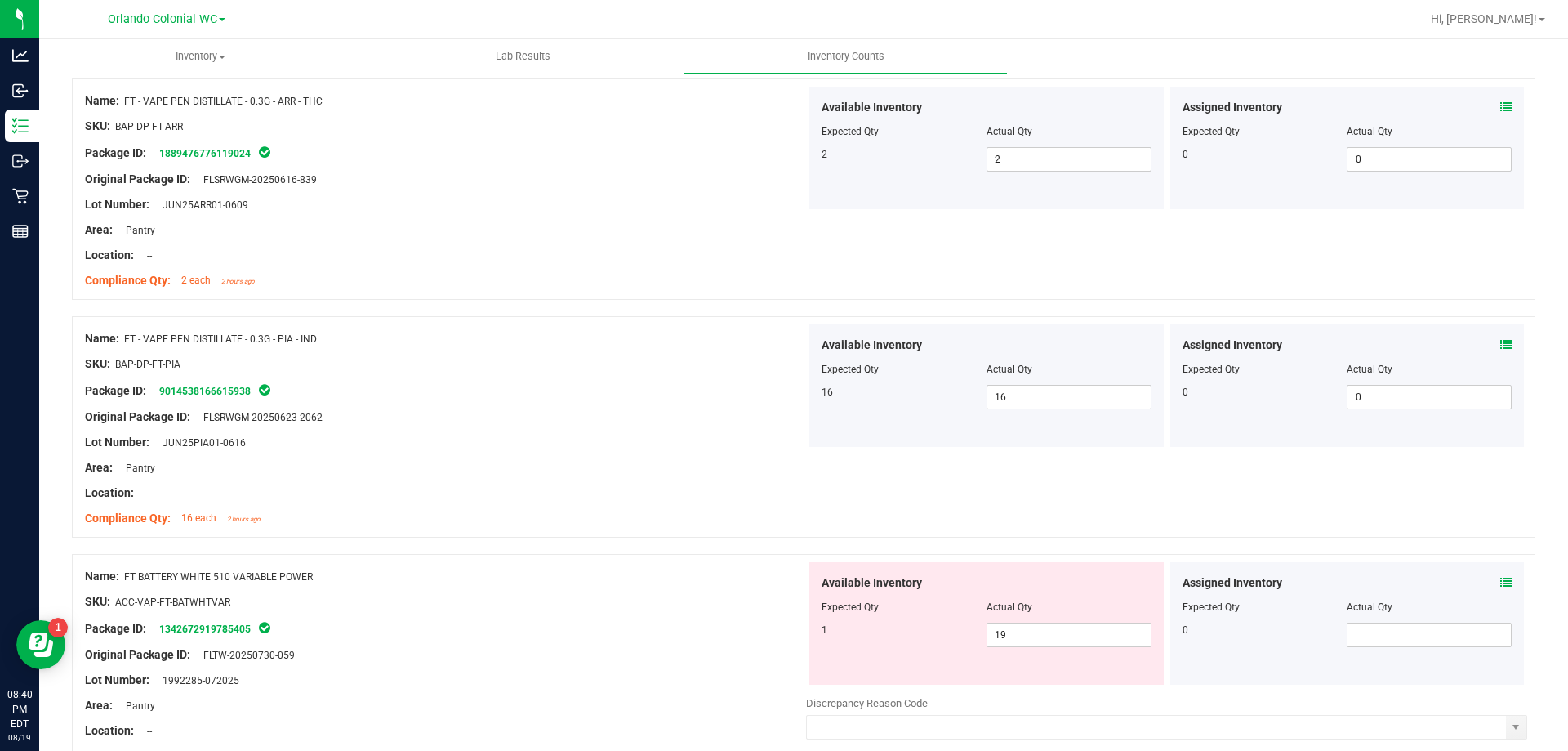
scroll to position [1070, 0]
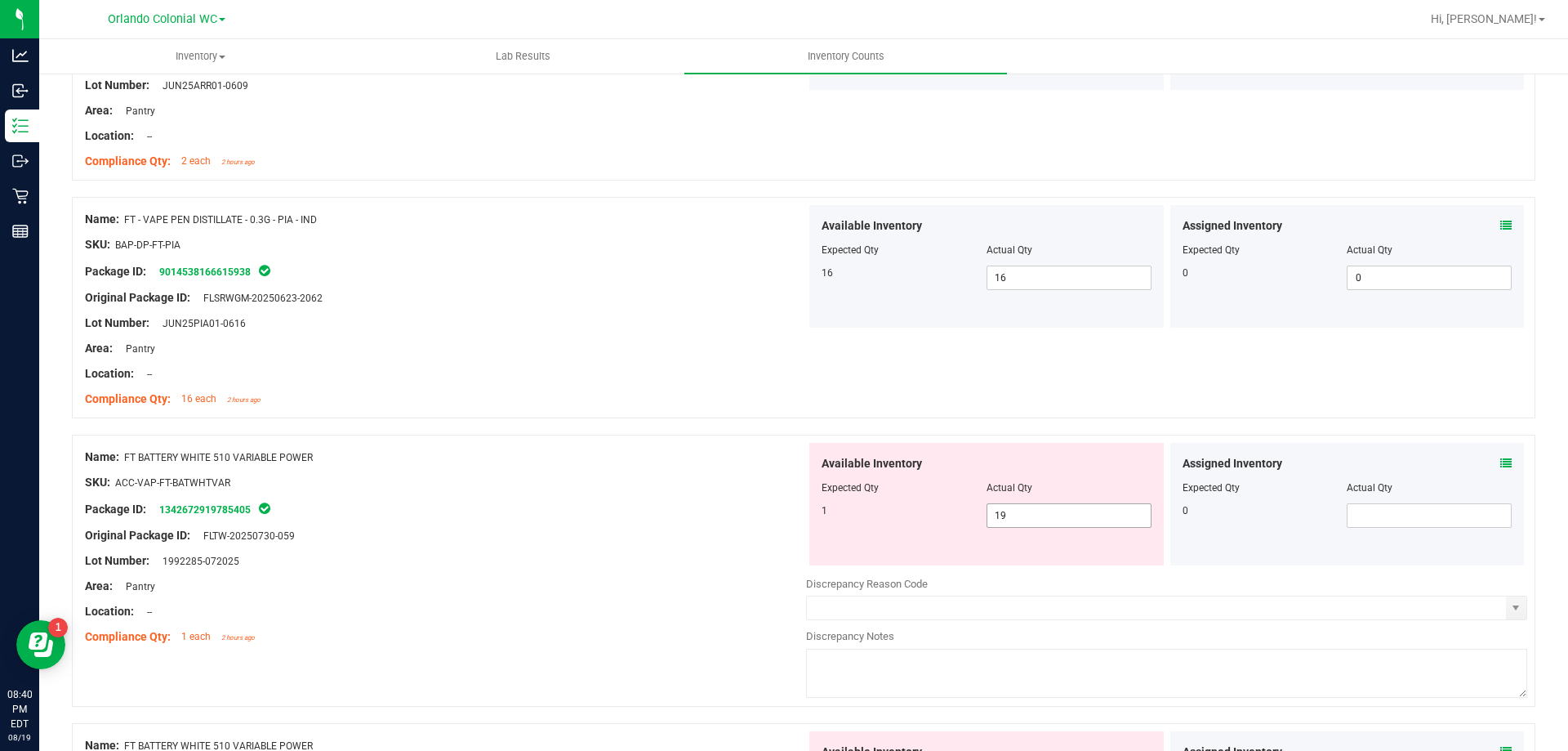
click at [1061, 517] on input "19" at bounding box center [1069, 515] width 164 height 23
type input "1"
click at [680, 501] on div "Package ID: 1342672919785405" at bounding box center [444, 509] width 721 height 20
type input "1"
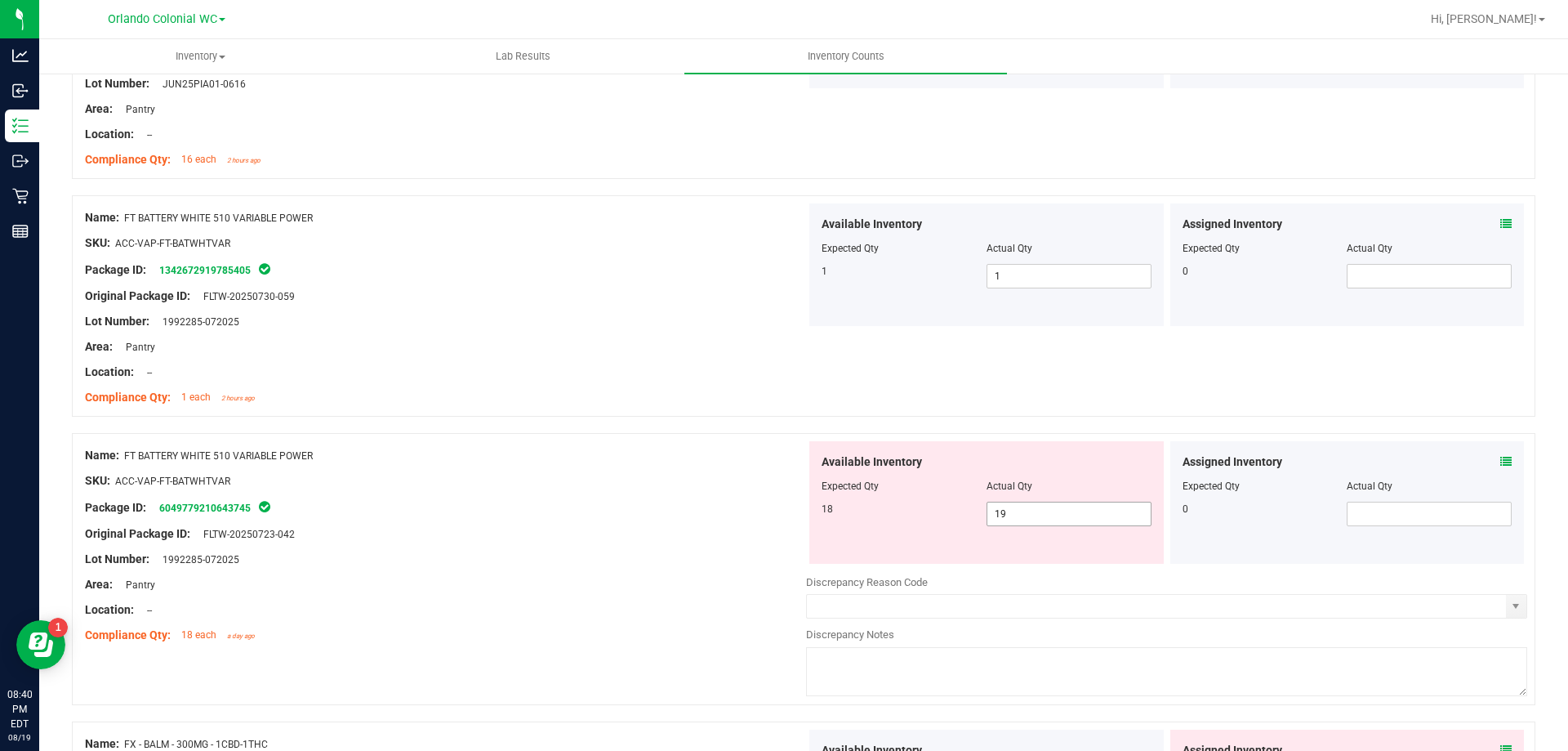
click at [1041, 515] on input "19" at bounding box center [1069, 514] width 164 height 23
type input "18"
click at [637, 571] on div at bounding box center [444, 571] width 721 height 8
type input "18"
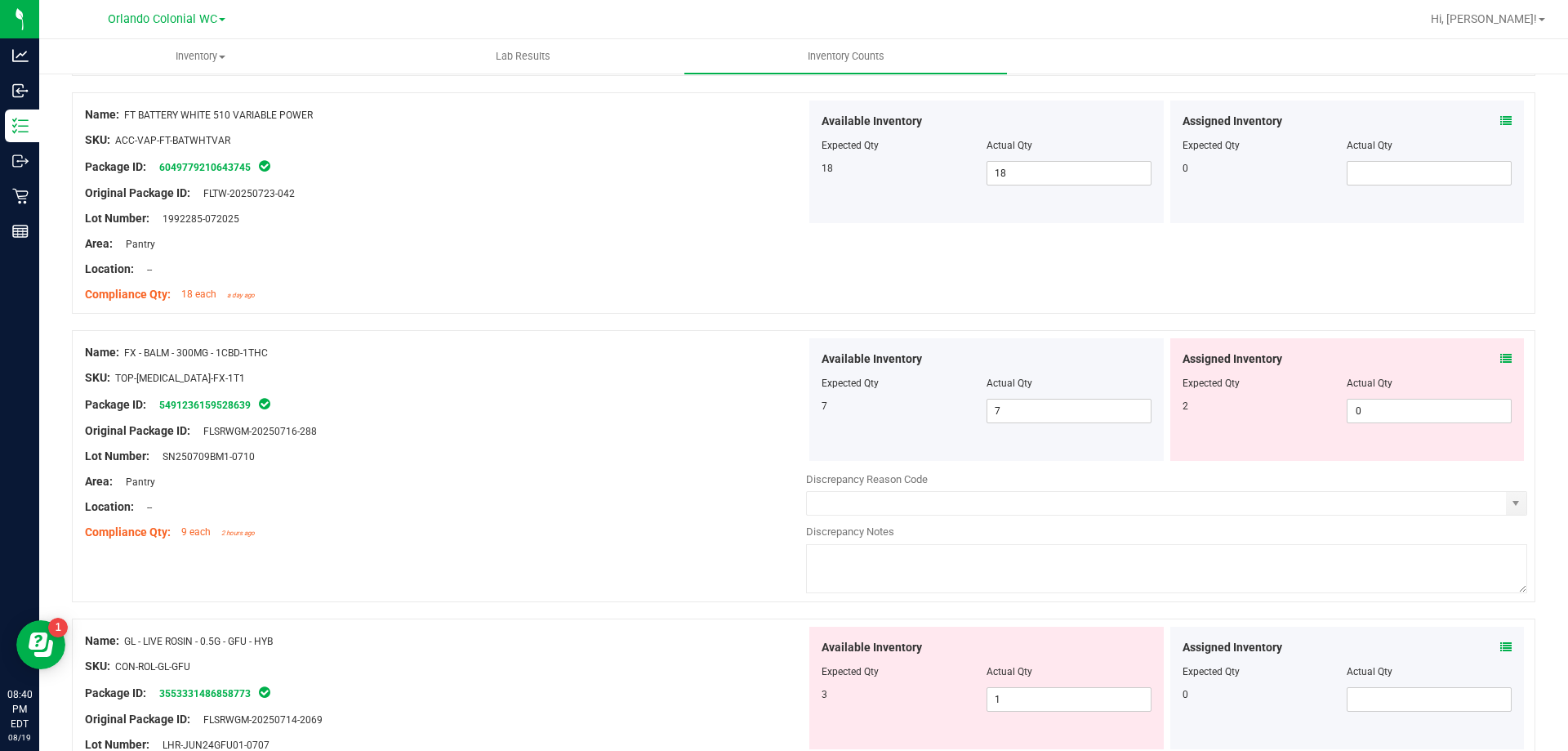
scroll to position [1674, 0]
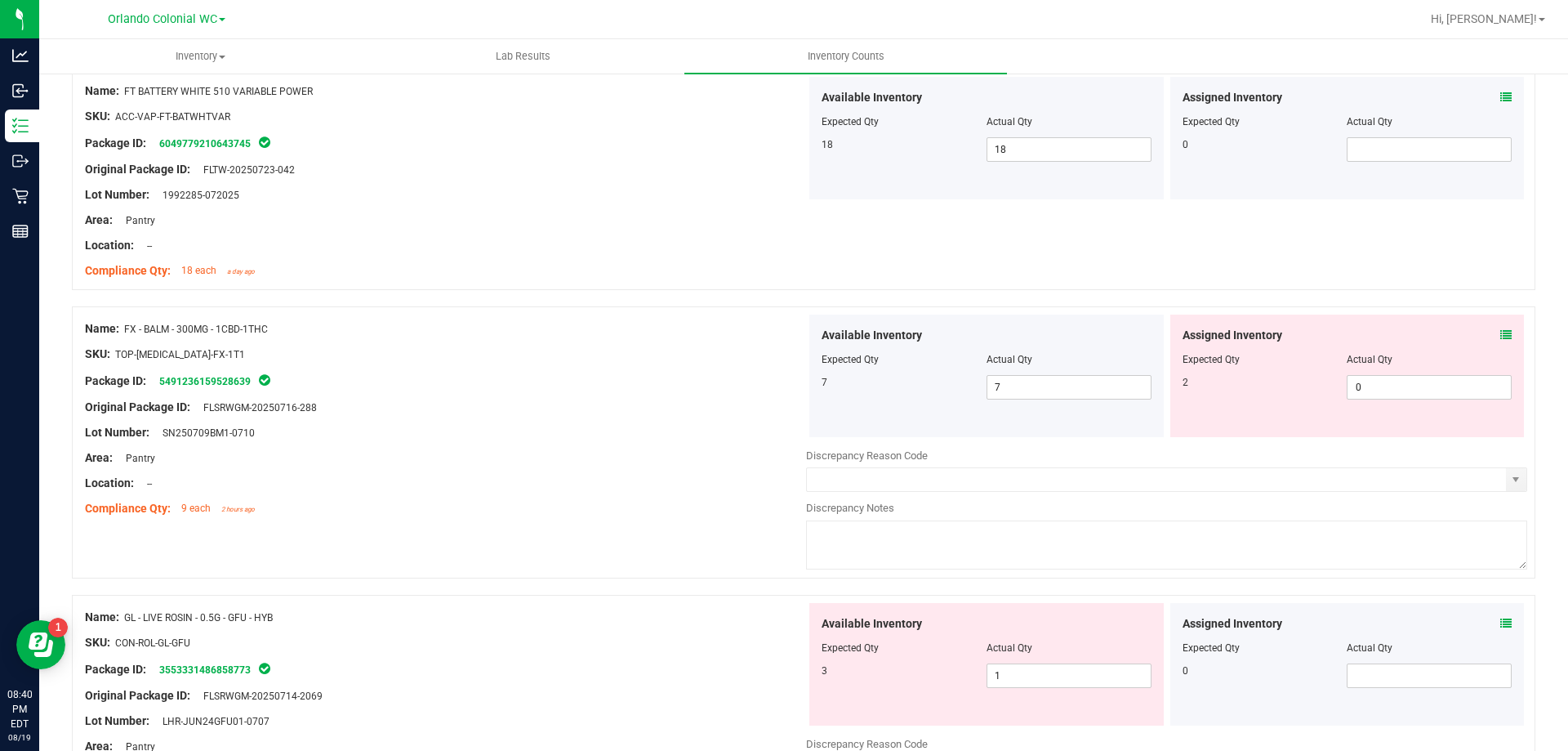
click at [1501, 335] on icon at bounding box center [1506, 335] width 12 height 12
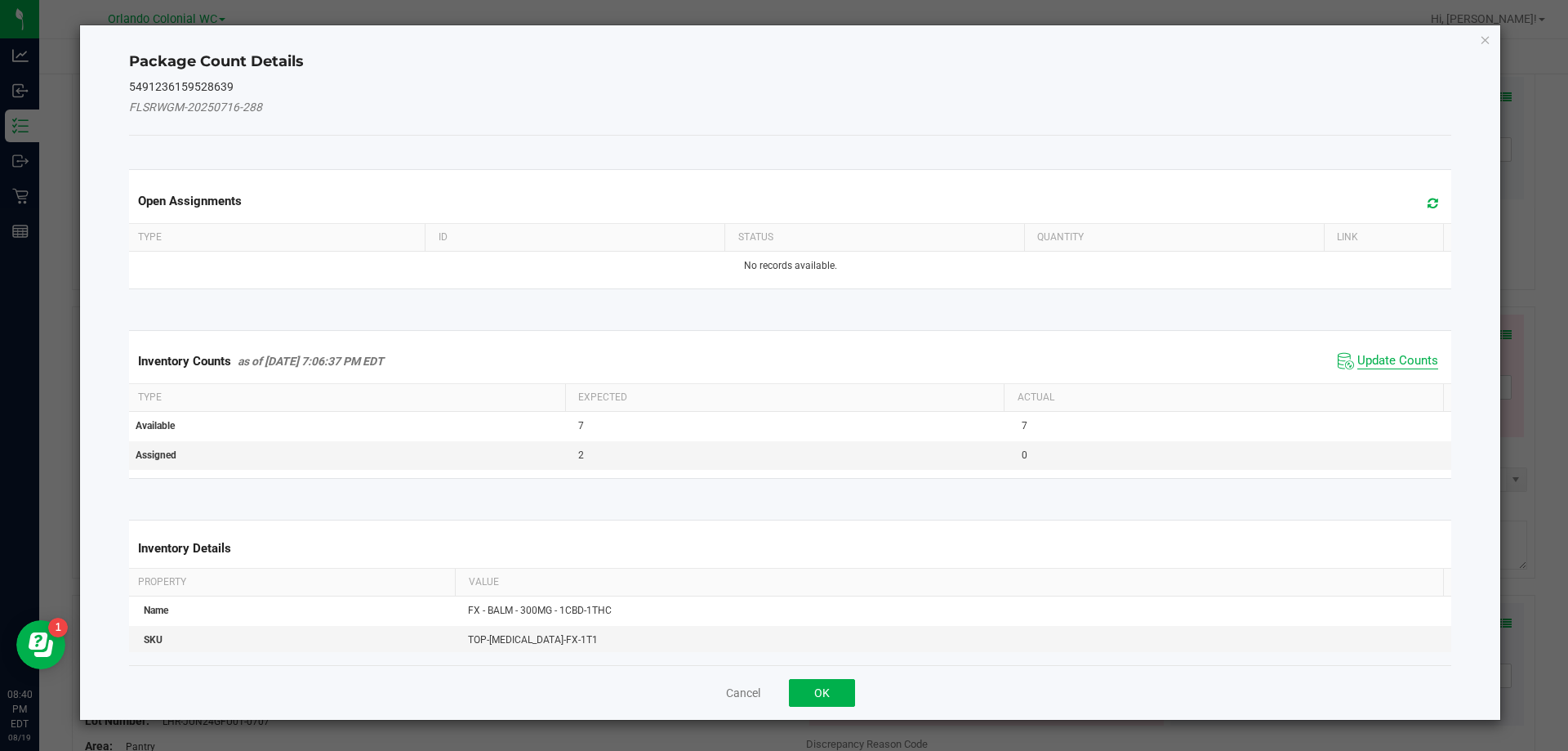
click at [1380, 364] on span "Update Counts" at bounding box center [1397, 361] width 81 height 16
click at [1396, 382] on th "Actual" at bounding box center [1223, 396] width 439 height 28
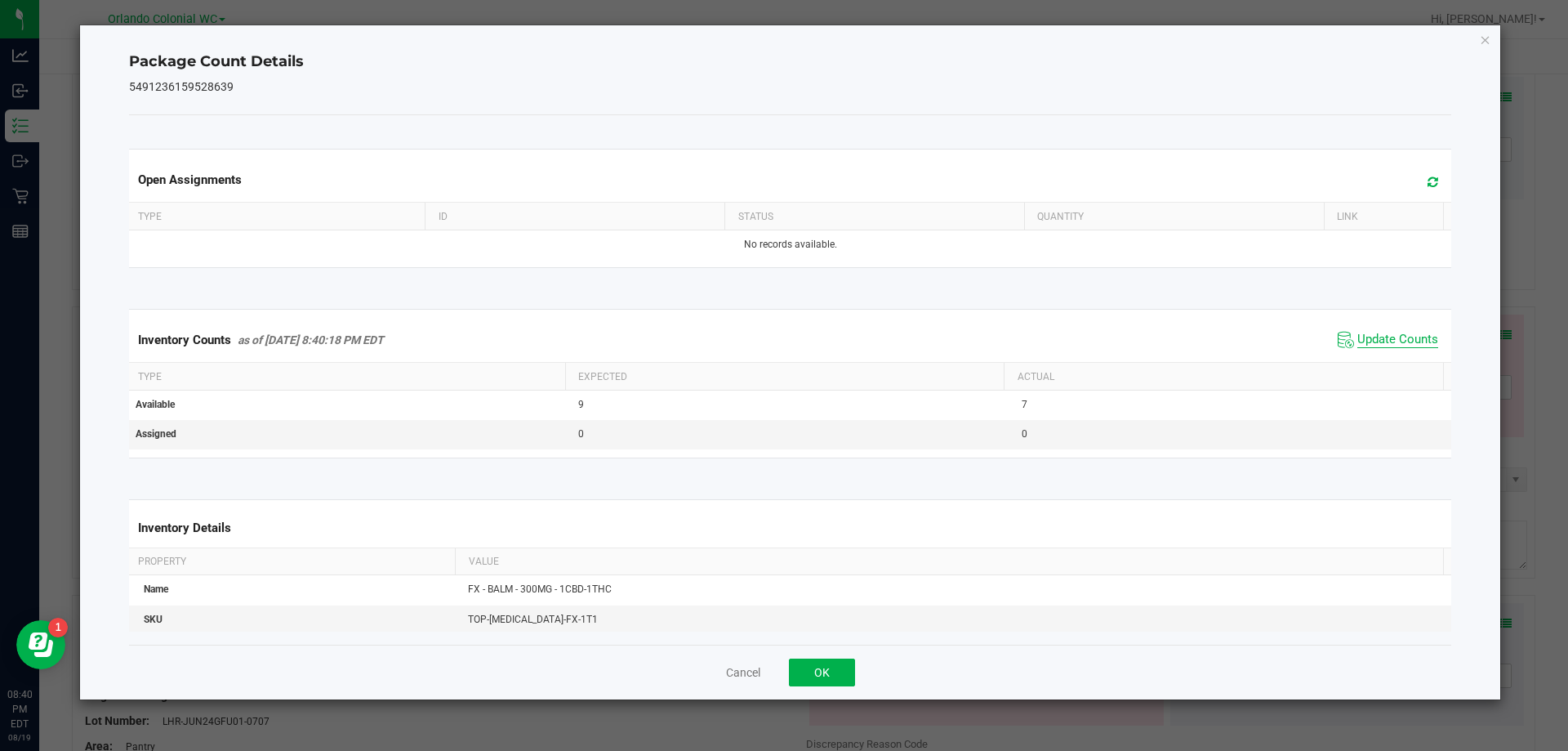
click at [1406, 342] on span "Update Counts" at bounding box center [1397, 340] width 81 height 16
click at [1486, 42] on icon "Close" at bounding box center [1485, 39] width 12 height 20
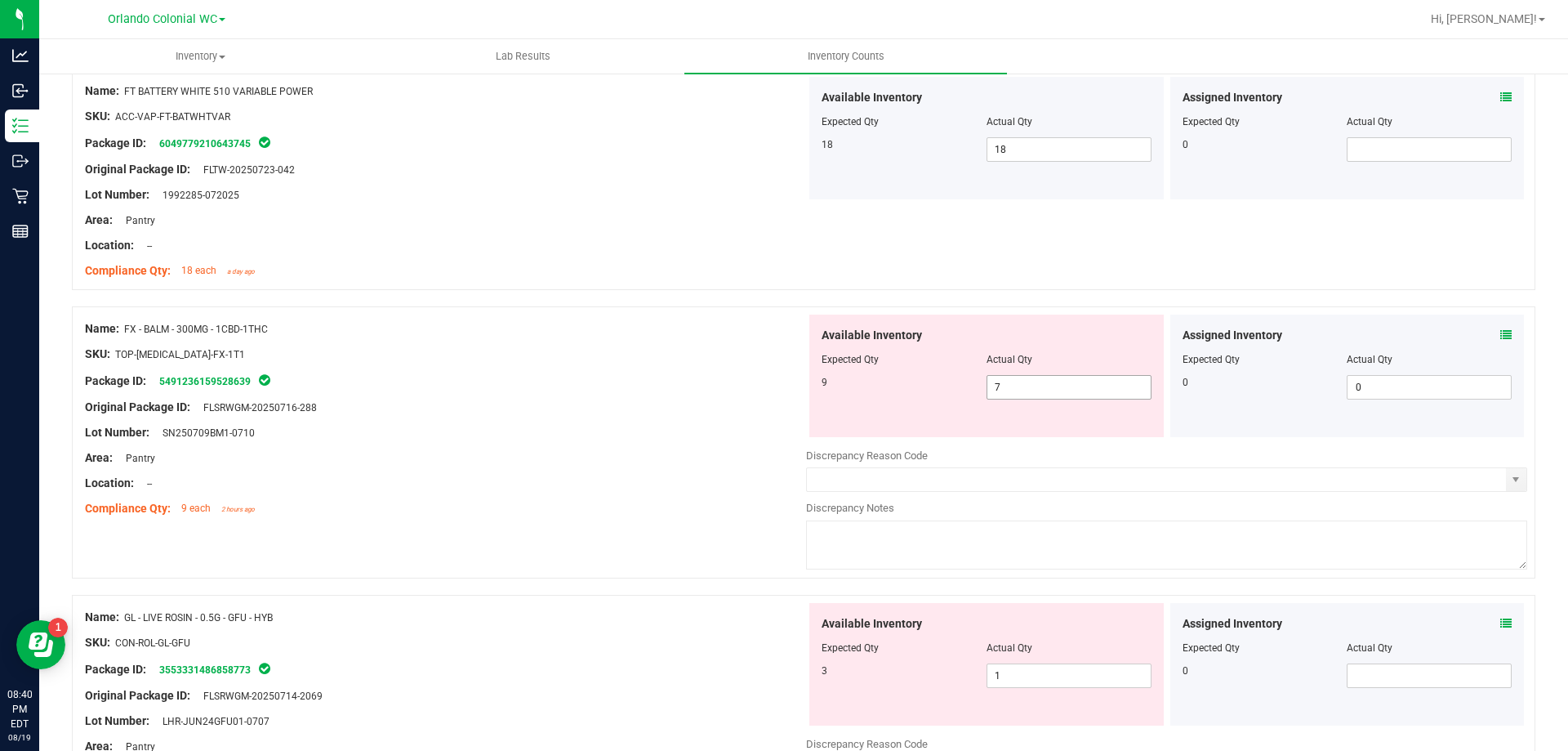
click at [1032, 386] on input "7" at bounding box center [1069, 386] width 164 height 23
type input "9"
click at [568, 543] on div "Name: FX - BALM - 300MG - 1CBD-1THC SKU: TOP-[MEDICAL_DATA]-FX-1T1 Package ID: …" at bounding box center [804, 450] width 1463 height 288
type input "9"
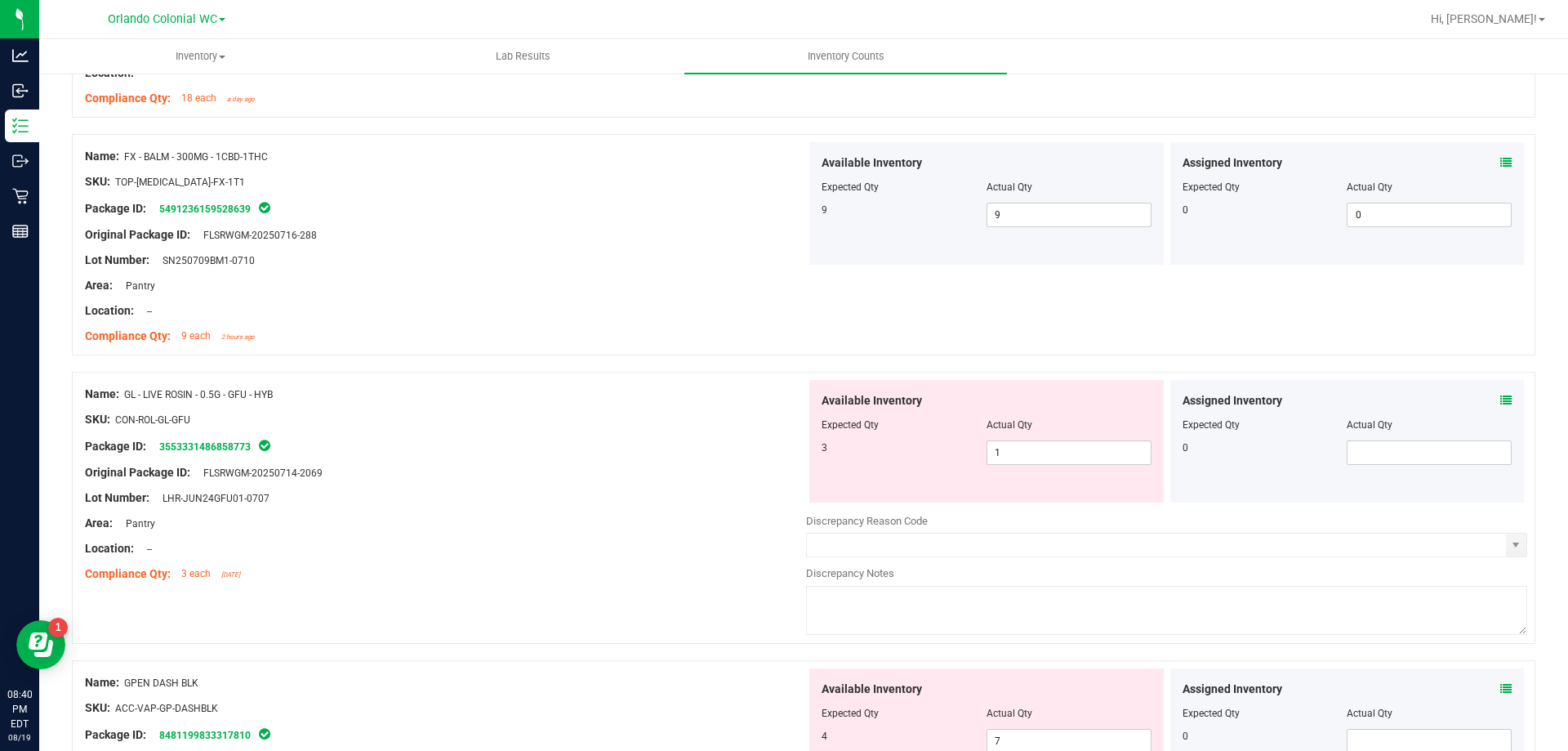
scroll to position [1969, 0]
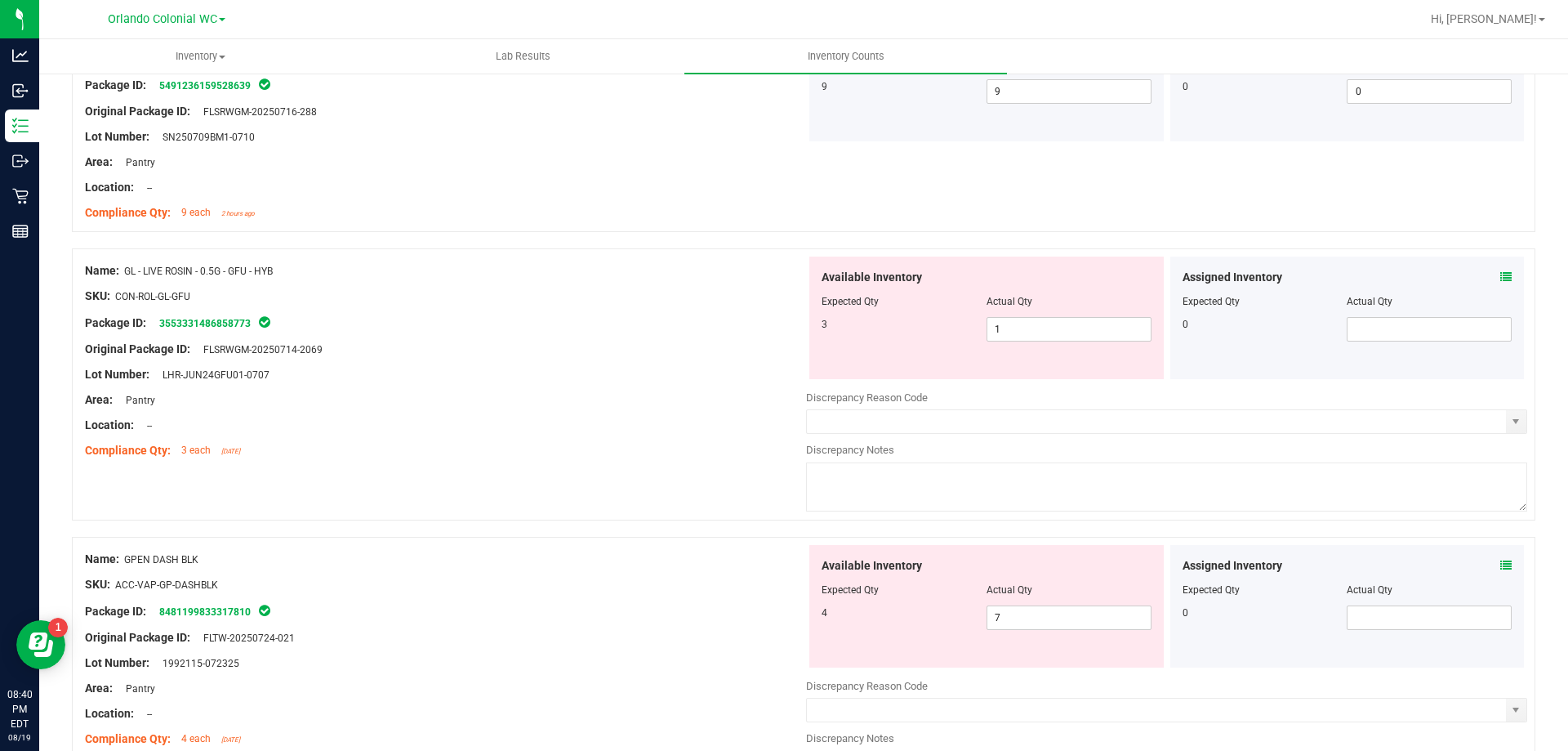
click at [1501, 277] on icon at bounding box center [1506, 276] width 12 height 12
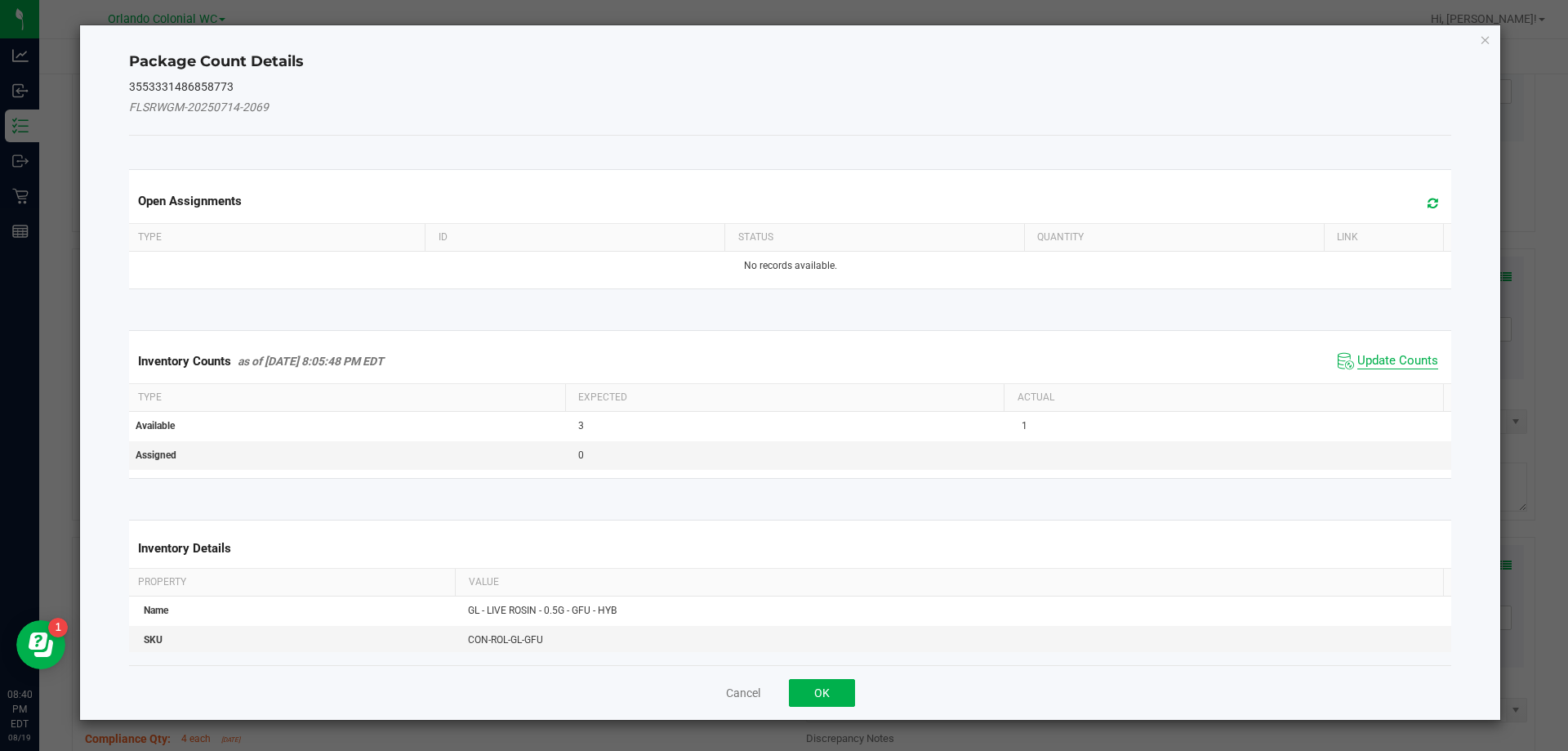
click at [1396, 362] on span "Update Counts" at bounding box center [1397, 361] width 81 height 16
click at [1419, 361] on span "Update Counts" at bounding box center [1397, 360] width 81 height 15
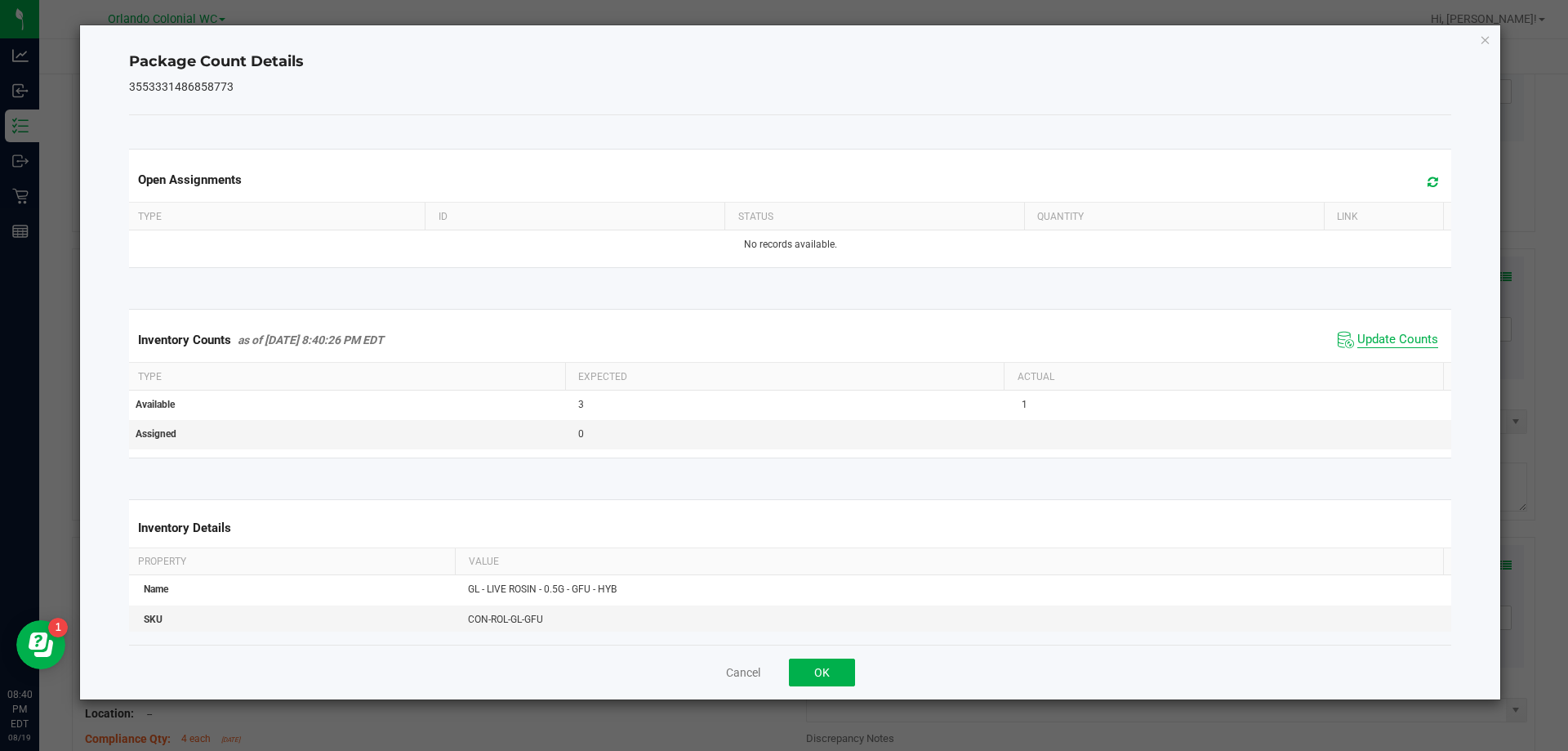
click at [1416, 348] on span "Update Counts" at bounding box center [1397, 340] width 81 height 16
click at [1486, 36] on icon "Close" at bounding box center [1485, 39] width 12 height 20
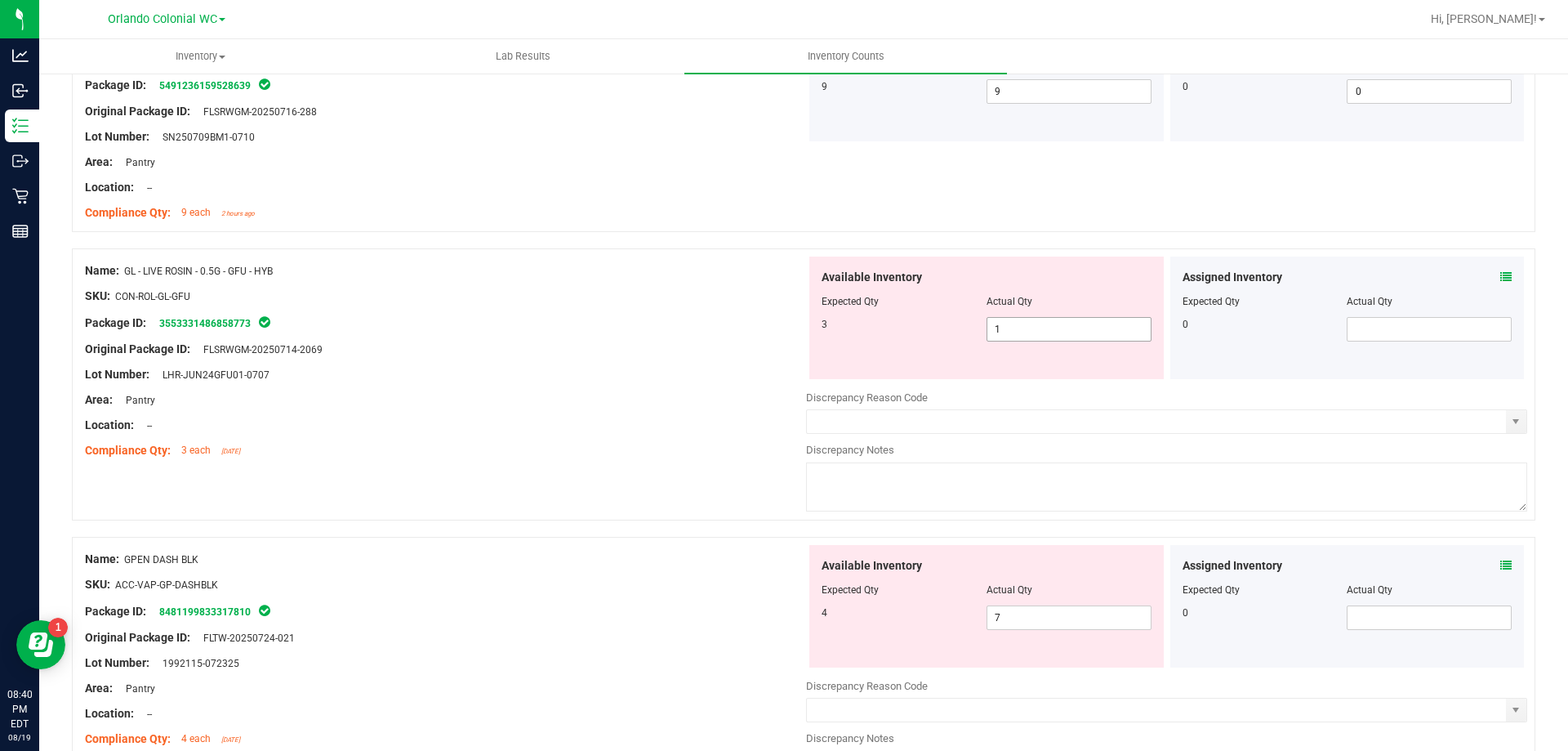
click at [1021, 328] on input "1" at bounding box center [1069, 329] width 164 height 23
type input "3"
click at [589, 354] on div "Original Package ID: FLSRWGM-20250714-2069" at bounding box center [444, 349] width 721 height 17
type input "3"
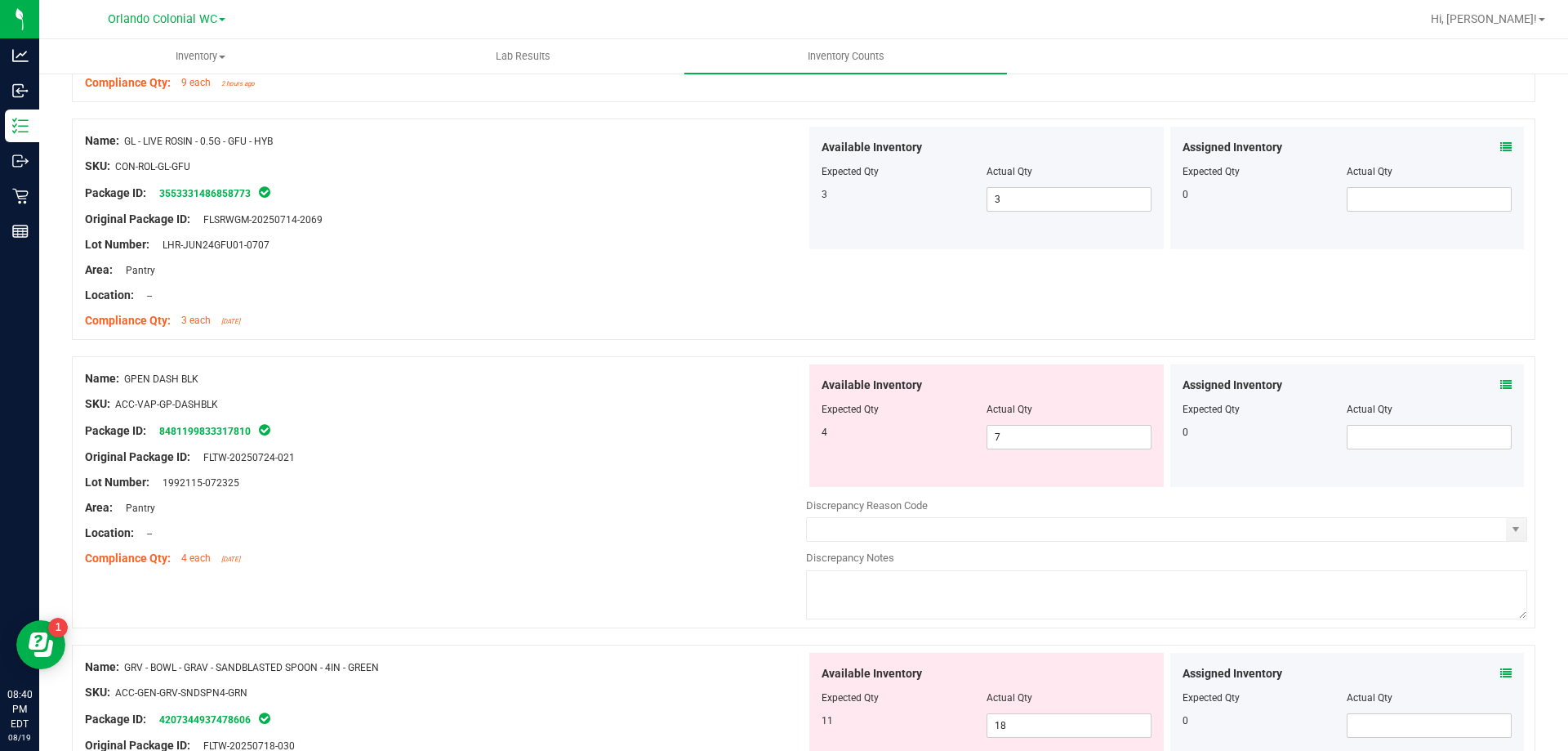
scroll to position [2097, 0]
click at [1079, 438] on input "7" at bounding box center [1069, 439] width 164 height 23
type input "4"
click at [592, 471] on div at bounding box center [444, 472] width 721 height 8
type input "4"
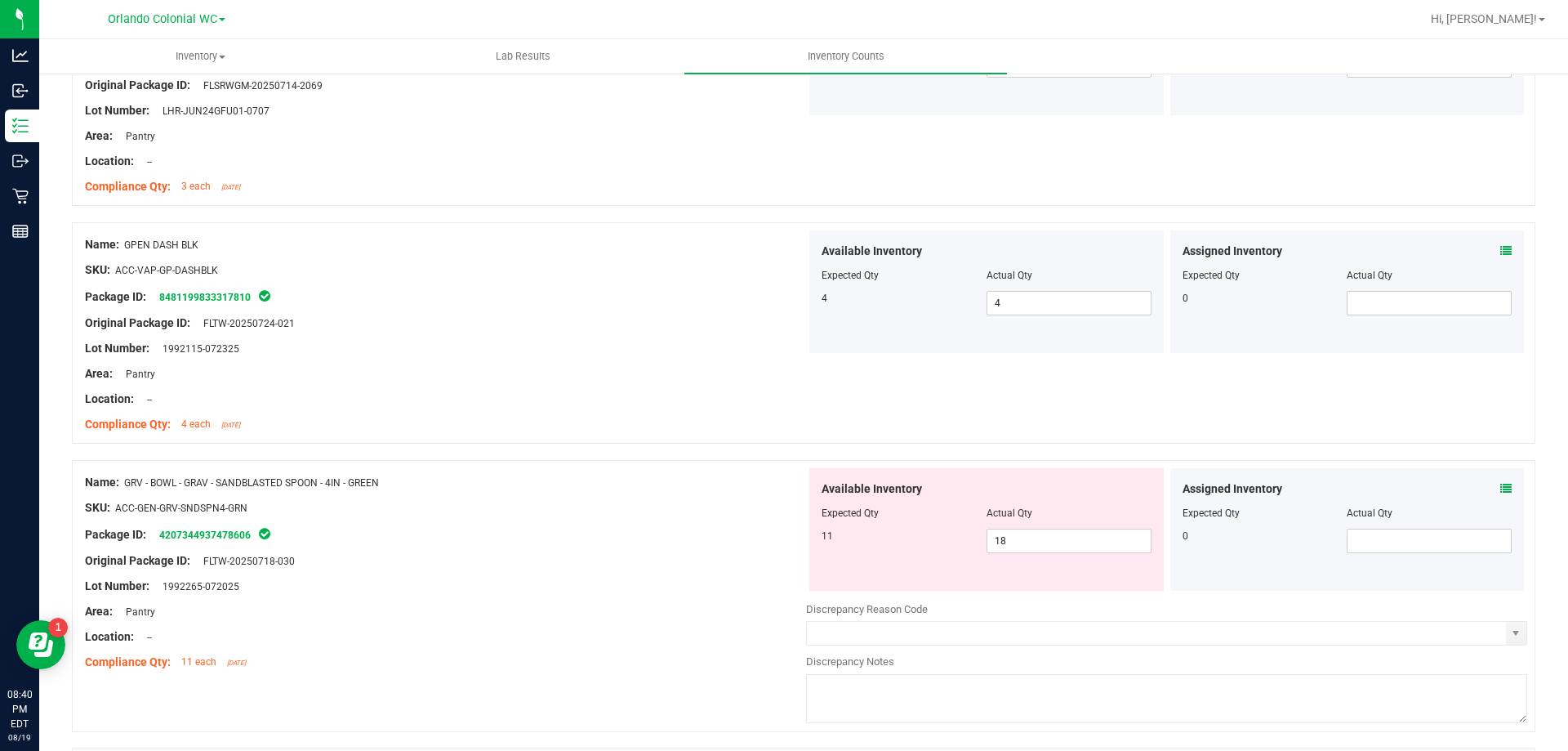
scroll to position [2298, 0]
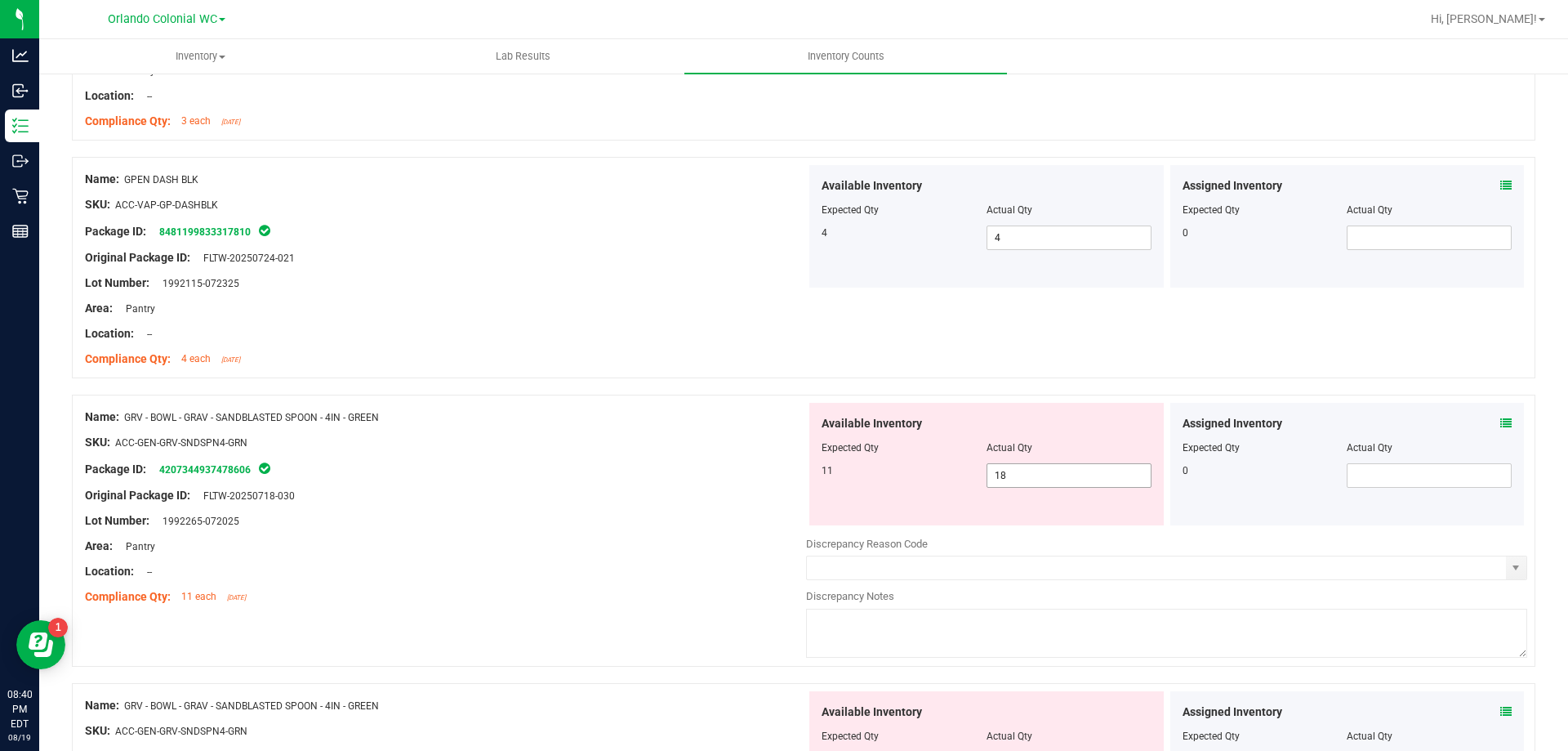
click at [1048, 476] on input "18" at bounding box center [1069, 475] width 164 height 23
type input "11"
click at [567, 534] on div at bounding box center [444, 533] width 721 height 8
type input "11"
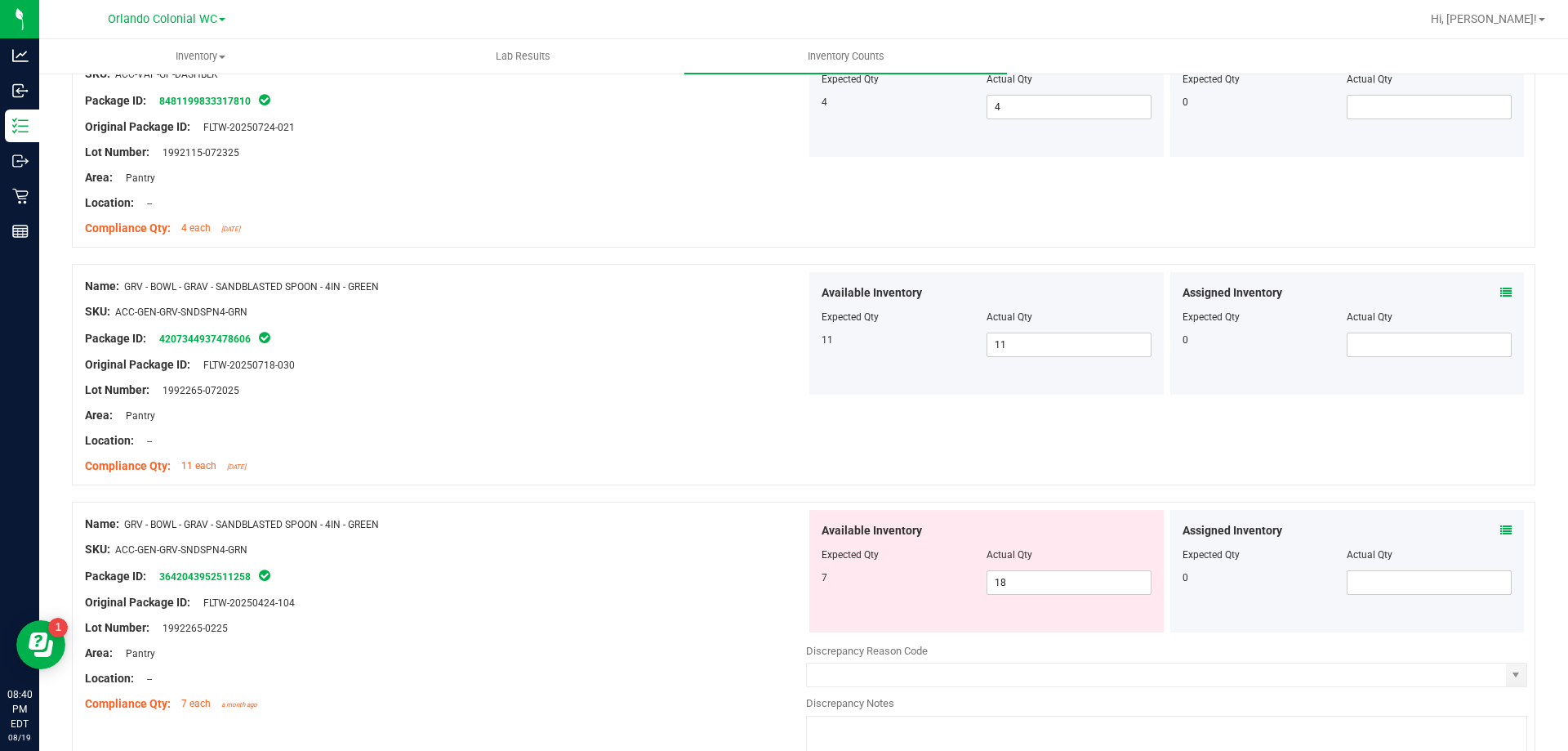
scroll to position [2592, 0]
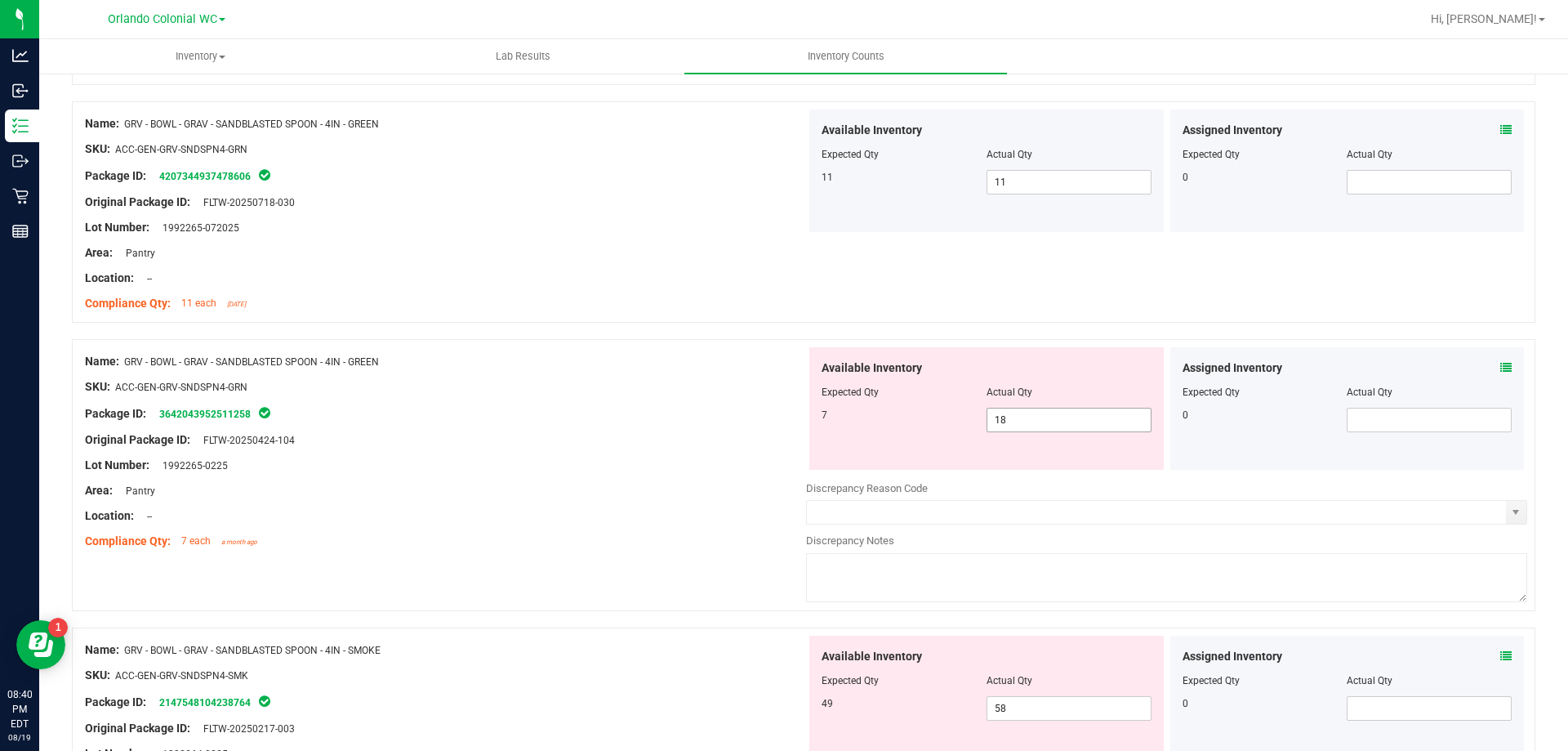
click at [1054, 431] on input "18" at bounding box center [1069, 419] width 164 height 23
type input "1"
type input "7"
click at [596, 509] on div "Location: --" at bounding box center [444, 516] width 721 height 17
type input "7"
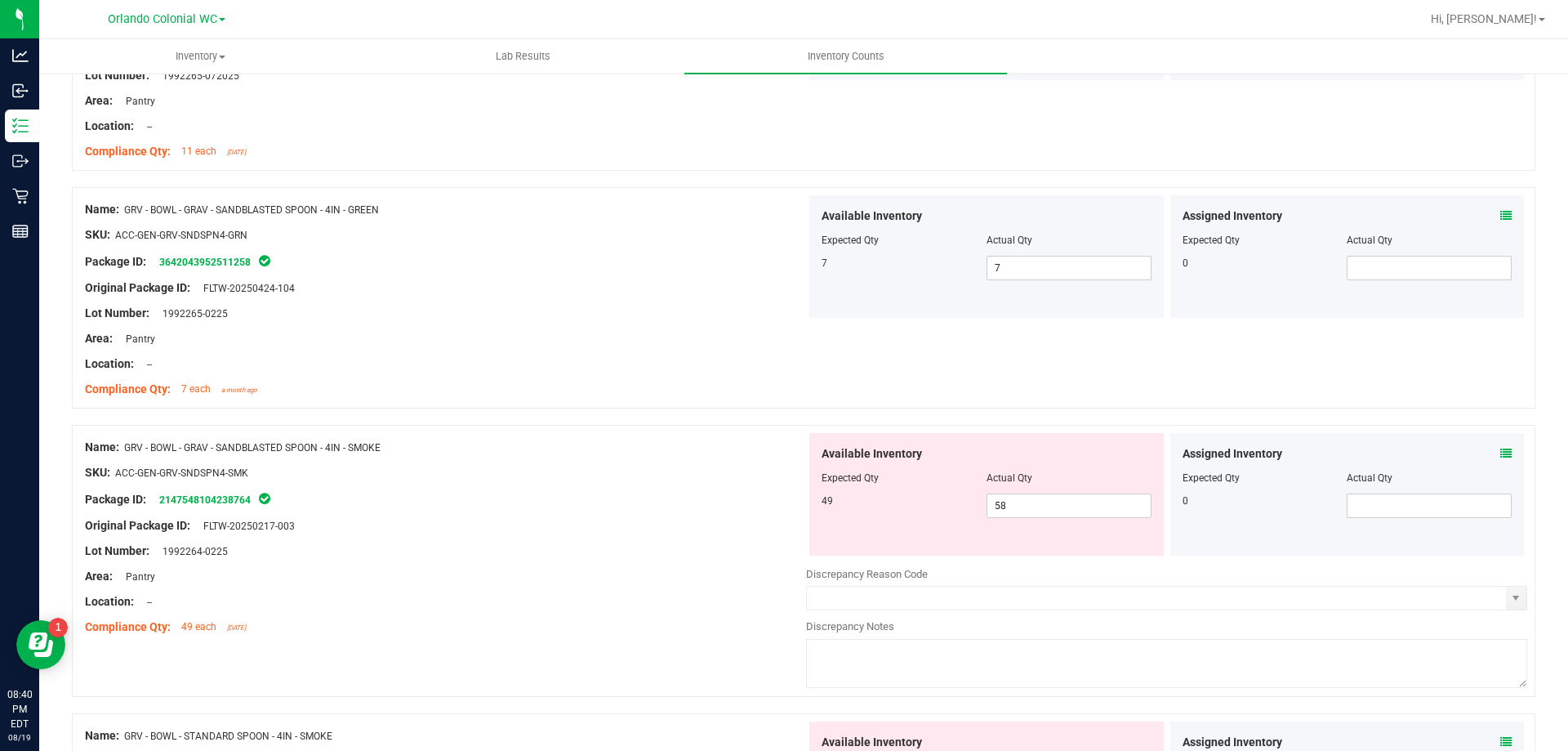
scroll to position [2796, 0]
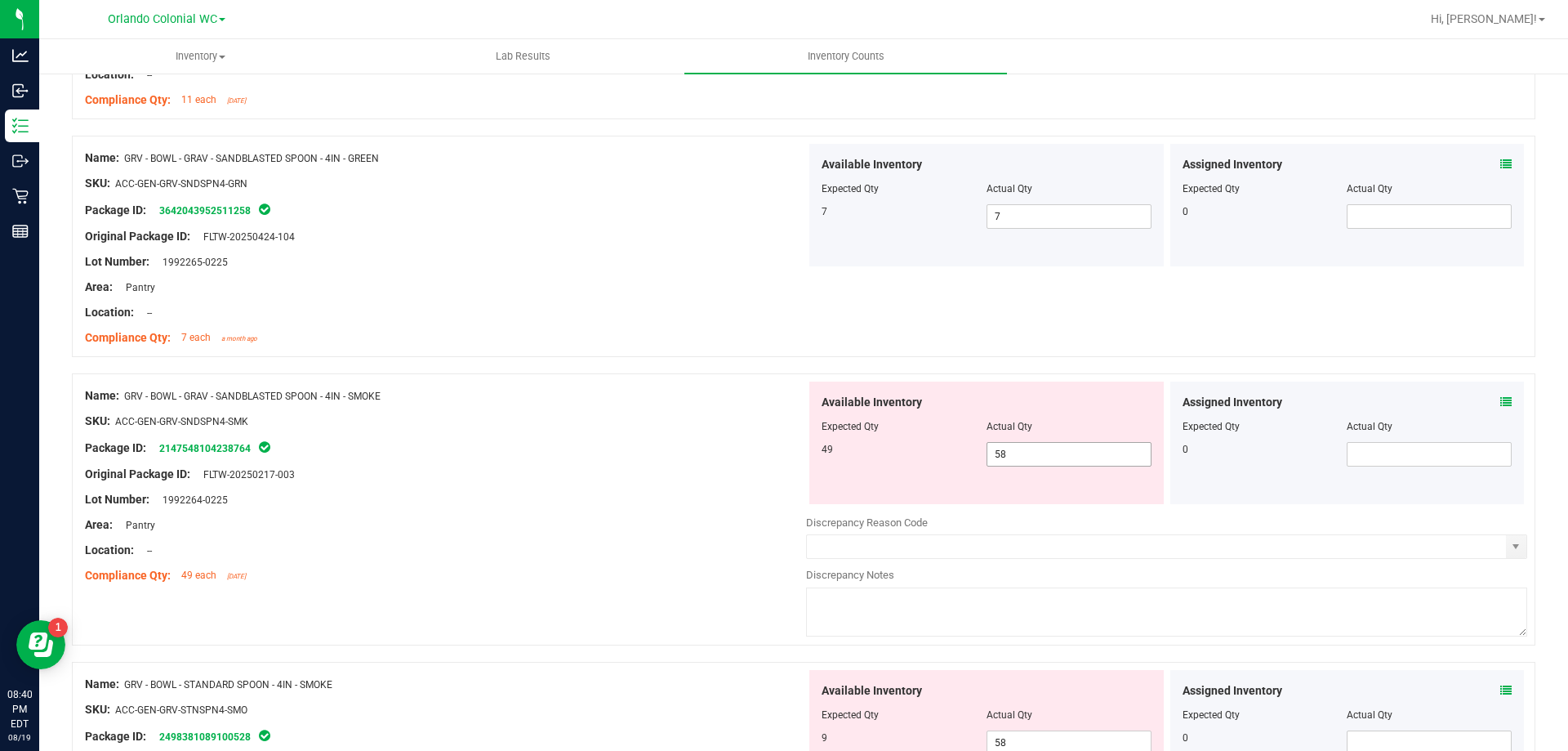
click at [1049, 451] on input "58" at bounding box center [1069, 454] width 164 height 23
type input "5"
type input "49"
click at [656, 491] on div "Lot Number: 1992264-0225" at bounding box center [444, 499] width 721 height 17
type input "49"
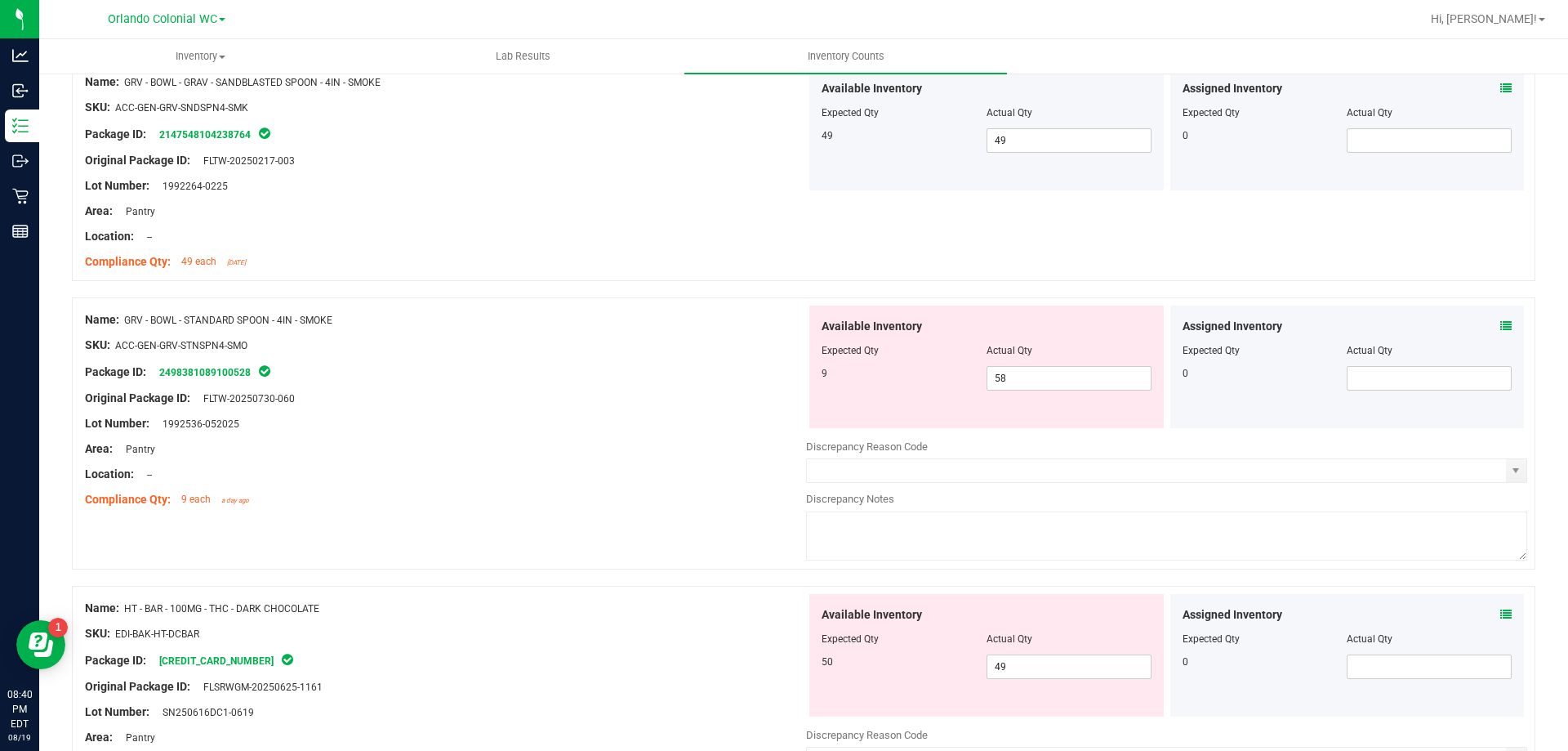
scroll to position [3108, 0]
click at [1053, 434] on div at bounding box center [1166, 436] width 721 height 8
click at [1060, 376] on input "58" at bounding box center [1069, 379] width 164 height 23
type input "5"
type input "9"
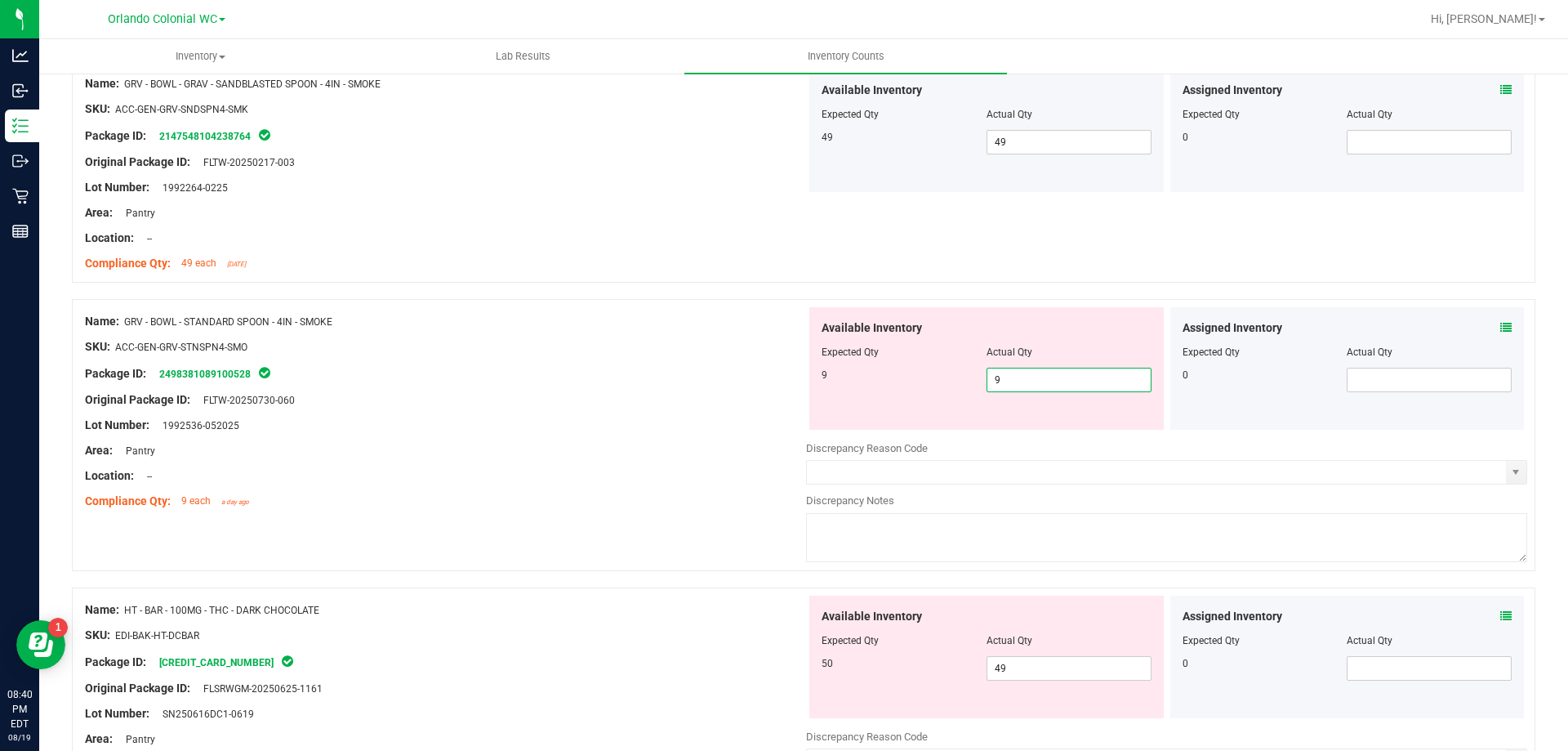
click at [609, 377] on div "Package ID: 2498381089100528" at bounding box center [444, 374] width 721 height 20
type input "9"
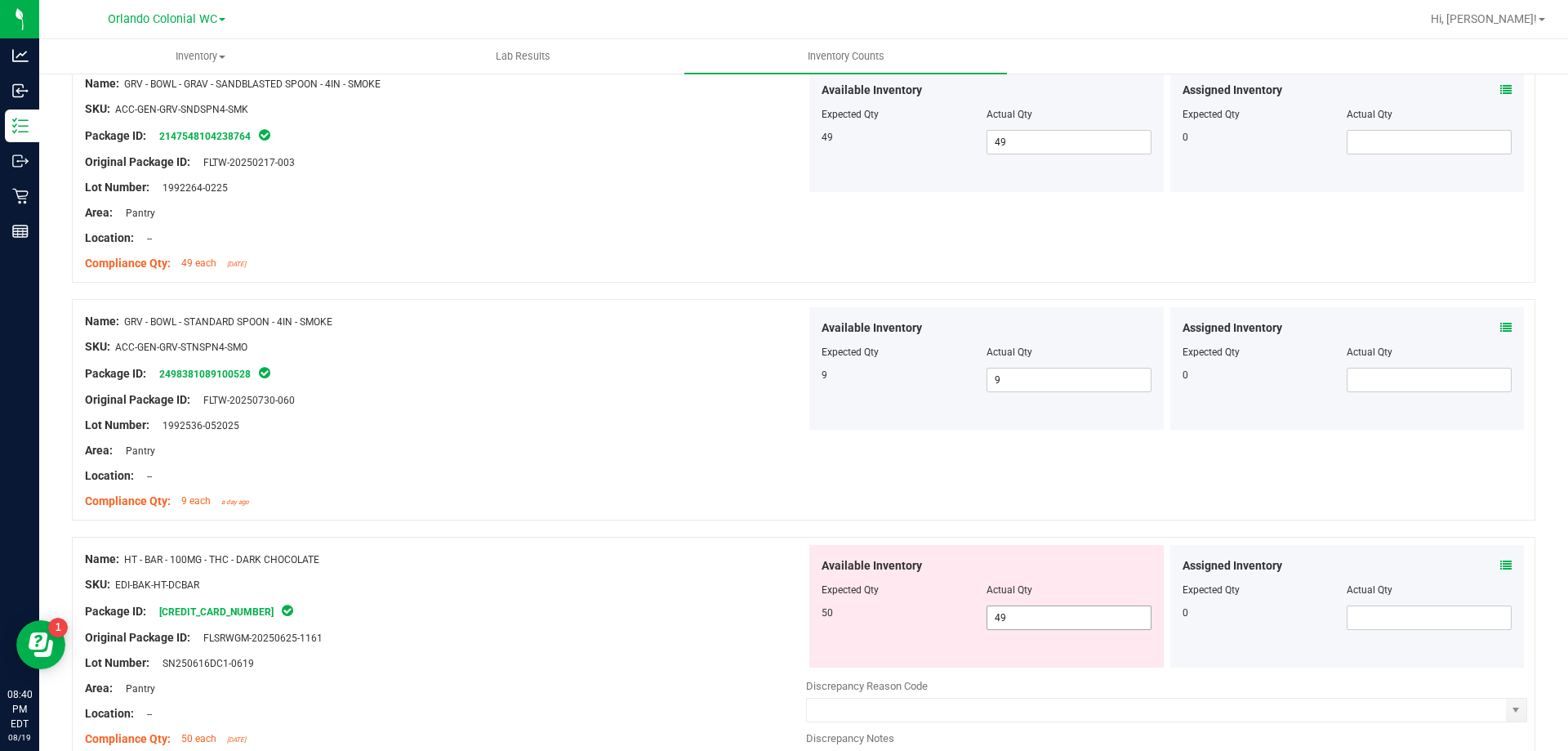
click at [1079, 617] on input "49" at bounding box center [1069, 617] width 164 height 23
type input "4"
type input "50"
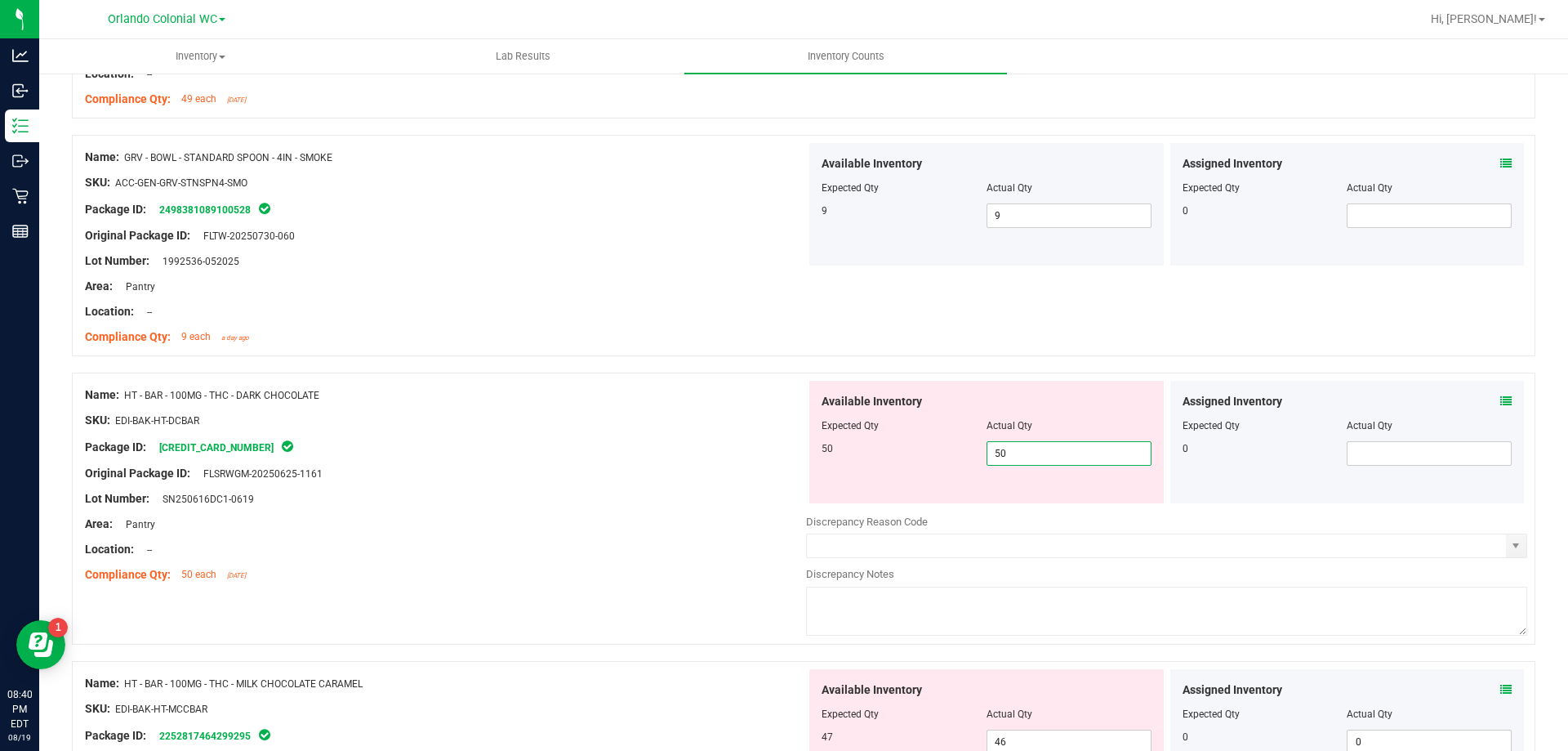
scroll to position [3510, 0]
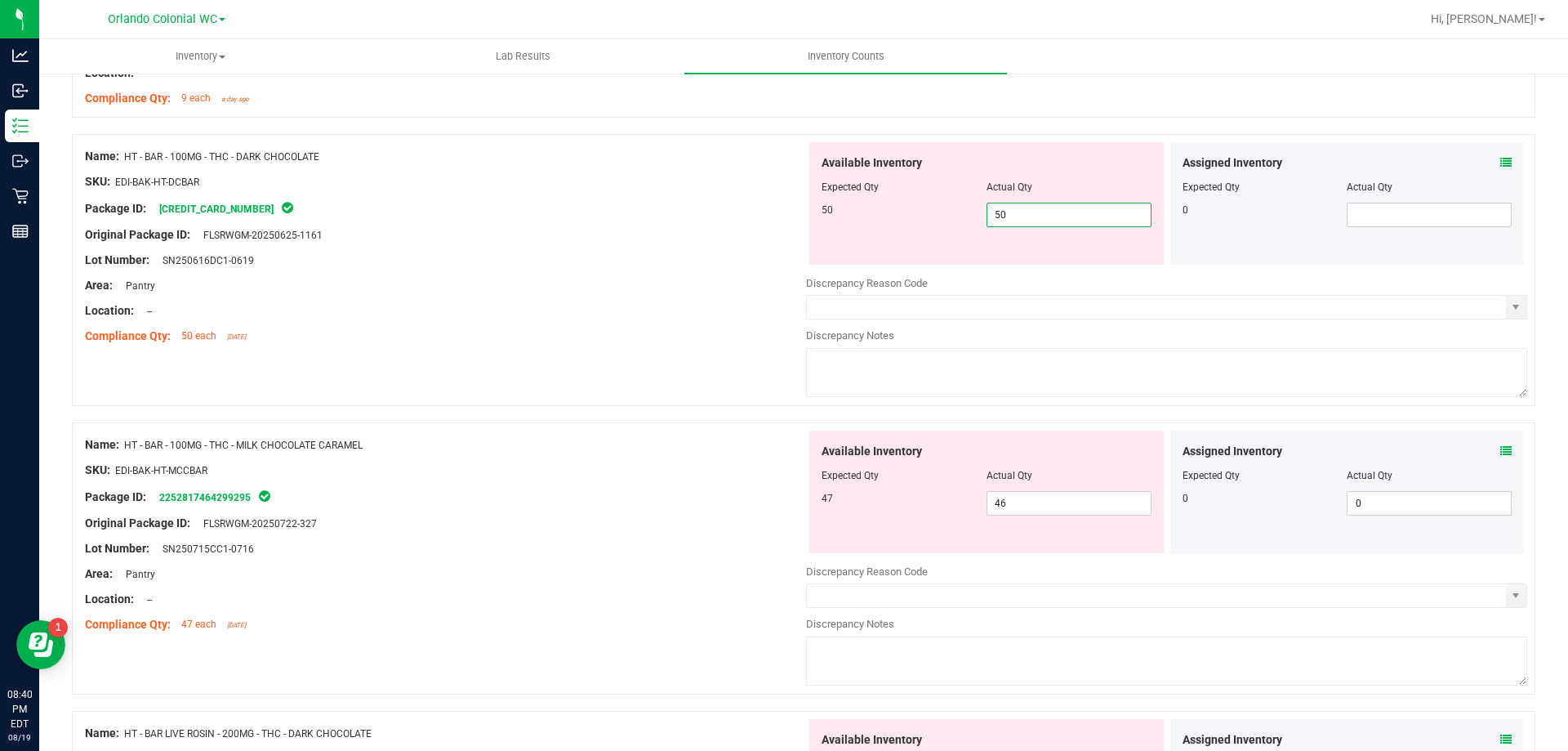
click at [672, 263] on div "Lot Number: SN250616DC1-0619" at bounding box center [444, 260] width 721 height 17
type input "50"
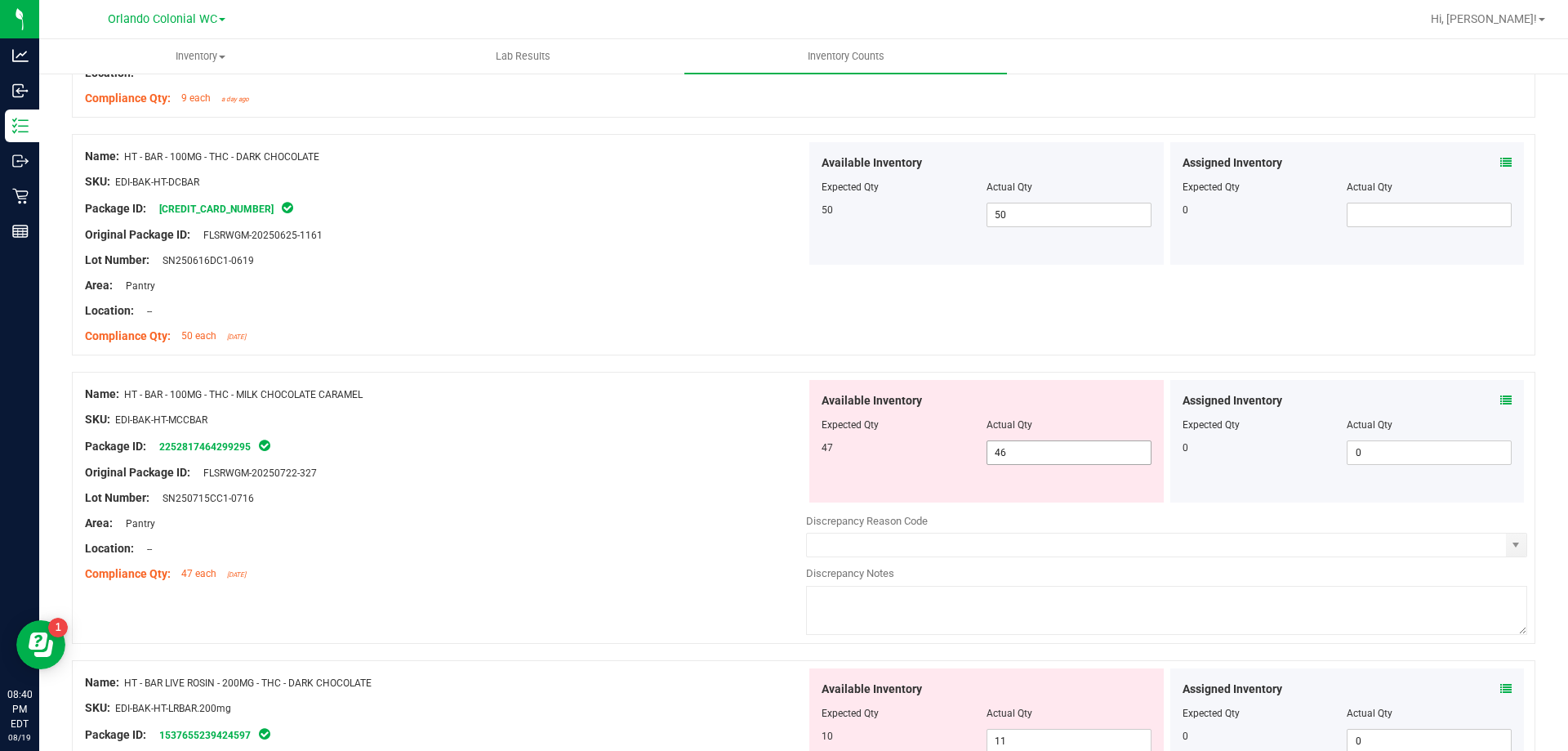
click at [1063, 447] on input "46" at bounding box center [1069, 452] width 164 height 23
type input "47"
click at [567, 457] on div at bounding box center [444, 459] width 721 height 8
type input "47"
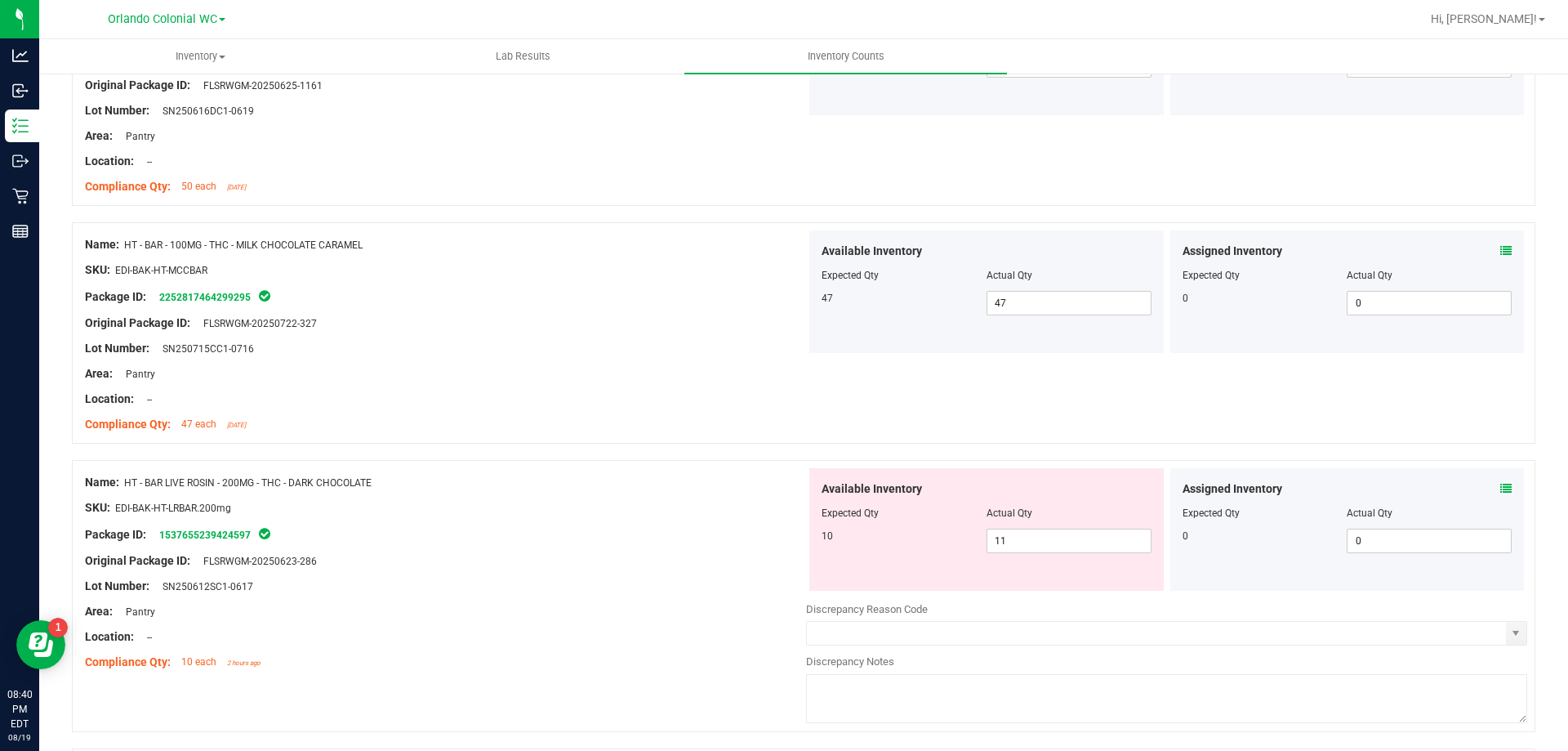
scroll to position [3790, 0]
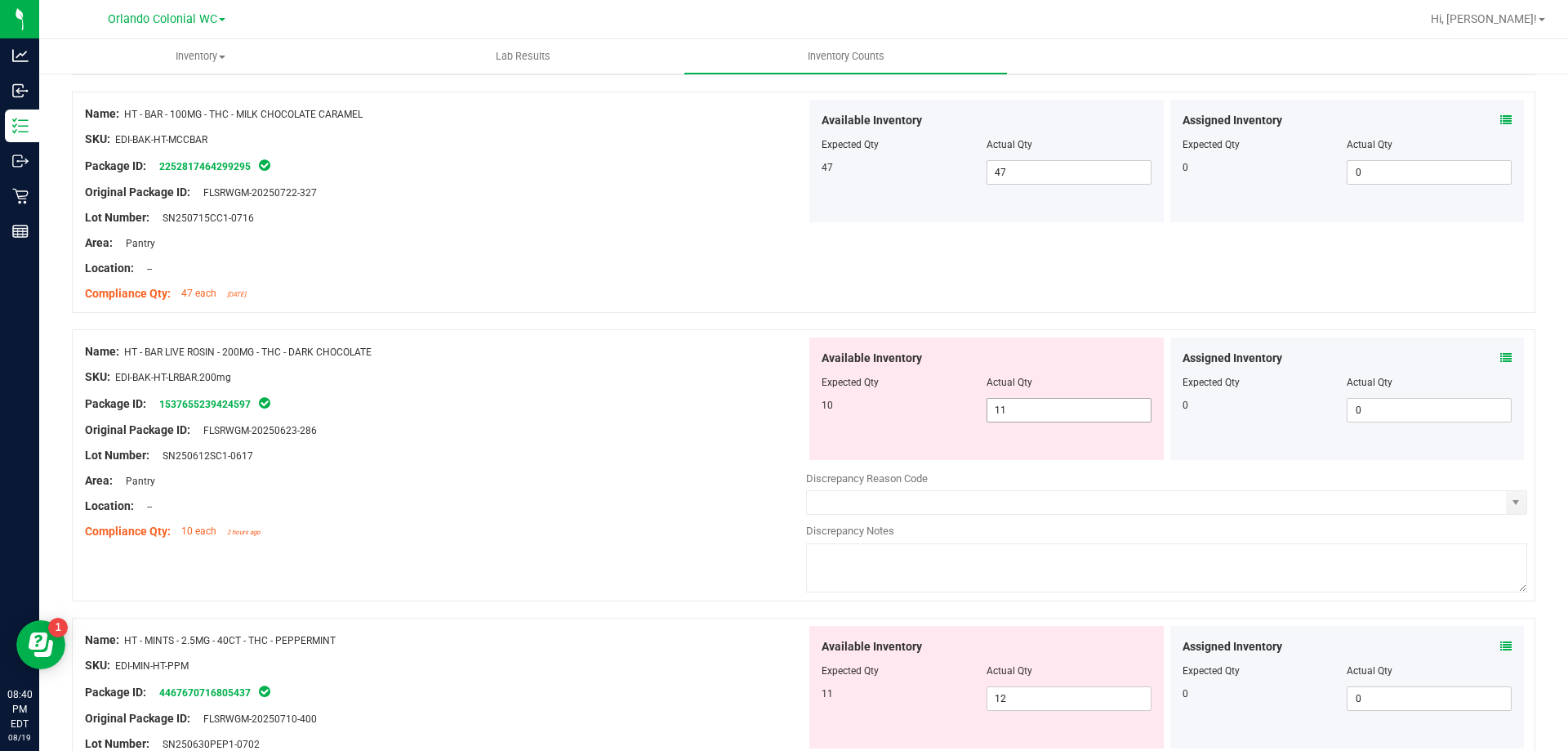
click at [1080, 406] on input "11" at bounding box center [1069, 409] width 164 height 23
type input "10"
click at [596, 432] on div "Original Package ID: FLSRWGM-20250623-286" at bounding box center [444, 430] width 721 height 17
type input "10"
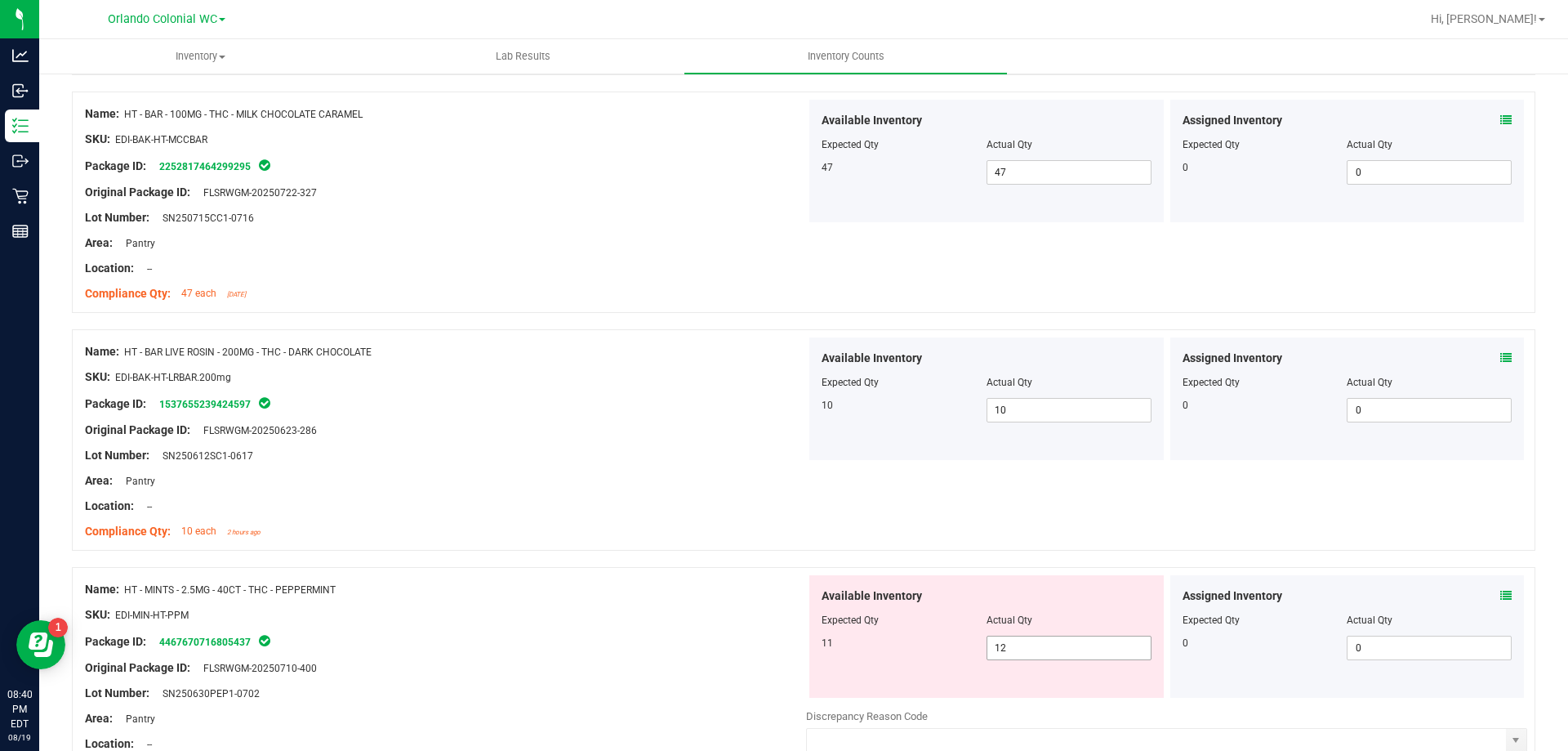
click at [1063, 652] on input "12" at bounding box center [1069, 647] width 164 height 23
type input "11"
click at [575, 593] on div "Name: HT - MINTS - 2.5MG - 40CT - THC - PEPPERMINT" at bounding box center [444, 589] width 721 height 17
type input "11"
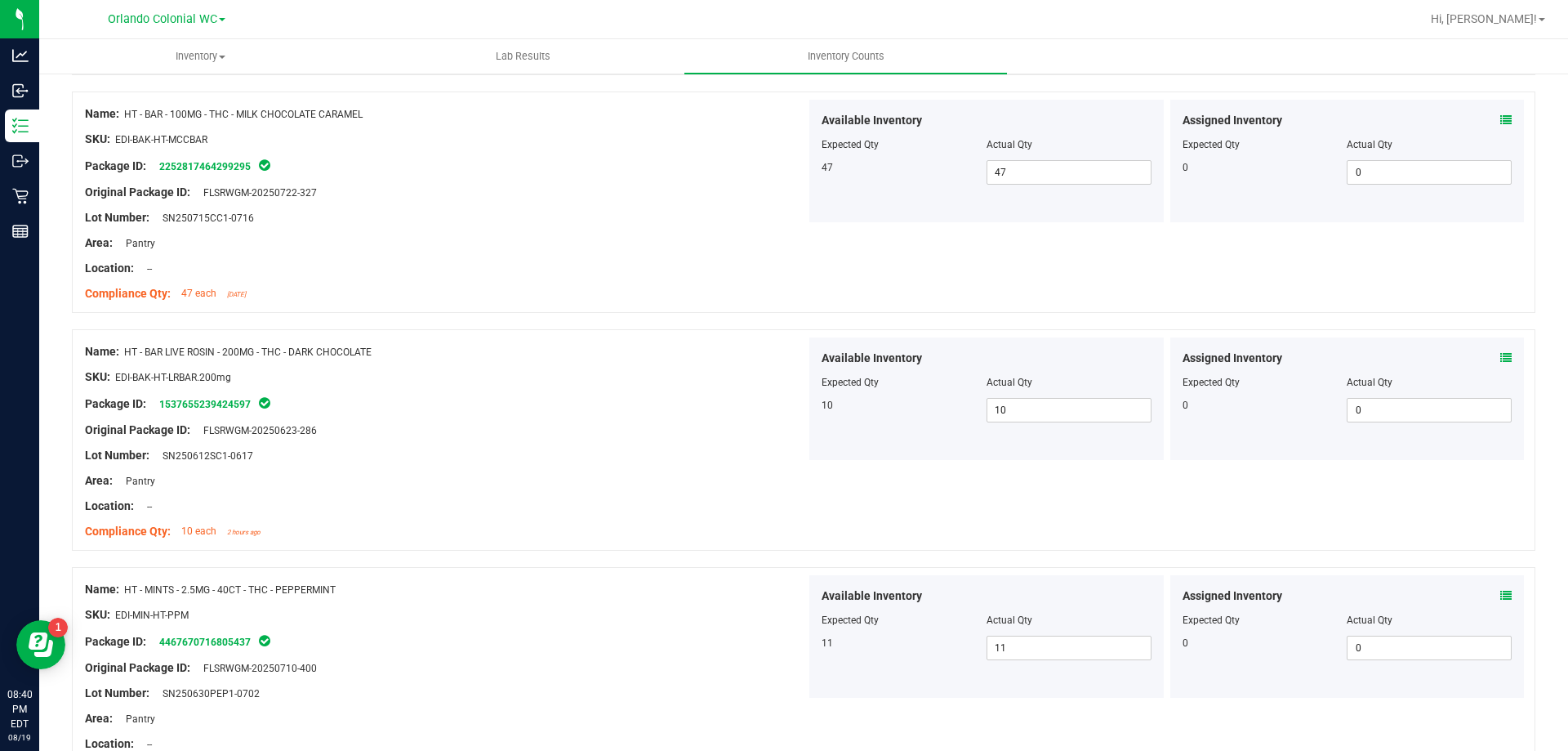
click at [1501, 591] on icon at bounding box center [1506, 596] width 12 height 12
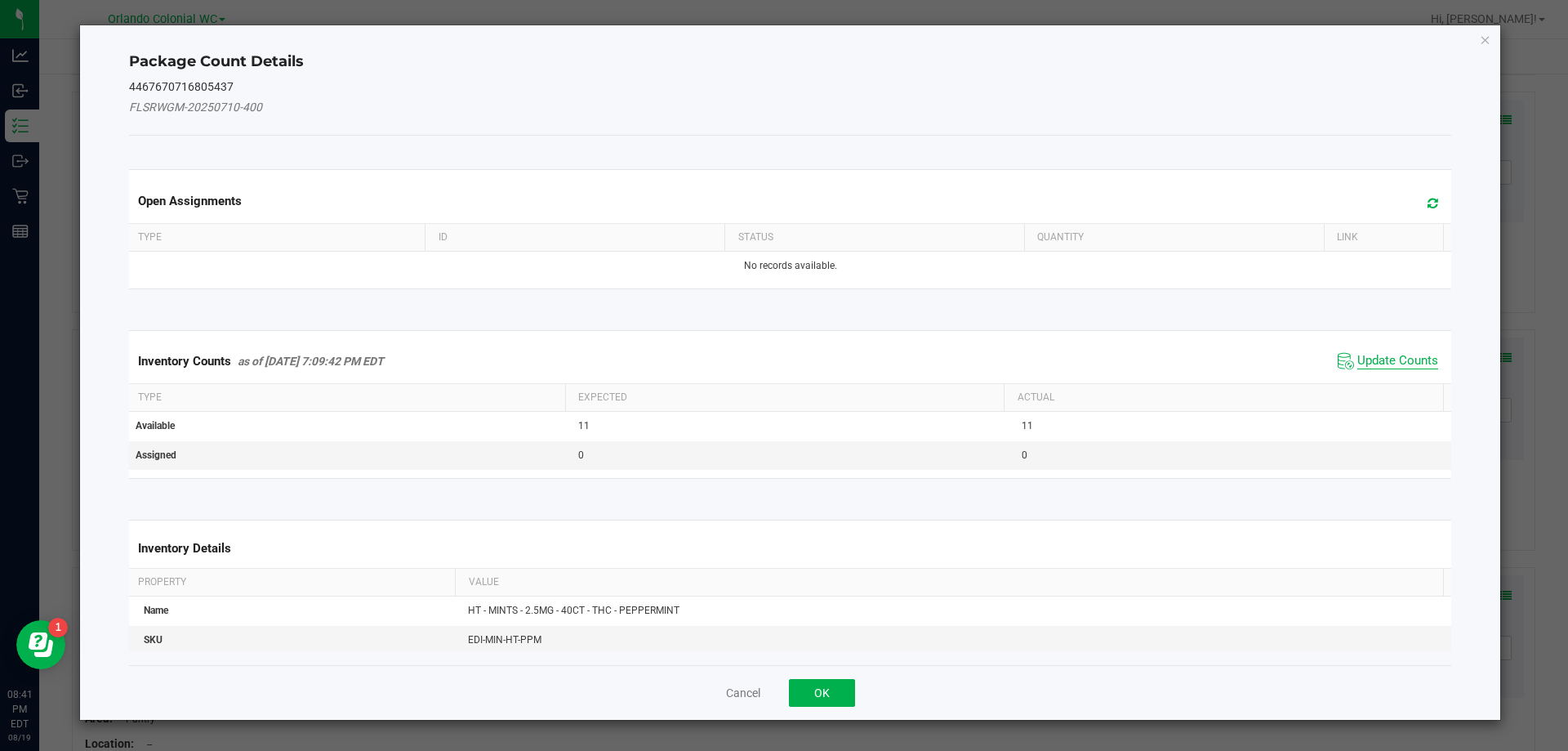
click at [1398, 364] on span "Update Counts" at bounding box center [1397, 361] width 81 height 16
click at [1395, 366] on span "Update Counts" at bounding box center [1397, 360] width 81 height 15
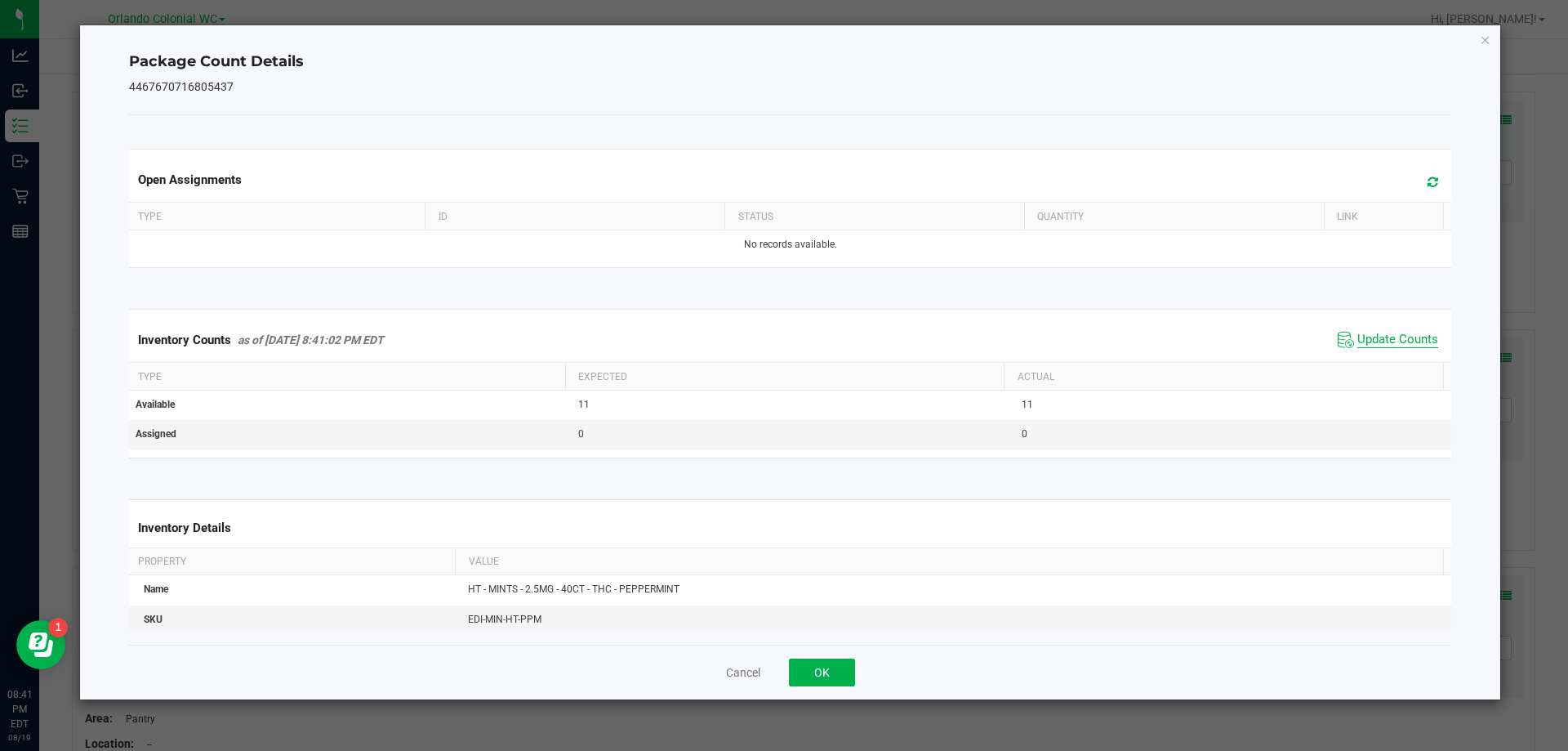
click at [1403, 348] on span "Update Counts" at bounding box center [1397, 340] width 81 height 16
click at [1484, 41] on icon "Close" at bounding box center [1485, 39] width 12 height 20
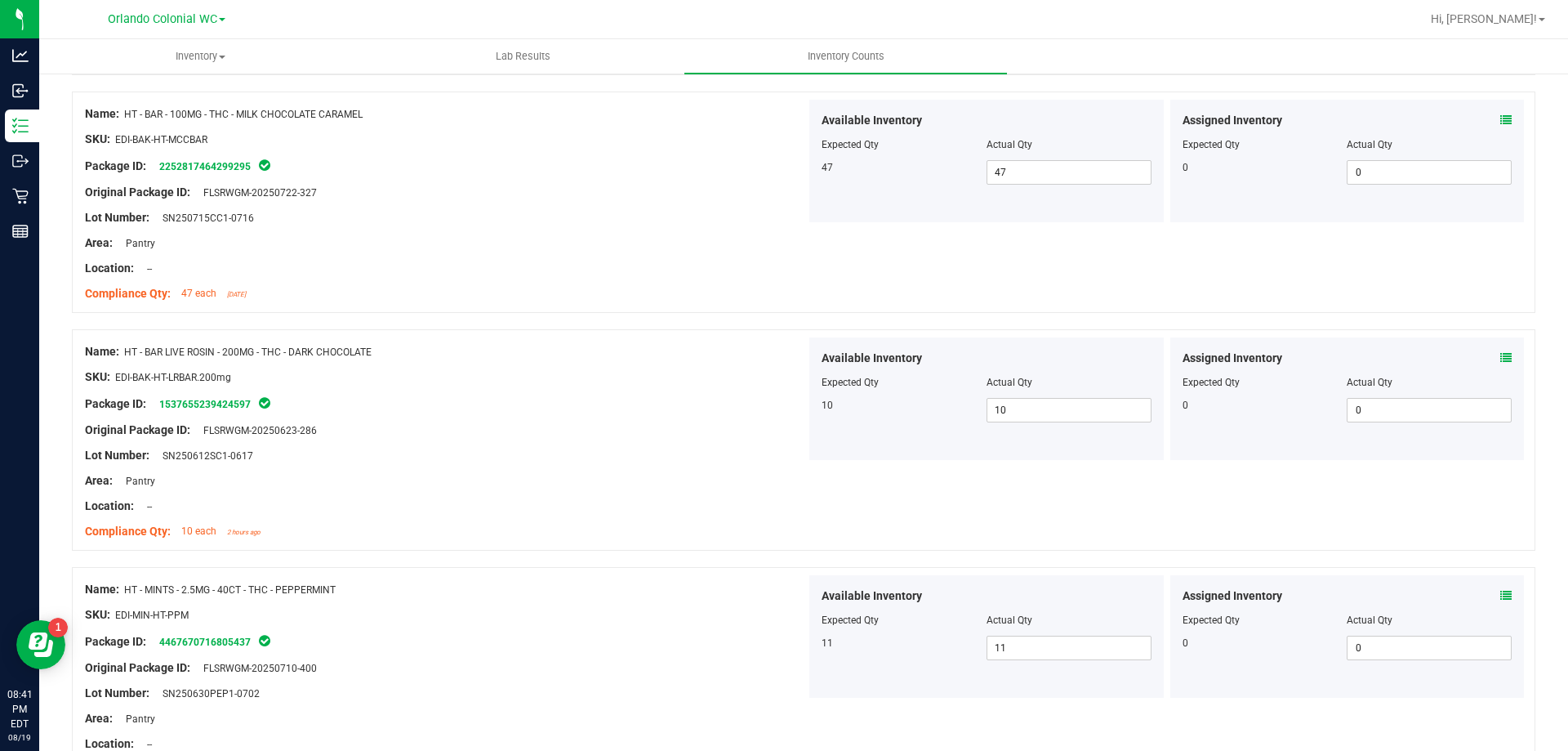
click at [1501, 354] on icon at bounding box center [1506, 357] width 12 height 12
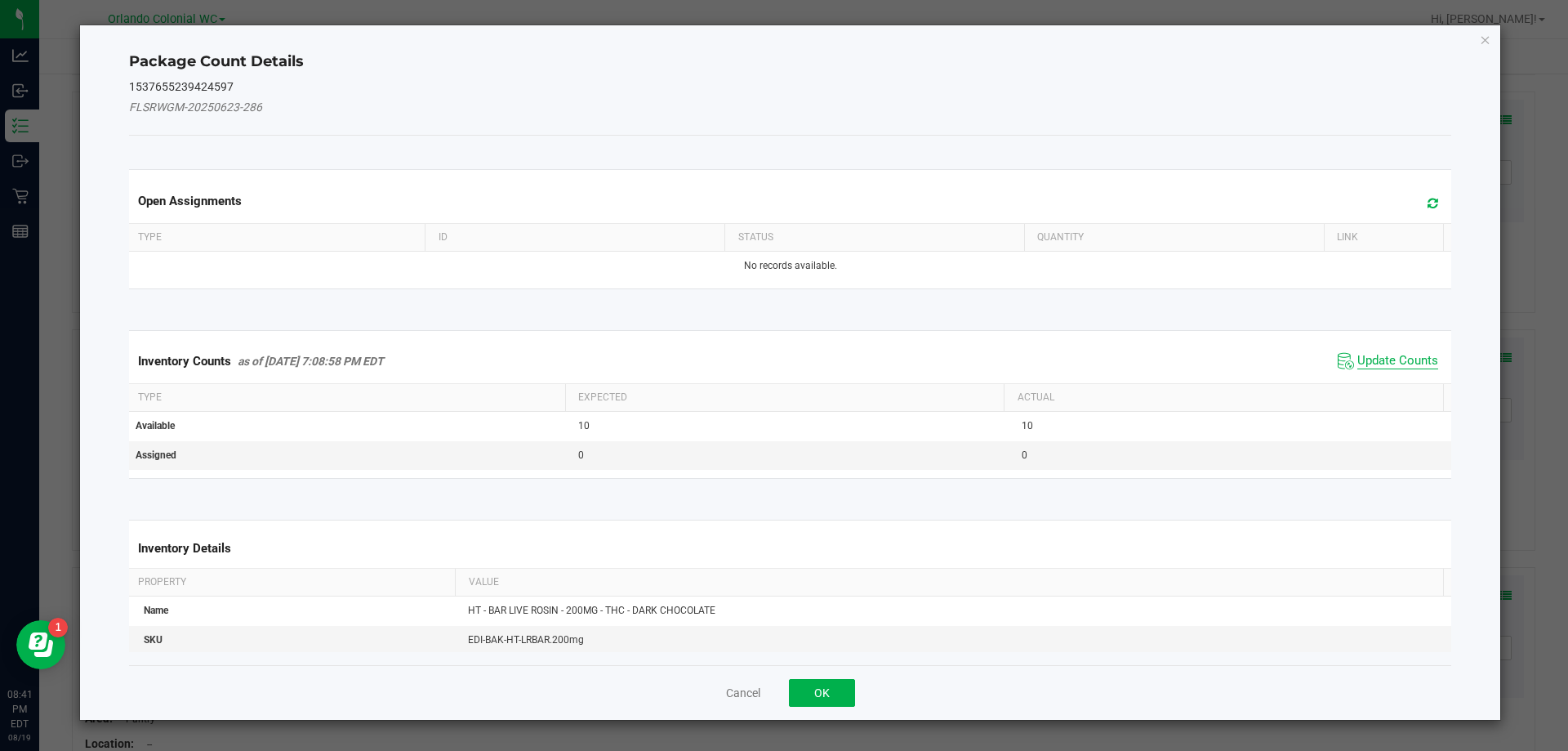
click at [1390, 361] on span "Update Counts" at bounding box center [1397, 361] width 81 height 16
click at [1396, 366] on span "Update Counts" at bounding box center [1397, 360] width 81 height 15
click at [1415, 353] on span "Update Counts" at bounding box center [1397, 360] width 81 height 15
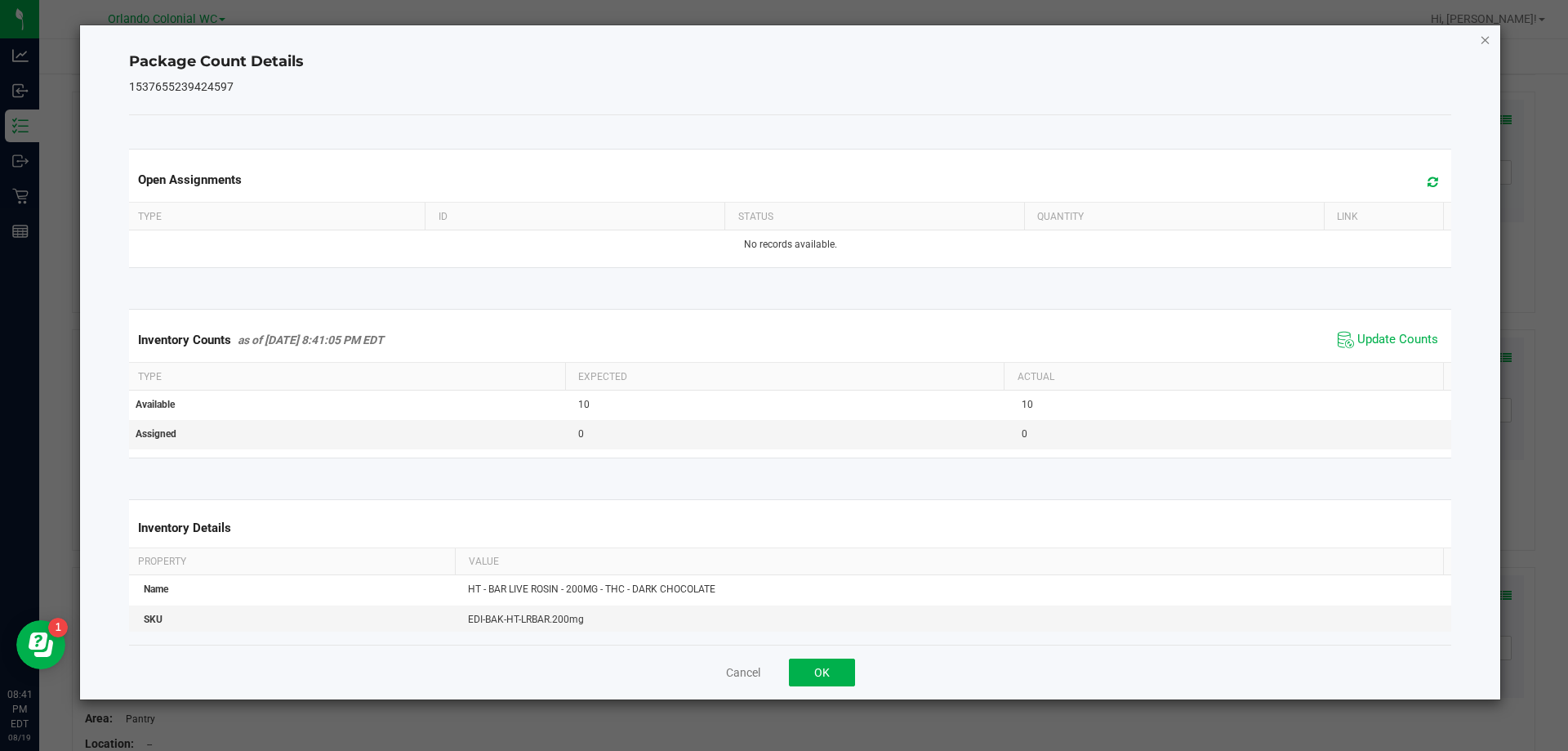
click at [1489, 39] on icon "Close" at bounding box center [1485, 39] width 12 height 20
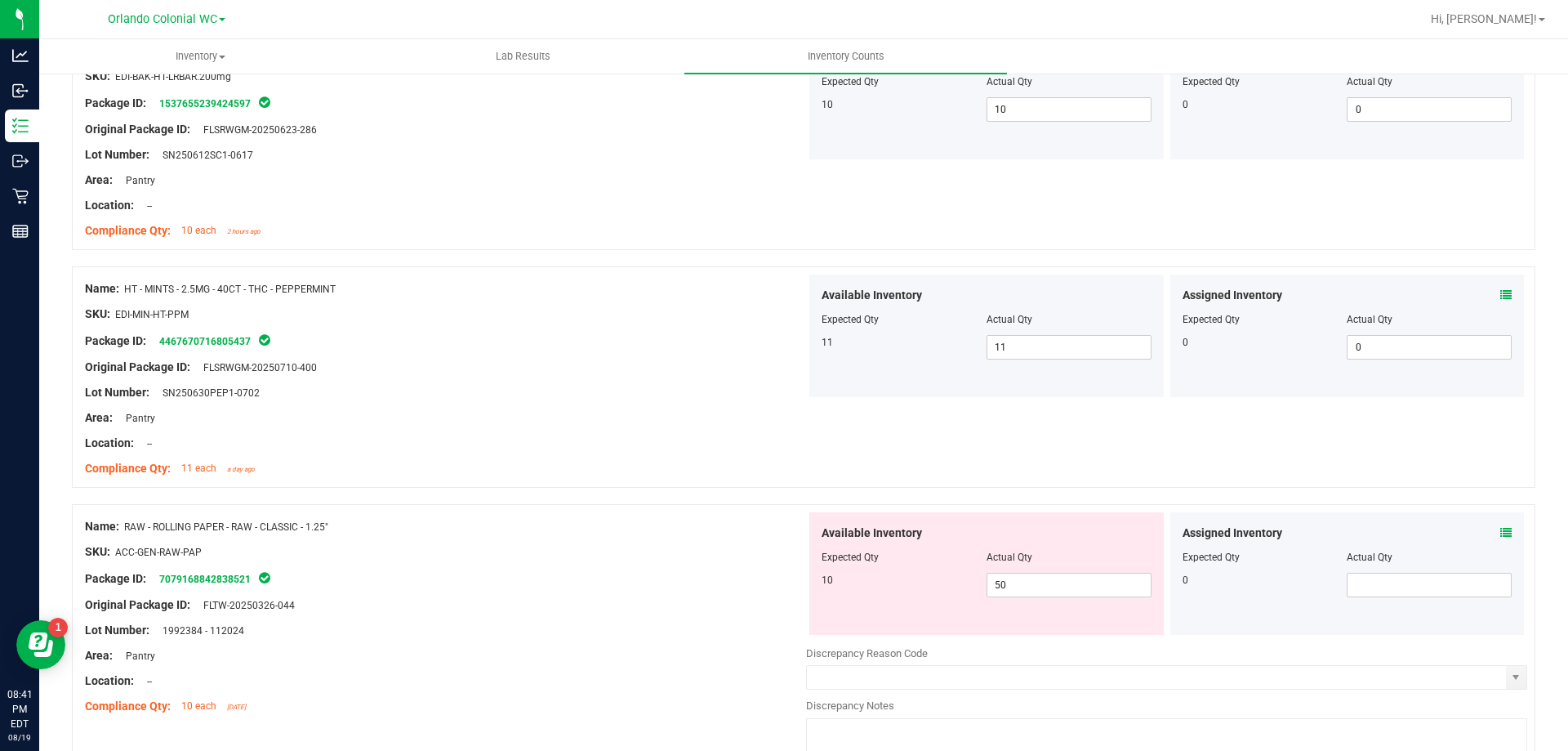
scroll to position [4099, 0]
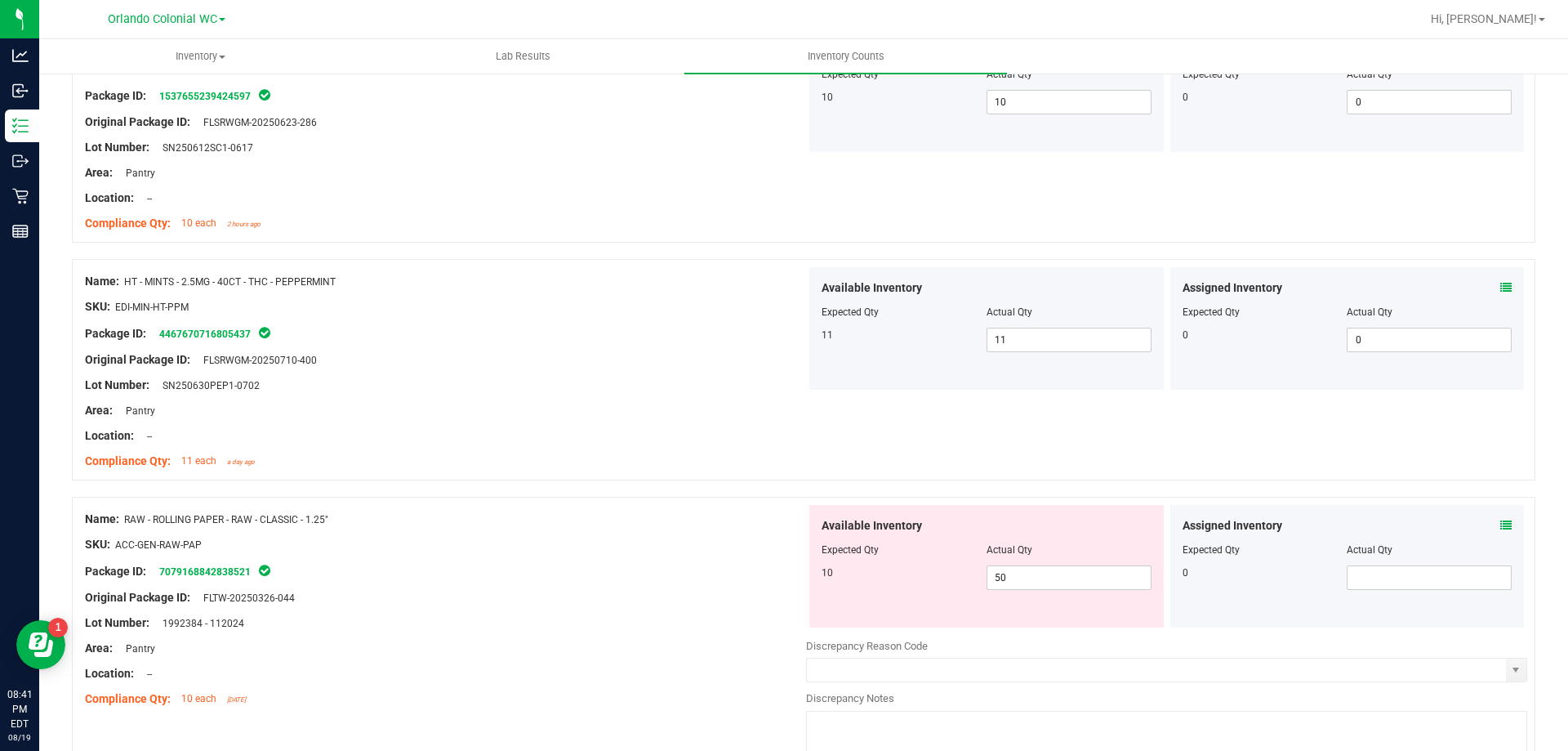
click at [1501, 525] on icon at bounding box center [1506, 525] width 12 height 12
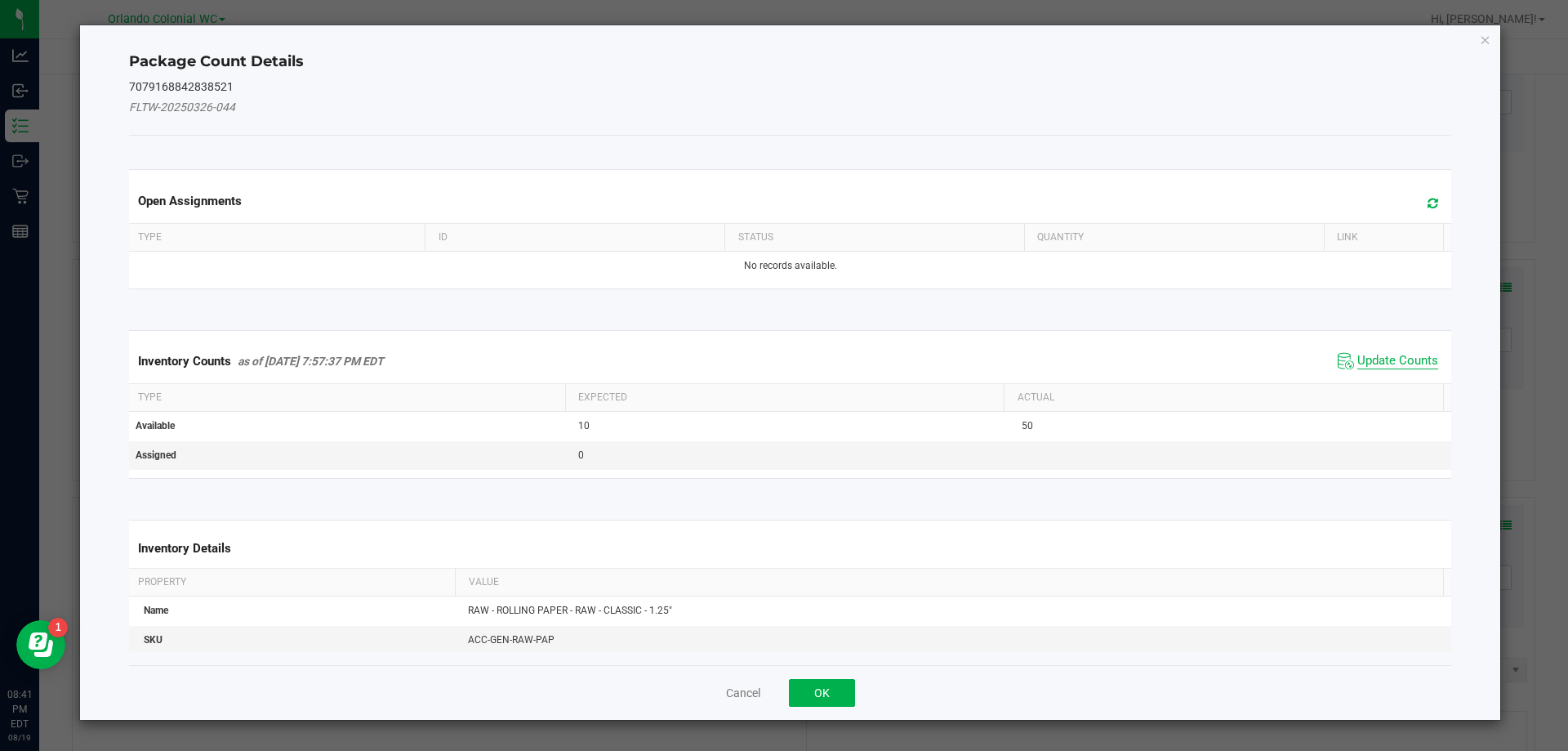
click at [1378, 367] on span "Update Counts" at bounding box center [1397, 361] width 81 height 16
click at [1391, 366] on span "Update Counts" at bounding box center [1397, 361] width 81 height 16
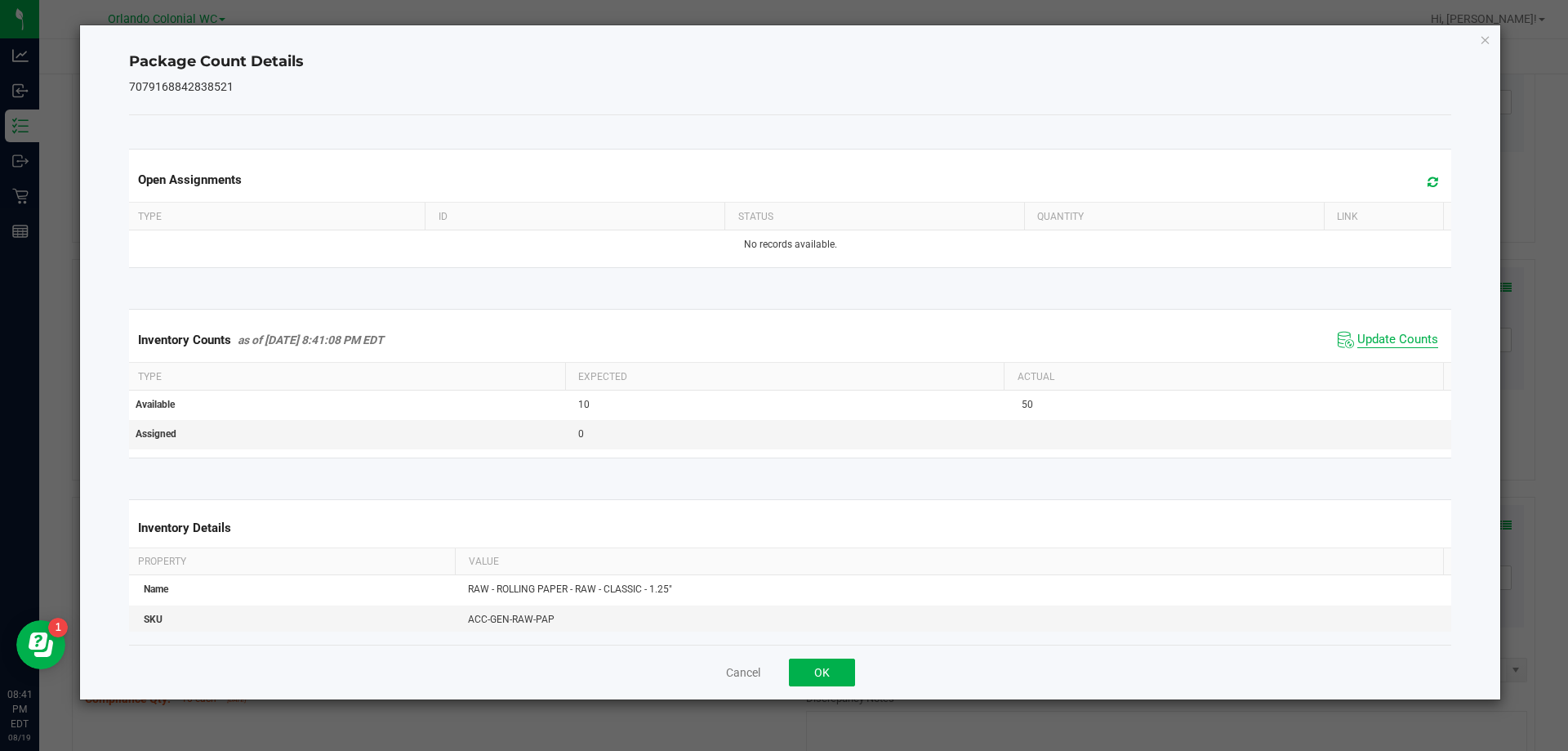
click at [1403, 348] on span "Update Counts" at bounding box center [1397, 340] width 81 height 16
click at [1483, 37] on icon "Close" at bounding box center [1485, 39] width 12 height 20
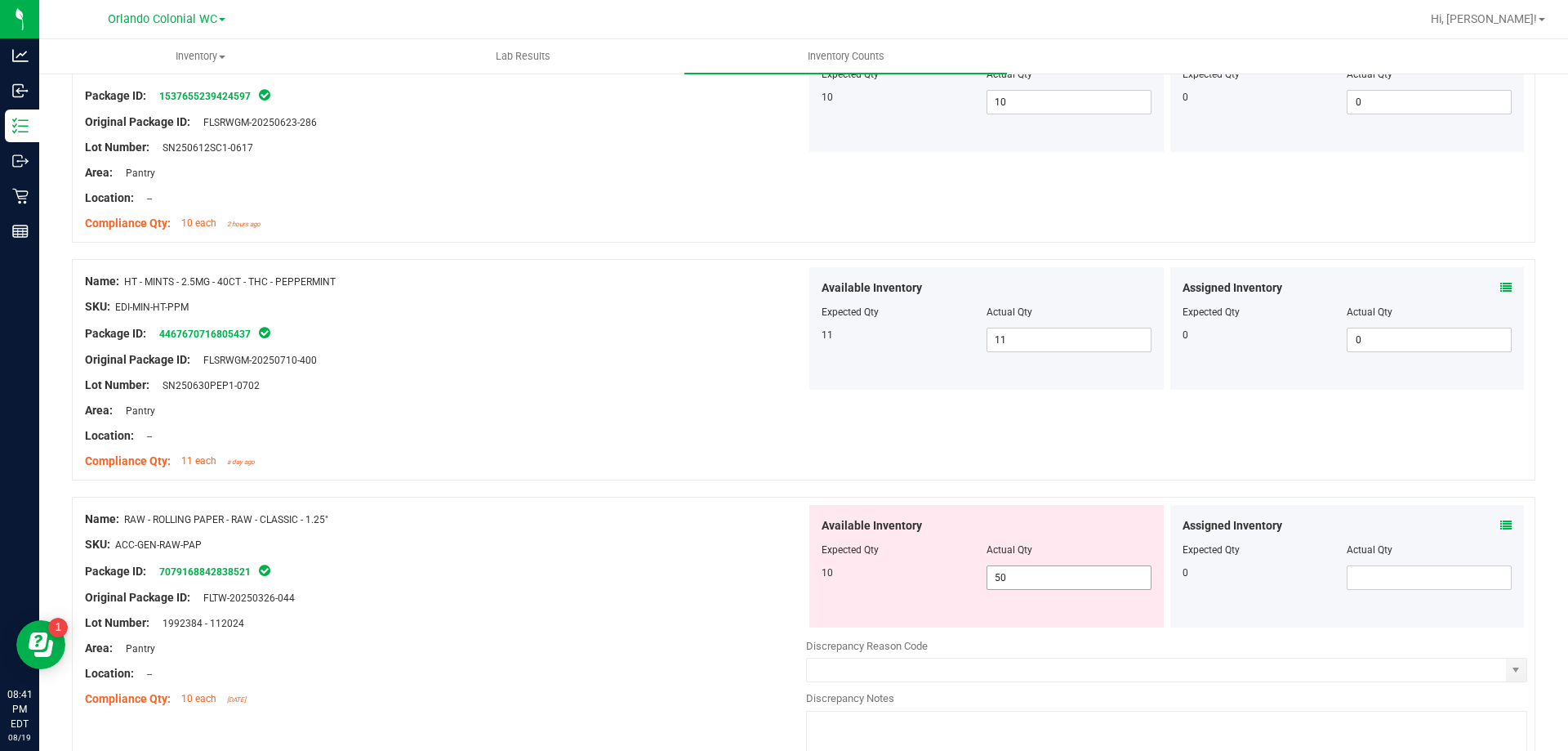
click at [1052, 576] on input "50" at bounding box center [1069, 577] width 164 height 23
type input "5"
type input "10"
click at [636, 604] on div "Original Package ID: FLTW-20250326-044" at bounding box center [444, 597] width 721 height 17
type input "10"
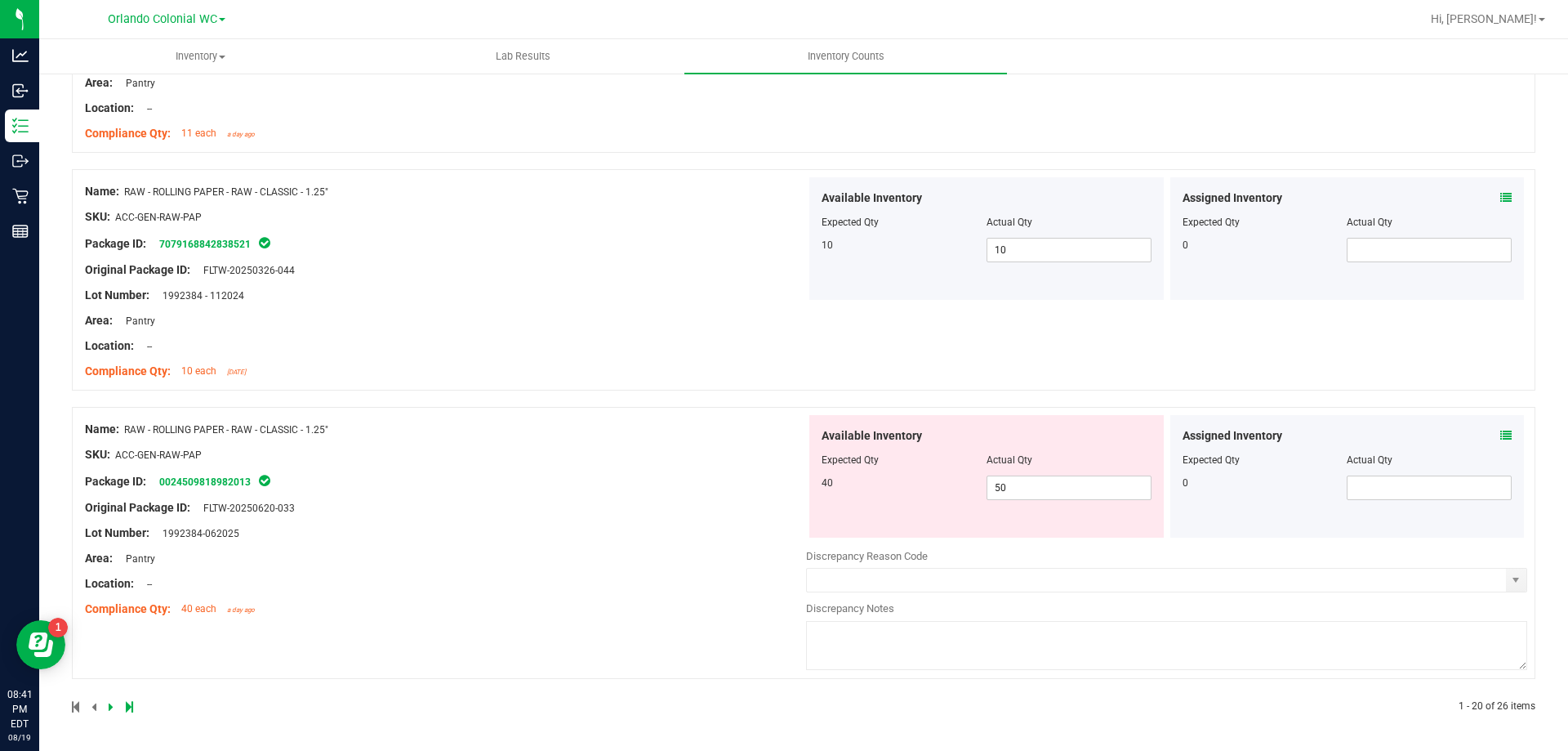
scroll to position [4425, 0]
click at [1074, 490] on input "50" at bounding box center [1069, 488] width 164 height 23
type input "5"
type input "40"
click at [619, 536] on div "Name: RAW - ROLLING PAPER - RAW - CLASSIC - 1.25" SKU: ACC-GEN-RAW-PAP Package …" at bounding box center [444, 519] width 721 height 208
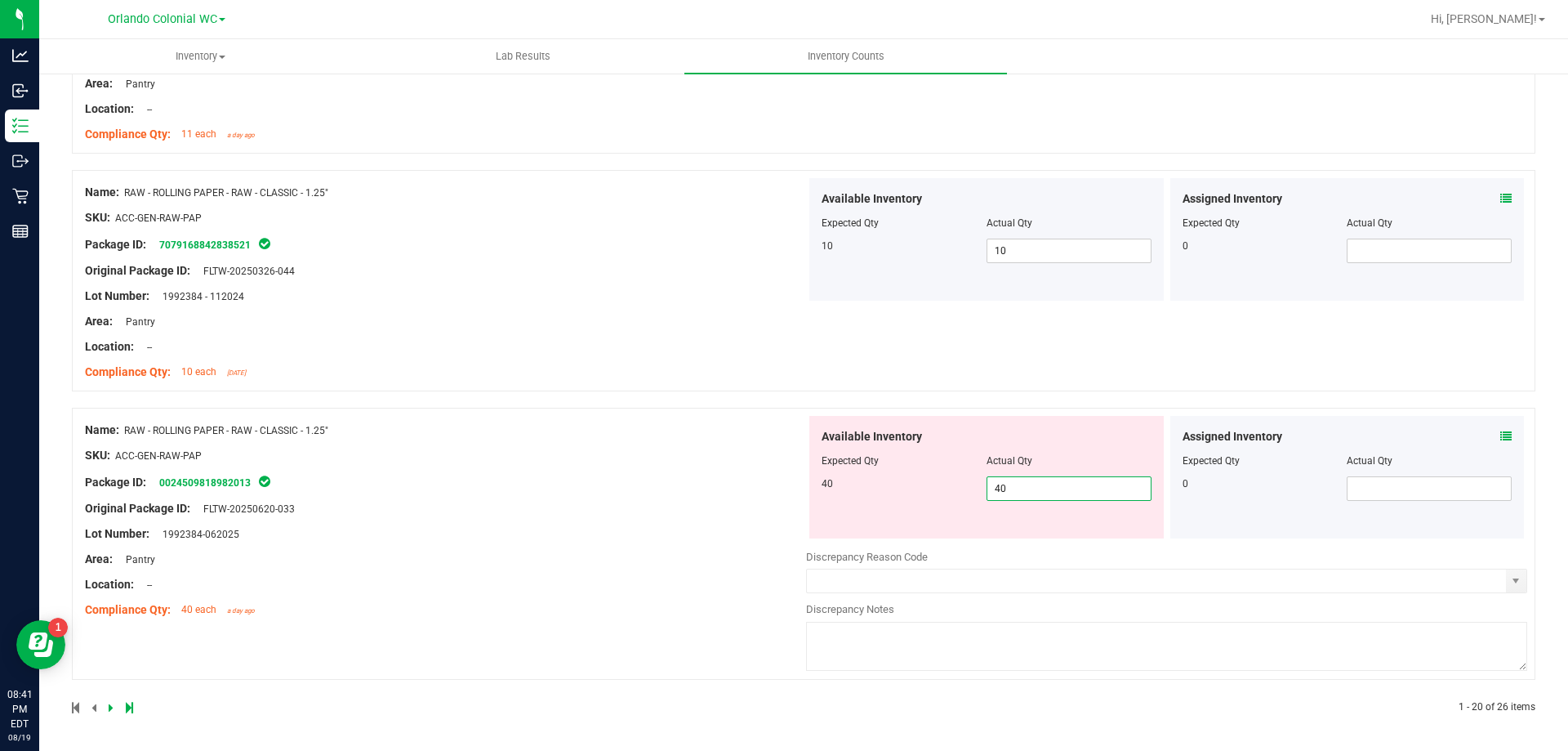
type input "40"
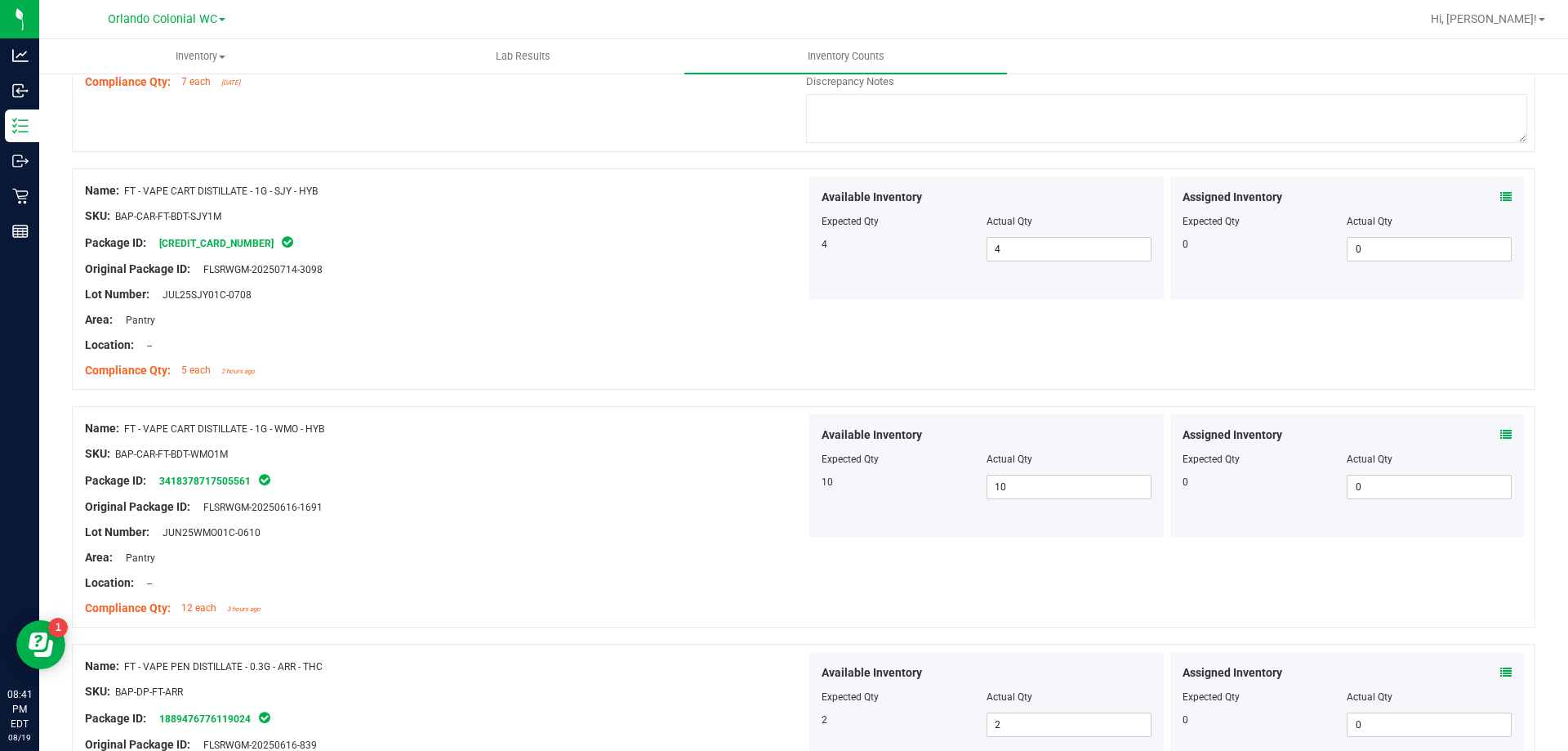
scroll to position [0, 0]
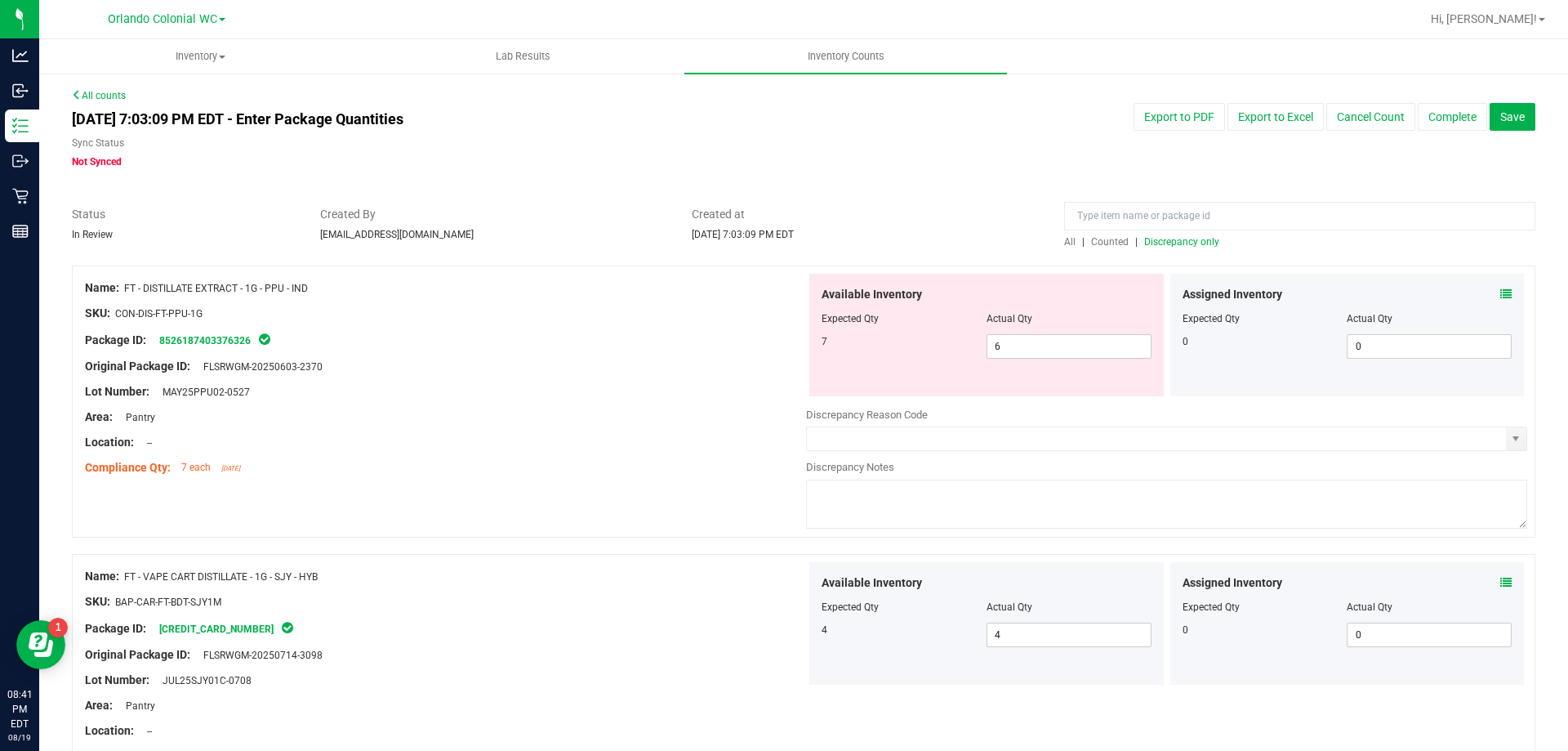
click at [1175, 243] on span "Discrepancy only" at bounding box center [1182, 242] width 75 height 12
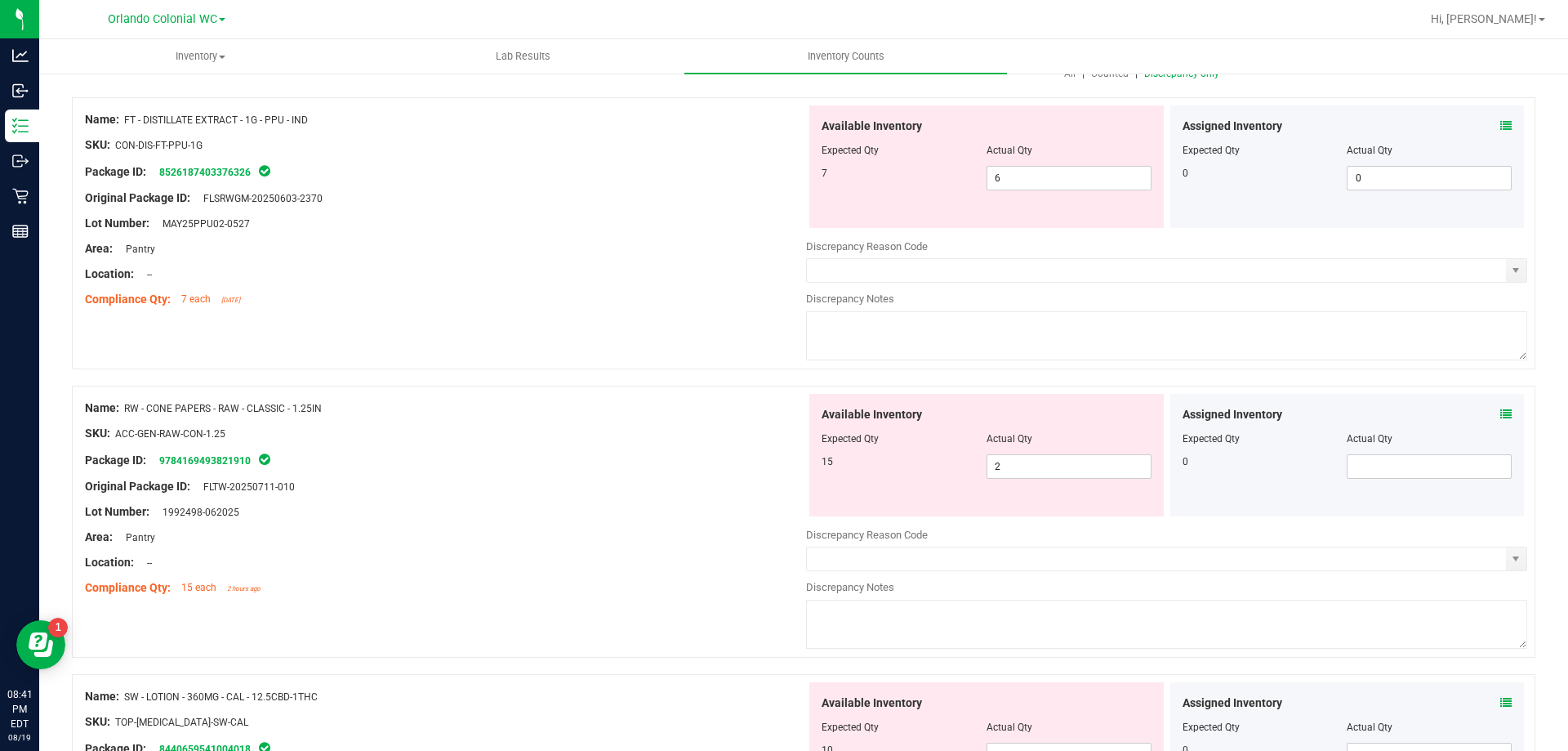
scroll to position [298, 0]
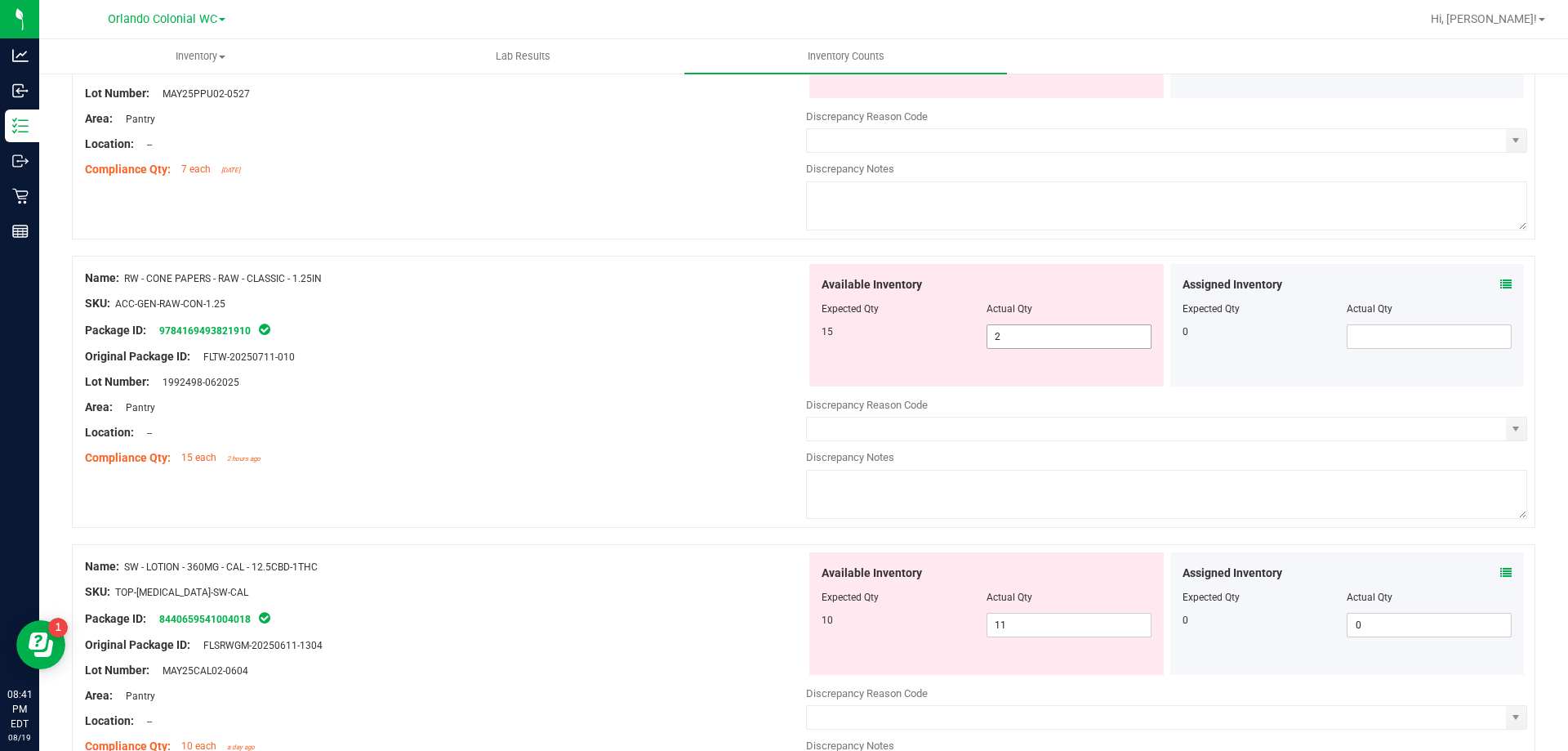
click at [1058, 334] on input "2" at bounding box center [1069, 336] width 164 height 23
type input "15"
click at [600, 376] on div "Lot Number: 1992498-062025" at bounding box center [444, 382] width 721 height 17
type input "15"
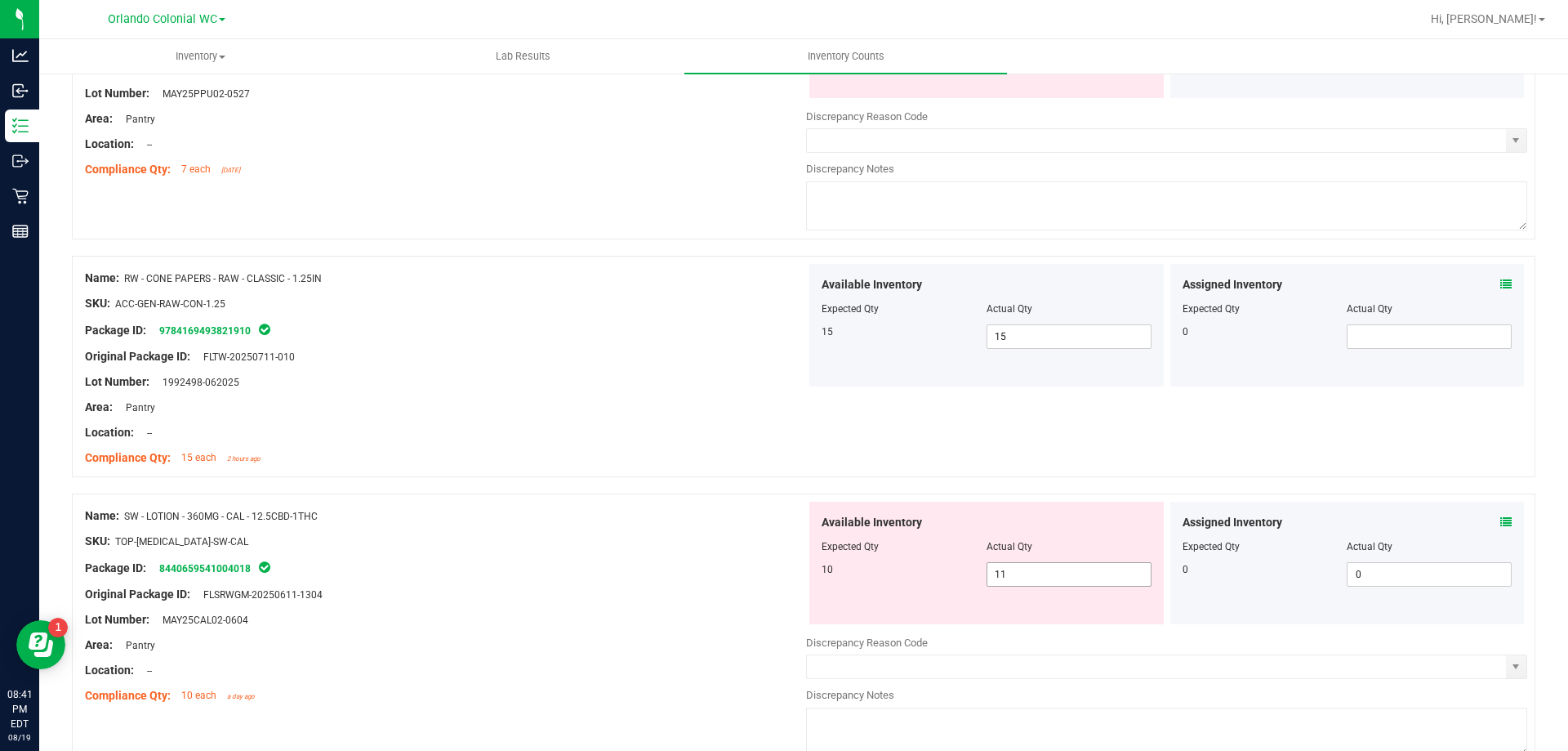
click at [1054, 567] on input "11" at bounding box center [1069, 574] width 164 height 23
click at [1501, 521] on icon at bounding box center [1506, 522] width 12 height 12
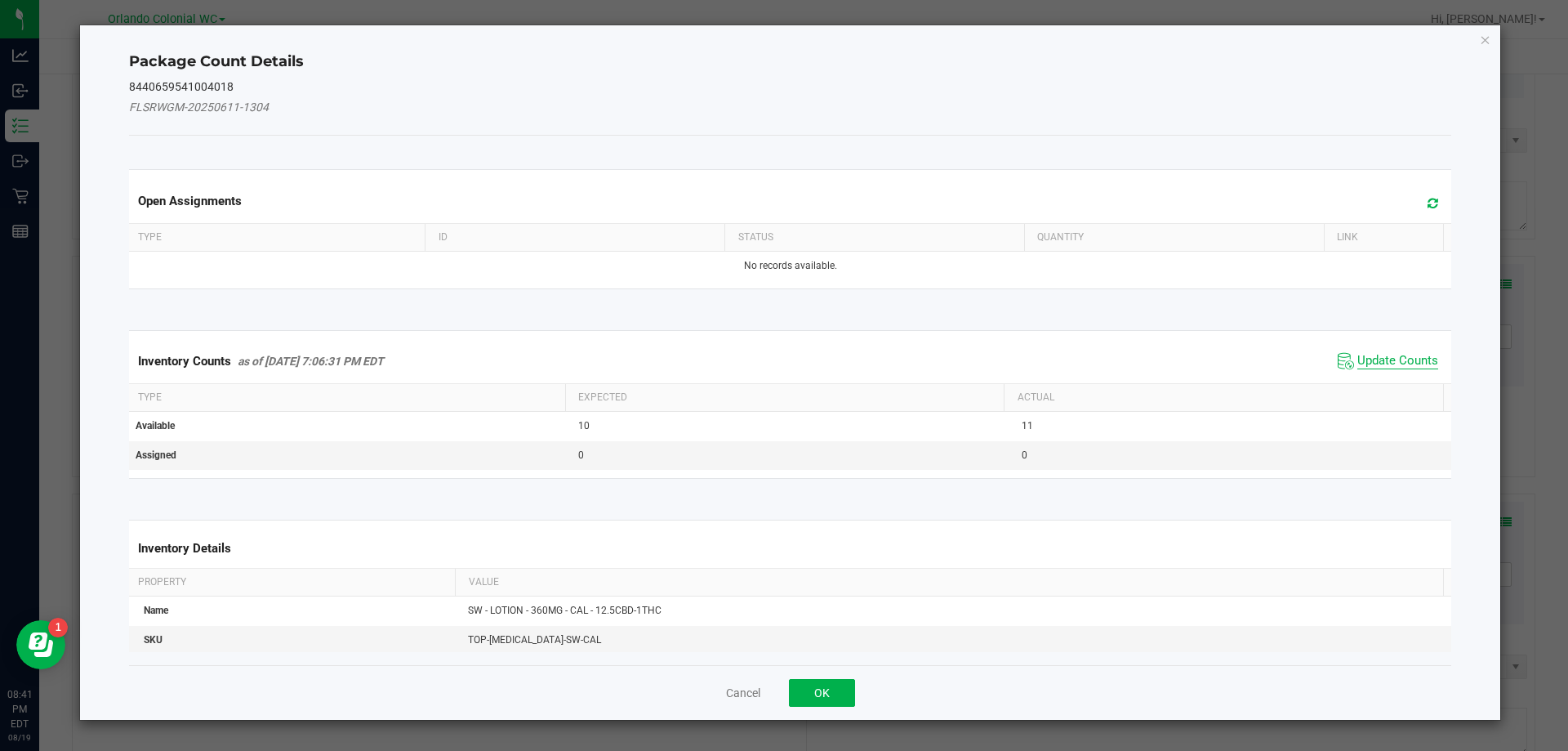
click at [1387, 362] on span "Update Counts" at bounding box center [1397, 361] width 81 height 16
click at [1397, 366] on span "Update Counts" at bounding box center [1397, 361] width 81 height 16
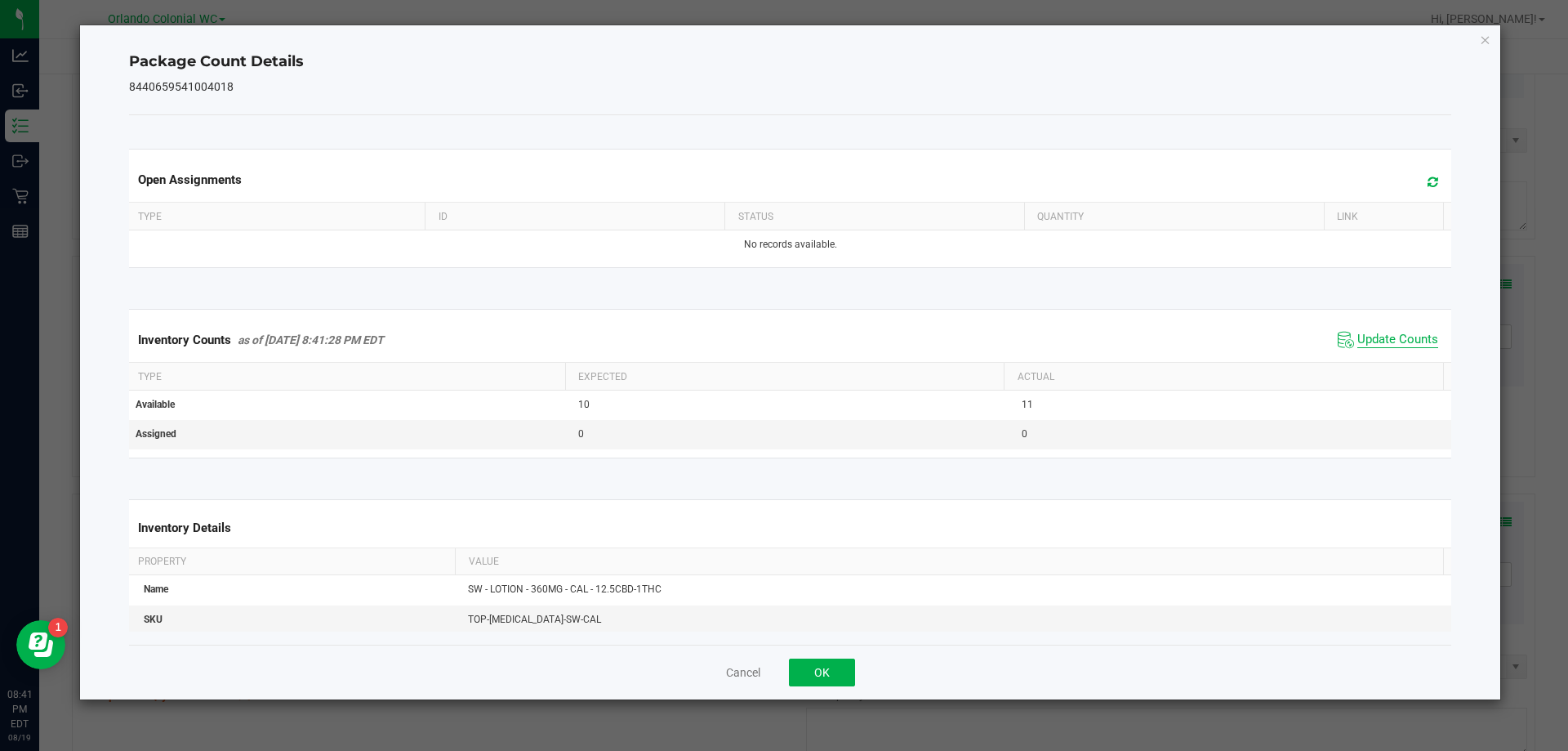
click at [1416, 347] on span "Update Counts" at bounding box center [1397, 340] width 81 height 16
click at [1484, 38] on icon "Close" at bounding box center [1485, 39] width 12 height 20
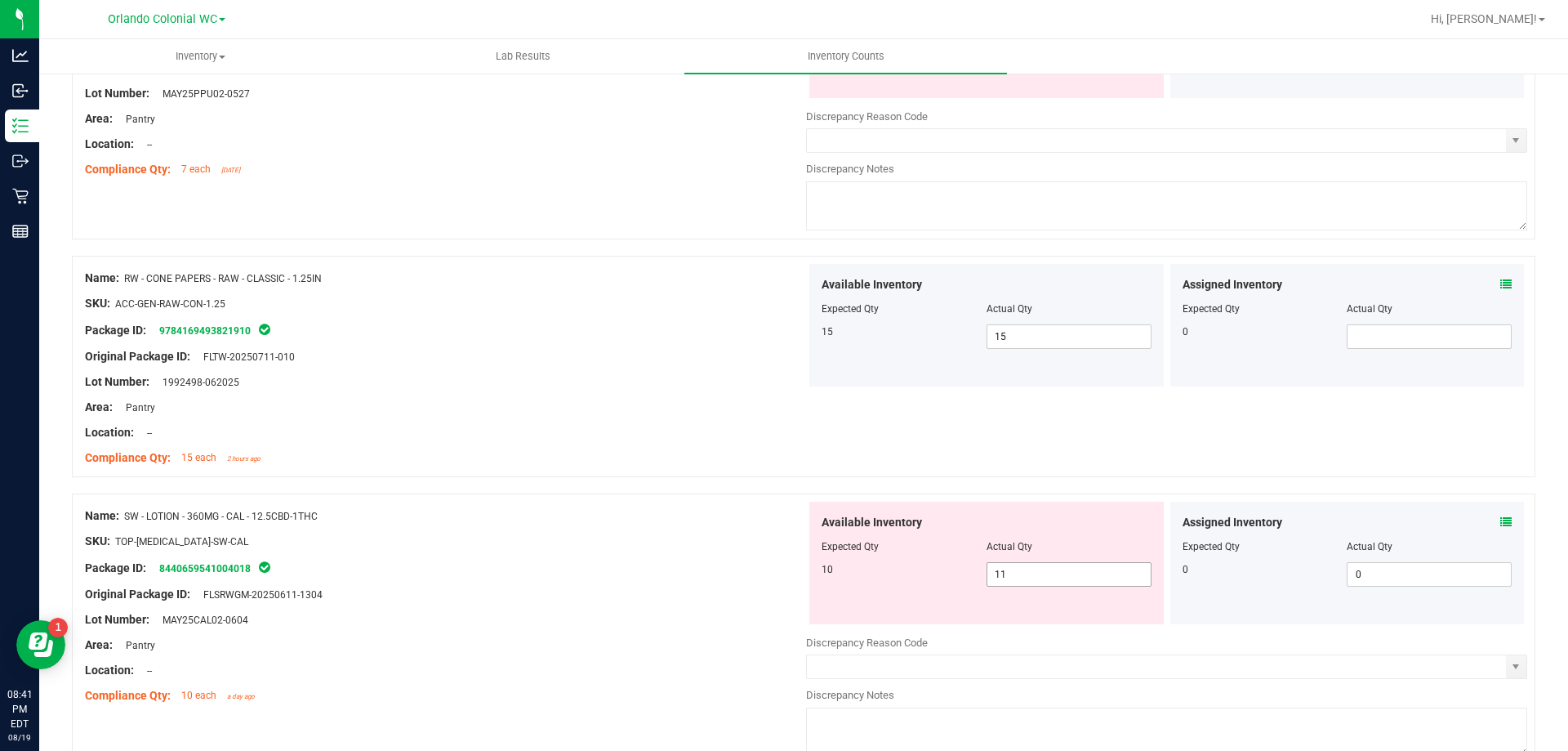
click at [1051, 576] on input "11" at bounding box center [1069, 574] width 164 height 23
type input "10"
click at [577, 574] on div "Package ID: 8440659541004018" at bounding box center [444, 568] width 721 height 20
type input "10"
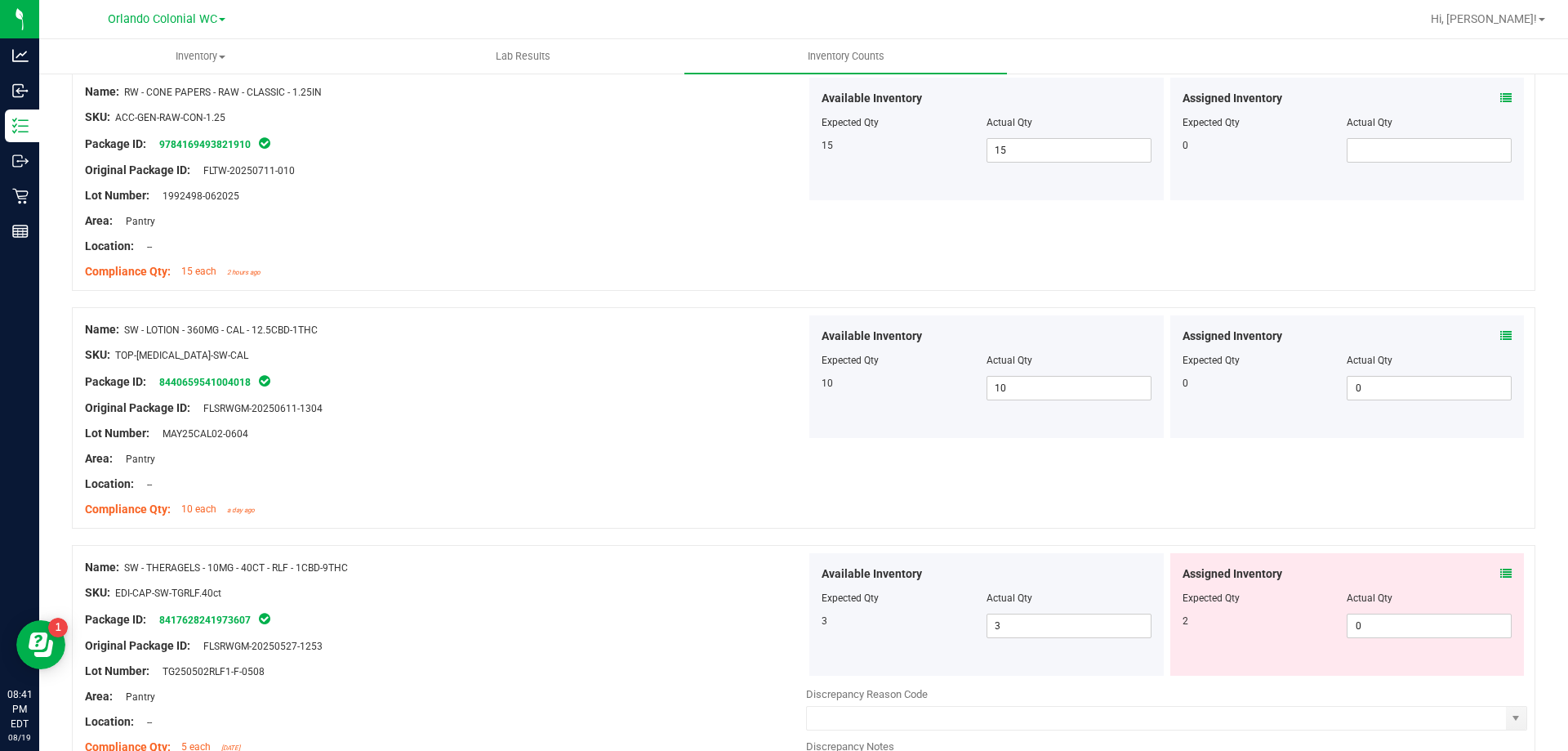
scroll to position [731, 0]
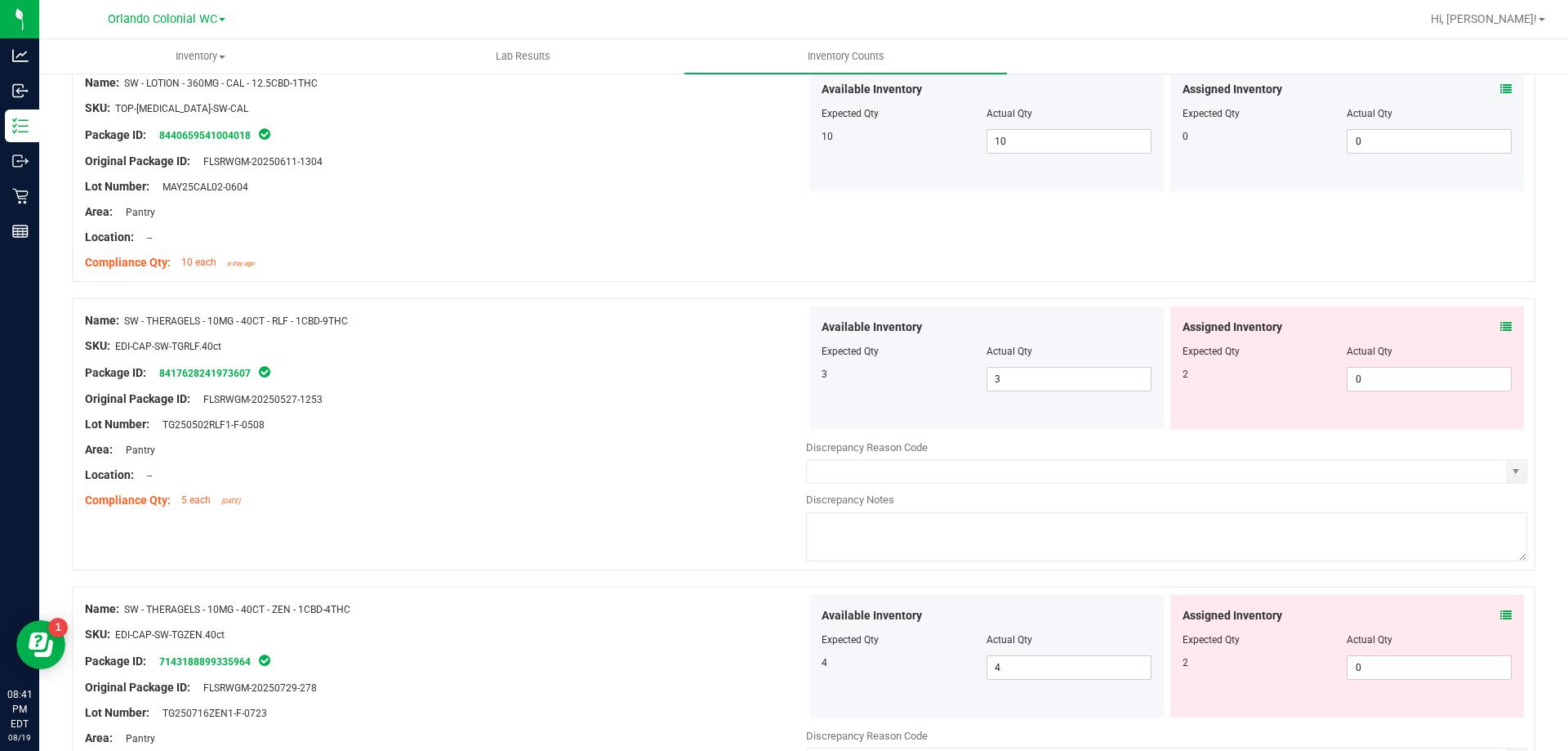
click at [1501, 331] on icon at bounding box center [1506, 326] width 12 height 12
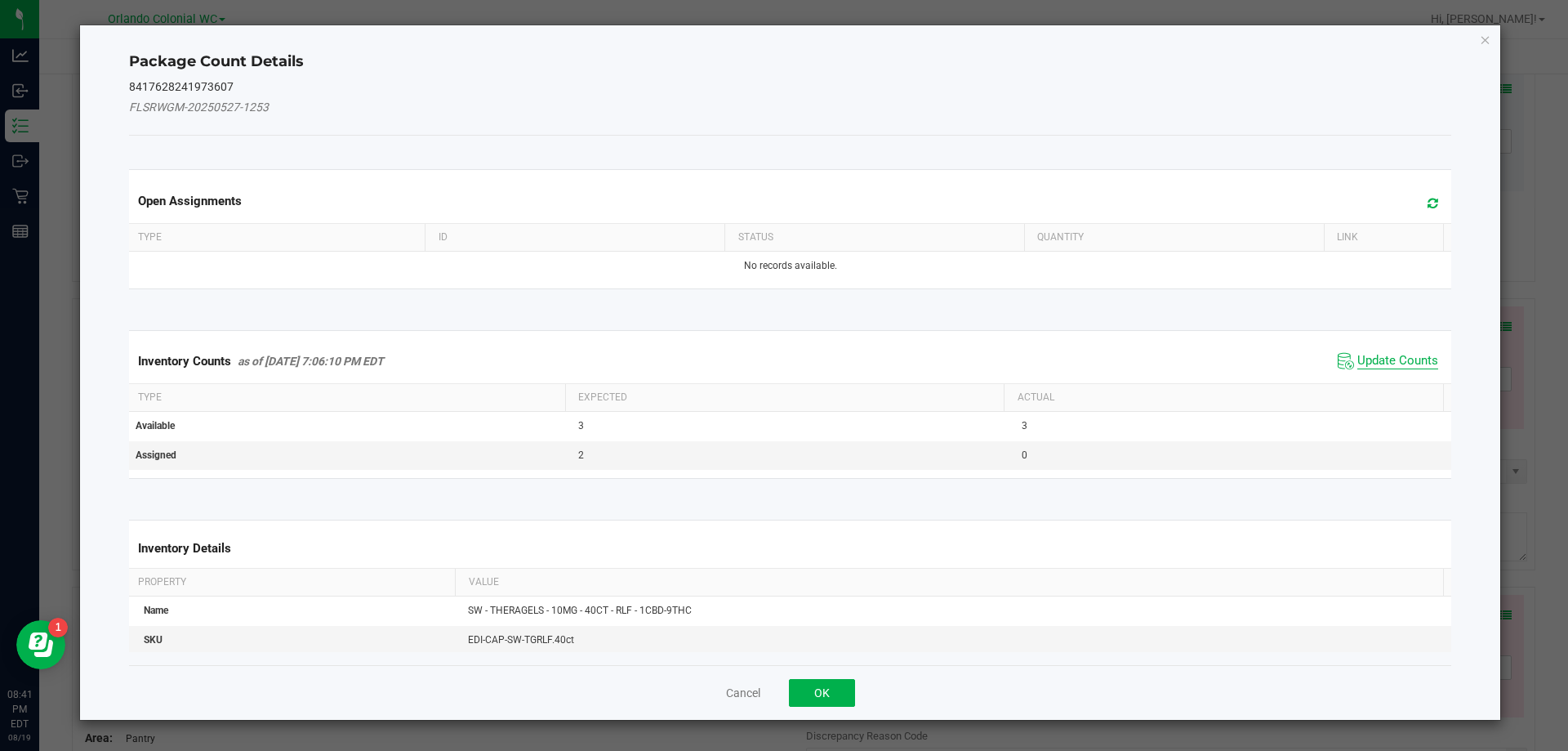
click at [1378, 365] on span "Update Counts" at bounding box center [1397, 361] width 81 height 16
click at [1387, 382] on th "Actual" at bounding box center [1223, 396] width 439 height 28
click at [1386, 353] on span "Update Counts" at bounding box center [1397, 360] width 81 height 15
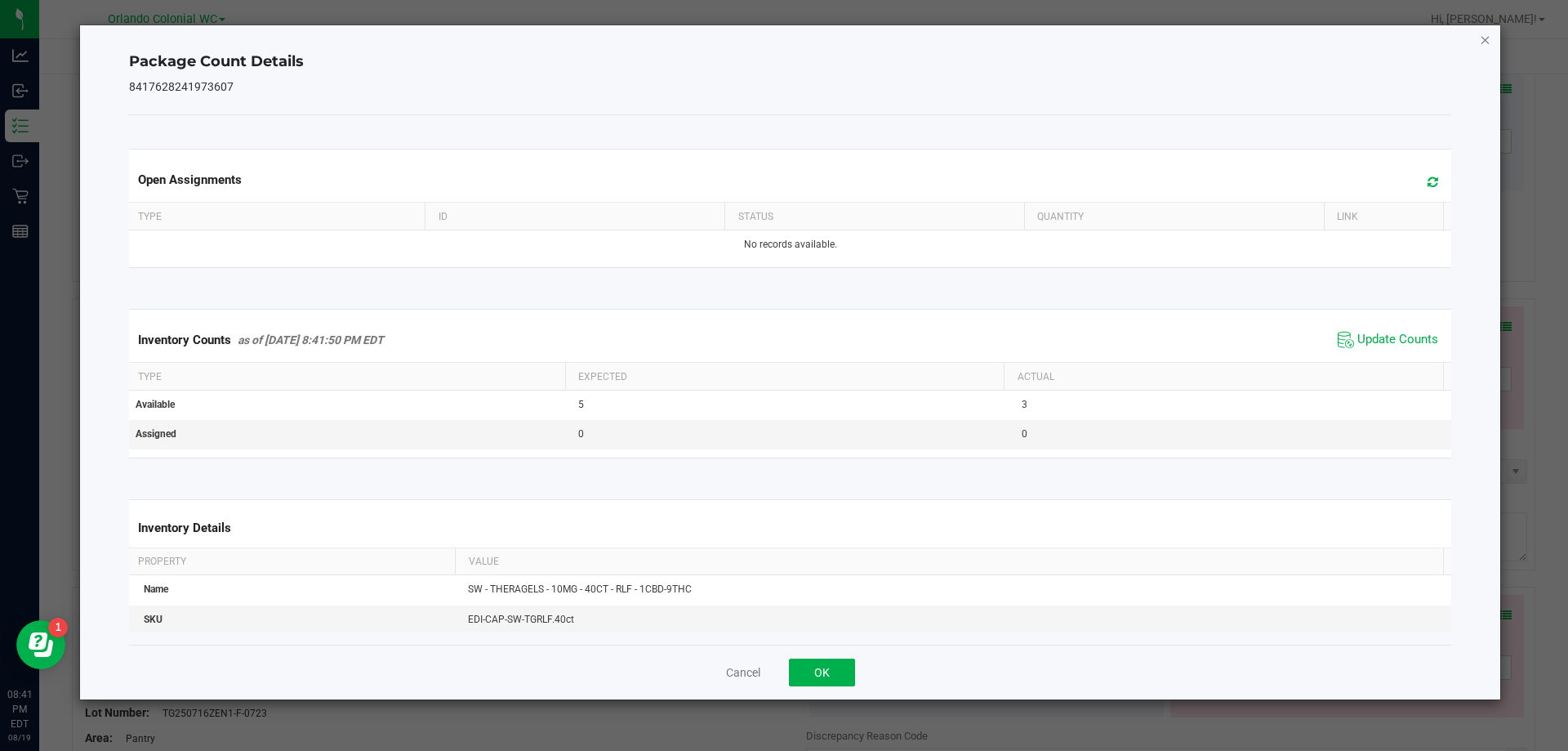
click at [1488, 41] on icon "Close" at bounding box center [1485, 39] width 12 height 20
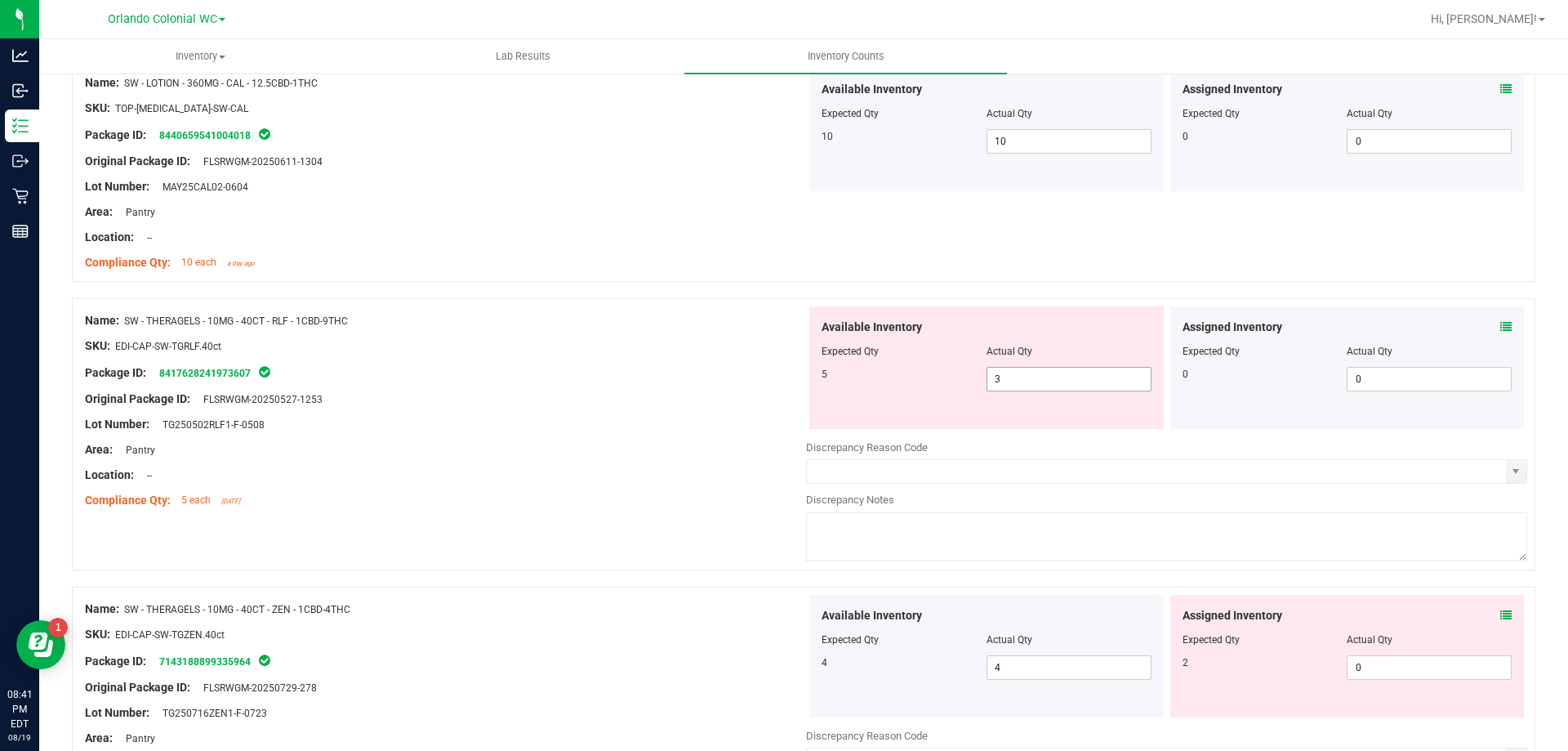
click at [1058, 381] on input "3" at bounding box center [1069, 378] width 164 height 23
type input "5"
click at [572, 350] on div "SKU: EDI-CAP-SW-TGRLF.40ct" at bounding box center [444, 345] width 721 height 17
type input "5"
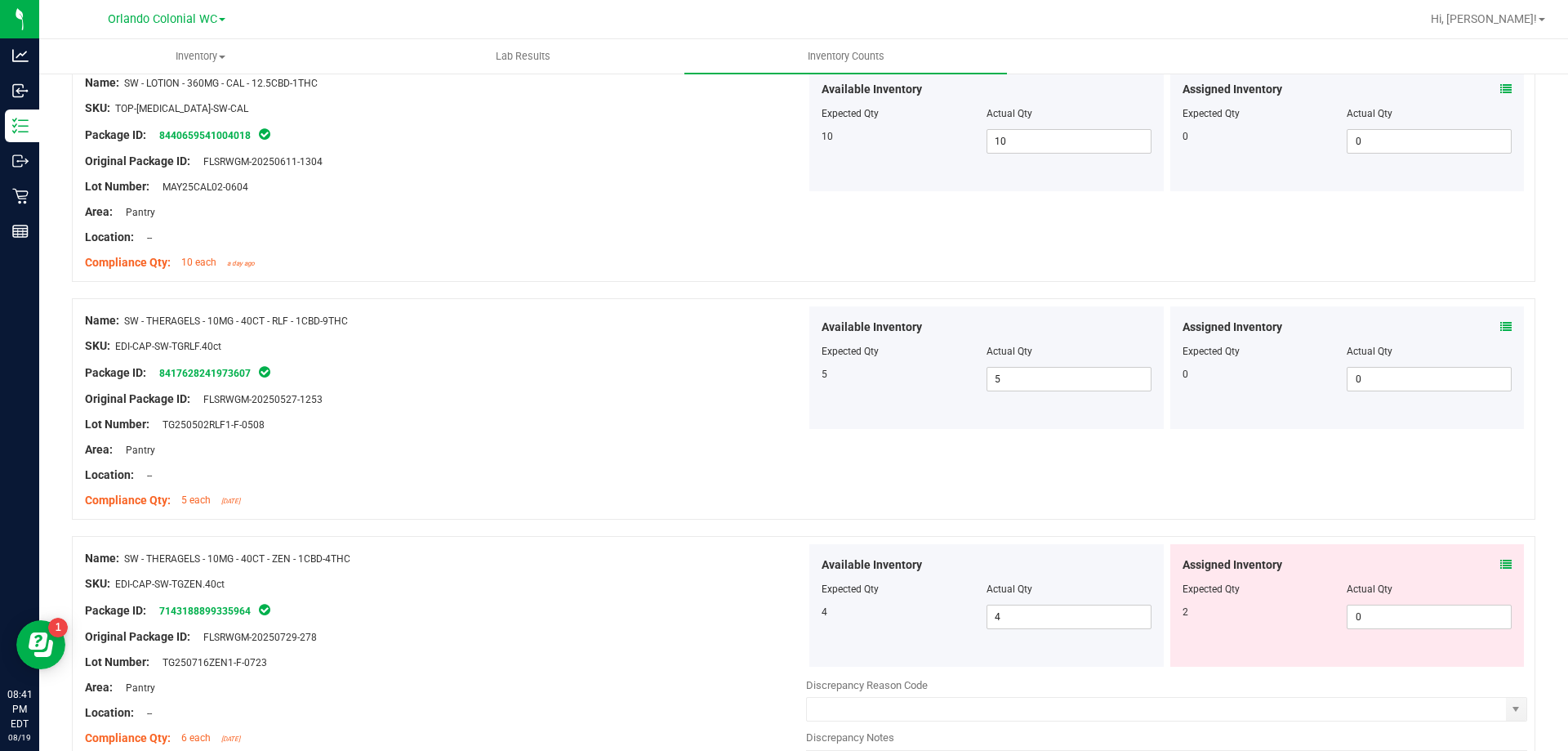
click at [1501, 559] on icon at bounding box center [1506, 565] width 12 height 12
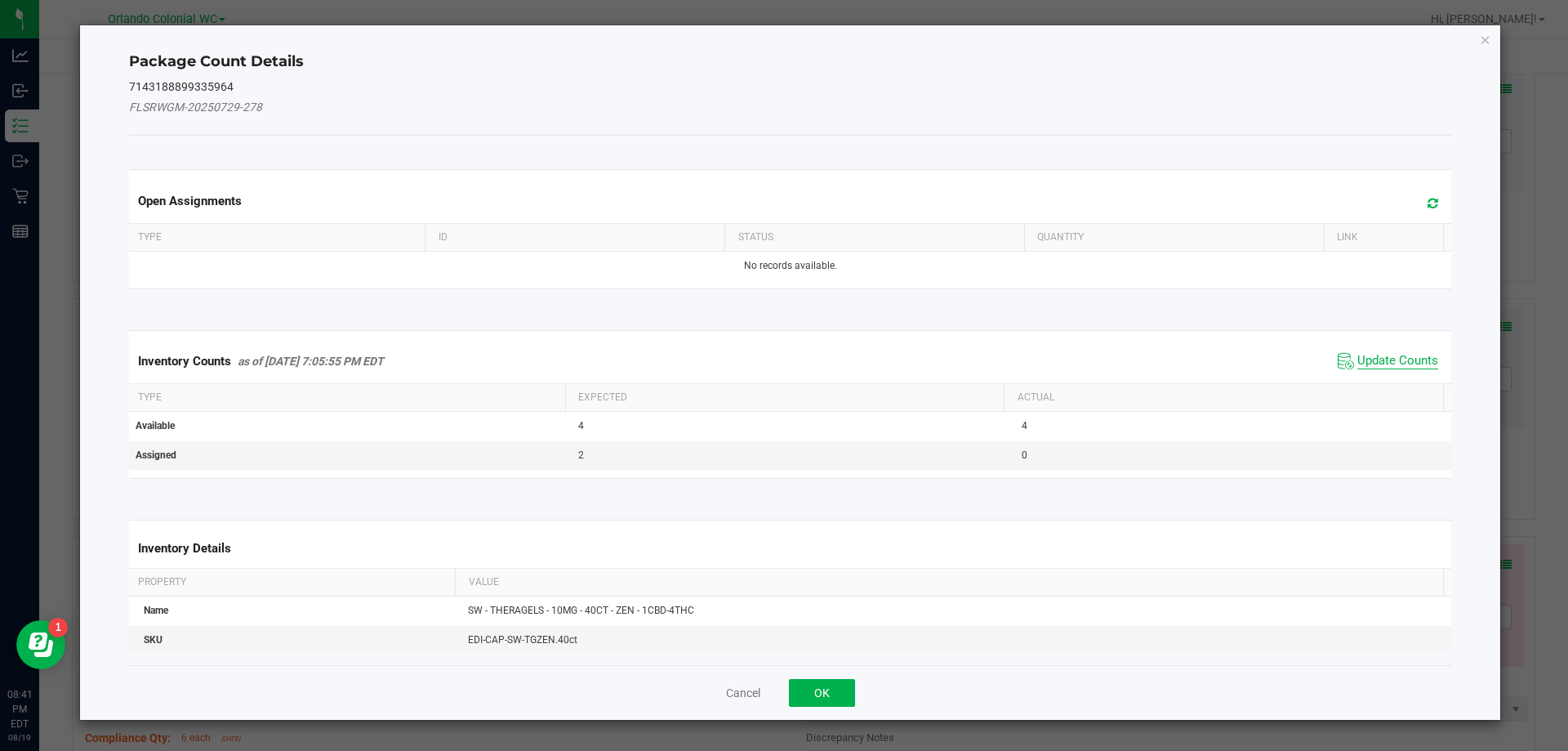
click at [1391, 363] on span "Update Counts" at bounding box center [1397, 361] width 81 height 16
click at [1405, 360] on span "Update Counts" at bounding box center [1397, 361] width 81 height 16
click at [1409, 353] on span "Update Counts" at bounding box center [1397, 360] width 81 height 15
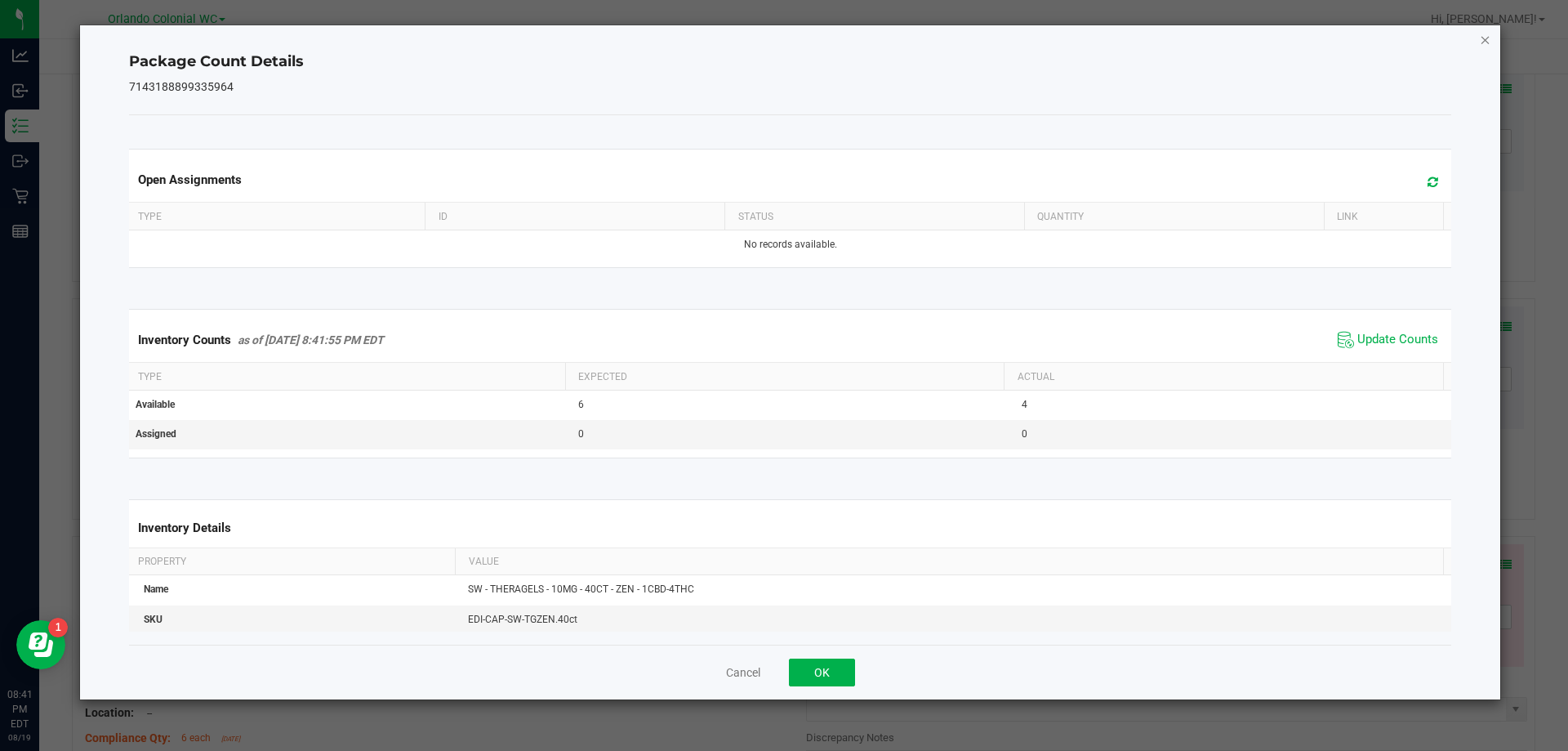
click at [1491, 43] on icon "Close" at bounding box center [1485, 39] width 12 height 20
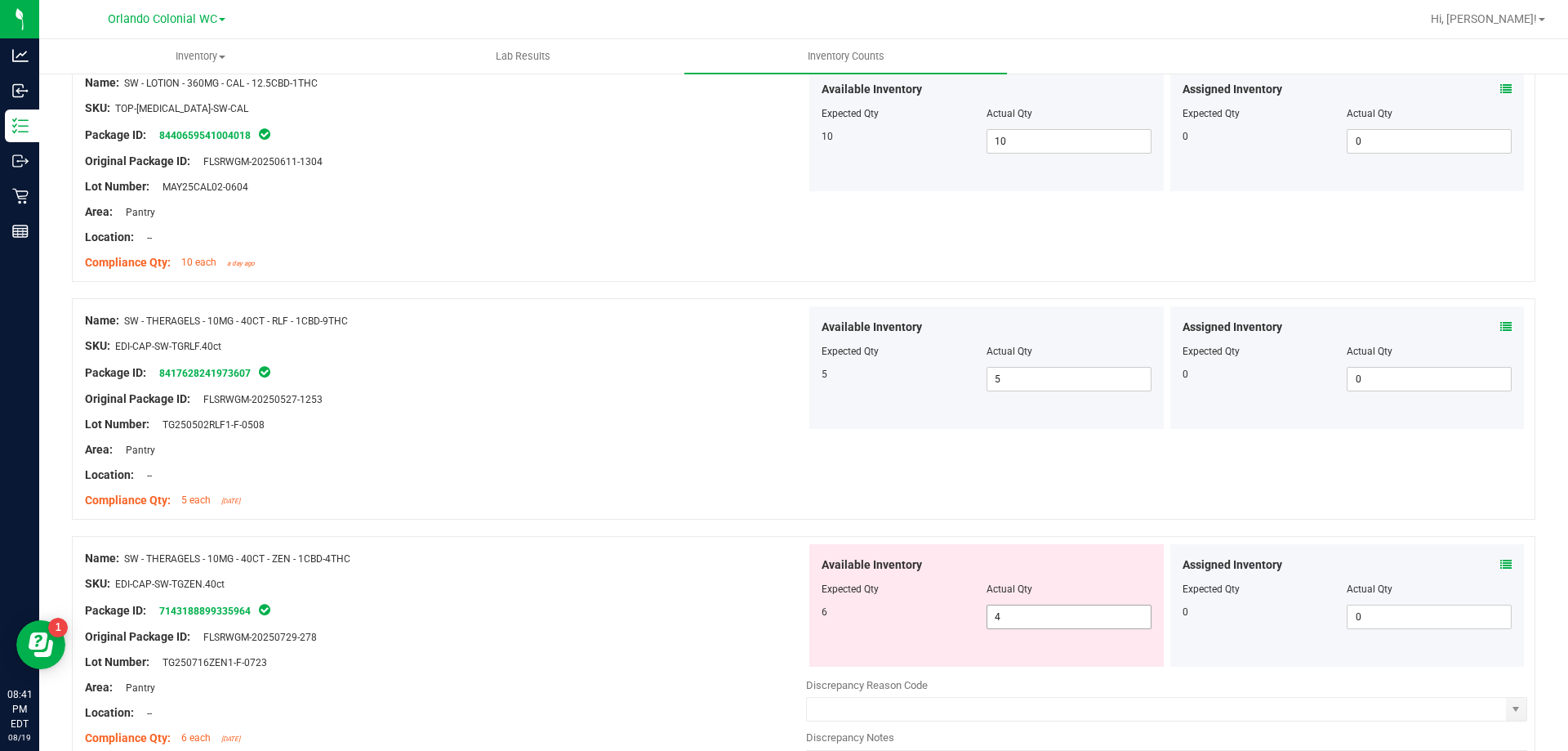
click at [1045, 616] on input "4" at bounding box center [1069, 616] width 164 height 23
type input "6"
click at [592, 600] on div "Package ID: 7143188899335964" at bounding box center [444, 610] width 721 height 20
type input "6"
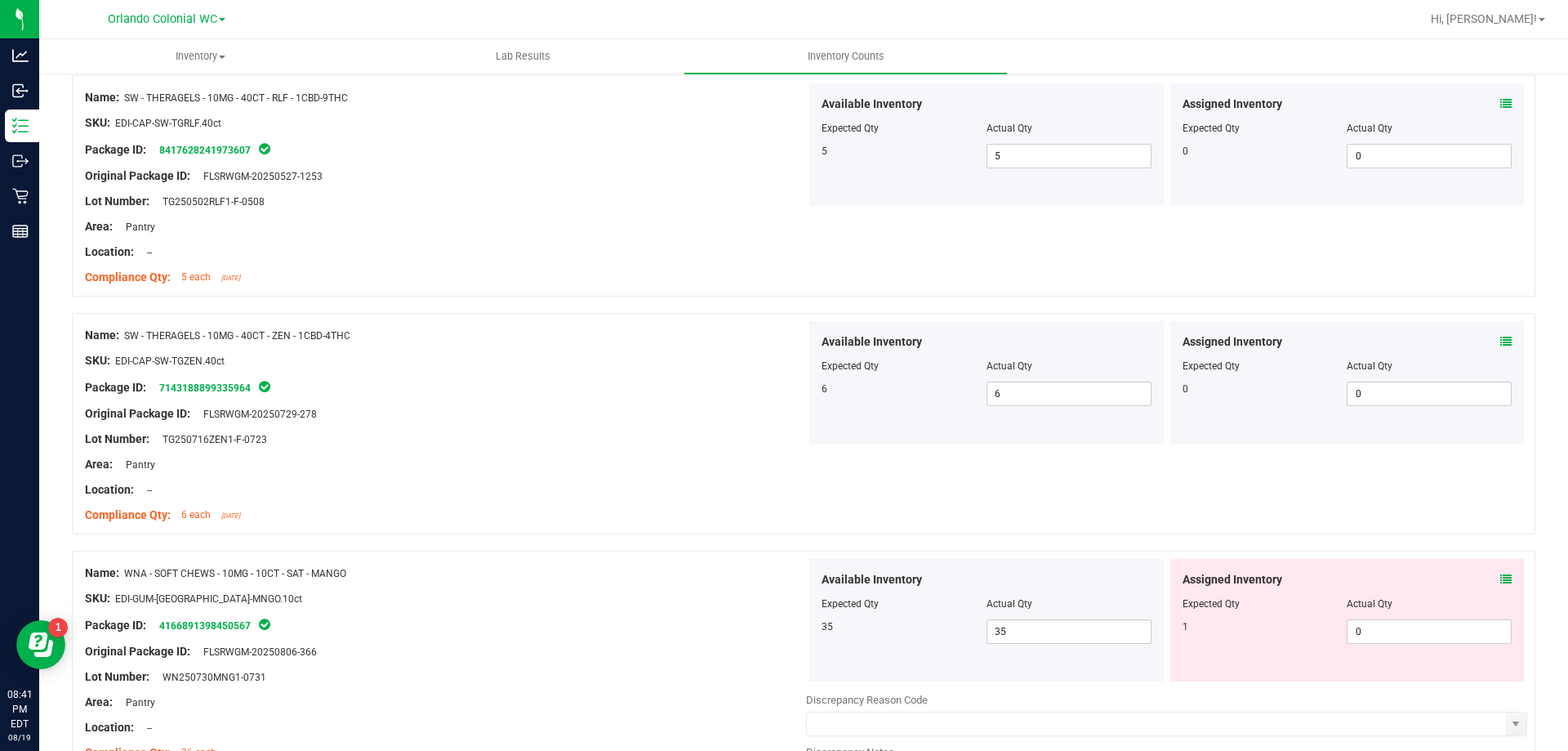
scroll to position [1104, 0]
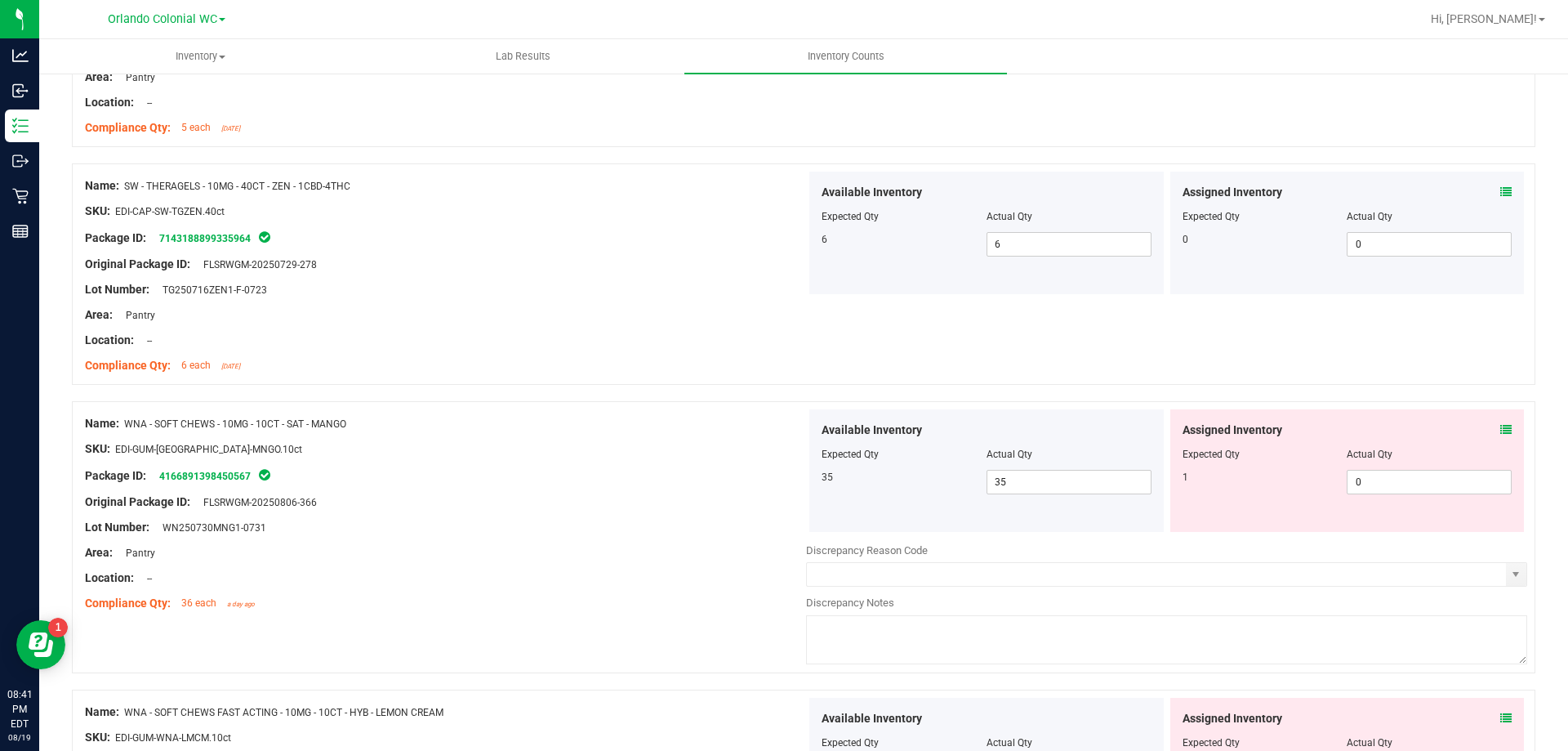
click at [1501, 429] on icon at bounding box center [1506, 429] width 12 height 12
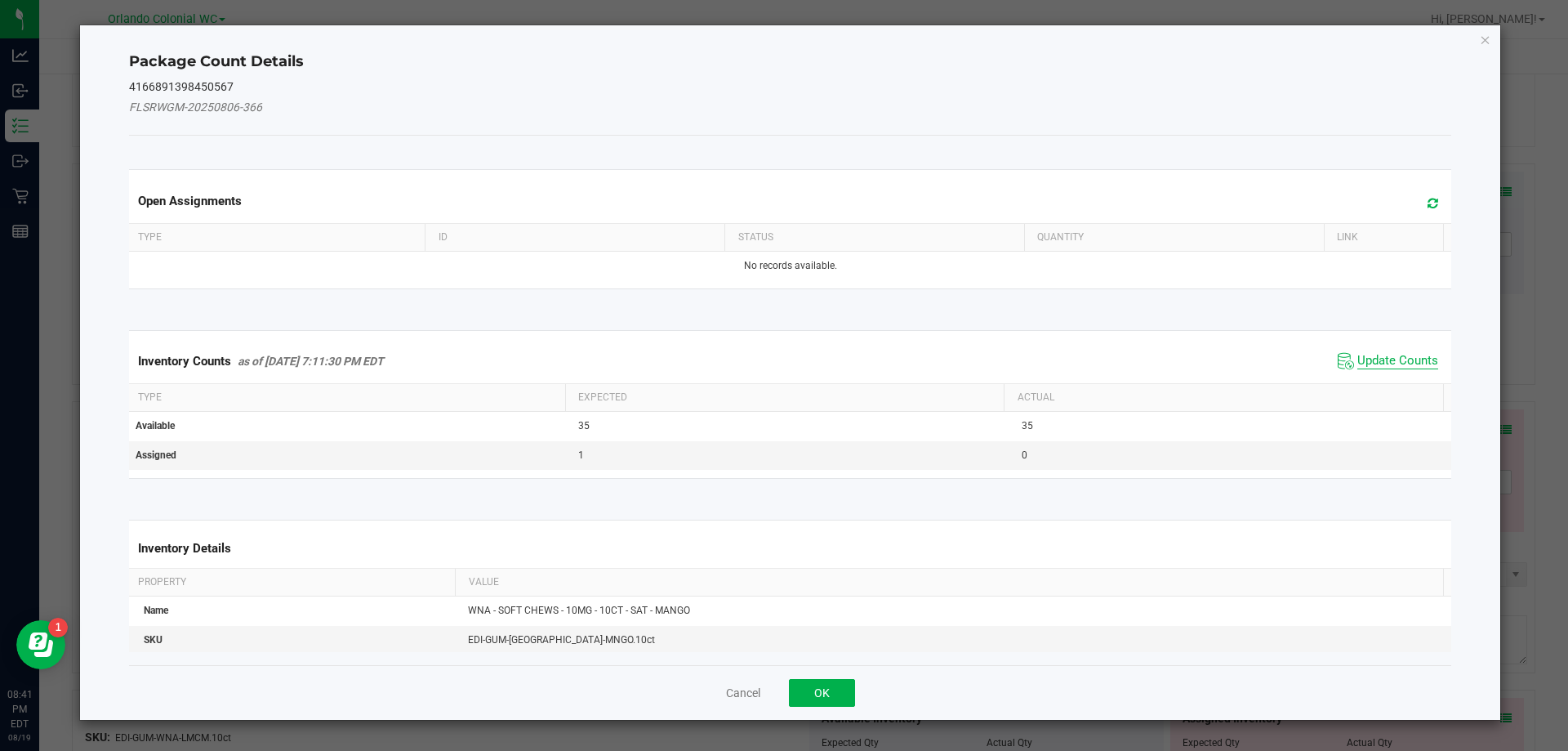
click at [1389, 359] on span "Update Counts" at bounding box center [1397, 361] width 81 height 16
click at [1393, 384] on th "Actual" at bounding box center [1223, 397] width 439 height 28
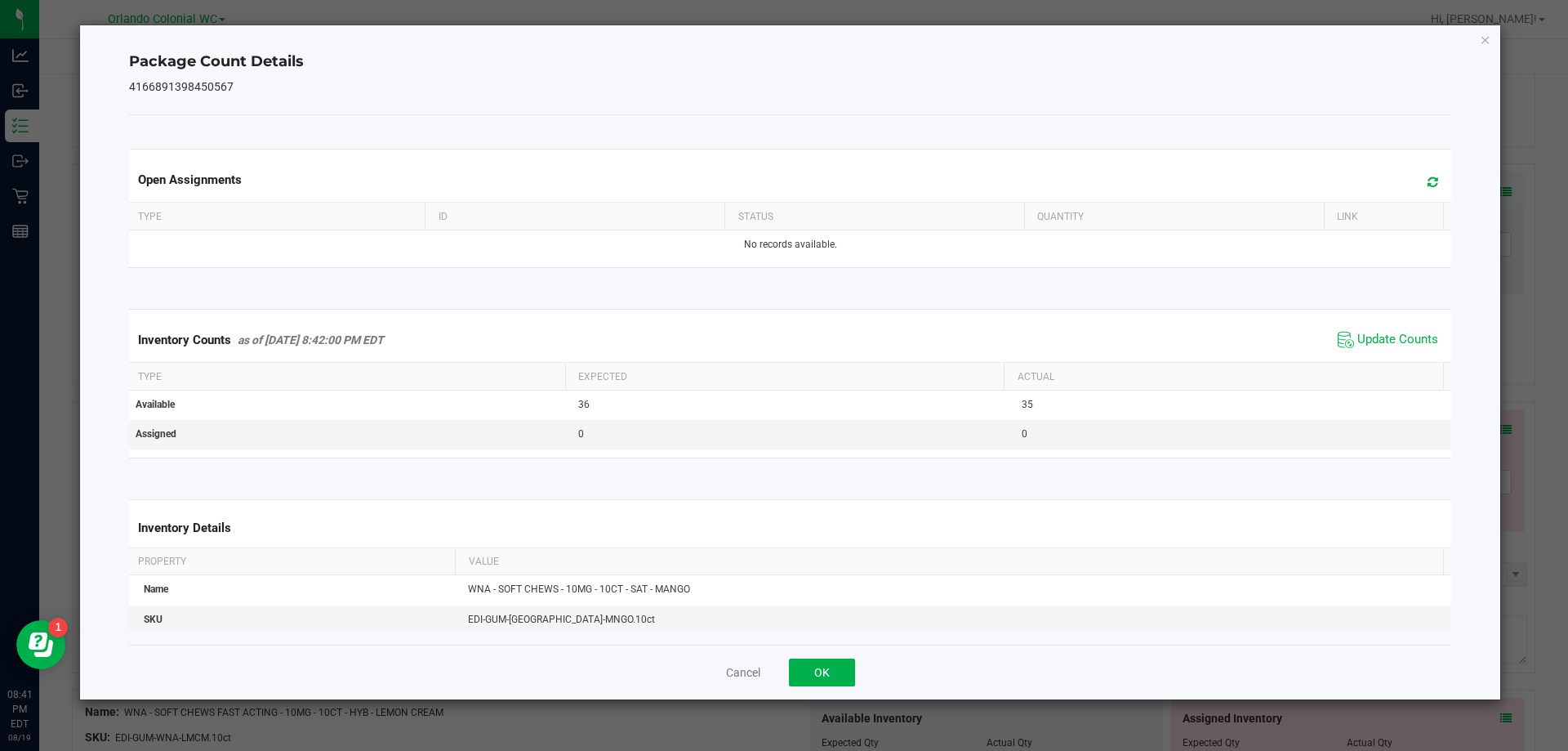
click at [1393, 366] on th "Actual" at bounding box center [1223, 376] width 439 height 28
click at [1486, 38] on icon "Close" at bounding box center [1485, 39] width 12 height 20
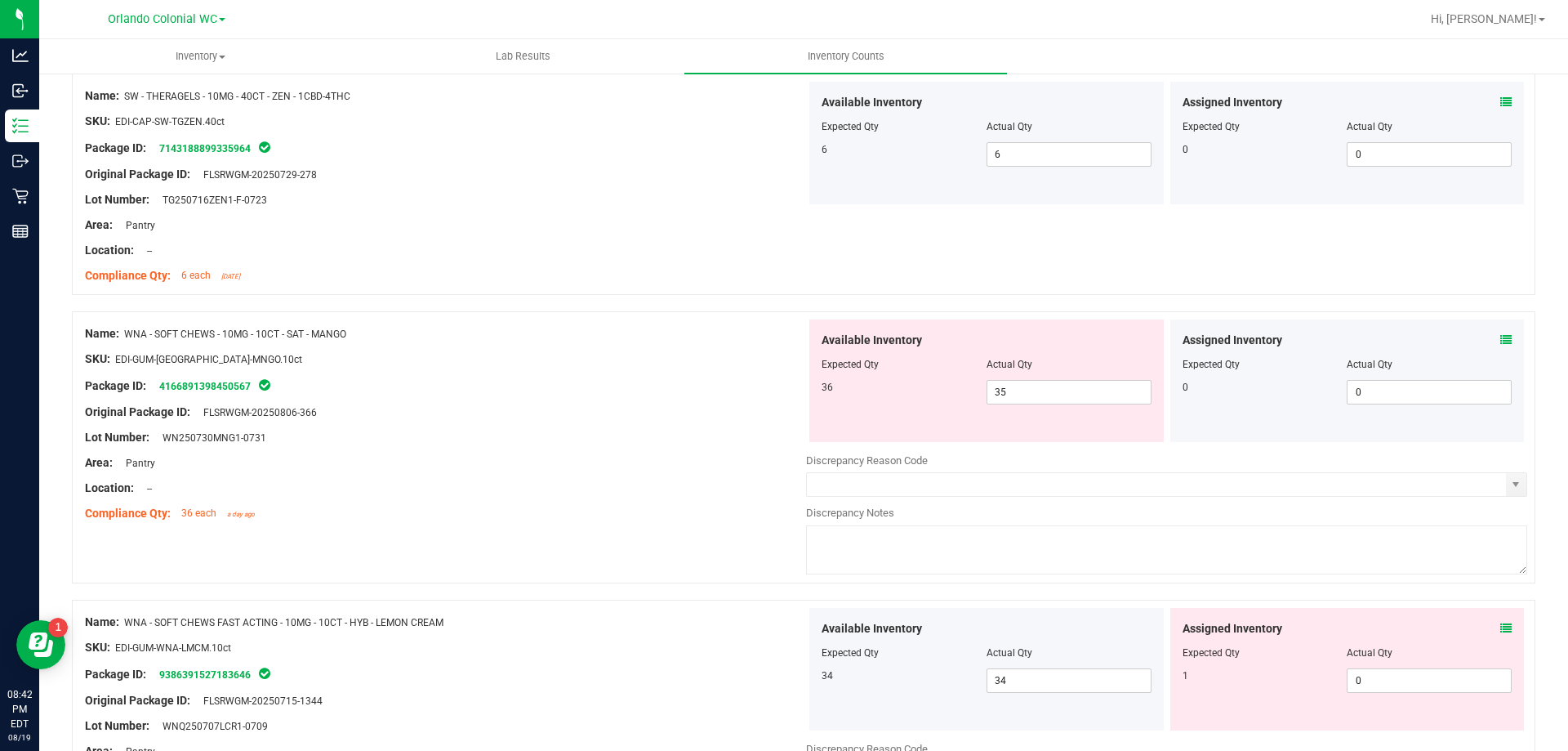
scroll to position [1194, 0]
click at [1024, 391] on input "35" at bounding box center [1069, 392] width 164 height 23
type input "36"
click at [561, 473] on div at bounding box center [444, 475] width 721 height 8
type input "36"
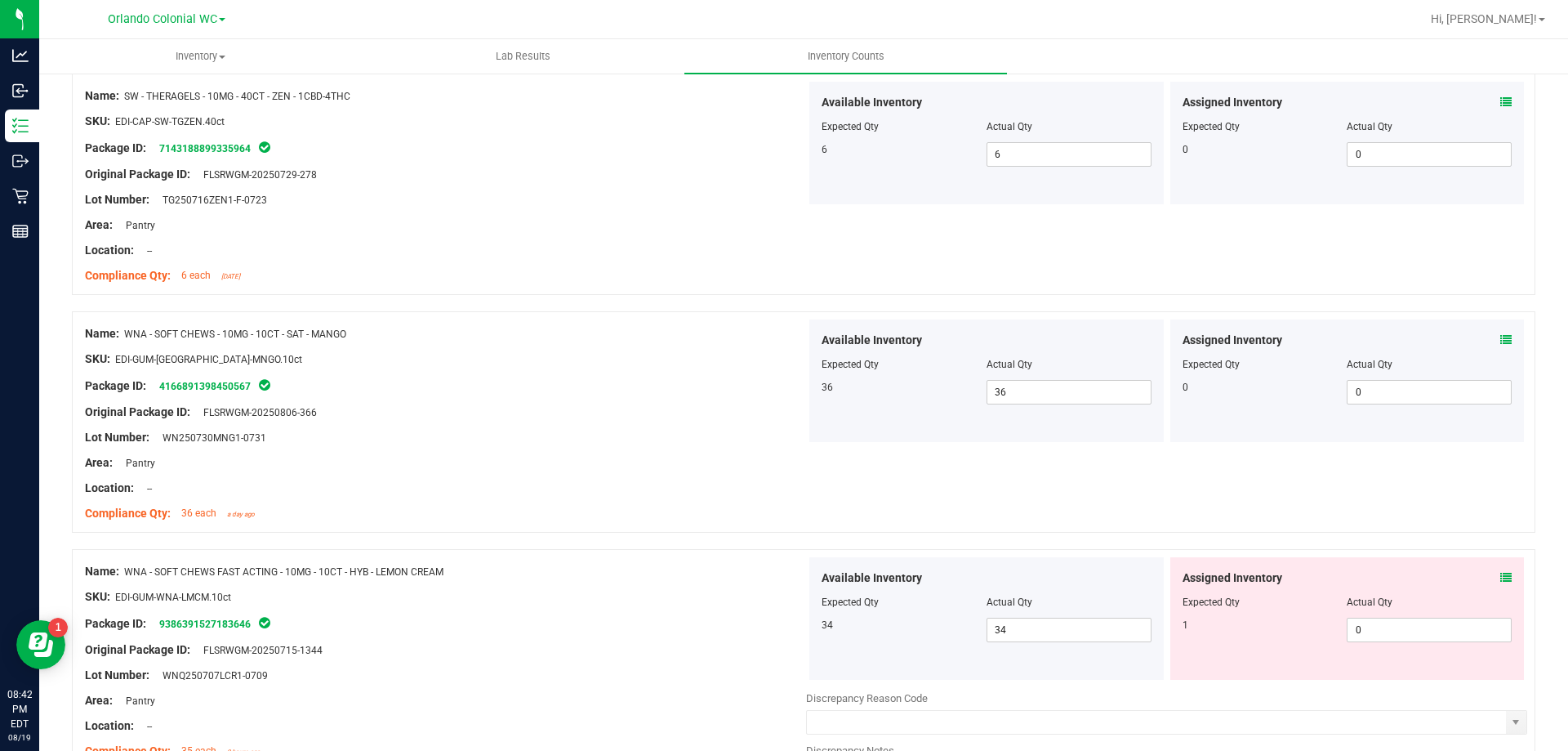
click at [1501, 577] on icon at bounding box center [1506, 577] width 12 height 12
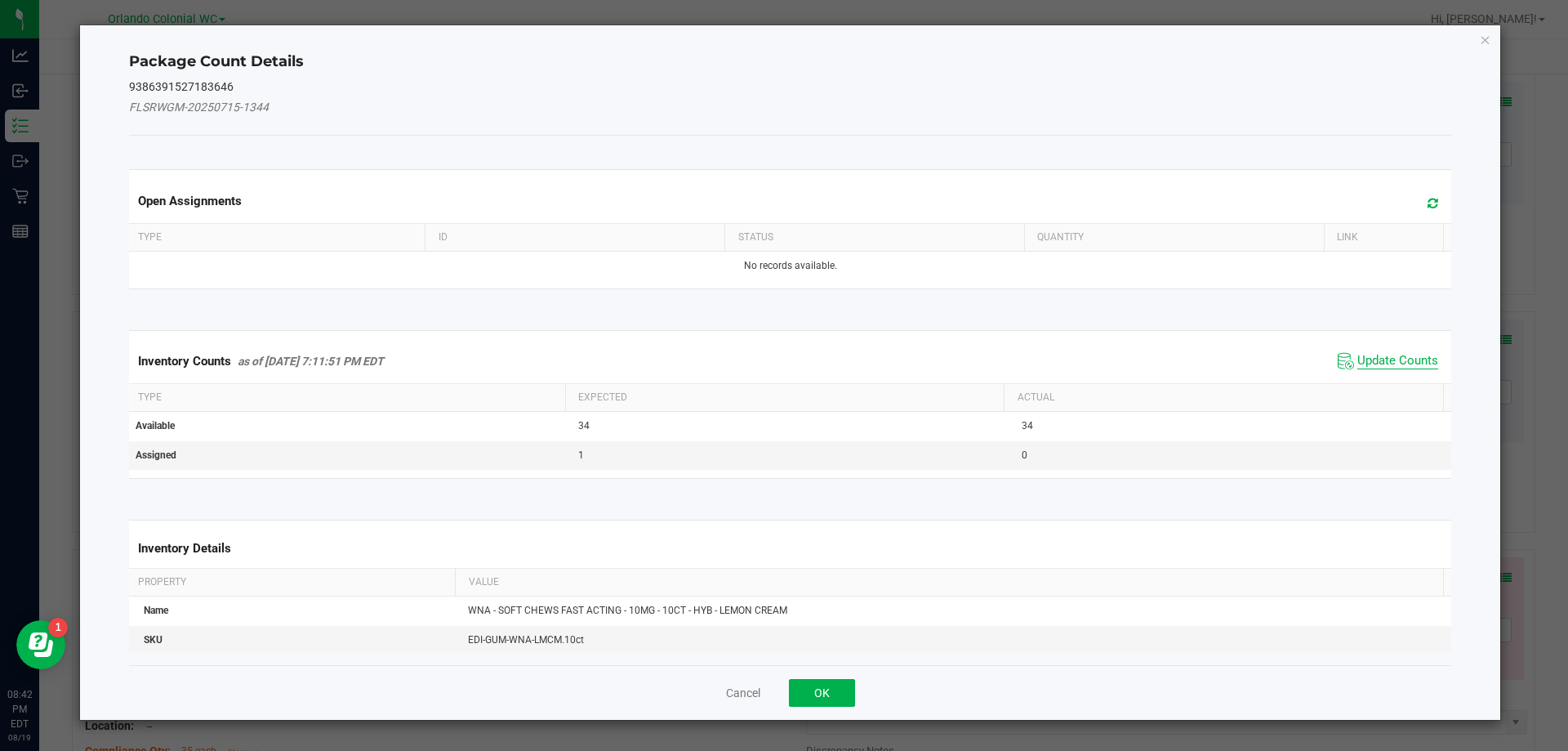
click at [1382, 353] on span "Update Counts" at bounding box center [1397, 361] width 81 height 16
click at [1393, 384] on th "Actual" at bounding box center [1223, 397] width 439 height 28
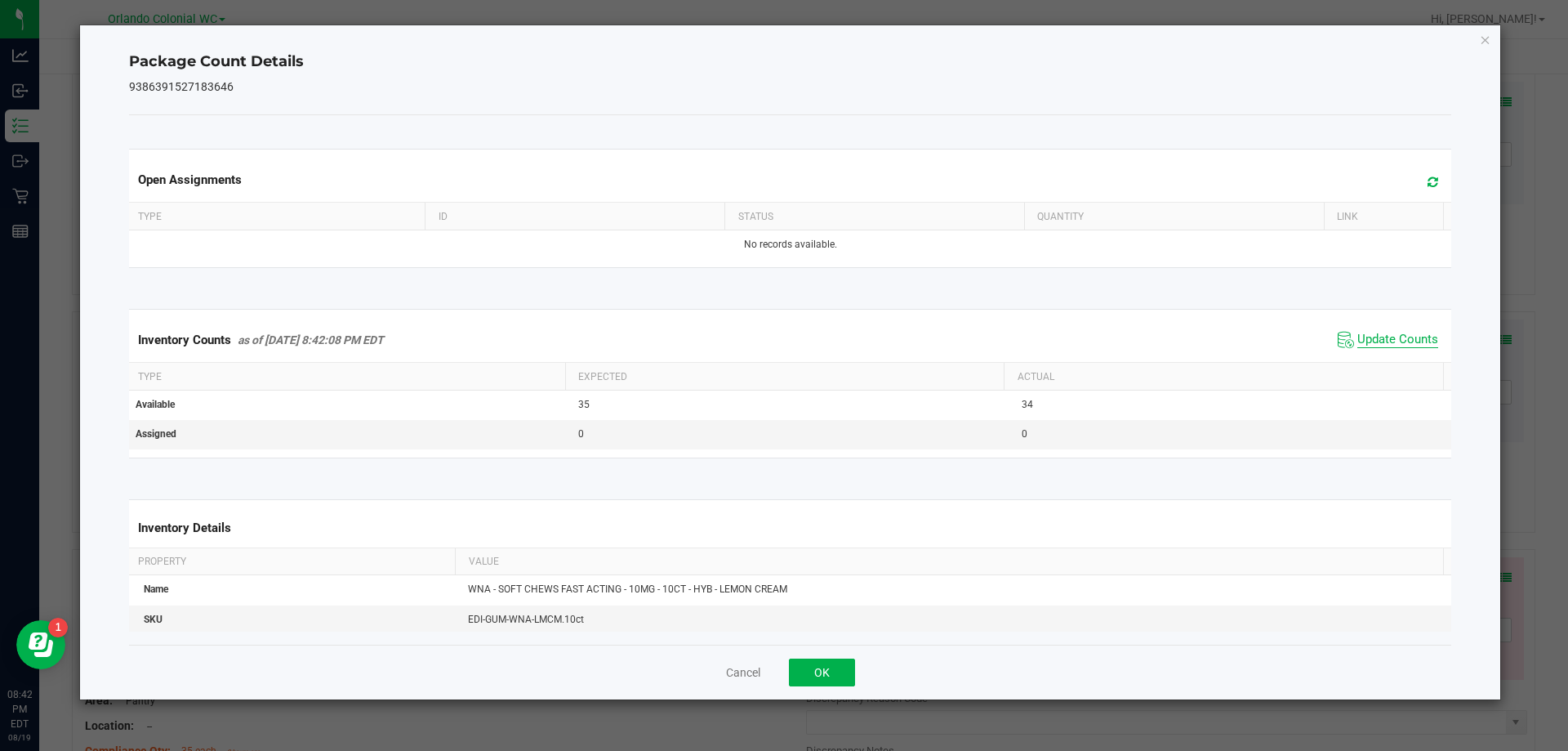
click at [1395, 343] on span "Update Counts" at bounding box center [1397, 340] width 81 height 16
click at [1489, 46] on icon "Close" at bounding box center [1485, 39] width 12 height 20
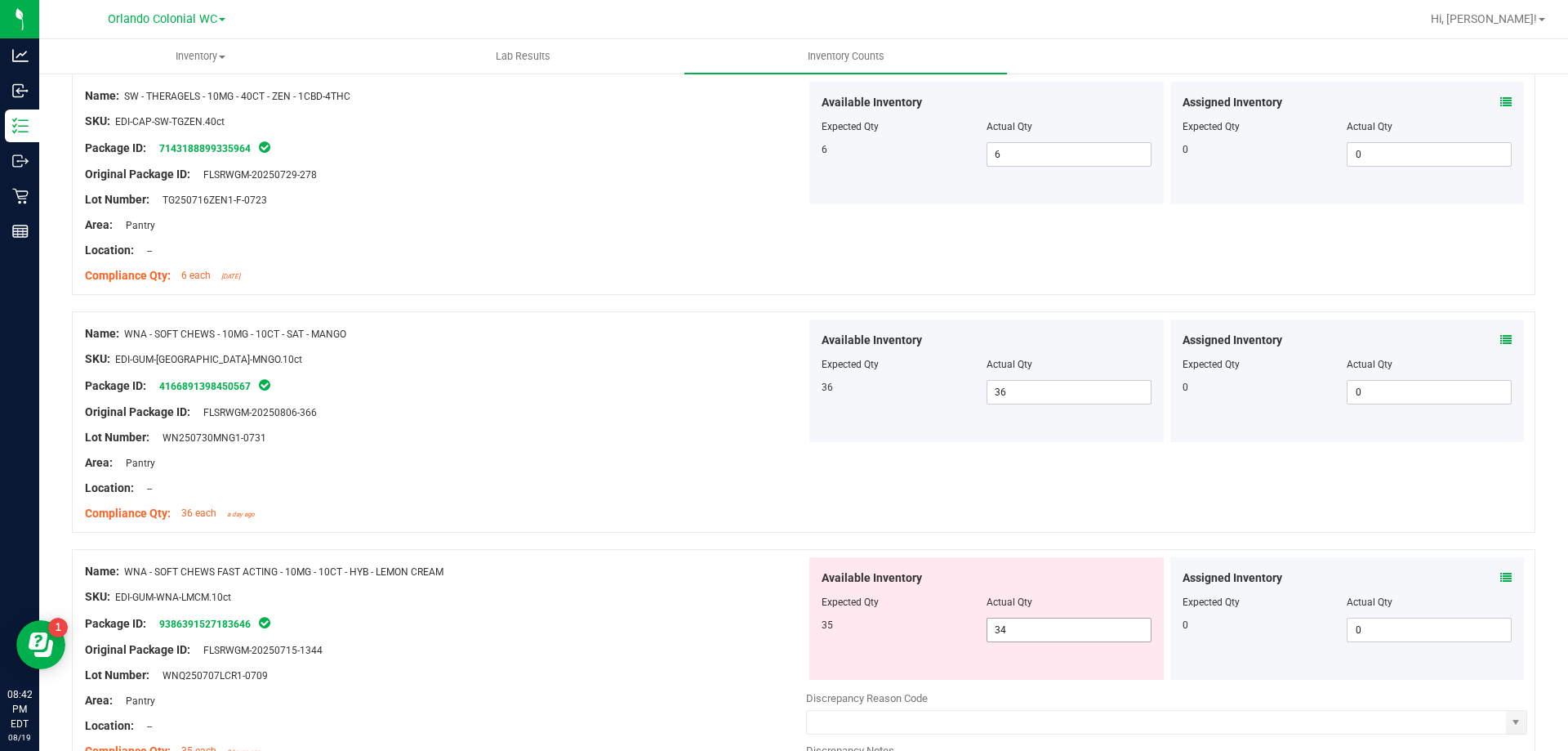
click at [1060, 628] on input "34" at bounding box center [1069, 629] width 164 height 23
type input "3"
type input "35"
click at [589, 589] on div "SKU: EDI-GUM-WNA-LMCM.10ct" at bounding box center [444, 596] width 721 height 17
type input "35"
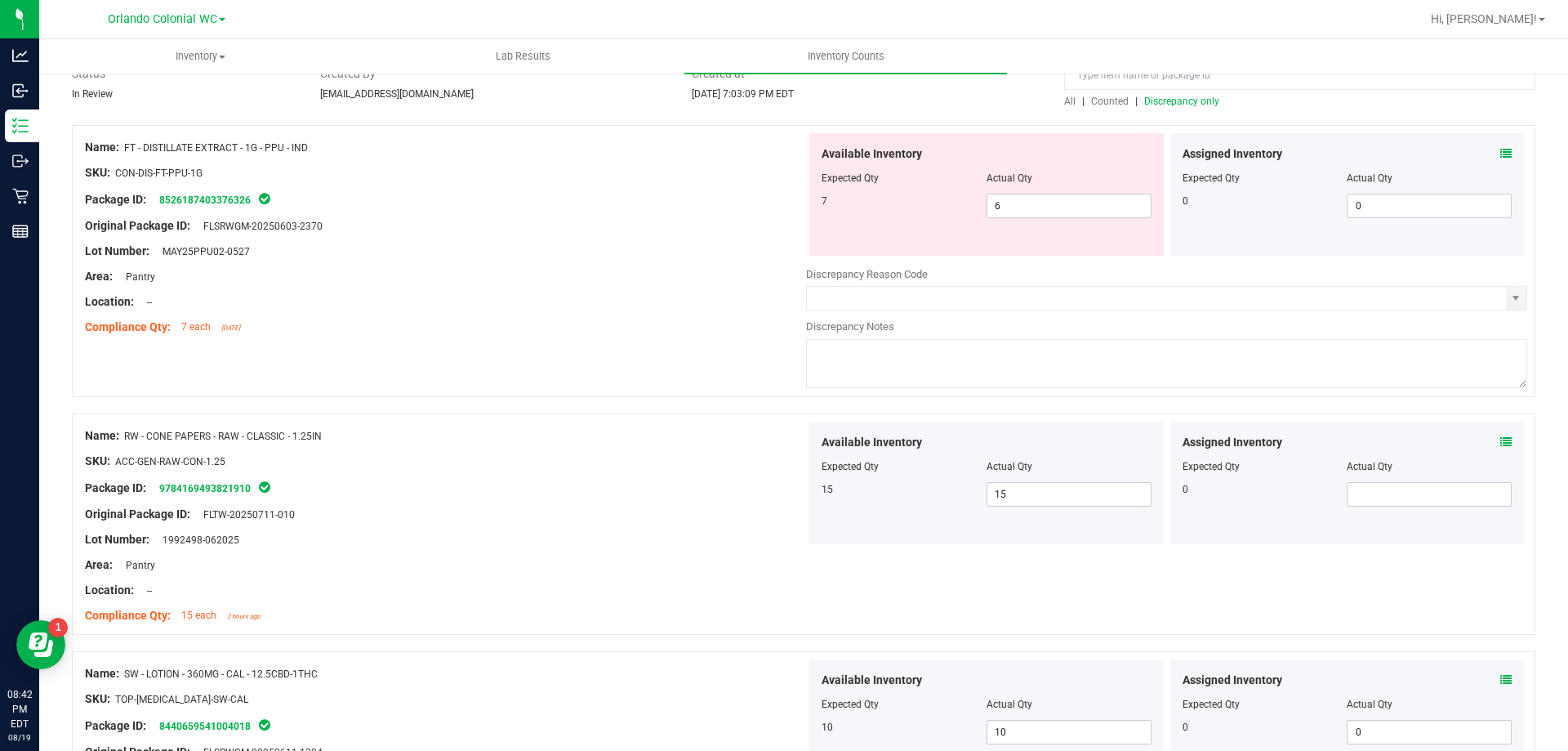
scroll to position [0, 0]
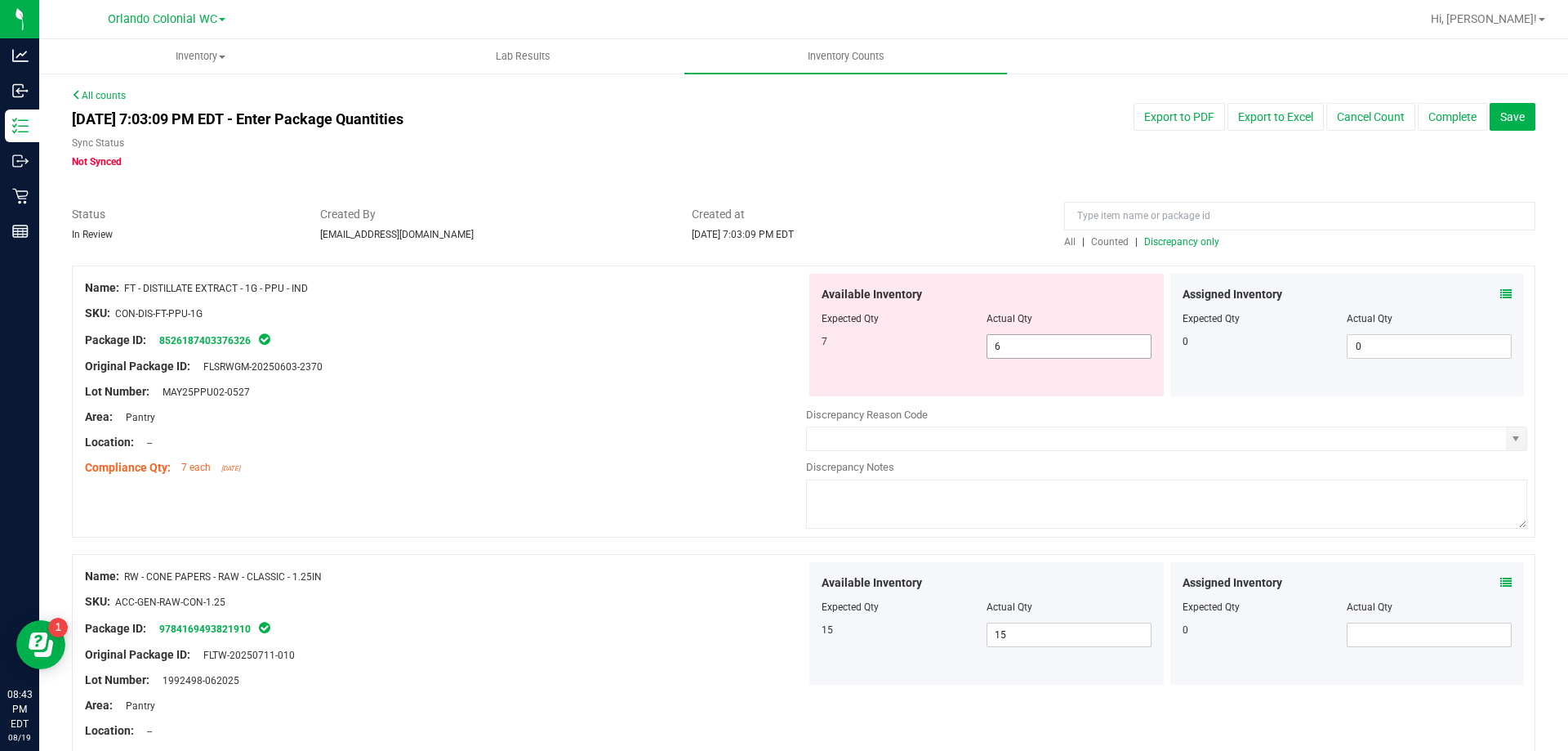
click at [1023, 345] on input "6" at bounding box center [1069, 345] width 164 height 23
type input "7"
click at [551, 401] on div at bounding box center [444, 404] width 721 height 8
type input "7"
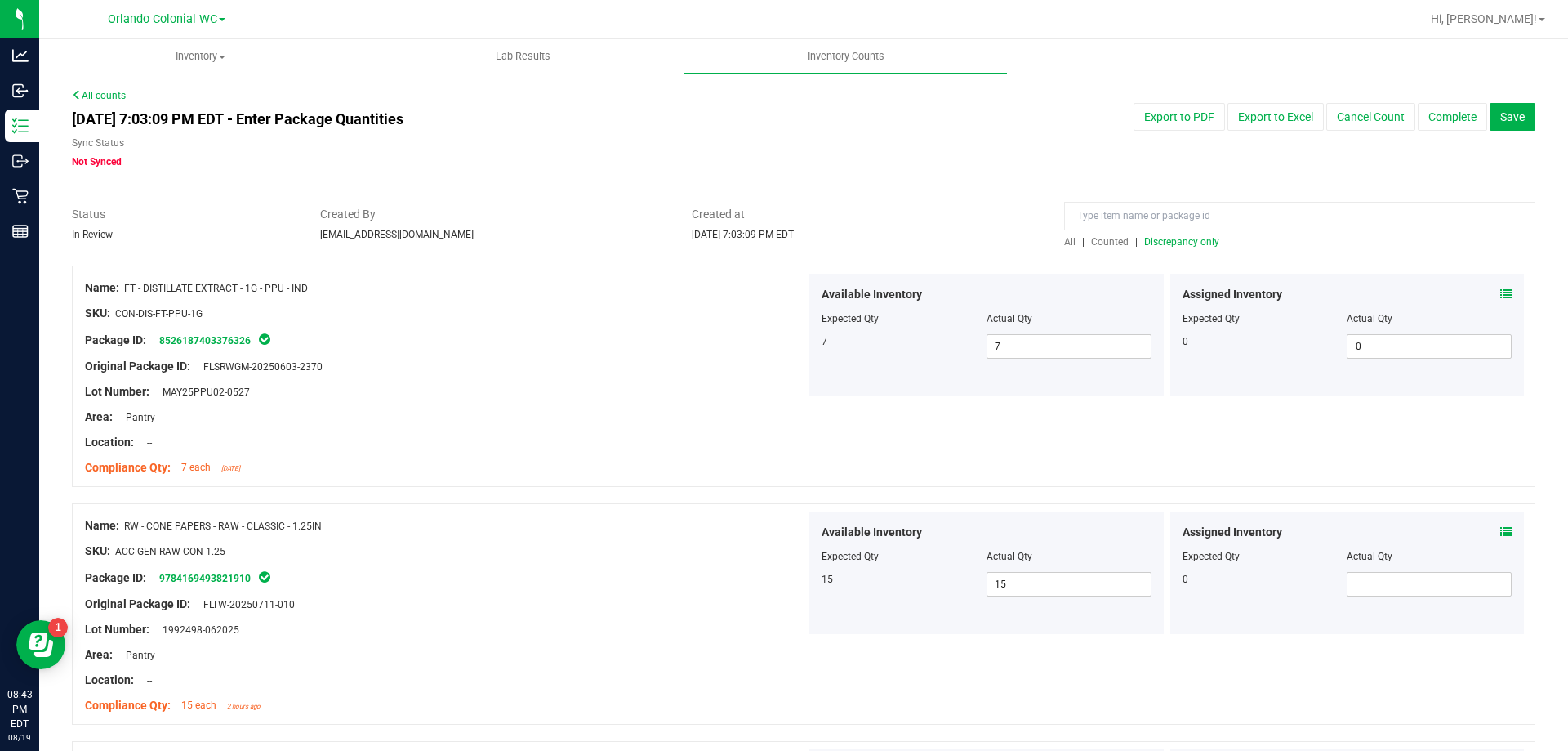
click at [1188, 245] on span "Discrepancy only" at bounding box center [1182, 242] width 75 height 12
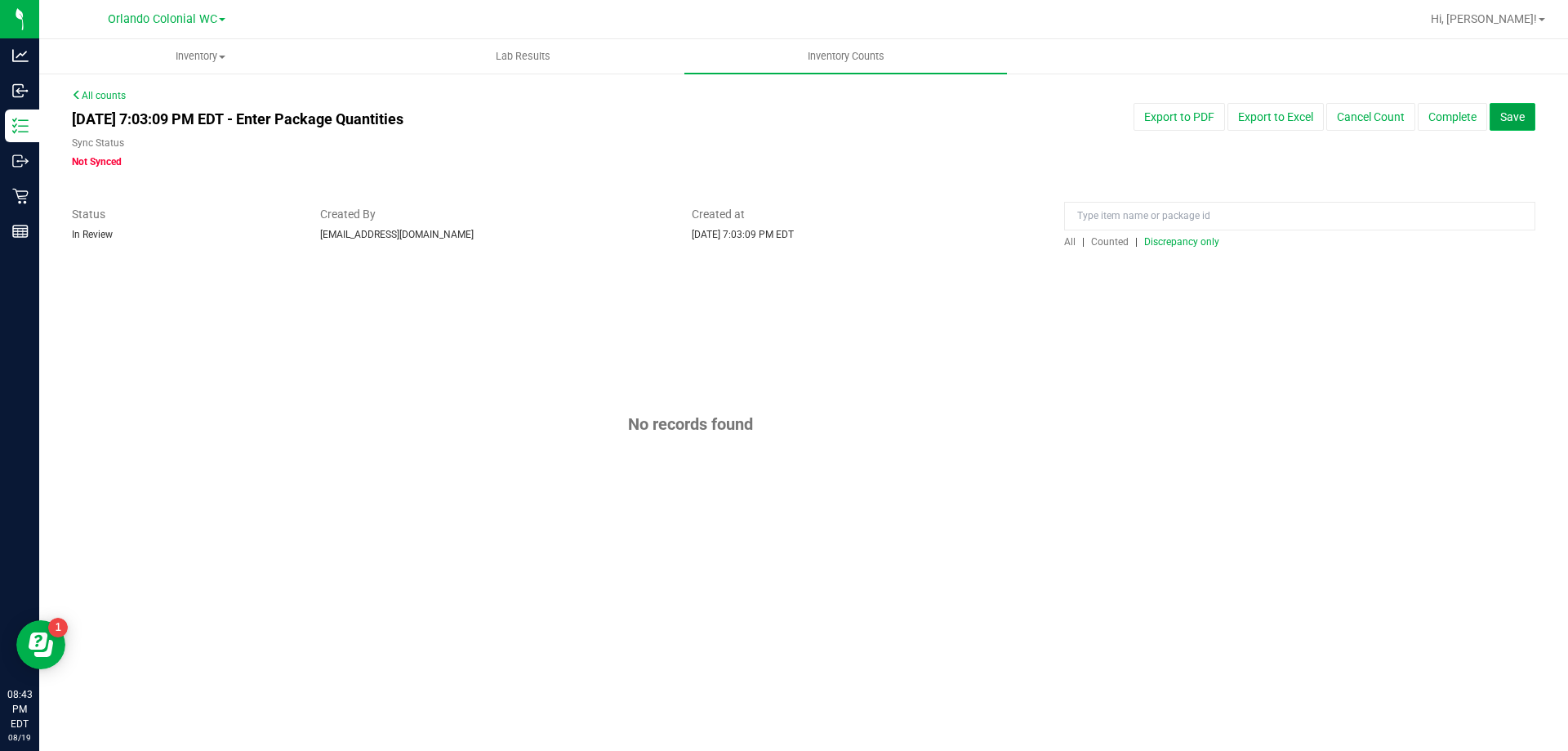
click at [1512, 116] on span "Save" at bounding box center [1513, 116] width 25 height 13
